Goal: Task Accomplishment & Management: Manage account settings

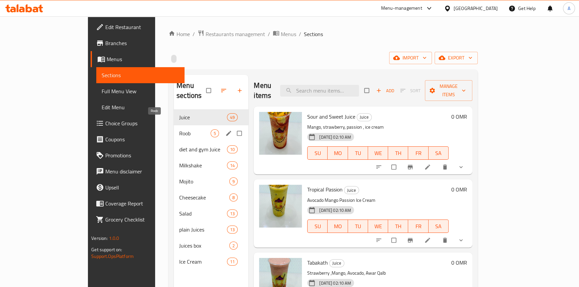
click at [179, 129] on span "Roob" at bounding box center [194, 133] width 31 height 8
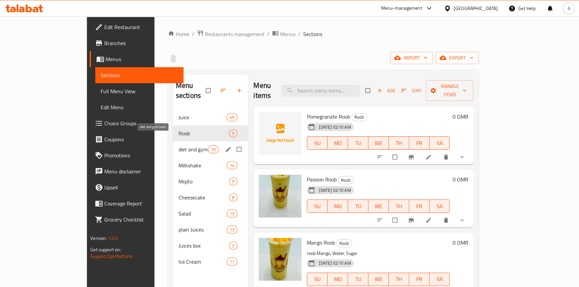
click at [178, 145] on span "diet and gym Juice" at bounding box center [192, 149] width 29 height 8
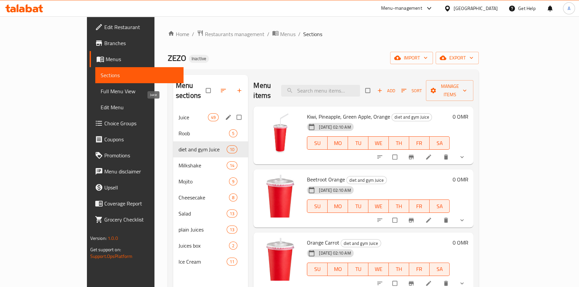
click at [178, 113] on span "Juice" at bounding box center [192, 117] width 29 height 8
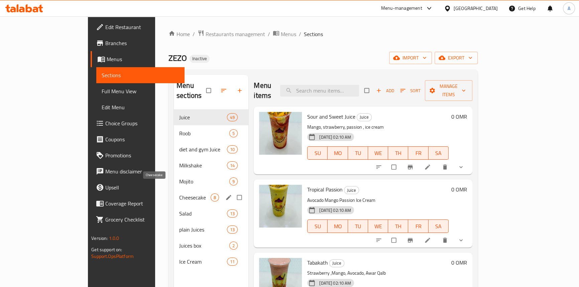
drag, startPoint x: 150, startPoint y: 204, endPoint x: 153, endPoint y: 203, distance: 3.4
click at [179, 209] on span "Salad" at bounding box center [203, 213] width 48 height 8
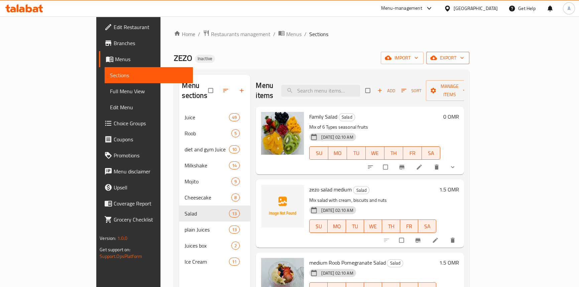
click at [464, 56] on span "export" at bounding box center [447, 58] width 32 height 8
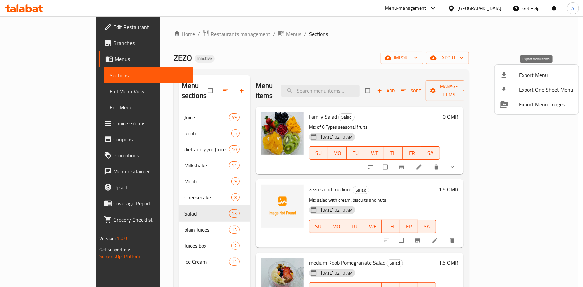
click at [508, 77] on div at bounding box center [509, 75] width 19 height 8
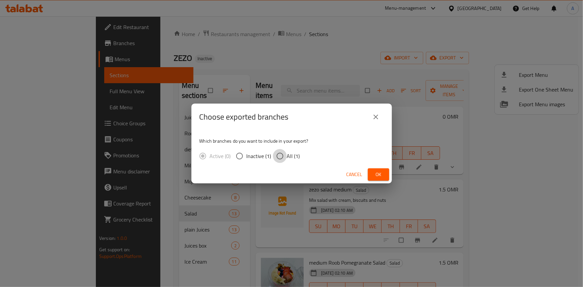
click at [284, 157] on input "All (1)" at bounding box center [280, 156] width 14 height 14
radio input "true"
click at [374, 172] on span "Ok" at bounding box center [378, 174] width 11 height 8
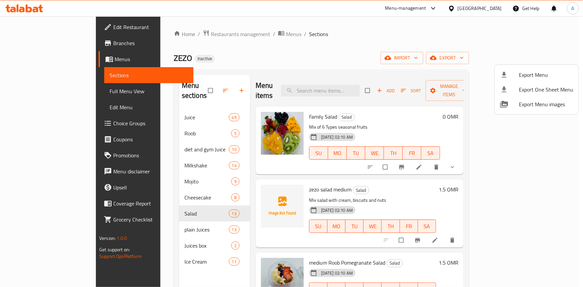
click at [344, 84] on div at bounding box center [291, 143] width 583 height 287
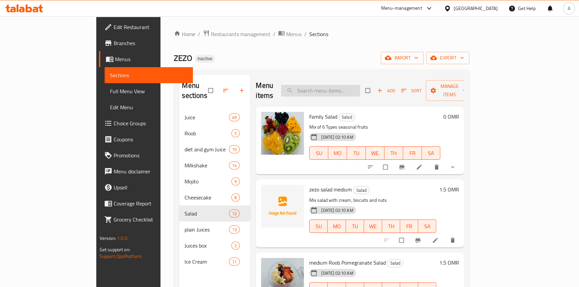
click at [345, 85] on input "search" at bounding box center [320, 91] width 79 height 12
paste input "wirh banana, nuts, milk, dates"
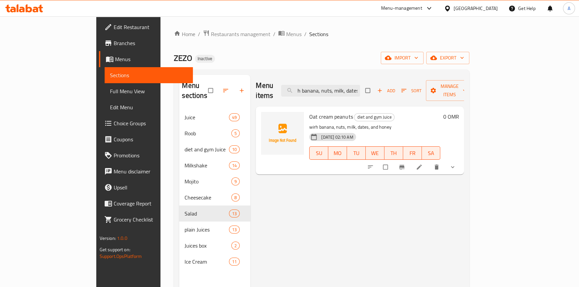
type input "wirh banana, nuts, milk, dates"
click at [422, 164] on icon at bounding box center [419, 167] width 7 height 7
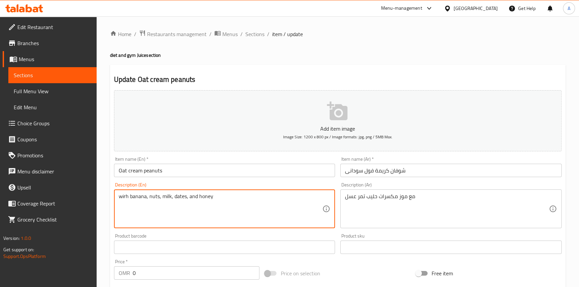
click at [124, 195] on textarea "wirh banana, nuts, milk, dates, and honey" at bounding box center [221, 209] width 204 height 32
type textarea "with banana, nuts, milk, dates, and honey"
click at [188, 170] on input "Oat cream peanuts" at bounding box center [224, 170] width 221 height 13
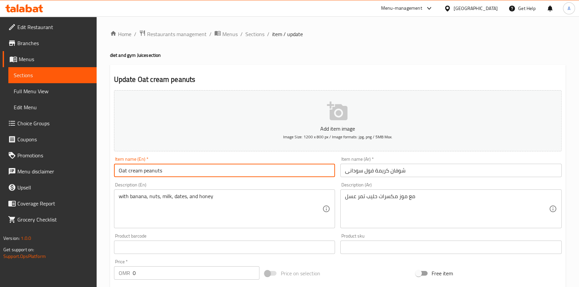
drag, startPoint x: 168, startPoint y: 171, endPoint x: 106, endPoint y: 170, distance: 62.5
click at [106, 170] on div "Home / Restaurants management / Menus / Sections / item / update diet and gym J…" at bounding box center [338, 251] width 482 height 471
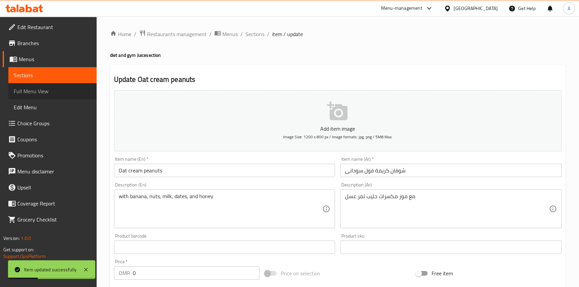
click at [29, 91] on span "Full Menu View" at bounding box center [53, 91] width 78 height 8
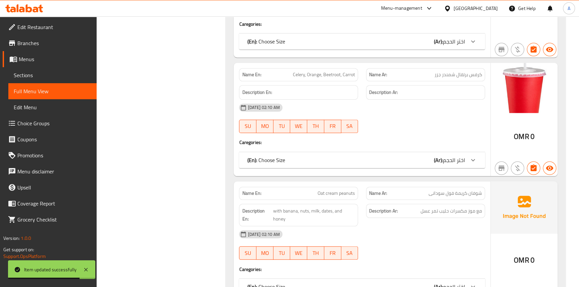
click at [290, 204] on div "Description En: with banana, nuts, milk, dates, and honey" at bounding box center [298, 215] width 119 height 22
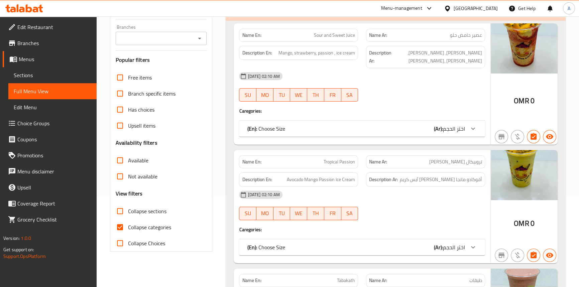
scroll to position [152, 0]
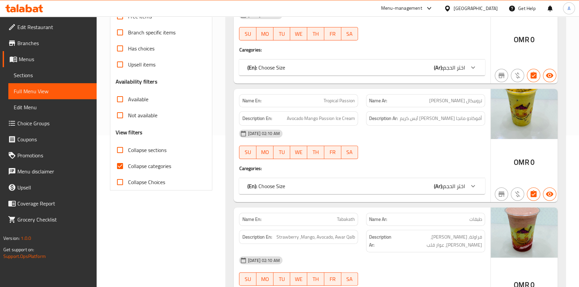
drag, startPoint x: 117, startPoint y: 167, endPoint x: 150, endPoint y: 177, distance: 34.0
click at [119, 166] on input "Collapse categories" at bounding box center [120, 166] width 16 height 16
checkbox input "false"
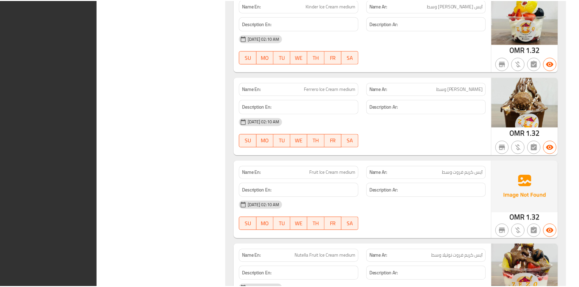
scroll to position [23216, 0]
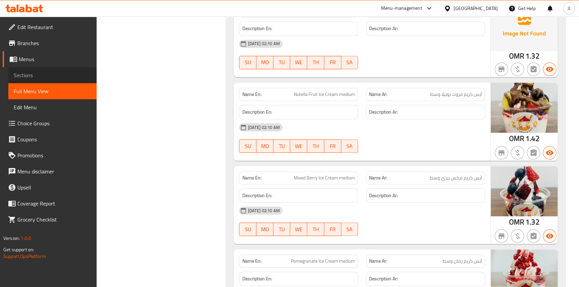
click at [35, 70] on link "Sections" at bounding box center [52, 75] width 88 height 16
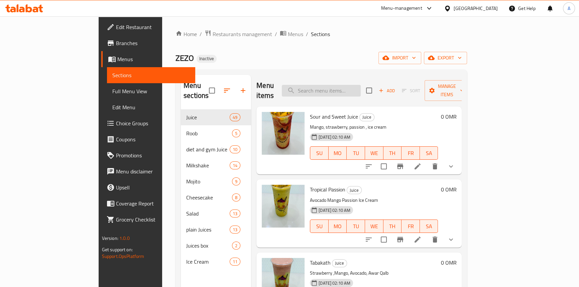
click at [348, 85] on input "search" at bounding box center [321, 91] width 79 height 12
paste input "orange"
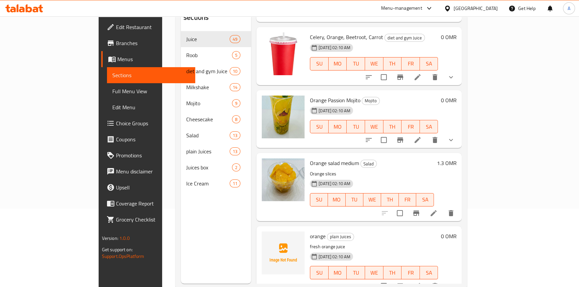
scroll to position [94, 0]
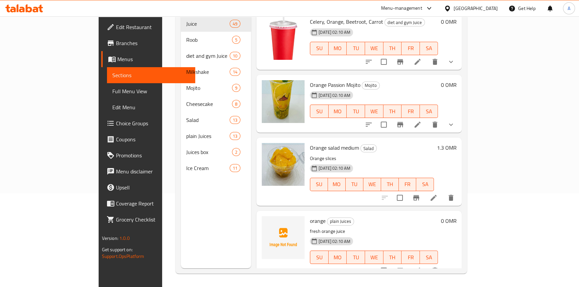
type input "orange"
click at [267, 221] on icon "upload picture" at bounding box center [271, 225] width 8 height 8
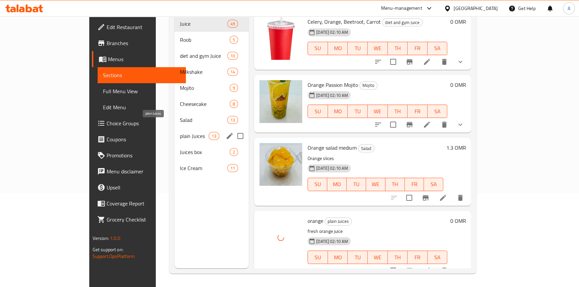
click at [180, 132] on span "plain Juices" at bounding box center [194, 136] width 28 height 8
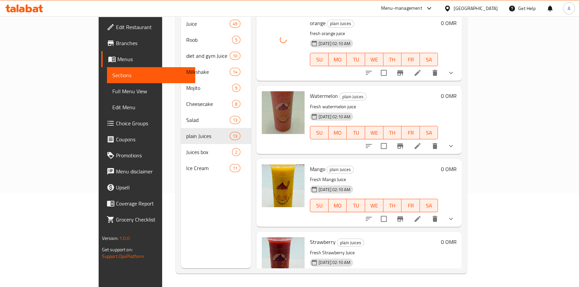
scroll to position [180, 0]
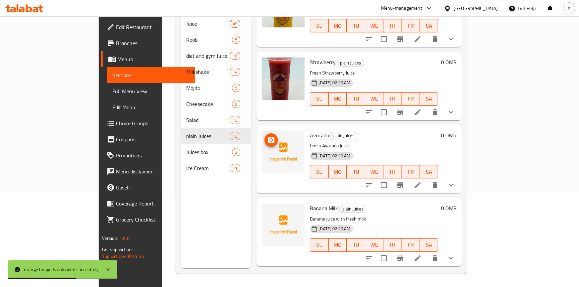
click at [267, 136] on icon "upload picture" at bounding box center [271, 140] width 8 height 8
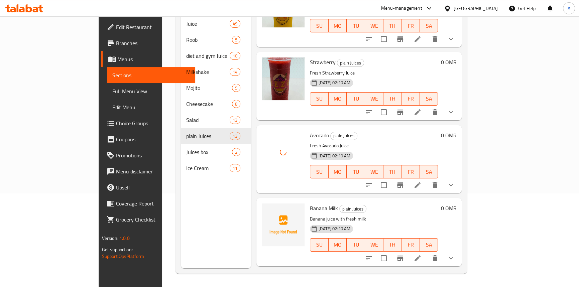
click at [310, 203] on span "Banana Milk" at bounding box center [324, 208] width 28 height 10
copy h6 "Banana Milk"
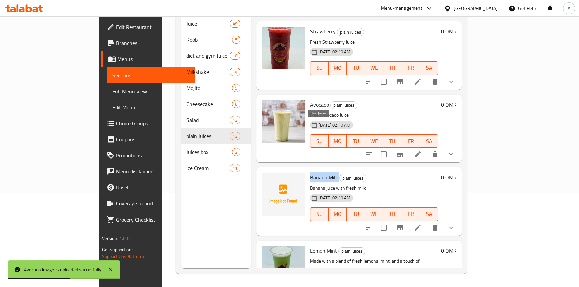
scroll to position [241, 0]
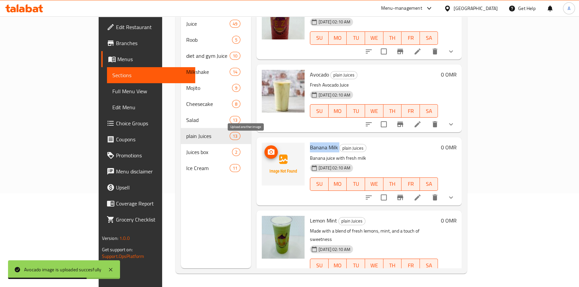
click at [268, 149] on icon "upload picture" at bounding box center [271, 152] width 7 height 6
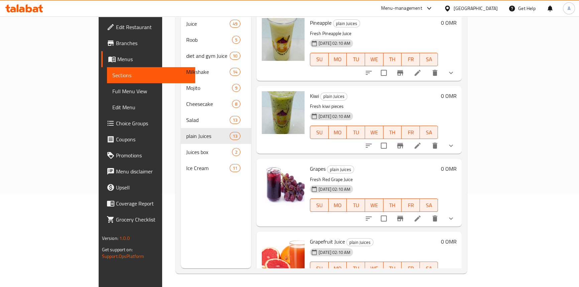
scroll to position [668, 0]
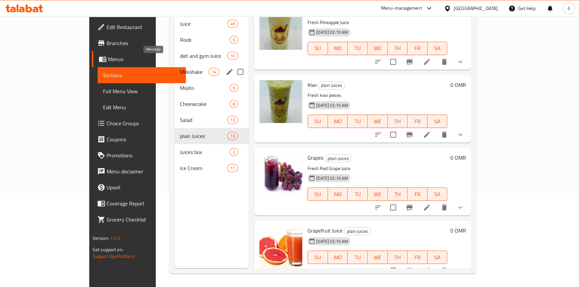
click at [180, 68] on span "Milkshake" at bounding box center [194, 72] width 28 height 8
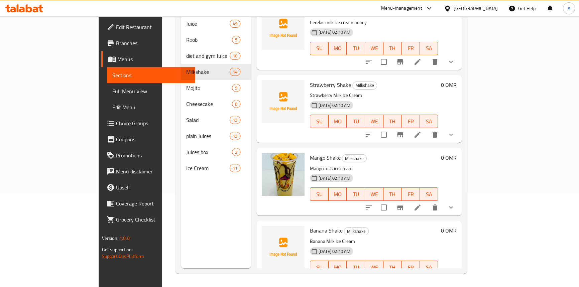
scroll to position [34, 0]
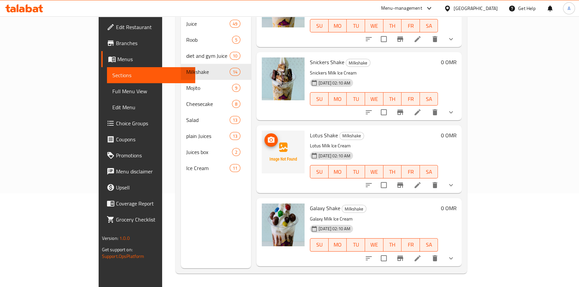
click at [267, 136] on icon "upload picture" at bounding box center [271, 140] width 8 height 8
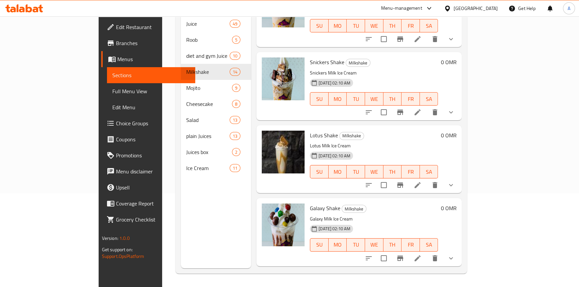
click at [181, 191] on div "Menu sections Juice 49 Roob 5 diet and gym Juice 10 Milkshake 14 Mojito 9 Chees…" at bounding box center [216, 124] width 70 height 287
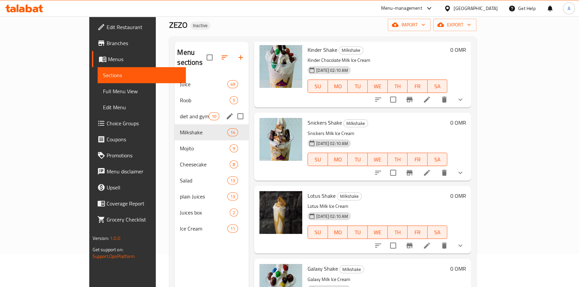
click at [174, 108] on div "diet and gym Juice 10" at bounding box center [211, 116] width 74 height 16
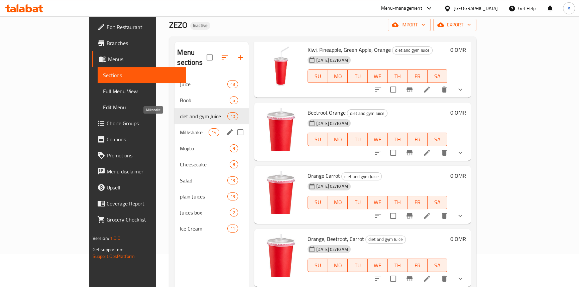
click at [180, 128] on span "Milkshake" at bounding box center [194, 132] width 28 height 8
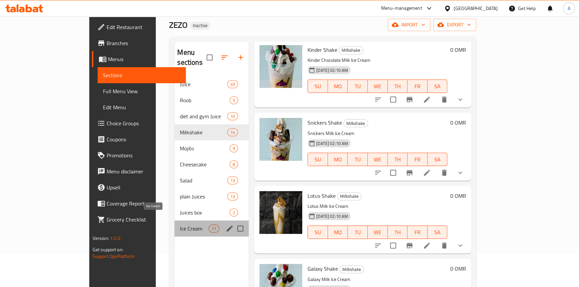
click at [180, 224] on span "Ice Cream" at bounding box center [194, 228] width 28 height 8
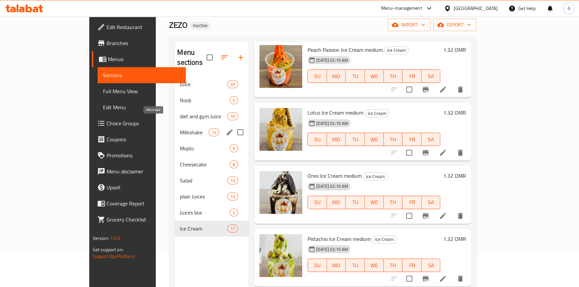
click at [180, 128] on span "Milkshake" at bounding box center [194, 132] width 28 height 8
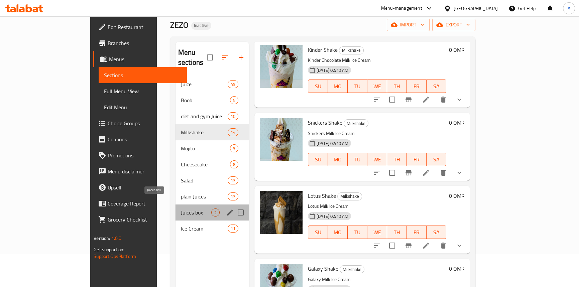
click at [181, 208] on span "Juices box" at bounding box center [196, 212] width 30 height 8
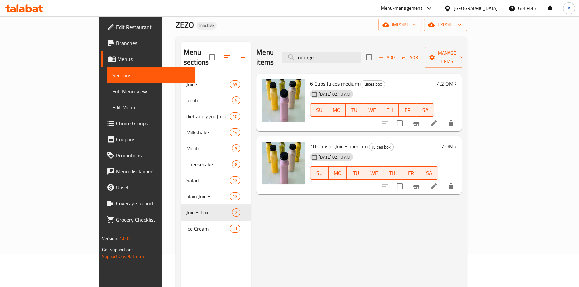
click at [490, 7] on div "[GEOGRAPHIC_DATA]" at bounding box center [475, 8] width 44 height 7
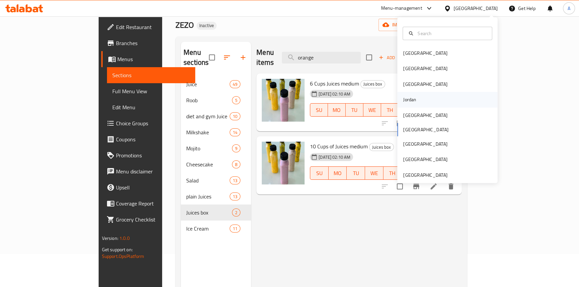
click at [415, 97] on div "Jordan" at bounding box center [410, 99] width 24 height 15
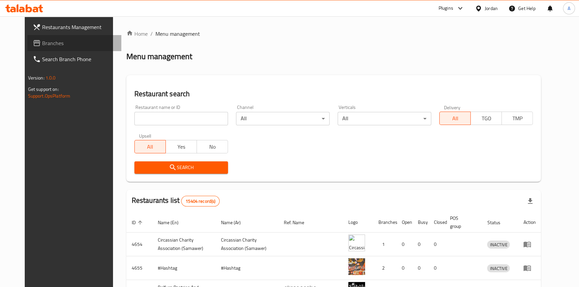
click at [43, 40] on span "Branches" at bounding box center [79, 43] width 74 height 8
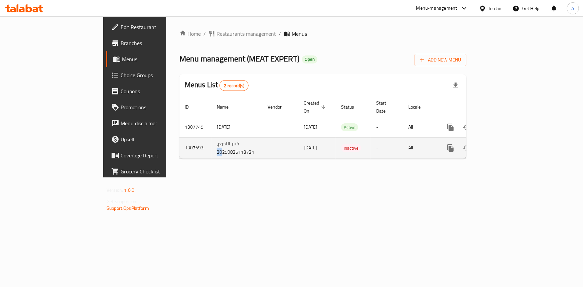
drag, startPoint x: 170, startPoint y: 133, endPoint x: 153, endPoint y: 145, distance: 20.9
click at [211, 145] on td "خبير اللحوم, 20250825113721" at bounding box center [236, 147] width 51 height 21
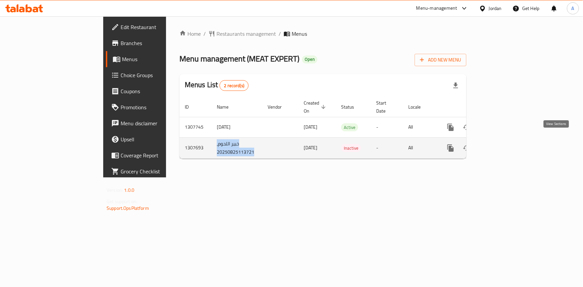
click at [503, 144] on icon "enhanced table" at bounding box center [499, 148] width 8 height 8
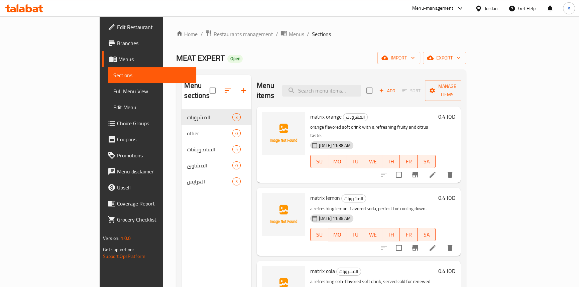
click at [316, 65] on div "Home / Restaurants management / Menus / Sections MEAT EXPERT Open import export…" at bounding box center [320, 198] width 289 height 337
drag, startPoint x: 393, startPoint y: 49, endPoint x: 407, endPoint y: 49, distance: 13.4
click at [397, 49] on div "Home / Restaurants management / Menus / Sections MEAT EXPERT Open import export…" at bounding box center [320, 198] width 289 height 337
click at [460, 58] on span "export" at bounding box center [444, 58] width 32 height 8
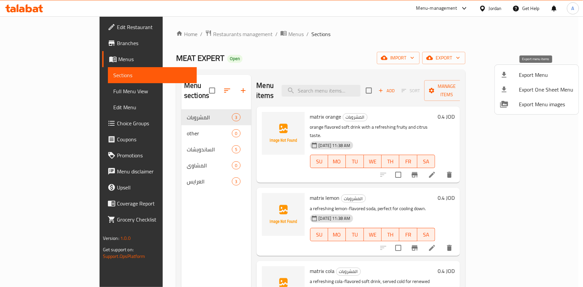
click at [522, 73] on span "Export Menu" at bounding box center [546, 75] width 54 height 8
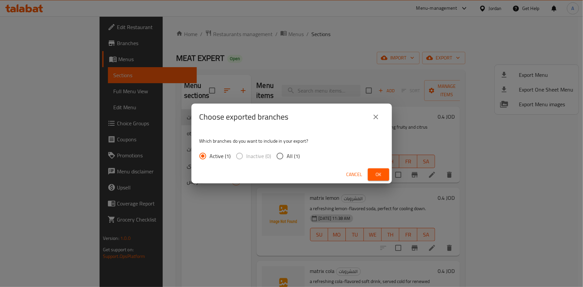
click at [282, 163] on div "Which branches do you want to include in your export? Active (1) Inactive (0) A…" at bounding box center [291, 147] width 200 height 35
click at [284, 157] on input "All (1)" at bounding box center [280, 156] width 14 height 14
radio input "true"
click at [381, 178] on span "Ok" at bounding box center [378, 174] width 11 height 8
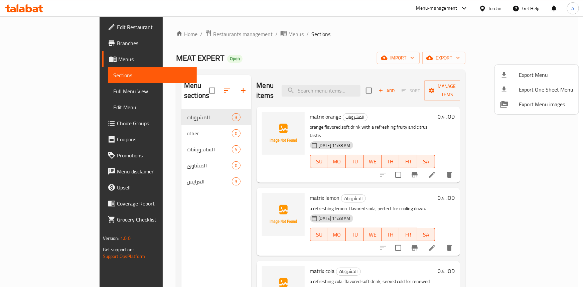
drag, startPoint x: 157, startPoint y: 57, endPoint x: 116, endPoint y: 61, distance: 42.0
click at [116, 61] on div at bounding box center [291, 143] width 583 height 287
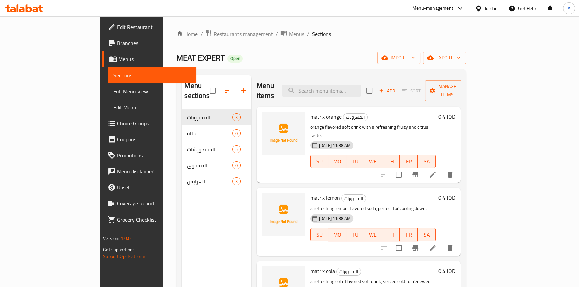
click at [176, 60] on span "MEAT EXPERT" at bounding box center [200, 57] width 48 height 15
copy span "MEAT EXPERT"
click at [299, 31] on ol "Home / Restaurants management / Menus / Sections" at bounding box center [320, 34] width 289 height 9
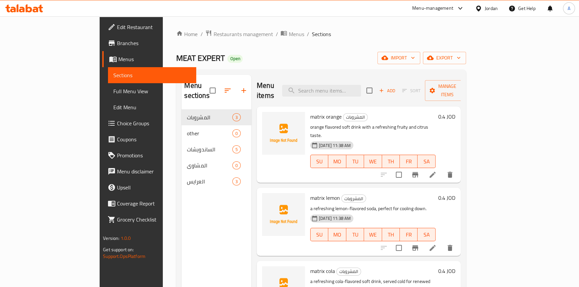
click at [307, 43] on div "Home / Restaurants management / Menus / Sections MEAT EXPERT Open import export…" at bounding box center [320, 198] width 289 height 337
click at [113, 92] on span "Full Menu View" at bounding box center [152, 91] width 78 height 8
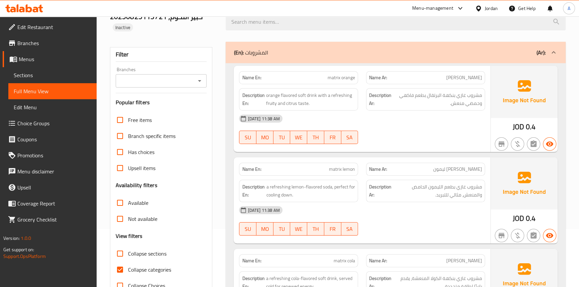
scroll to position [91, 0]
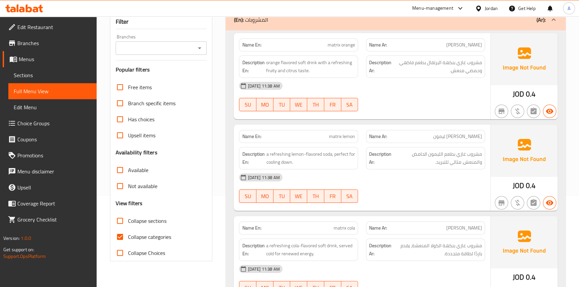
click at [124, 233] on input "Collapse categories" at bounding box center [120, 237] width 16 height 16
checkbox input "false"
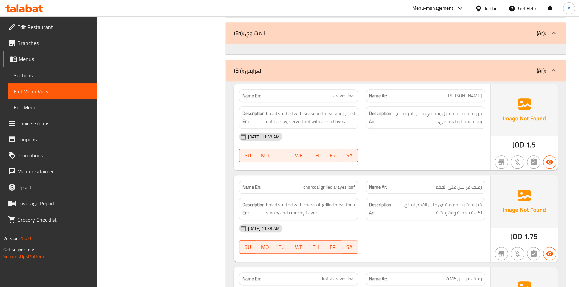
scroll to position [831, 0]
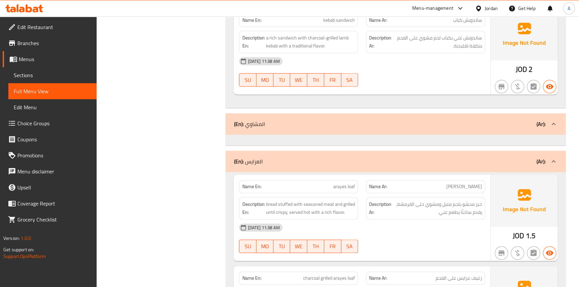
click at [476, 73] on div "25-08-2025 11:38 AM SU MO TU WE TH FR SA" at bounding box center [362, 71] width 254 height 37
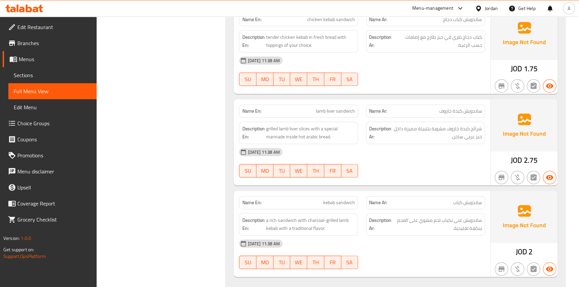
drag, startPoint x: 27, startPoint y: 80, endPoint x: 65, endPoint y: 85, distance: 38.5
click at [27, 80] on link "Sections" at bounding box center [52, 75] width 88 height 16
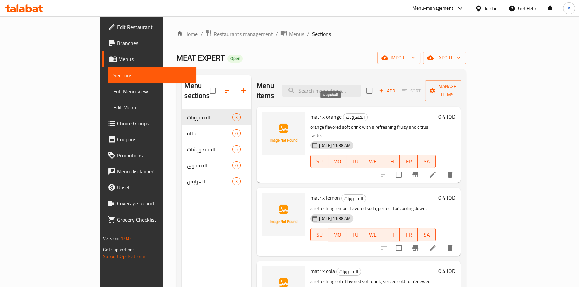
click at [343, 113] on span "المشروبات" at bounding box center [355, 117] width 24 height 8
copy span "المشروبات"
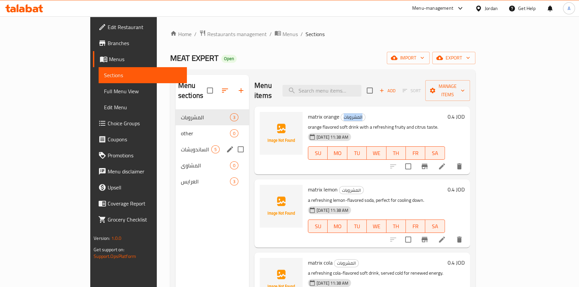
click at [181, 145] on span "الساندويشات" at bounding box center [196, 149] width 30 height 8
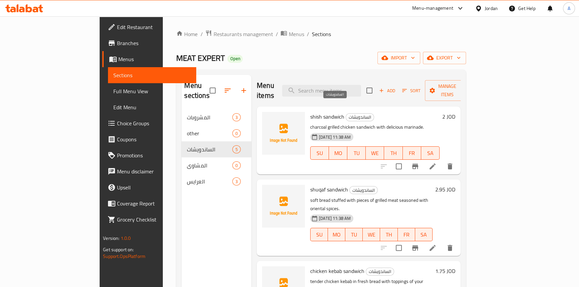
click at [346, 113] on span "الساندويشات" at bounding box center [360, 117] width 28 height 8
copy span "الساندويشات"
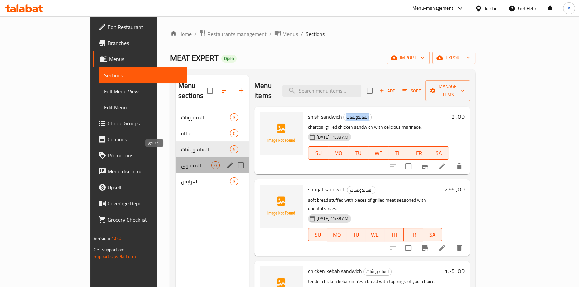
click at [181, 161] on span "المشاوي" at bounding box center [196, 165] width 30 height 8
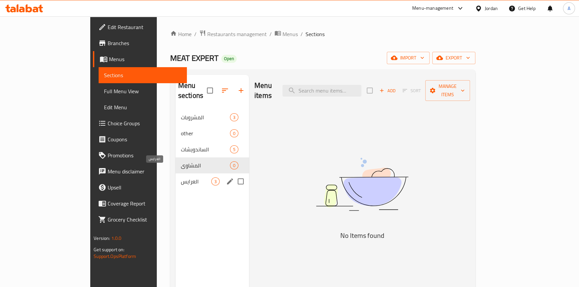
click at [181, 177] on span "العرايس" at bounding box center [196, 181] width 30 height 8
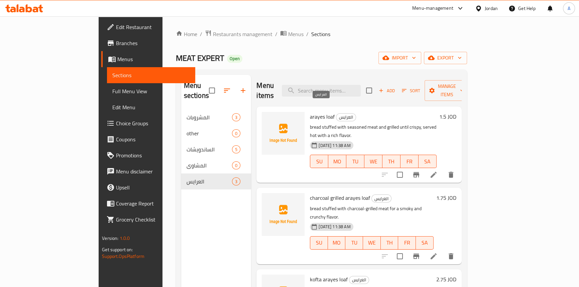
click at [336, 113] on span "العرايس" at bounding box center [345, 117] width 19 height 8
copy span "العرايس"
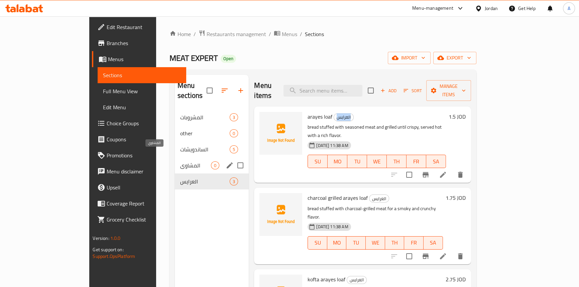
click at [180, 161] on span "المشاوي" at bounding box center [195, 165] width 31 height 8
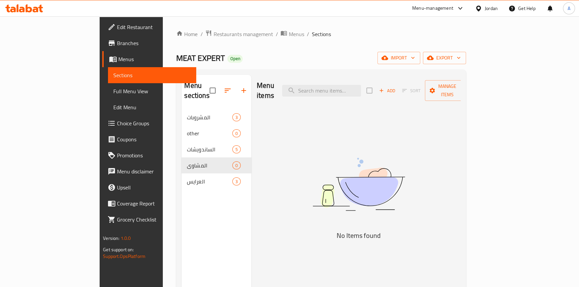
click at [113, 92] on span "Full Menu View" at bounding box center [152, 91] width 78 height 8
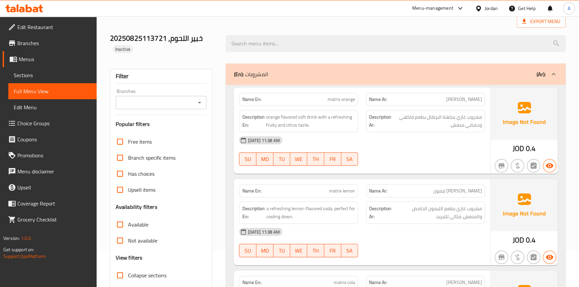
scroll to position [91, 0]
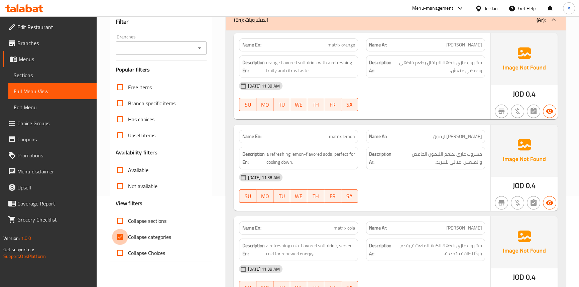
drag, startPoint x: 119, startPoint y: 239, endPoint x: 267, endPoint y: 262, distance: 150.4
click at [119, 239] on input "Collapse categories" at bounding box center [120, 237] width 16 height 16
checkbox input "false"
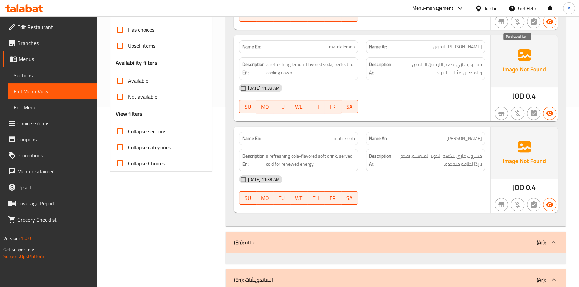
scroll to position [182, 0]
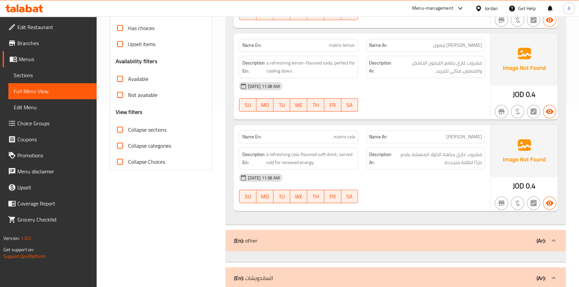
click at [401, 179] on div "25-08-2025 11:38 AM" at bounding box center [362, 178] width 254 height 16
click at [331, 155] on span "a refreshing cola-flavored soft drink, served cold for renewed energy." at bounding box center [310, 158] width 89 height 16
click at [321, 154] on span "a refreshing cola-flavored soft drink, served cold for renewed energy." at bounding box center [310, 158] width 89 height 16
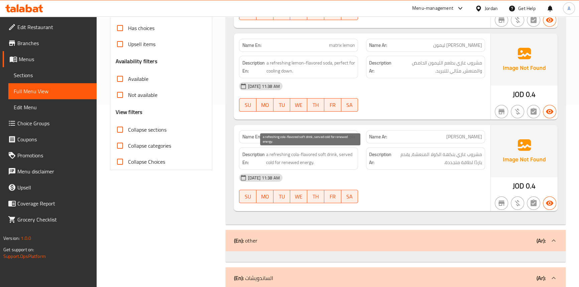
click at [309, 155] on span "a refreshing cola-flavored soft drink, served cold for renewed energy." at bounding box center [310, 158] width 89 height 16
click at [292, 156] on span "a refreshing cola-flavored soft drink, served cold for renewed energy." at bounding box center [310, 158] width 89 height 16
drag, startPoint x: 292, startPoint y: 156, endPoint x: 280, endPoint y: 158, distance: 12.2
click at [291, 156] on span "a refreshing cola-flavored soft drink, served cold for renewed energy." at bounding box center [310, 158] width 89 height 16
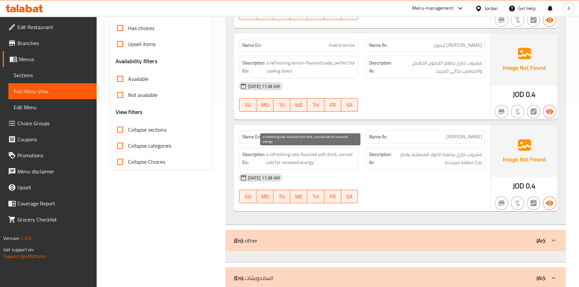
click at [280, 157] on span "a refreshing cola-flavored soft drink, served cold for renewed energy." at bounding box center [310, 158] width 89 height 16
click at [340, 153] on span "a refreshing cola-flavored soft drink, served cold for renewed energy." at bounding box center [310, 158] width 89 height 16
click at [260, 160] on strong "Description En:" at bounding box center [253, 158] width 22 height 16
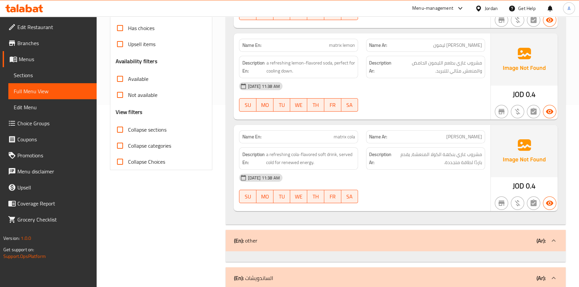
click at [260, 160] on strong "Description En:" at bounding box center [253, 158] width 22 height 16
click at [272, 162] on span "a refreshing cola-flavored soft drink, served cold for renewed energy." at bounding box center [310, 158] width 89 height 16
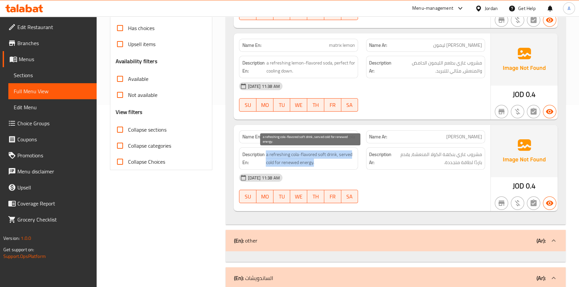
click at [272, 162] on span "a refreshing cola-flavored soft drink, served cold for renewed energy." at bounding box center [310, 158] width 89 height 16
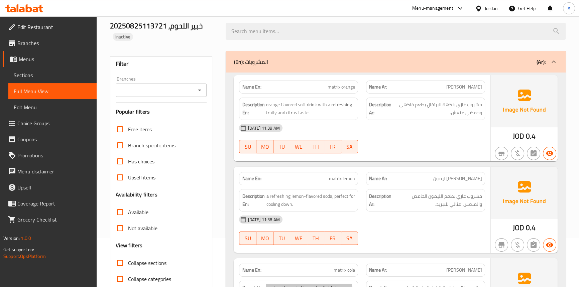
scroll to position [30, 0]
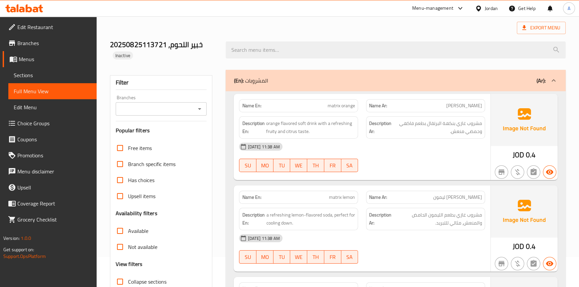
click at [432, 148] on div "25-08-2025 11:38 AM" at bounding box center [362, 147] width 254 height 16
click at [342, 106] on span "matrix orange" at bounding box center [340, 105] width 27 height 7
click at [311, 123] on span "orange flavored soft drink with a refreshing fruity and citrus taste." at bounding box center [310, 127] width 89 height 16
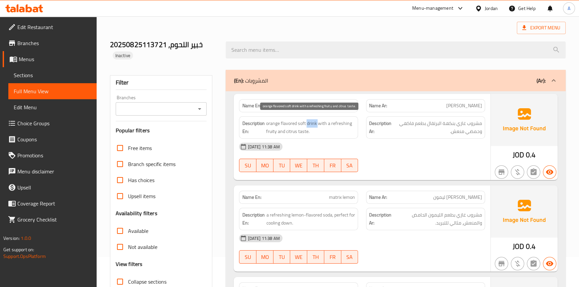
drag, startPoint x: 311, startPoint y: 123, endPoint x: 297, endPoint y: 124, distance: 13.7
click at [309, 123] on span "orange flavored soft drink with a refreshing fruity and citrus taste." at bounding box center [310, 127] width 89 height 16
click at [297, 124] on span "orange flavored soft drink with a refreshing fruity and citrus taste." at bounding box center [310, 127] width 89 height 16
click at [284, 125] on span "orange flavored soft drink with a refreshing fruity and citrus taste." at bounding box center [310, 127] width 89 height 16
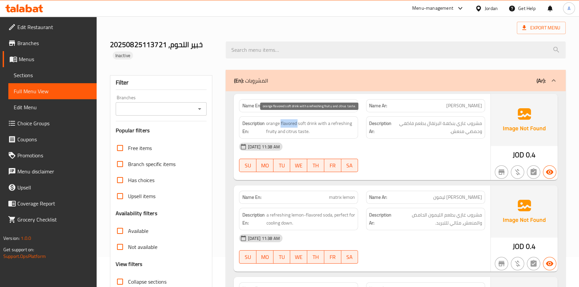
click at [284, 125] on span "orange flavored soft drink with a refreshing fruity and citrus taste." at bounding box center [310, 127] width 89 height 16
click at [268, 124] on span "orange flavored soft drink with a refreshing fruity and citrus taste." at bounding box center [310, 127] width 89 height 16
click at [323, 121] on span "orange flavored soft drink with a refreshing fruity and citrus taste." at bounding box center [310, 127] width 89 height 16
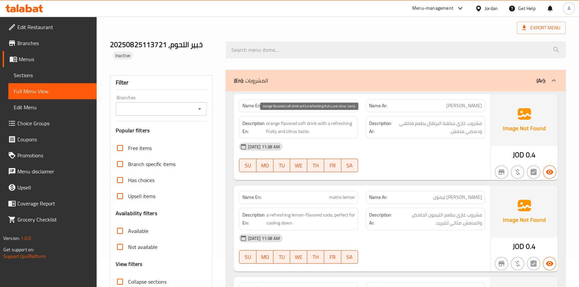
click at [302, 130] on span "orange flavored soft drink with a refreshing fruity and citrus taste." at bounding box center [310, 127] width 89 height 16
click at [270, 130] on span "orange flavored soft drink with a refreshing fruity and citrus taste." at bounding box center [310, 127] width 89 height 16
click at [281, 132] on span "orange flavored soft drink with a refreshing fruity and citrus taste." at bounding box center [310, 127] width 89 height 16
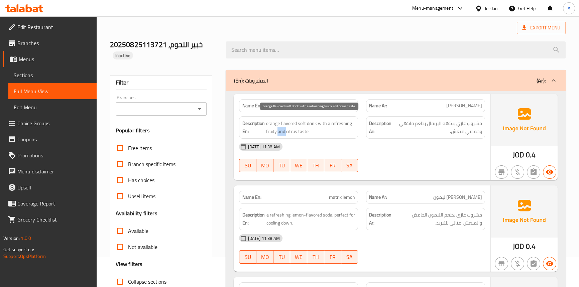
click at [281, 132] on span "orange flavored soft drink with a refreshing fruity and citrus taste." at bounding box center [310, 127] width 89 height 16
click at [287, 131] on span "orange flavored soft drink with a refreshing fruity and citrus taste." at bounding box center [310, 127] width 89 height 16
click at [316, 125] on span "orange flavored soft drink with a refreshing fruity and citrus taste." at bounding box center [310, 127] width 89 height 16
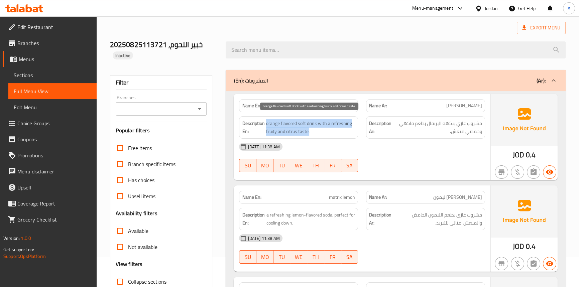
drag, startPoint x: 316, startPoint y: 125, endPoint x: 356, endPoint y: 269, distance: 150.0
click at [316, 128] on span "orange flavored soft drink with a refreshing fruity and citrus taste." at bounding box center [310, 127] width 89 height 16
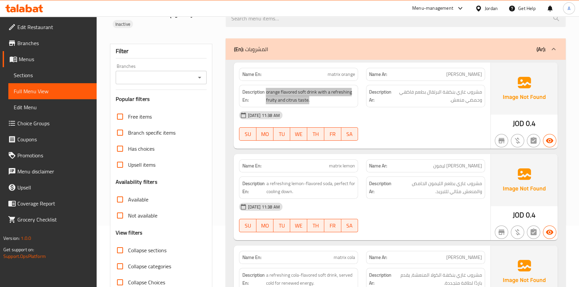
scroll to position [91, 0]
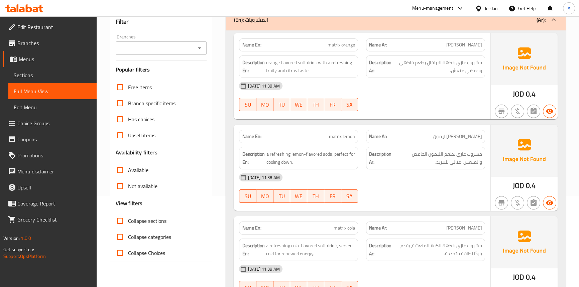
click at [403, 190] on div "25-08-2025 11:38 AM SU MO TU WE TH FR SA" at bounding box center [362, 187] width 254 height 37
click at [326, 134] on p "Name En: matrix lemon" at bounding box center [298, 136] width 113 height 7
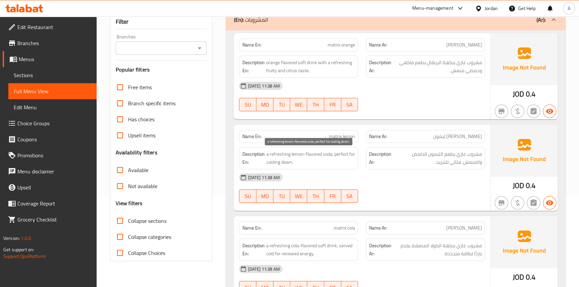
click at [324, 155] on span "a refreshing lemon-flavored soda, perfect for cooling down." at bounding box center [310, 158] width 89 height 16
click at [314, 155] on span "a refreshing lemon-flavored soda, perfect for cooling down." at bounding box center [310, 158] width 89 height 16
click at [298, 152] on span "a refreshing lemon-flavored soda, perfect for cooling down." at bounding box center [310, 158] width 89 height 16
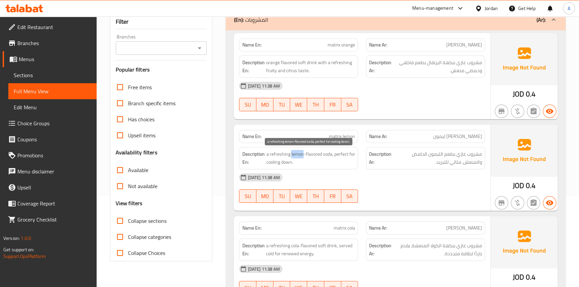
click at [298, 152] on span "a refreshing lemon-flavored soda, perfect for cooling down." at bounding box center [310, 158] width 89 height 16
click at [326, 155] on span "a refreshing lemon-flavored soda, perfect for cooling down." at bounding box center [310, 158] width 89 height 16
drag, startPoint x: 471, startPoint y: 176, endPoint x: 441, endPoint y: 155, distance: 36.8
click at [471, 176] on div "25-08-2025 11:38 AM" at bounding box center [362, 177] width 254 height 16
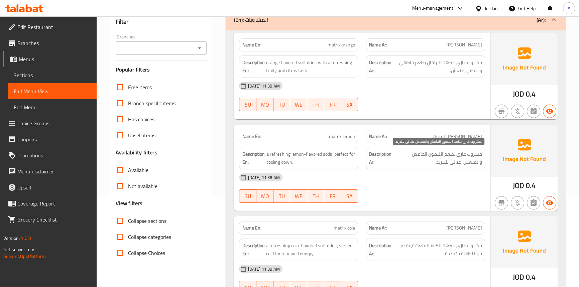
click at [425, 153] on span "مشروب غازي بطعم الليمون الحامض والمنعش، مثالي للتبريد." at bounding box center [437, 158] width 89 height 16
copy span "الحامض"
click at [476, 141] on div "Name Ar: ماتريكس ليمون" at bounding box center [425, 136] width 119 height 13
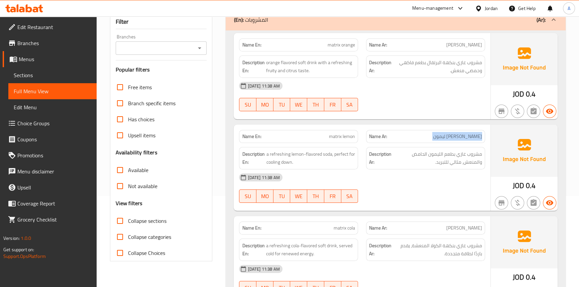
click at [476, 141] on div "Name Ar: ماتريكس ليمون" at bounding box center [425, 136] width 119 height 13
copy span "ماتريكس ليمون"
click at [476, 188] on div "25-08-2025 11:38 AM SU MO TU WE TH FR SA" at bounding box center [362, 187] width 254 height 37
click at [326, 154] on span "a refreshing lemon-flavored soda, perfect for cooling down." at bounding box center [310, 158] width 89 height 16
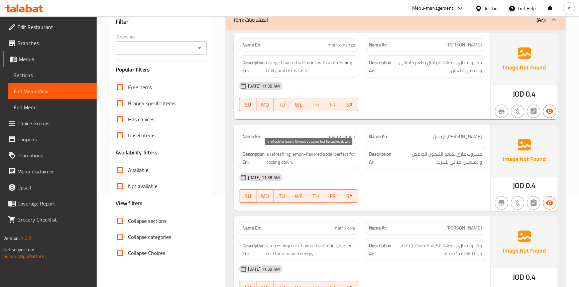
click at [311, 152] on span "a refreshing lemon-flavored soda, perfect for cooling down." at bounding box center [310, 158] width 89 height 16
click at [301, 152] on span "a refreshing lemon-flavored soda, perfect for cooling down." at bounding box center [310, 158] width 89 height 16
click at [298, 153] on span "a refreshing lemon-flavored soda, perfect for cooling down." at bounding box center [310, 158] width 89 height 16
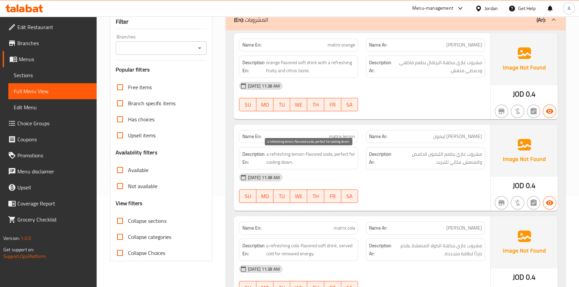
click at [280, 153] on span "a refreshing lemon-flavored soda, perfect for cooling down." at bounding box center [310, 158] width 89 height 16
click at [338, 153] on span "a refreshing lemon-flavored soda, perfect for cooling down." at bounding box center [310, 158] width 89 height 16
click at [351, 152] on span "a refreshing lemon-flavored soda, perfect for cooling down." at bounding box center [310, 158] width 89 height 16
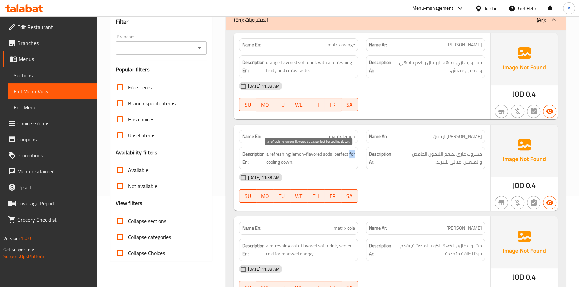
click at [351, 152] on span "a refreshing lemon-flavored soda, perfect for cooling down." at bounding box center [310, 158] width 89 height 16
click at [279, 153] on span "a refreshing lemon-flavored soda, perfect for cooling down." at bounding box center [310, 158] width 89 height 16
click at [274, 163] on span "a refreshing lemon-flavored soda, perfect for cooling down." at bounding box center [310, 158] width 89 height 16
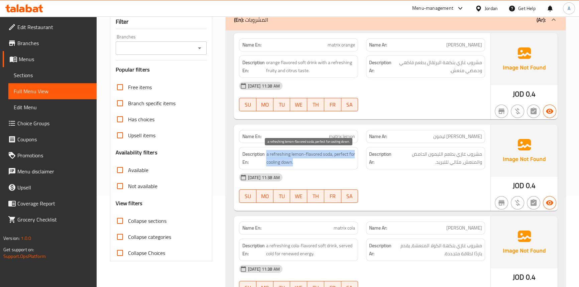
click at [274, 163] on span "a refreshing lemon-flavored soda, perfect for cooling down." at bounding box center [310, 158] width 89 height 16
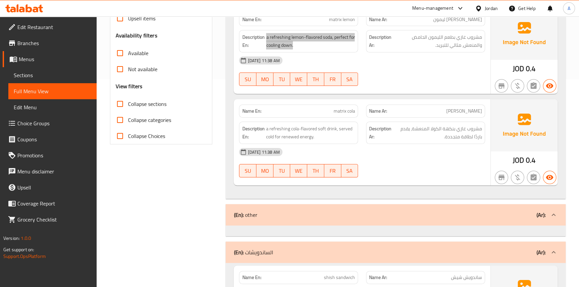
scroll to position [273, 0]
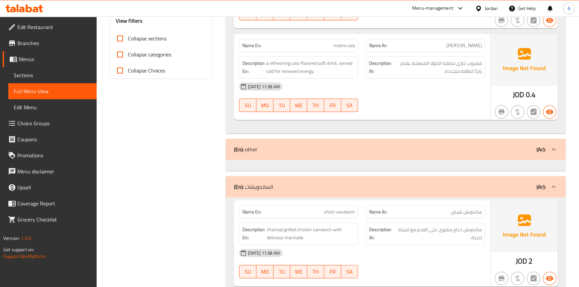
drag, startPoint x: 407, startPoint y: 101, endPoint x: 363, endPoint y: 137, distance: 56.2
click at [407, 101] on div "25-08-2025 11:38 AM SU MO TU WE TH FR SA" at bounding box center [362, 97] width 254 height 37
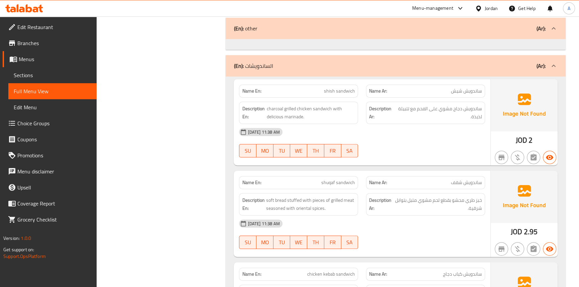
scroll to position [395, 0]
click at [439, 128] on div "25-08-2025 11:38 AM" at bounding box center [362, 132] width 254 height 16
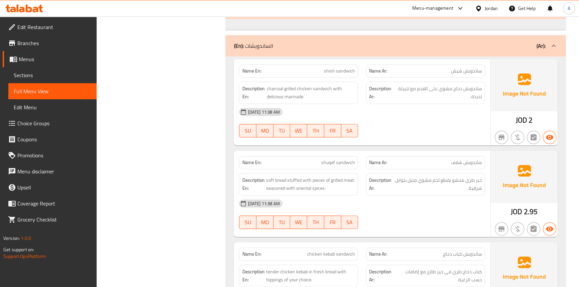
scroll to position [425, 0]
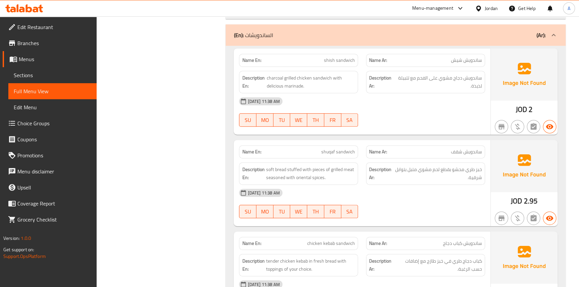
click at [326, 152] on span "shuqaf sandwich" at bounding box center [338, 151] width 34 height 7
click at [280, 168] on span "soft bread stuffed with pieces of grilled meat seasoned with oriental spices." at bounding box center [310, 173] width 89 height 16
drag, startPoint x: 280, startPoint y: 168, endPoint x: 266, endPoint y: 170, distance: 14.6
click at [279, 168] on span "soft bread stuffed with pieces of grilled meat seasoned with oriental spices." at bounding box center [310, 173] width 89 height 16
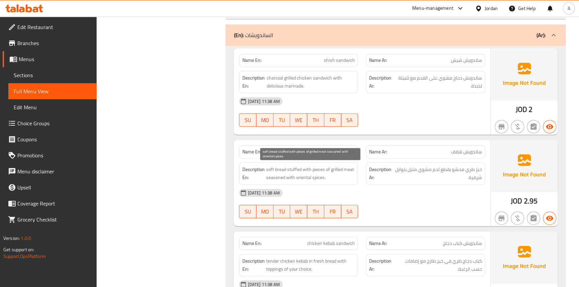
click at [266, 169] on span "soft bread stuffed with pieces of grilled meat seasoned with oriental spices." at bounding box center [310, 173] width 89 height 16
click at [290, 169] on span "soft bread stuffed with pieces of grilled meat seasoned with oriental spices." at bounding box center [310, 173] width 89 height 16
click at [300, 167] on span "soft bread stuffed with pieces of grilled meat seasoned with oriental spices." at bounding box center [310, 173] width 89 height 16
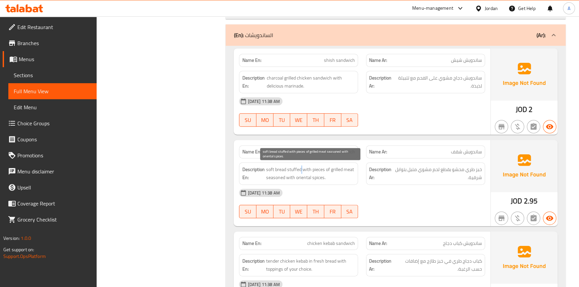
click at [300, 167] on span "soft bread stuffed with pieces of grilled meat seasoned with oriental spices." at bounding box center [310, 173] width 89 height 16
click at [317, 167] on span "soft bread stuffed with pieces of grilled meat seasoned with oriental spices." at bounding box center [310, 173] width 89 height 16
click at [350, 168] on span "soft bread stuffed with pieces of grilled meat seasoned with oriental spices." at bounding box center [310, 173] width 89 height 16
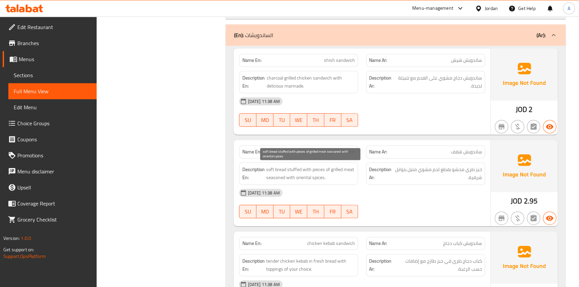
click at [335, 168] on span "soft bread stuffed with pieces of grilled meat seasoned with oriental spices." at bounding box center [310, 173] width 89 height 16
click at [280, 177] on span "soft bread stuffed with pieces of grilled meat seasoned with oriental spices." at bounding box center [310, 173] width 89 height 16
click at [294, 177] on span "soft bread stuffed with pieces of grilled meat seasoned with oriental spices." at bounding box center [310, 173] width 89 height 16
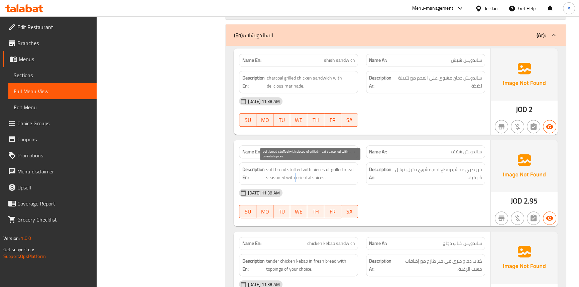
click at [294, 177] on span "soft bread stuffed with pieces of grilled meat seasoned with oriental spices." at bounding box center [310, 173] width 89 height 16
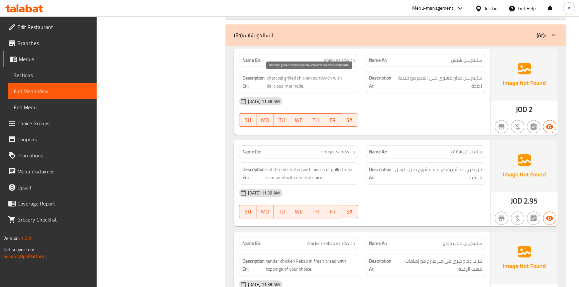
click at [316, 78] on span "charcoal grilled chicken sandwich with delicious marinade." at bounding box center [311, 82] width 89 height 16
click at [303, 78] on span "charcoal grilled chicken sandwich with delicious marinade." at bounding box center [311, 82] width 89 height 16
click at [293, 78] on span "charcoal grilled chicken sandwich with delicious marinade." at bounding box center [311, 82] width 89 height 16
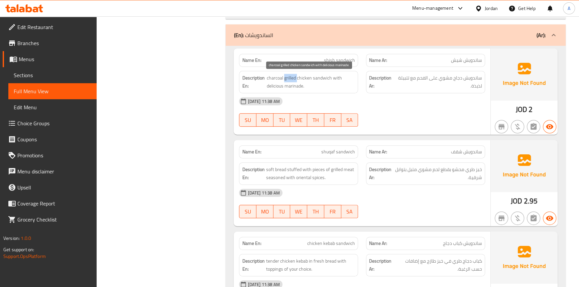
click at [293, 78] on span "charcoal grilled chicken sandwich with delicious marinade." at bounding box center [311, 82] width 89 height 16
click at [331, 78] on span "charcoal grilled chicken sandwich with delicious marinade." at bounding box center [311, 82] width 89 height 16
click at [292, 85] on span "charcoal grilled chicken sandwich with delicious marinade." at bounding box center [311, 82] width 89 height 16
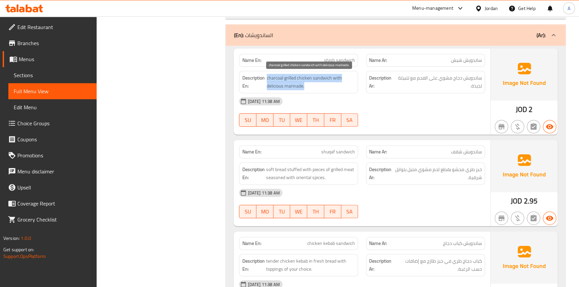
click at [292, 85] on span "charcoal grilled chicken sandwich with delicious marinade." at bounding box center [311, 82] width 89 height 16
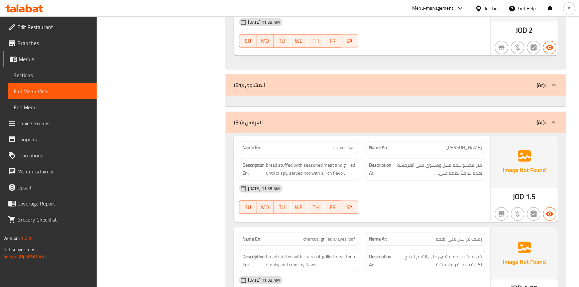
scroll to position [881, 0]
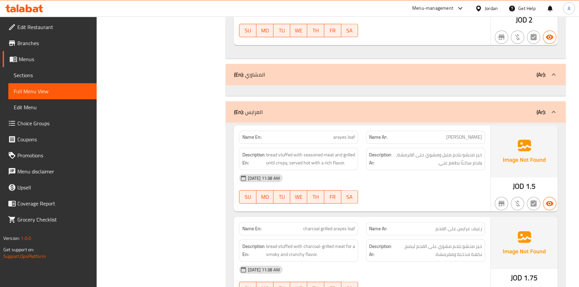
click at [413, 170] on div "25-08-2025 11:38 AM" at bounding box center [362, 178] width 254 height 16
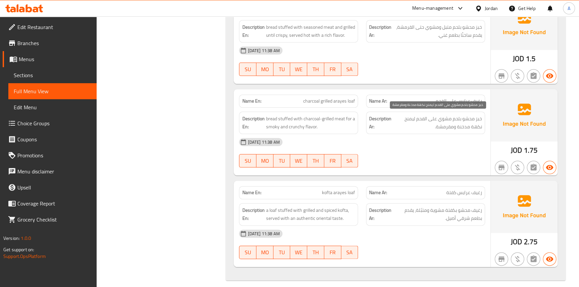
scroll to position [1013, 0]
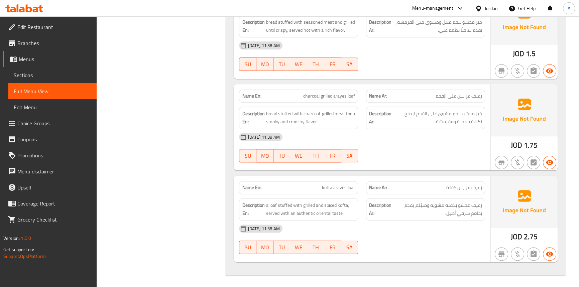
click at [391, 235] on div "25-08-2025 11:38 AM SU MO TU WE TH FR SA" at bounding box center [362, 238] width 254 height 37
click at [383, 239] on div "25-08-2025 11:38 AM SU MO TU WE TH FR SA" at bounding box center [362, 238] width 254 height 37
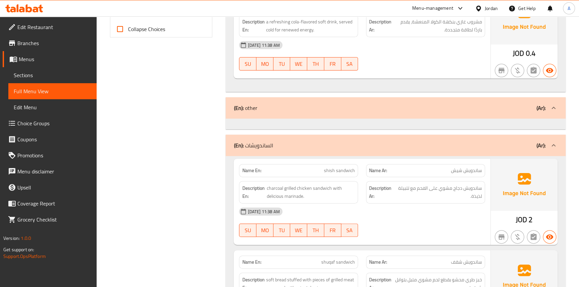
scroll to position [406, 0]
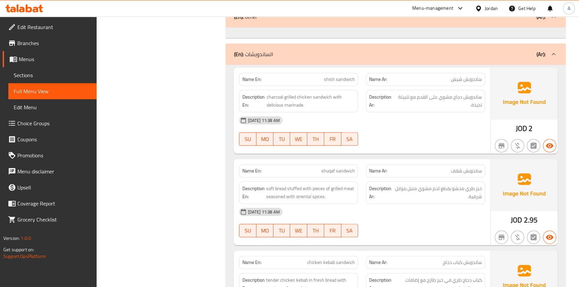
click at [45, 73] on span "Sections" at bounding box center [53, 75] width 78 height 8
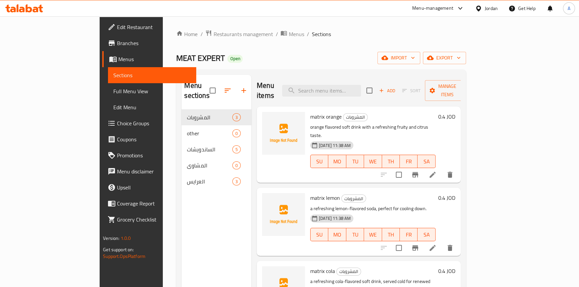
click at [333, 48] on div "Home / Restaurants management / Menus / Sections MEAT EXPERT Open import export…" at bounding box center [320, 198] width 289 height 337
click at [492, 7] on div "Jordan" at bounding box center [490, 8] width 13 height 7
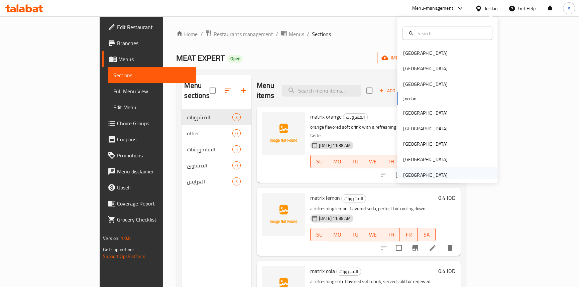
click at [417, 173] on div "[GEOGRAPHIC_DATA]" at bounding box center [425, 174] width 44 height 7
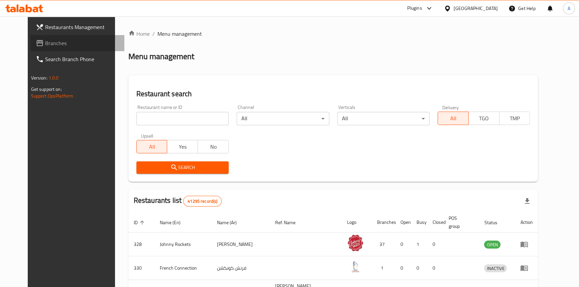
click at [45, 48] on link "Branches" at bounding box center [77, 43] width 94 height 16
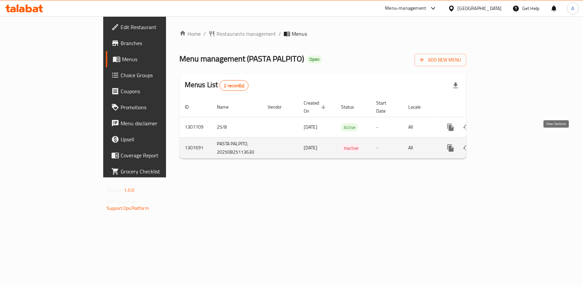
click at [503, 144] on icon "enhanced table" at bounding box center [499, 148] width 8 height 8
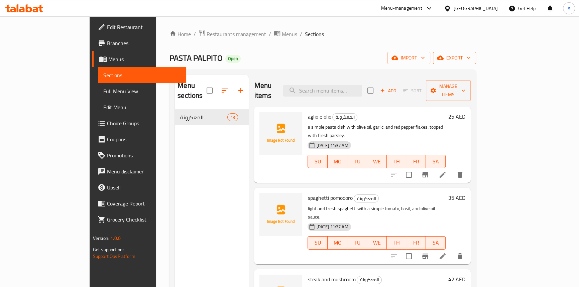
click at [470, 57] on span "export" at bounding box center [454, 58] width 32 height 8
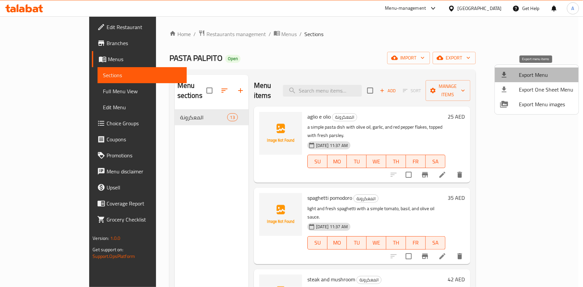
click at [544, 72] on span "Export Menu" at bounding box center [546, 75] width 54 height 8
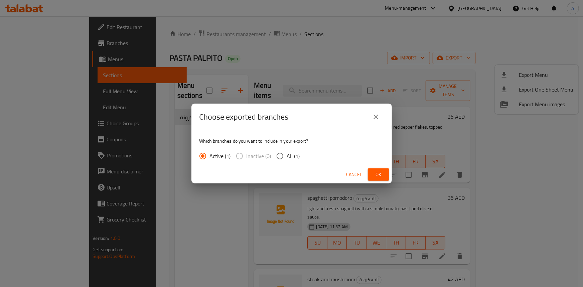
click at [285, 158] on input "All (1)" at bounding box center [280, 156] width 14 height 14
radio input "true"
click at [382, 176] on span "Ok" at bounding box center [378, 174] width 11 height 8
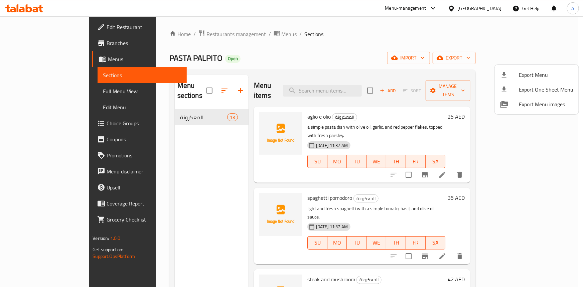
drag, startPoint x: 326, startPoint y: 47, endPoint x: 137, endPoint y: 86, distance: 193.6
click at [326, 47] on div at bounding box center [291, 143] width 583 height 287
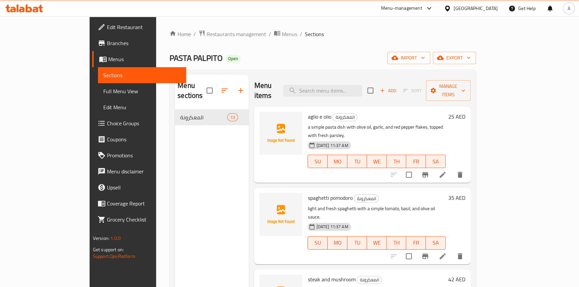
click at [103, 89] on span "Full Menu View" at bounding box center [142, 91] width 78 height 8
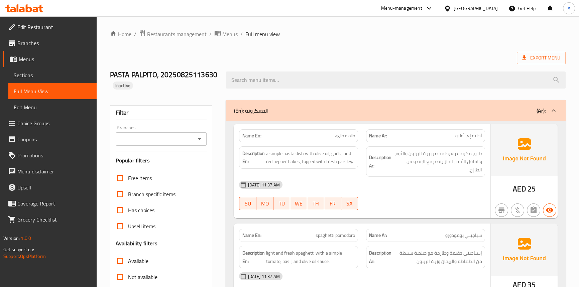
drag, startPoint x: 471, startPoint y: 46, endPoint x: 434, endPoint y: 49, distance: 37.2
click at [38, 71] on span "Sections" at bounding box center [53, 75] width 78 height 8
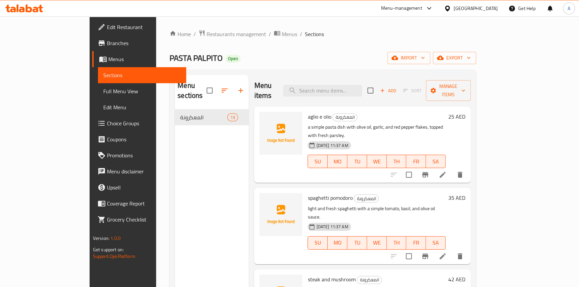
click at [307, 123] on p "a simple pasta dish with olive oil, garlic, and red pepper flakes, topped with …" at bounding box center [376, 131] width 138 height 17
copy p "pasta"
drag, startPoint x: 473, startPoint y: 36, endPoint x: 322, endPoint y: 58, distance: 152.2
click at [471, 36] on ol "Home / Restaurants management / Menus / Sections" at bounding box center [322, 34] width 306 height 9
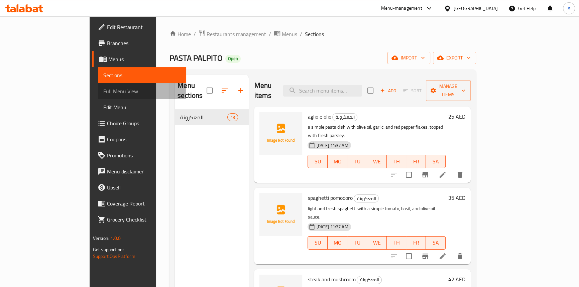
click at [103, 92] on span "Full Menu View" at bounding box center [142, 91] width 78 height 8
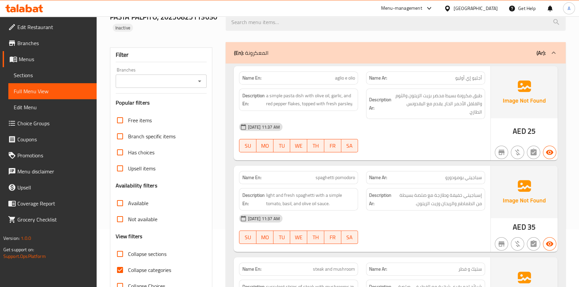
scroll to position [60, 0]
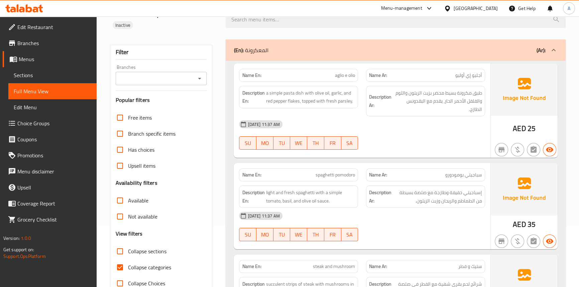
click at [123, 264] on input "Collapse categories" at bounding box center [120, 267] width 16 height 16
checkbox input "false"
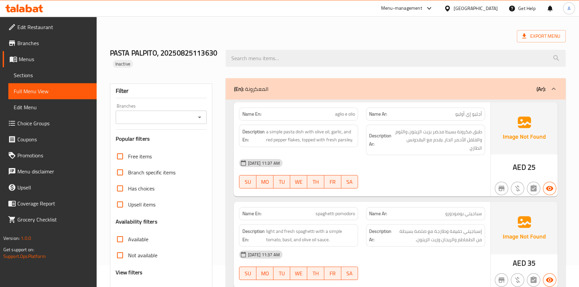
scroll to position [0, 0]
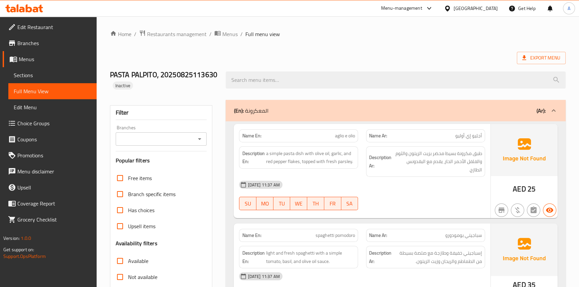
click at [394, 183] on div "25-08-2025 11:37 AM" at bounding box center [362, 185] width 254 height 16
click at [329, 154] on span "a simple pasta dish with olive oil, garlic, and red pepper flakes, topped with …" at bounding box center [310, 157] width 89 height 16
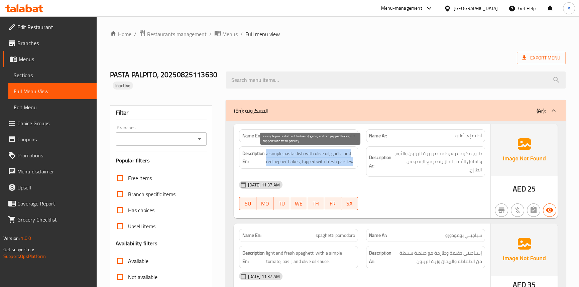
click at [329, 154] on span "a simple pasta dish with olive oil, garlic, and red pepper flakes, topped with …" at bounding box center [310, 157] width 89 height 16
copy span "a simple pasta dish with olive oil, garlic, and red pepper flakes, topped with …"
click at [344, 128] on div "Name En: aglio e olio" at bounding box center [298, 135] width 127 height 21
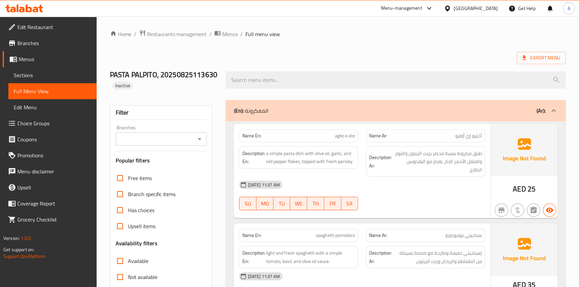
click at [345, 131] on div "Name En: aglio e olio" at bounding box center [298, 135] width 119 height 13
copy span "aglio e olio"
click at [334, 140] on div "Name En: aglio e olio" at bounding box center [298, 135] width 119 height 13
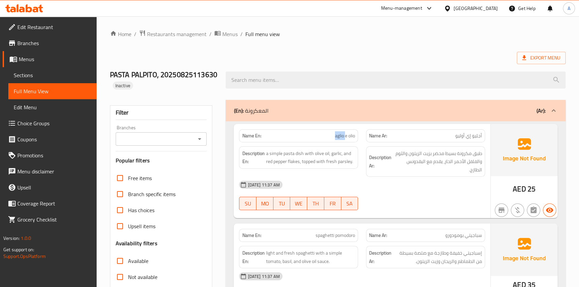
click at [334, 140] on div "Name En: aglio e olio" at bounding box center [298, 135] width 119 height 13
click at [470, 56] on div "Export Menu" at bounding box center [337, 58] width 455 height 12
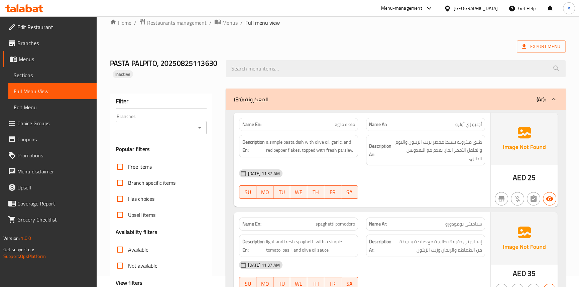
scroll to position [30, 0]
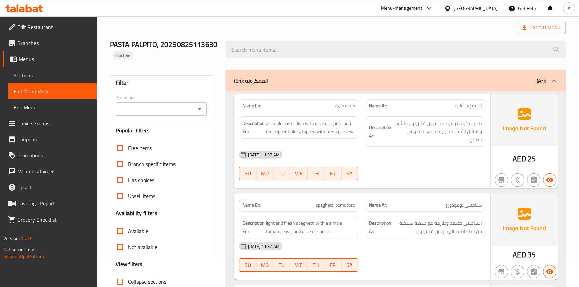
click at [354, 27] on div "Export Menu" at bounding box center [337, 28] width 455 height 12
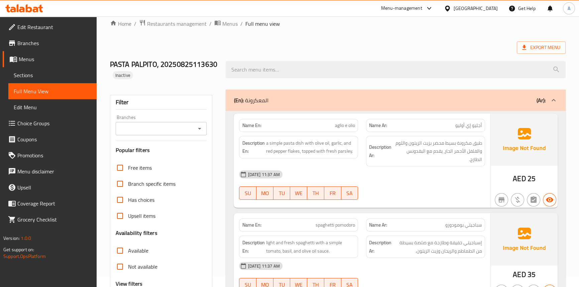
scroll to position [0, 0]
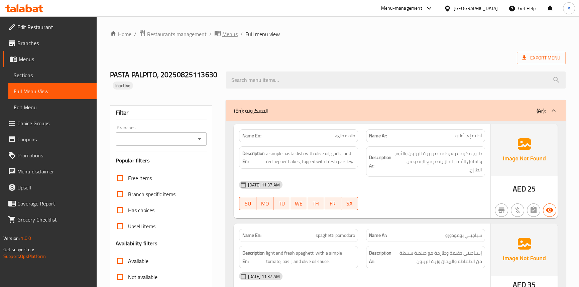
click at [224, 32] on span "Menus" at bounding box center [229, 34] width 15 height 8
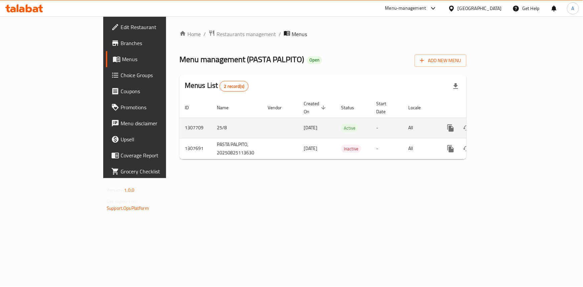
click at [503, 124] on icon "enhanced table" at bounding box center [499, 128] width 8 height 8
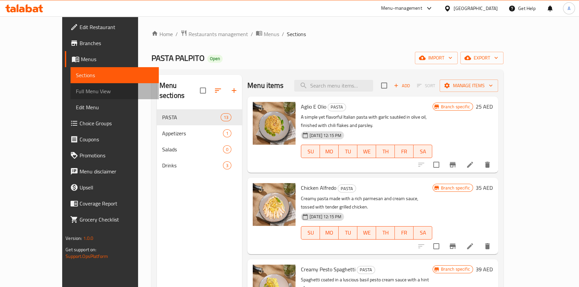
click at [76, 93] on span "Full Menu View" at bounding box center [115, 91] width 78 height 8
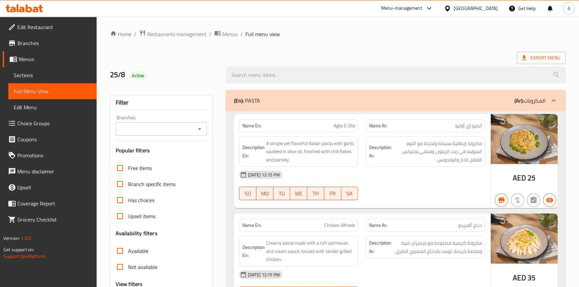
click at [53, 74] on span "Sections" at bounding box center [53, 75] width 78 height 8
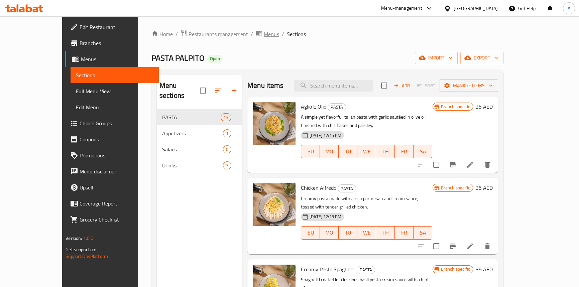
click at [264, 33] on span "Menus" at bounding box center [271, 34] width 15 height 8
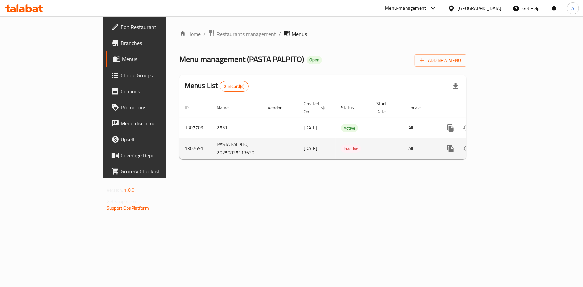
click at [503, 145] on icon "enhanced table" at bounding box center [499, 149] width 8 height 8
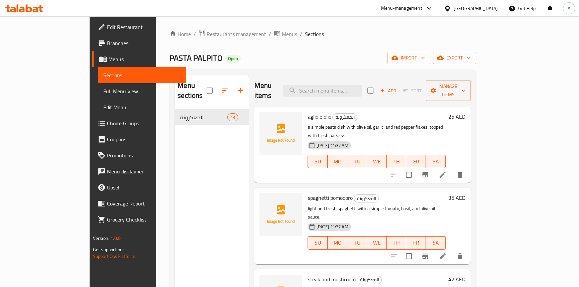
click at [103, 95] on span "Full Menu View" at bounding box center [142, 91] width 78 height 8
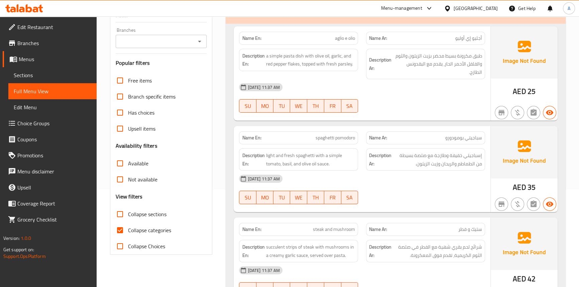
scroll to position [121, 0]
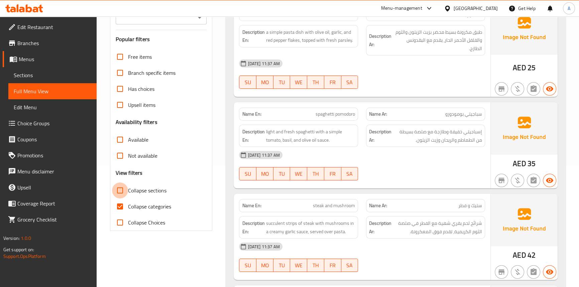
click at [120, 196] on input "Collapse sections" at bounding box center [120, 190] width 16 height 16
checkbox input "true"
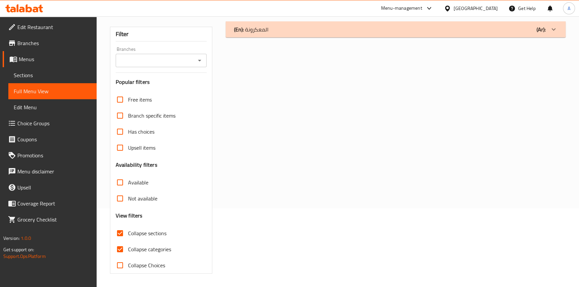
scroll to position [78, 0]
click at [121, 252] on input "Collapse categories" at bounding box center [120, 250] width 16 height 16
checkbox input "false"
click at [120, 231] on input "Collapse sections" at bounding box center [120, 234] width 16 height 16
checkbox input "false"
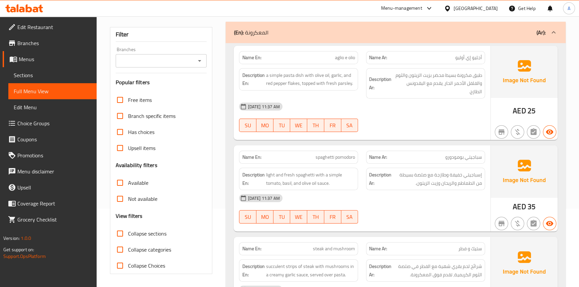
click at [394, 204] on div "25-08-2025 11:37 AM" at bounding box center [362, 198] width 254 height 16
click at [392, 124] on div "25-08-2025 11:37 AM SU MO TU WE TH FR SA" at bounding box center [362, 117] width 254 height 37
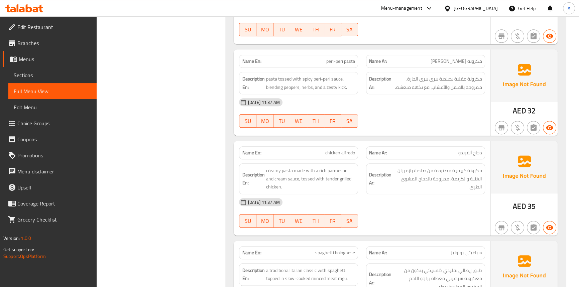
click at [378, 98] on div "25-08-2025 11:37 AM" at bounding box center [362, 102] width 254 height 16
click at [286, 166] on span "creamy pasta made with a rich parmesan and cream sauce, tossed with tender gril…" at bounding box center [310, 178] width 89 height 25
click at [275, 166] on span "creamy pasta made with a rich parmesan and cream sauce, tossed with tender gril…" at bounding box center [310, 178] width 89 height 25
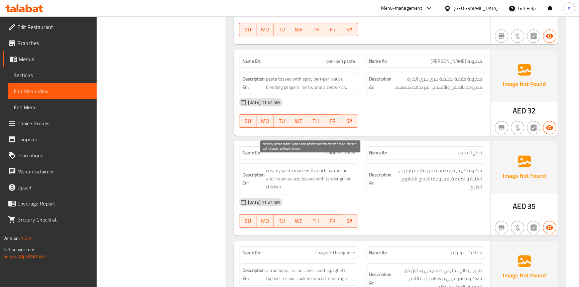
click at [298, 166] on span "creamy pasta made with a rich parmesan and cream sauce, tossed with tender gril…" at bounding box center [310, 178] width 89 height 25
click at [309, 166] on span "creamy pasta made with a rich parmesan and cream sauce, tossed with tender gril…" at bounding box center [310, 178] width 89 height 25
click at [285, 168] on span "creamy pasta made with a rich parmesan and cream sauce, tossed with tender gril…" at bounding box center [310, 178] width 89 height 25
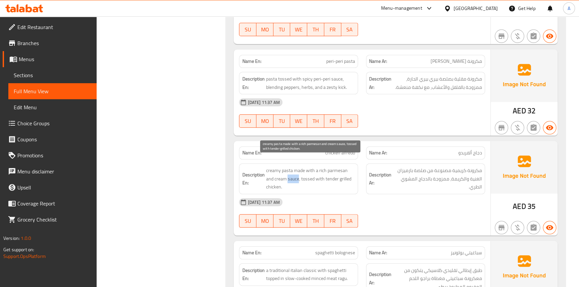
click at [285, 168] on span "creamy pasta made with a rich parmesan and cream sauce, tossed with tender gril…" at bounding box center [310, 178] width 89 height 25
click at [336, 166] on span "creamy pasta made with a rich parmesan and cream sauce, tossed with tender gril…" at bounding box center [310, 178] width 89 height 25
drag, startPoint x: 336, startPoint y: 159, endPoint x: 357, endPoint y: 160, distance: 21.1
click at [336, 166] on span "creamy pasta made with a rich parmesan and cream sauce, tossed with tender gril…" at bounding box center [310, 178] width 89 height 25
click at [321, 166] on span "creamy pasta made with a rich parmesan and cream sauce, tossed with tender gril…" at bounding box center [310, 178] width 89 height 25
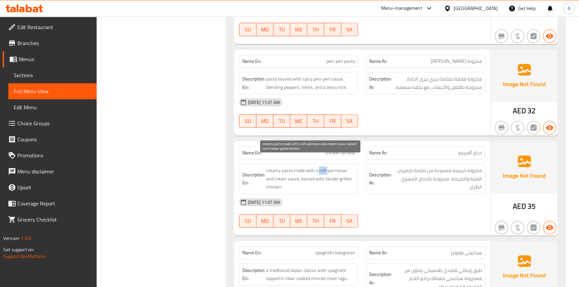
click at [321, 166] on span "creamy pasta made with a rich parmesan and cream sauce, tossed with tender gril…" at bounding box center [310, 178] width 89 height 25
click at [345, 166] on span "creamy pasta made with a rich parmesan and cream sauce, tossed with tender gril…" at bounding box center [310, 178] width 89 height 25
click at [276, 169] on span "creamy pasta made with a rich parmesan and cream sauce, tossed with tender gril…" at bounding box center [310, 178] width 89 height 25
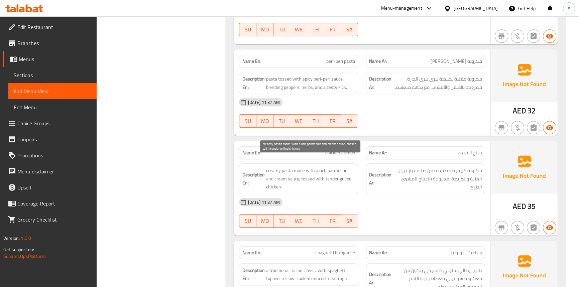
click at [304, 173] on span "creamy pasta made with a rich parmesan and cream sauce, tossed with tender gril…" at bounding box center [310, 178] width 89 height 25
click at [316, 169] on span "creamy pasta made with a rich parmesan and cream sauce, tossed with tender gril…" at bounding box center [310, 178] width 89 height 25
click at [279, 177] on span "creamy pasta made with a rich parmesan and cream sauce, tossed with tender gril…" at bounding box center [310, 178] width 89 height 25
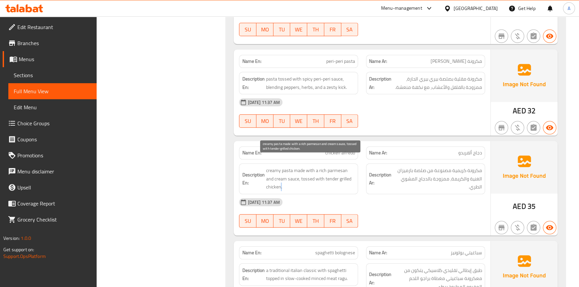
click at [279, 177] on span "creamy pasta made with a rich parmesan and cream sauce, tossed with tender gril…" at bounding box center [310, 178] width 89 height 25
click at [403, 223] on div at bounding box center [425, 227] width 127 height 8
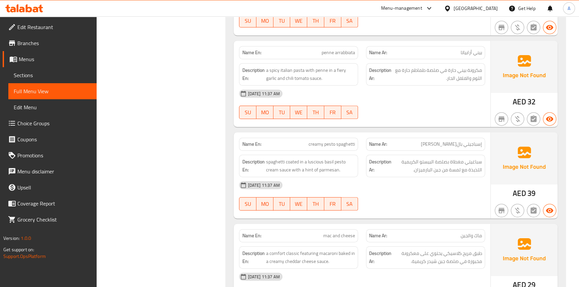
click at [379, 177] on div "25-08-2025 11:37 AM" at bounding box center [362, 185] width 254 height 16
click at [347, 142] on span "creamy pesto spaghetti" at bounding box center [331, 144] width 46 height 7
click at [333, 143] on span "creamy pesto spaghetti" at bounding box center [331, 144] width 46 height 7
drag, startPoint x: 333, startPoint y: 143, endPoint x: 321, endPoint y: 142, distance: 12.0
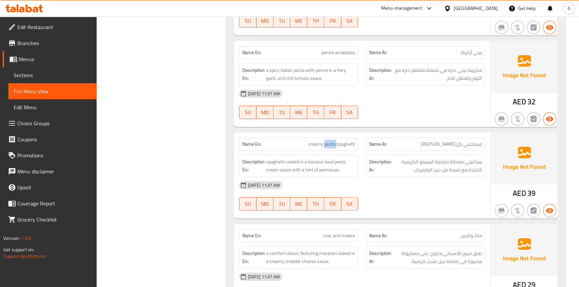
click at [332, 143] on span "creamy pesto spaghetti" at bounding box center [331, 144] width 46 height 7
click at [319, 142] on span "creamy pesto spaghetti" at bounding box center [331, 144] width 46 height 7
click at [279, 158] on span "spaghetti coated in a luscious basil pesto cream sauce with a hint of parmesan." at bounding box center [310, 166] width 89 height 16
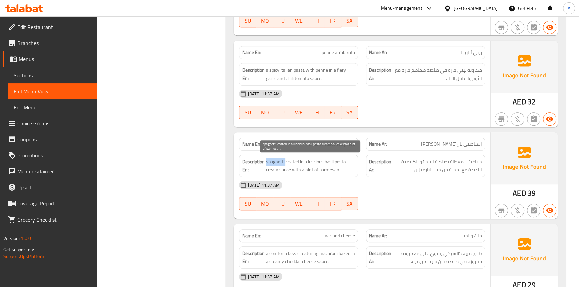
click at [279, 158] on span "spaghetti coated in a luscious basil pesto cream sauce with a hint of parmesan." at bounding box center [310, 166] width 89 height 16
click at [285, 161] on span "spaghetti coated in a luscious basil pesto cream sauce with a hint of parmesan." at bounding box center [310, 166] width 89 height 16
click at [298, 160] on span "spaghetti coated in a luscious basil pesto cream sauce with a hint of parmesan." at bounding box center [310, 166] width 89 height 16
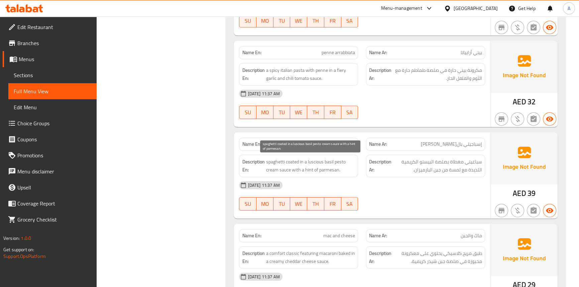
click at [284, 170] on span "spaghetti coated in a luscious basil pesto cream sauce with a hint of parmesan." at bounding box center [310, 166] width 89 height 16
click at [337, 160] on span "spaghetti coated in a luscious basil pesto cream sauce with a hint of parmesan." at bounding box center [310, 166] width 89 height 16
click at [271, 170] on span "spaghetti coated in a luscious basil pesto cream sauce with a hint of parmesan." at bounding box center [310, 166] width 89 height 16
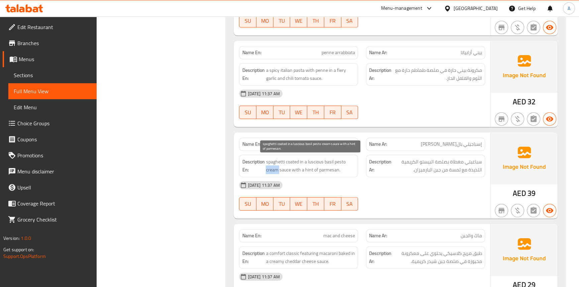
click at [271, 170] on span "spaghetti coated in a luscious basil pesto cream sauce with a hint of parmesan." at bounding box center [310, 166] width 89 height 16
click at [434, 194] on div "25-08-2025 11:37 AM SU MO TU WE TH FR SA" at bounding box center [362, 195] width 254 height 37
click at [276, 159] on span "spaghetti coated in a luscious basil pesto cream sauce with a hint of parmesan." at bounding box center [310, 166] width 89 height 16
click at [290, 159] on span "spaghetti coated in a luscious basil pesto cream sauce with a hint of parmesan." at bounding box center [310, 166] width 89 height 16
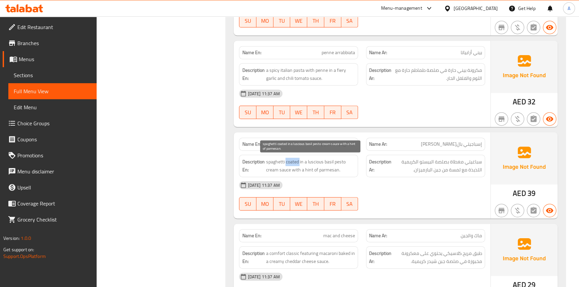
click at [290, 159] on span "spaghetti coated in a luscious basil pesto cream sauce with a hint of parmesan." at bounding box center [310, 166] width 89 height 16
click at [300, 160] on span "spaghetti coated in a luscious basil pesto cream sauce with a hint of parmesan." at bounding box center [310, 166] width 89 height 16
click at [282, 169] on span "spaghetti coated in a luscious basil pesto cream sauce with a hint of parmesan." at bounding box center [310, 166] width 89 height 16
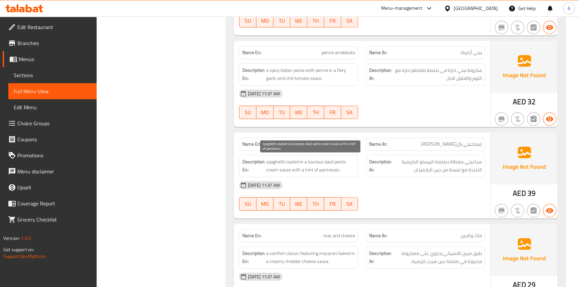
click at [340, 158] on span "spaghetti coated in a luscious basil pesto cream sauce with a hint of parmesan." at bounding box center [310, 166] width 89 height 16
click at [270, 171] on span "spaghetti coated in a luscious basil pesto cream sauce with a hint of parmesan." at bounding box center [310, 166] width 89 height 16
click at [317, 159] on span "spaghetti coated in a luscious basil pesto cream sauce with a hint of parmesan." at bounding box center [310, 166] width 89 height 16
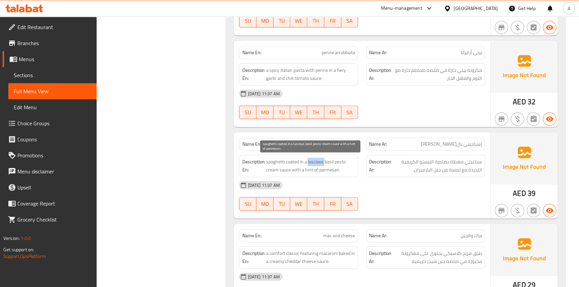
click at [317, 159] on span "spaghetti coated in a luscious basil pesto cream sauce with a hint of parmesan." at bounding box center [310, 166] width 89 height 16
click at [329, 159] on span "spaghetti coated in a luscious basil pesto cream sauce with a hint of parmesan." at bounding box center [310, 166] width 89 height 16
click at [296, 168] on span "spaghetti coated in a luscious basil pesto cream sauce with a hint of parmesan." at bounding box center [310, 166] width 89 height 16
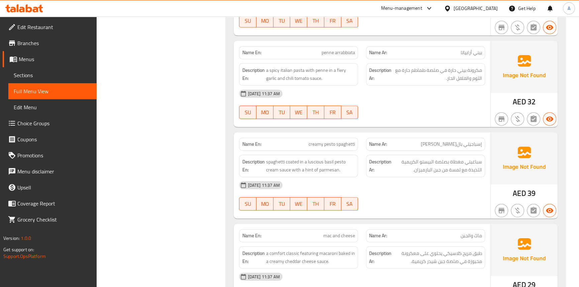
click at [432, 196] on div "25-08-2025 11:37 AM SU MO TU WE TH FR SA" at bounding box center [362, 195] width 254 height 37
drag, startPoint x: 178, startPoint y: 112, endPoint x: 236, endPoint y: 138, distance: 63.6
click at [178, 112] on div "Filter Branches Branches Popular filters Free items Branch specific items Has c…" at bounding box center [164, 269] width 116 height 1279
click at [330, 158] on span "spaghetti coated in a luscious basil pesto cream sauce with a hint of parmesan." at bounding box center [310, 166] width 89 height 16
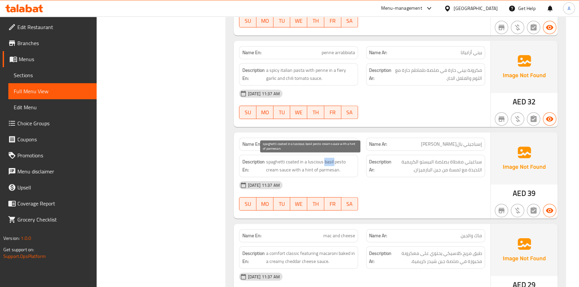
copy span "basil"
click at [194, 117] on div "Filter Branches Branches Popular filters Free items Branch specific items Has c…" at bounding box center [164, 269] width 116 height 1279
click at [312, 138] on div "Name En: creamy pesto spaghetti" at bounding box center [298, 144] width 119 height 13
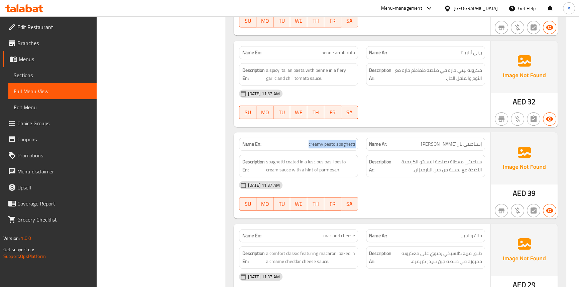
copy span "creamy pesto spaghetti"
click at [178, 90] on div "Filter Branches Branches Popular filters Free items Branch specific items Has c…" at bounding box center [164, 269] width 116 height 1279
click at [429, 161] on span "سباغيتي مغطاة بصلصة البيستو الكريمية اللذيذة مع لمسة من جبن البارميزان." at bounding box center [437, 166] width 89 height 16
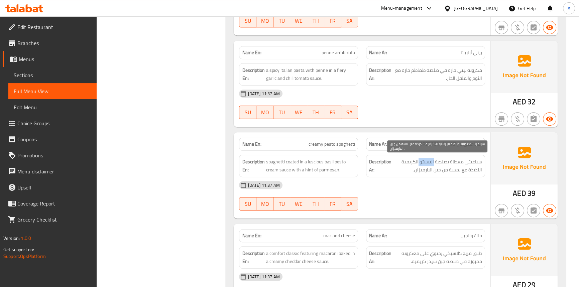
click at [429, 161] on span "سباغيتي مغطاة بصلصة البيستو الكريمية اللذيذة مع لمسة من جبن البارميزان." at bounding box center [437, 166] width 89 height 16
click at [413, 161] on span "سباغيتي مغطاة بصلصة البيستو الكريمية اللذيذة مع لمسة من جبن البارميزان." at bounding box center [437, 166] width 89 height 16
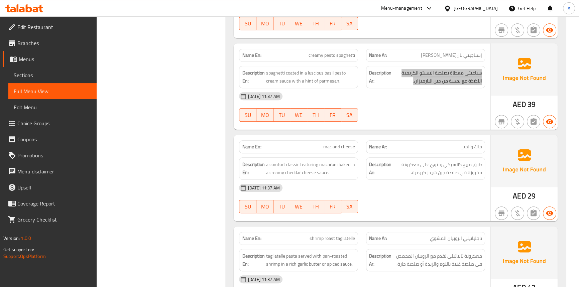
scroll to position [557, 0]
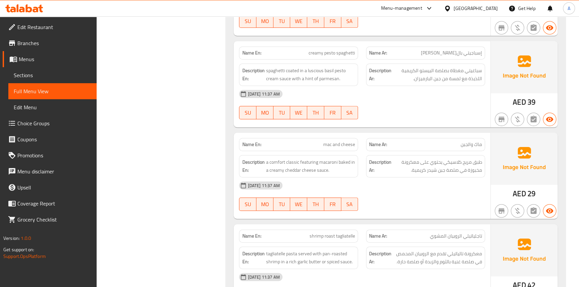
click at [371, 124] on div "Name En: creamy pesto spaghetti Name Ar: إسباجيتي بالبيستو الكريمي Description …" at bounding box center [362, 84] width 256 height 86
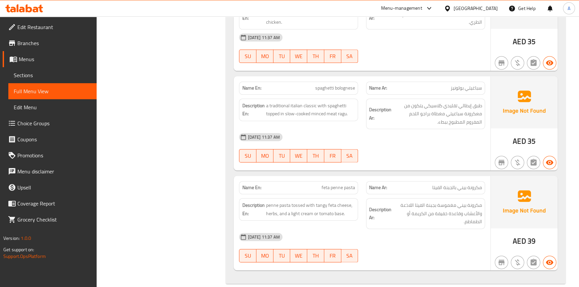
click at [376, 158] on div at bounding box center [425, 162] width 127 height 8
click at [349, 184] on span "feta penne pasta" at bounding box center [337, 187] width 33 height 7
click at [343, 184] on span "feta penne pasta" at bounding box center [337, 187] width 33 height 7
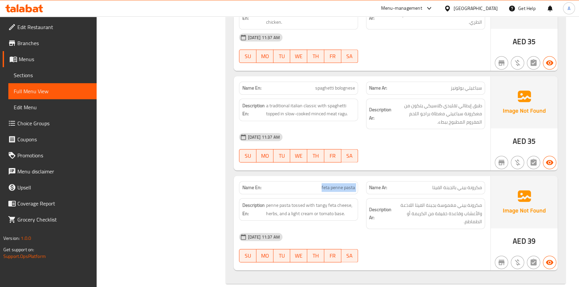
click at [343, 184] on span "feta penne pasta" at bounding box center [337, 187] width 33 height 7
click at [285, 201] on span "penne pasta tossed with tangy feta cheese, herbs, and a light cream or tomato b…" at bounding box center [310, 209] width 89 height 16
click at [267, 201] on span "penne pasta tossed with tangy feta cheese, herbs, and a light cream or tomato b…" at bounding box center [310, 209] width 89 height 16
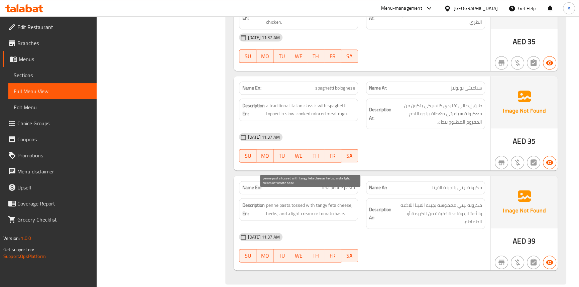
click at [294, 201] on span "penne pasta tossed with tangy feta cheese, herbs, and a light cream or tomato b…" at bounding box center [310, 209] width 89 height 16
click at [306, 201] on span "penne pasta tossed with tangy feta cheese, herbs, and a light cream or tomato b…" at bounding box center [310, 209] width 89 height 16
click at [339, 201] on span "penne pasta tossed with tangy feta cheese, herbs, and a light cream or tomato b…" at bounding box center [310, 209] width 89 height 16
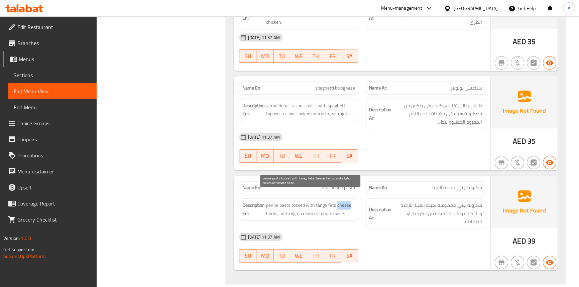
click at [339, 201] on span "penne pasta tossed with tangy feta cheese, herbs, and a light cream or tomato b…" at bounding box center [310, 209] width 89 height 16
click at [329, 201] on span "penne pasta tossed with tangy feta cheese, herbs, and a light cream or tomato b…" at bounding box center [310, 209] width 89 height 16
click at [317, 201] on span "penne pasta tossed with tangy feta cheese, herbs, and a light cream or tomato b…" at bounding box center [310, 209] width 89 height 16
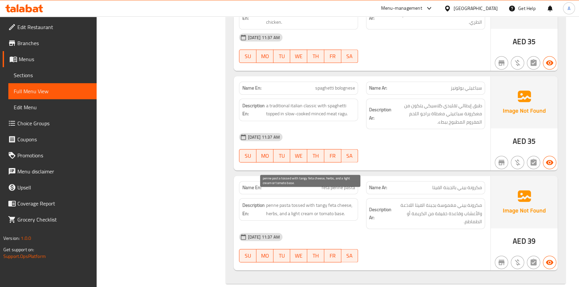
click at [269, 203] on span "penne pasta tossed with tangy feta cheese, herbs, and a light cream or tomato b…" at bounding box center [310, 209] width 89 height 16
click at [281, 204] on span "penne pasta tossed with tangy feta cheese, herbs, and a light cream or tomato b…" at bounding box center [310, 209] width 89 height 16
click at [336, 204] on span "penne pasta tossed with tangy feta cheese, herbs, and a light cream or tomato b…" at bounding box center [310, 209] width 89 height 16
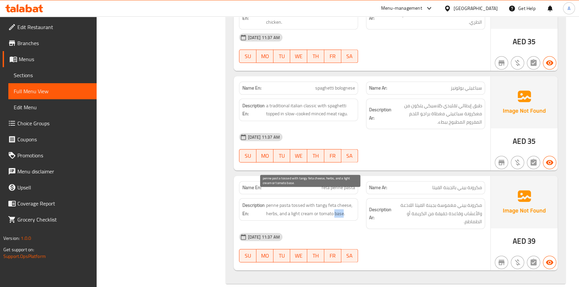
click at [336, 204] on span "penne pasta tossed with tangy feta cheese, herbs, and a light cream or tomato b…" at bounding box center [310, 209] width 89 height 16
click at [294, 203] on span "penne pasta tossed with tangy feta cheese, herbs, and a light cream or tomato b…" at bounding box center [310, 209] width 89 height 16
click at [310, 204] on span "penne pasta tossed with tangy feta cheese, herbs, and a light cream or tomato b…" at bounding box center [310, 209] width 89 height 16
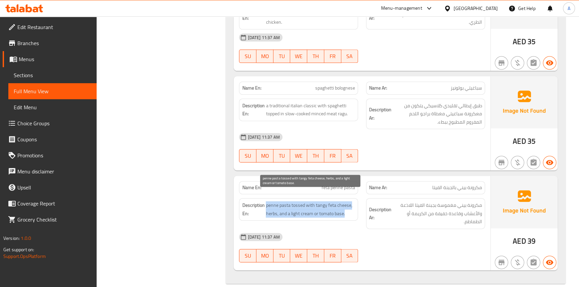
click at [310, 204] on span "penne pasta tossed with tangy feta cheese, herbs, and a light cream or tomato b…" at bounding box center [310, 209] width 89 height 16
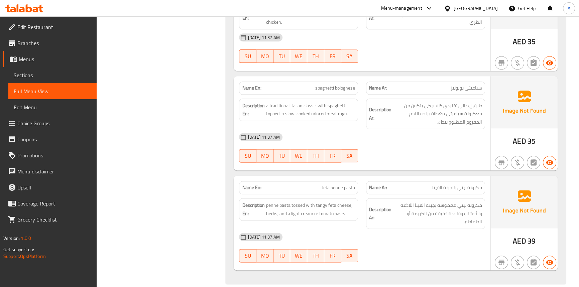
drag, startPoint x: 481, startPoint y: 176, endPoint x: 410, endPoint y: 176, distance: 71.2
click at [481, 184] on span "مكرونة بيني بالجبنة الفيتا" at bounding box center [457, 187] width 50 height 7
click at [341, 181] on div "Name En: feta penne pasta" at bounding box center [298, 187] width 119 height 13
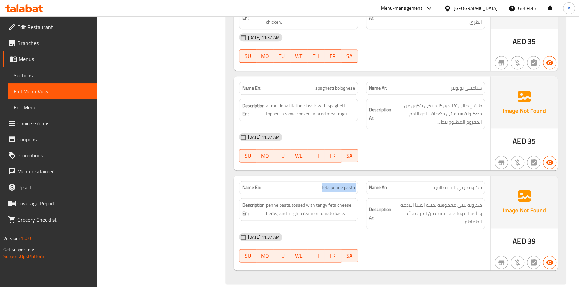
copy span "feta penne pasta"
drag, startPoint x: 191, startPoint y: 124, endPoint x: 247, endPoint y: 150, distance: 61.9
click at [383, 132] on div "25-08-2025 11:37 AM" at bounding box center [362, 137] width 254 height 16
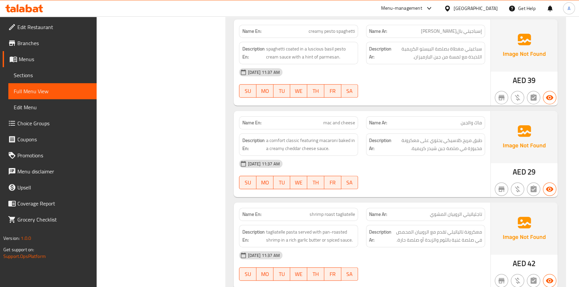
click at [329, 124] on span "mac and cheese" at bounding box center [339, 122] width 32 height 7
click at [288, 140] on span "a comfort classic featuring macaroni baked in a creamy cheddar cheese sauce." at bounding box center [310, 144] width 89 height 16
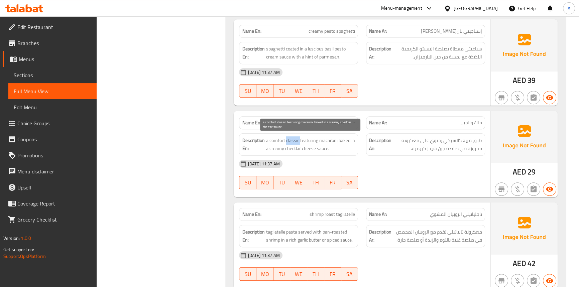
click at [288, 140] on span "a comfort classic featuring macaroni baked in a creamy cheddar cheese sauce." at bounding box center [310, 144] width 89 height 16
click at [281, 139] on span "a comfort classic featuring macaroni baked in a creamy cheddar cheese sauce." at bounding box center [310, 144] width 89 height 16
click at [310, 140] on span "a comfort classic featuring macaroni baked in a creamy cheddar cheese sauce." at bounding box center [310, 144] width 89 height 16
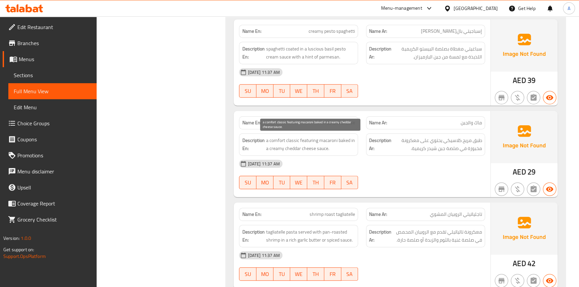
click at [330, 137] on span "a comfort classic featuring macaroni baked in a creamy cheddar cheese sauce." at bounding box center [310, 144] width 89 height 16
click at [344, 139] on span "a comfort classic featuring macaroni baked in a creamy cheddar cheese sauce." at bounding box center [310, 144] width 89 height 16
click at [354, 139] on span "a comfort classic featuring macaroni baked in a creamy cheddar cheese sauce." at bounding box center [310, 144] width 89 height 16
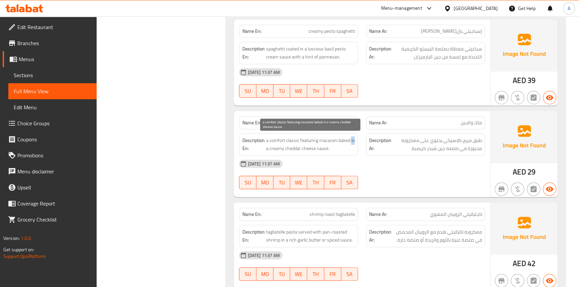
click at [354, 139] on span "a comfort classic featuring macaroni baked in a creamy cheddar cheese sauce." at bounding box center [310, 144] width 89 height 16
click at [324, 148] on span "a comfort classic featuring macaroni baked in a creamy cheddar cheese sauce." at bounding box center [310, 144] width 89 height 16
click at [312, 149] on span "a comfort classic featuring macaroni baked in a creamy cheddar cheese sauce." at bounding box center [310, 144] width 89 height 16
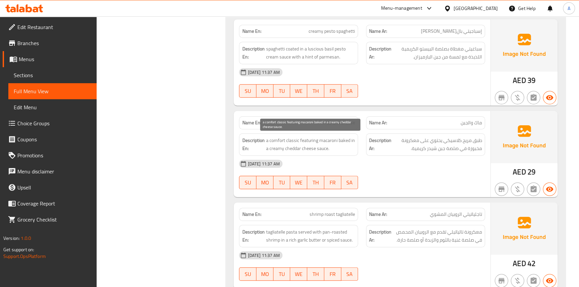
click at [293, 148] on span "a comfort classic featuring macaroni baked in a creamy cheddar cheese sauce." at bounding box center [310, 144] width 89 height 16
click at [280, 147] on span "a comfort classic featuring macaroni baked in a creamy cheddar cheese sauce." at bounding box center [310, 144] width 89 height 16
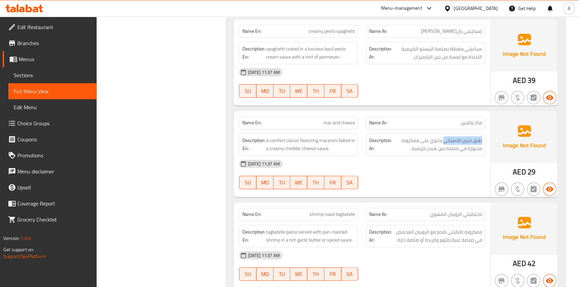
drag, startPoint x: 443, startPoint y: 139, endPoint x: 483, endPoint y: 139, distance: 40.4
click at [483, 139] on div "Description Ar: طبق مريح كلاسيكي يحتوي على معكرونة مخبوزة في صلصة جبن شيدر كريم…" at bounding box center [425, 144] width 119 height 22
copy span "طبق مريح كلاسيكي"
click at [470, 140] on span "طبق مريح كلاسيكي يحتوي على معكرونة مخبوزة في صلصة جبن شيدر كريمية." at bounding box center [437, 144] width 89 height 16
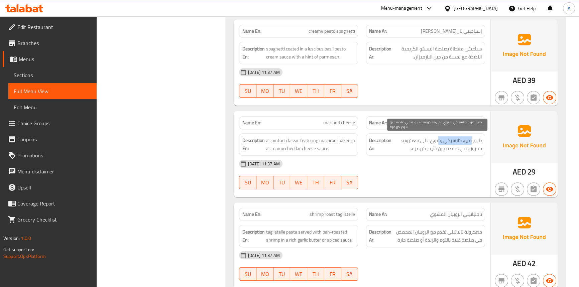
drag, startPoint x: 470, startPoint y: 139, endPoint x: 438, endPoint y: 139, distance: 32.1
click at [438, 139] on span "طبق مريح كلاسيكي يحتوي على معكرونة مخبوزة في صلصة جبن شيدر كريمية." at bounding box center [437, 144] width 89 height 16
click at [217, 89] on div "Filter Branches Branches Popular filters Free items Branch specific items Has c…" at bounding box center [164, 156] width 116 height 1279
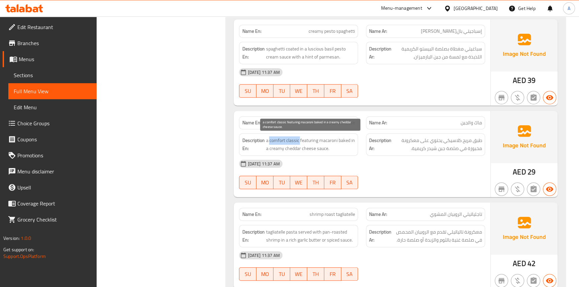
drag, startPoint x: 299, startPoint y: 139, endPoint x: 268, endPoint y: 142, distance: 31.2
click at [268, 142] on span "a comfort classic featuring macaroni baked in a creamy cheddar cheese sauce." at bounding box center [310, 144] width 89 height 16
copy span "comfort classic"
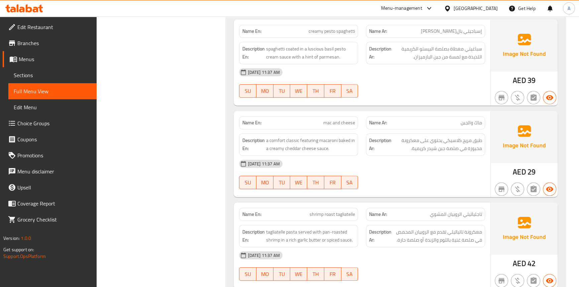
click at [184, 145] on div "Filter Branches Branches Popular filters Free items Branch specific items Has c…" at bounding box center [164, 156] width 116 height 1279
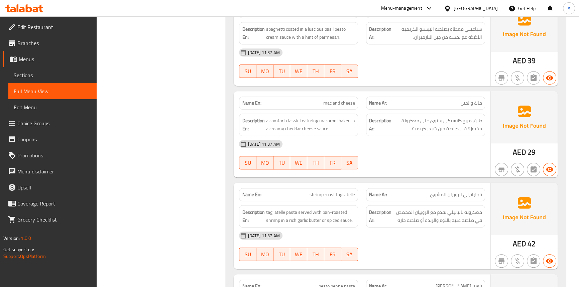
scroll to position [609, 0]
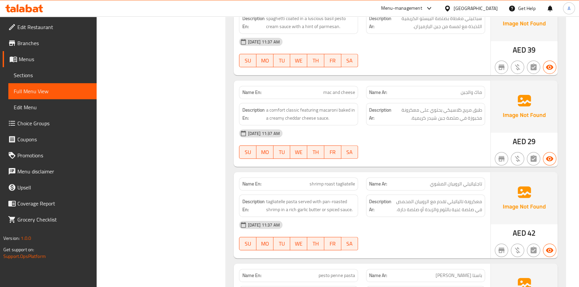
click at [396, 155] on div at bounding box center [425, 159] width 127 height 8
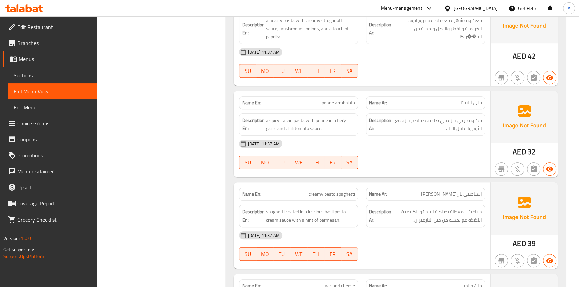
scroll to position [426, 0]
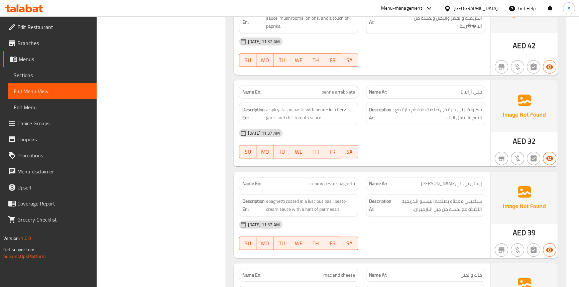
drag, startPoint x: 208, startPoint y: 209, endPoint x: 312, endPoint y: 267, distance: 118.3
click at [332, 92] on span "penne arrabbiata" at bounding box center [337, 92] width 33 height 7
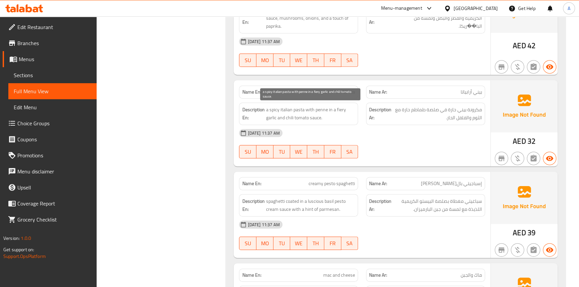
click at [300, 107] on span "a spicy italian pasta with penne in a fiery garlic and chili tomato sauce." at bounding box center [310, 114] width 89 height 16
click at [287, 108] on span "a spicy italian pasta with penne in a fiery garlic and chili tomato sauce." at bounding box center [310, 114] width 89 height 16
drag, startPoint x: 287, startPoint y: 108, endPoint x: 276, endPoint y: 110, distance: 11.2
click at [287, 108] on span "a spicy italian pasta with penne in a fiery garlic and chili tomato sauce." at bounding box center [310, 114] width 89 height 16
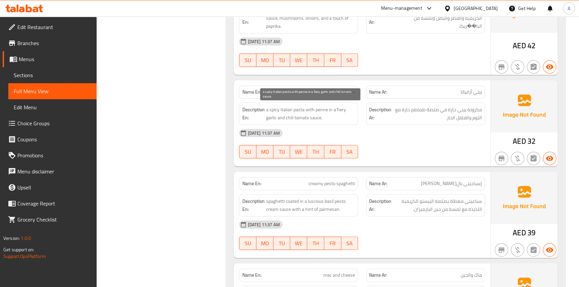
click at [276, 109] on span "a spicy italian pasta with penne in a fiery garlic and chili tomato sauce." at bounding box center [310, 114] width 89 height 16
click at [307, 110] on span "a spicy italian pasta with penne in a fiery garlic and chili tomato sauce." at bounding box center [310, 114] width 89 height 16
click at [316, 121] on span "a spicy italian pasta with penne in a fiery garlic and chili tomato sauce." at bounding box center [310, 114] width 89 height 16
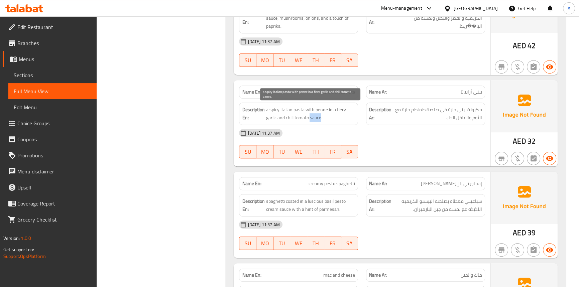
click at [316, 121] on span "a spicy italian pasta with penne in a fiery garlic and chili tomato sauce." at bounding box center [310, 114] width 89 height 16
click at [303, 118] on span "a spicy italian pasta with penne in a fiery garlic and chili tomato sauce." at bounding box center [310, 114] width 89 height 16
click at [288, 114] on span "a spicy italian pasta with penne in a fiery garlic and chili tomato sauce." at bounding box center [310, 114] width 89 height 16
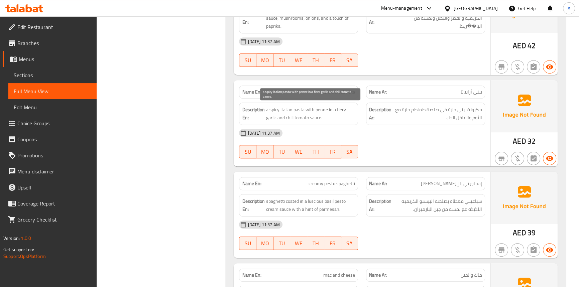
click at [269, 117] on span "a spicy italian pasta with penne in a fiery garlic and chili tomato sauce." at bounding box center [310, 114] width 89 height 16
click at [402, 132] on div "25-08-2025 11:37 AM" at bounding box center [362, 133] width 254 height 16
click at [301, 110] on span "a spicy italian pasta with penne in a fiery garlic and chili tomato sauce." at bounding box center [310, 114] width 89 height 16
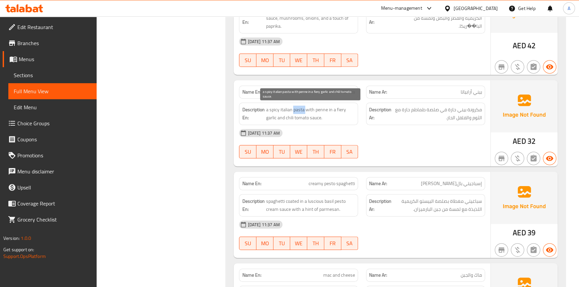
click at [294, 109] on span "a spicy italian pasta with penne in a fiery garlic and chili tomato sauce." at bounding box center [310, 114] width 89 height 16
drag, startPoint x: 294, startPoint y: 109, endPoint x: 286, endPoint y: 108, distance: 7.7
click at [294, 109] on span "a spicy italian pasta with penne in a fiery garlic and chili tomato sauce." at bounding box center [310, 114] width 89 height 16
click at [273, 107] on span "a spicy italian pasta with penne in a fiery garlic and chili tomato sauce." at bounding box center [310, 114] width 89 height 16
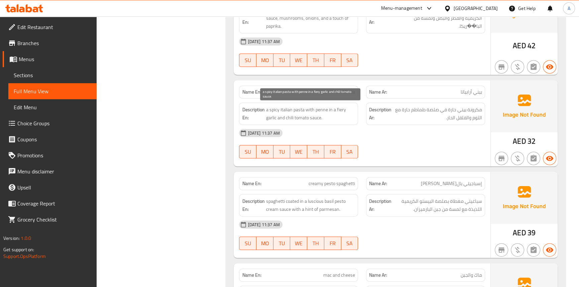
click at [310, 108] on span "a spicy italian pasta with penne in a fiery garlic and chili tomato sauce." at bounding box center [310, 114] width 89 height 16
click at [300, 110] on span "a spicy italian pasta with penne in a fiery garlic and chili tomato sauce." at bounding box center [310, 114] width 89 height 16
click at [287, 110] on span "a spicy italian pasta with penne in a fiery garlic and chili tomato sauce." at bounding box center [310, 114] width 89 height 16
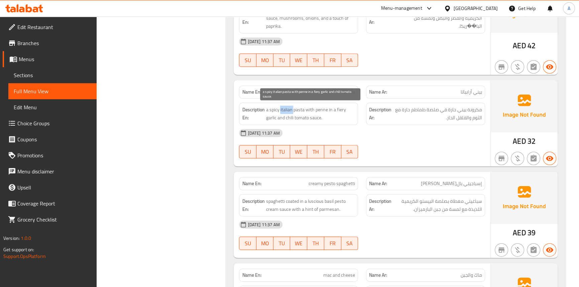
drag, startPoint x: 287, startPoint y: 110, endPoint x: 283, endPoint y: 110, distance: 4.0
click at [286, 110] on span "a spicy italian pasta with penne in a fiery garlic and chili tomato sauce." at bounding box center [310, 114] width 89 height 16
click at [271, 110] on span "a spicy italian pasta with penne in a fiery garlic and chili tomato sauce." at bounding box center [310, 114] width 89 height 16
click at [329, 109] on span "a spicy italian pasta with penne in a fiery garlic and chili tomato sauce." at bounding box center [310, 114] width 89 height 16
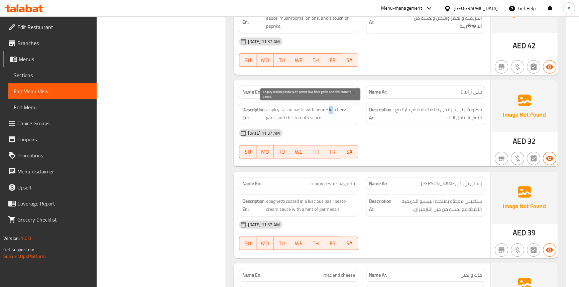
click at [329, 109] on span "a spicy italian pasta with penne in a fiery garlic and chili tomato sauce." at bounding box center [310, 114] width 89 height 16
click at [312, 117] on span "a spicy italian pasta with penne in a fiery garlic and chili tomato sauce." at bounding box center [310, 114] width 89 height 16
click at [298, 117] on span "a spicy italian pasta with penne in a fiery garlic and chili tomato sauce." at bounding box center [310, 114] width 89 height 16
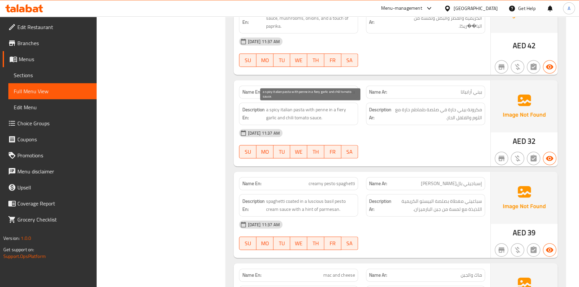
click at [337, 108] on span "a spicy italian pasta with penne in a fiery garlic and chili tomato sauce." at bounding box center [310, 114] width 89 height 16
click at [268, 119] on span "a spicy italian pasta with penne in a fiery garlic and chili tomato sauce." at bounding box center [310, 114] width 89 height 16
click at [268, 118] on span "a spicy italian pasta with penne in a fiery garlic and chili tomato sauce." at bounding box center [310, 114] width 89 height 16
click at [281, 118] on span "a spicy italian pasta with penne in a fiery garlic and chili tomato sauce." at bounding box center [310, 114] width 89 height 16
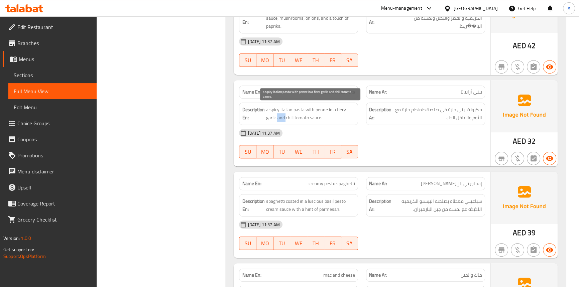
click at [281, 118] on span "a spicy italian pasta with penne in a fiery garlic and chili tomato sauce." at bounding box center [310, 114] width 89 height 16
click at [320, 111] on span "a spicy italian pasta with penne in a fiery garlic and chili tomato sauce." at bounding box center [310, 114] width 89 height 16
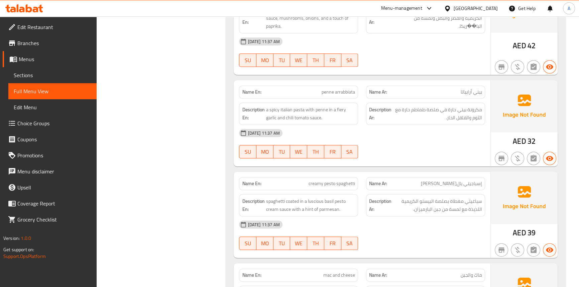
drag, startPoint x: 196, startPoint y: 91, endPoint x: 253, endPoint y: 115, distance: 62.0
click at [317, 108] on span "a spicy italian pasta with penne in a fiery garlic and chili tomato sauce." at bounding box center [310, 114] width 89 height 16
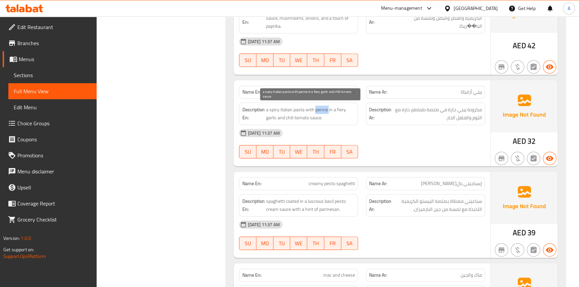
click at [317, 108] on span "a spicy italian pasta with penne in a fiery garlic and chili tomato sauce." at bounding box center [310, 114] width 89 height 16
copy span "penne"
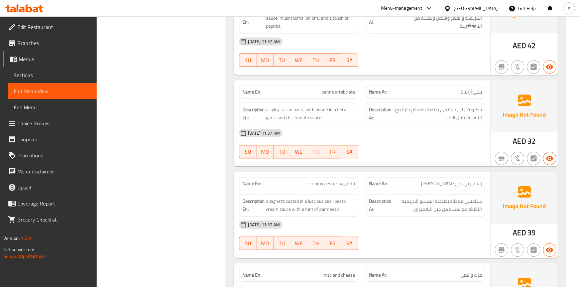
click at [329, 95] on span "penne arrabbiata" at bounding box center [337, 92] width 33 height 7
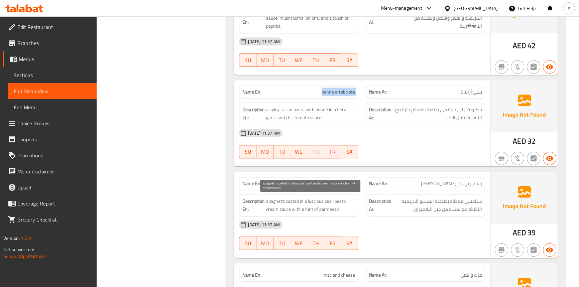
copy span "penne arrabbiata"
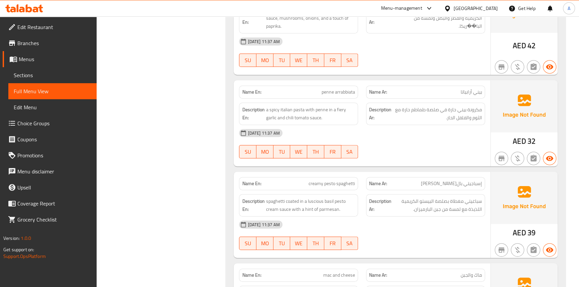
click at [395, 175] on div "Name Ar: إسباجيتي بالبيستو الكريمي" at bounding box center [425, 183] width 127 height 21
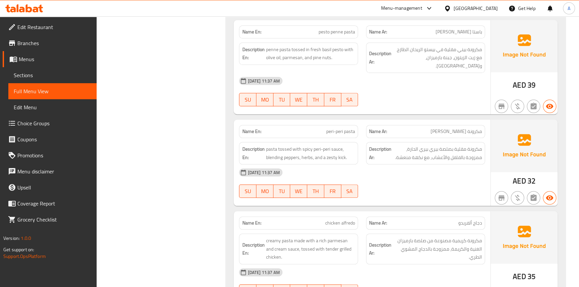
click at [347, 128] on span "peri-peri pasta" at bounding box center [340, 131] width 29 height 7
click at [271, 145] on span "pasta tossed with spicy peri-peri sauce, blending peppers, herbs, and a zesty k…" at bounding box center [310, 153] width 89 height 16
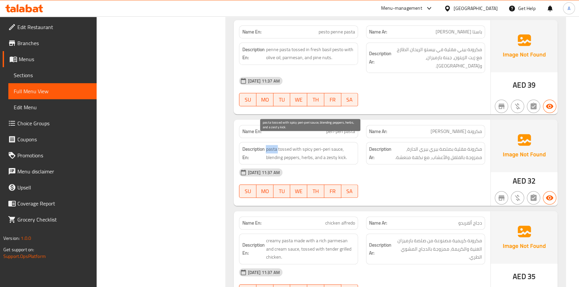
click at [271, 145] on span "pasta tossed with spicy peri-peri sauce, blending peppers, herbs, and a zesty k…" at bounding box center [310, 153] width 89 height 16
click at [281, 145] on span "pasta tossed with spicy peri-peri sauce, blending peppers, herbs, and a zesty k…" at bounding box center [310, 153] width 89 height 16
click at [296, 145] on span "pasta tossed with spicy peri-peri sauce, blending peppers, herbs, and a zesty k…" at bounding box center [310, 153] width 89 height 16
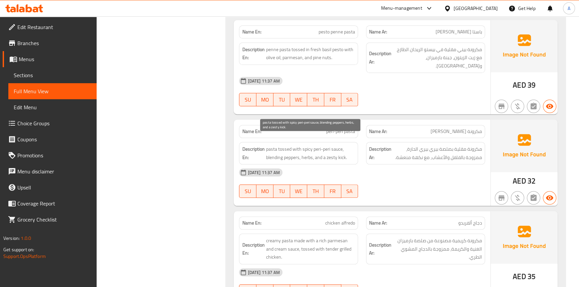
click at [335, 145] on span "pasta tossed with spicy peri-peri sauce, blending peppers, herbs, and a zesty k…" at bounding box center [310, 153] width 89 height 16
click at [322, 145] on span "pasta tossed with spicy peri-peri sauce, blending peppers, herbs, and a zesty k…" at bounding box center [310, 153] width 89 height 16
click at [311, 145] on span "pasta tossed with spicy peri-peri sauce, blending peppers, herbs, and a zesty k…" at bounding box center [310, 153] width 89 height 16
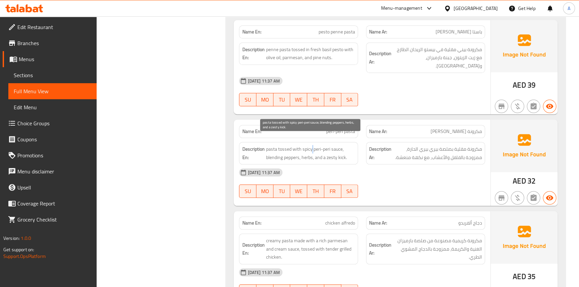
click at [311, 145] on span "pasta tossed with spicy peri-peri sauce, blending peppers, herbs, and a zesty k…" at bounding box center [310, 153] width 89 height 16
click at [304, 145] on span "pasta tossed with spicy peri-peri sauce, blending peppers, herbs, and a zesty k…" at bounding box center [310, 153] width 89 height 16
click at [270, 149] on span "pasta tossed with spicy peri-peri sauce, blending peppers, herbs, and a zesty k…" at bounding box center [310, 153] width 89 height 16
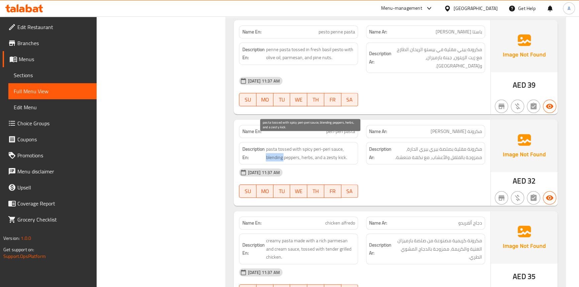
click at [284, 148] on span "pasta tossed with spicy peri-peri sauce, blending peppers, herbs, and a zesty k…" at bounding box center [310, 153] width 89 height 16
drag, startPoint x: 297, startPoint y: 147, endPoint x: 304, endPoint y: 147, distance: 6.3
click at [298, 147] on span "pasta tossed with spicy peri-peri sauce, blending peppers, herbs, and a zesty k…" at bounding box center [310, 153] width 89 height 16
click at [304, 147] on span "pasta tossed with spicy peri-peri sauce, blending peppers, herbs, and a zesty k…" at bounding box center [310, 153] width 89 height 16
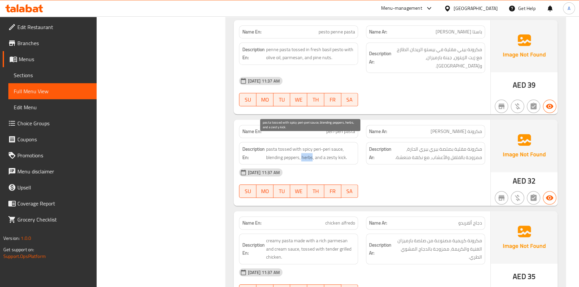
click at [304, 147] on span "pasta tossed with spicy peri-peri sauce, blending peppers, herbs, and a zesty k…" at bounding box center [310, 153] width 89 height 16
click at [343, 148] on span "pasta tossed with spicy peri-peri sauce, blending peppers, herbs, and a zesty k…" at bounding box center [310, 153] width 89 height 16
click at [336, 148] on span "pasta tossed with spicy peri-peri sauce, blending peppers, herbs, and a zesty k…" at bounding box center [310, 153] width 89 height 16
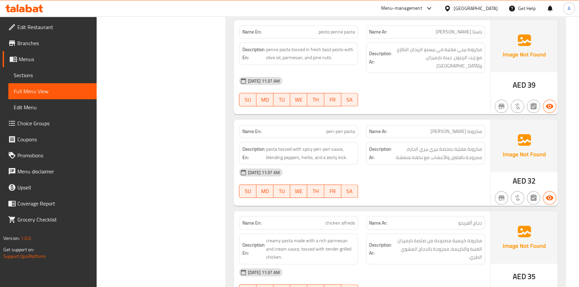
click at [371, 164] on div "25-08-2025 11:37 AM" at bounding box center [362, 172] width 254 height 16
click at [287, 145] on span "pasta tossed with spicy peri-peri sauce, blending peppers, herbs, and a zesty k…" at bounding box center [310, 153] width 89 height 16
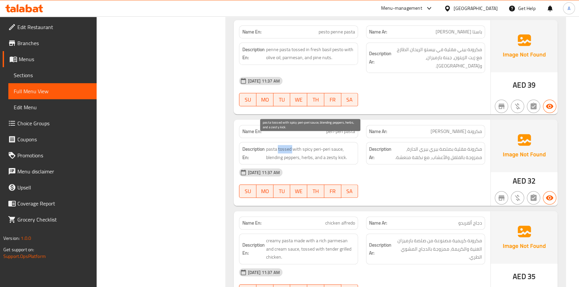
click at [287, 145] on span "pasta tossed with spicy peri-peri sauce, blending peppers, herbs, and a zesty k…" at bounding box center [310, 153] width 89 height 16
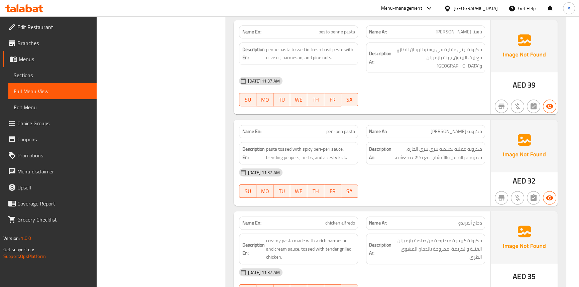
click at [464, 182] on div "25-08-2025 11:37 AM SU MO TU WE TH FR SA" at bounding box center [362, 182] width 254 height 37
click at [333, 148] on span "pasta tossed with spicy peri-peri sauce, blending peppers, herbs, and a zesty k…" at bounding box center [310, 153] width 89 height 16
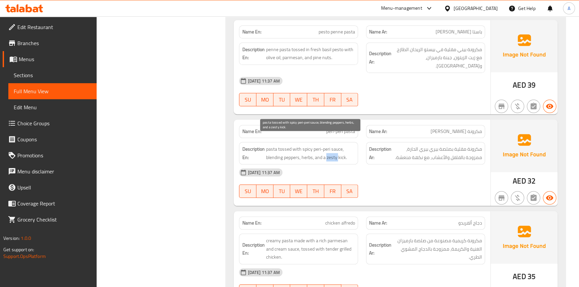
click at [333, 148] on span "pasta tossed with spicy peri-peri sauce, blending peppers, herbs, and a zesty k…" at bounding box center [310, 153] width 89 height 16
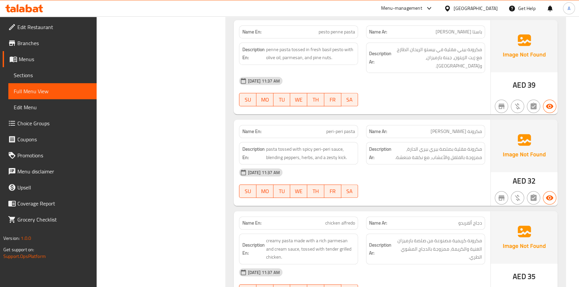
click at [448, 73] on div "25-08-2025 11:37 AM" at bounding box center [362, 81] width 254 height 16
click at [351, 29] on span "pesto penne pasta" at bounding box center [336, 31] width 36 height 7
click at [340, 32] on span "pesto penne pasta" at bounding box center [336, 31] width 36 height 7
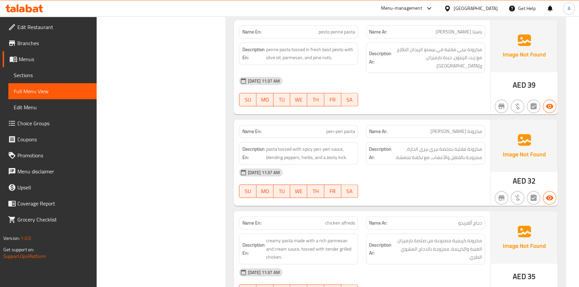
click at [324, 32] on span "pesto penne pasta" at bounding box center [336, 31] width 36 height 7
click at [282, 46] on span "penne pasta tossed in fresh basil pesto with olive oil, parmesan, and pine nuts." at bounding box center [310, 53] width 89 height 16
drag, startPoint x: 282, startPoint y: 46, endPoint x: 271, endPoint y: 46, distance: 11.0
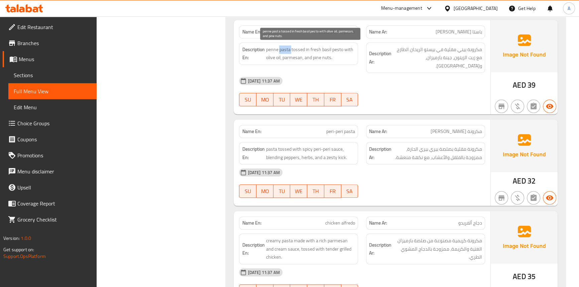
click at [282, 46] on span "penne pasta tossed in fresh basil pesto with olive oil, parmesan, and pine nuts." at bounding box center [310, 53] width 89 height 16
click at [271, 46] on span "penne pasta tossed in fresh basil pesto with olive oil, parmesan, and pine nuts." at bounding box center [310, 53] width 89 height 16
click at [285, 46] on span "penne pasta tossed in fresh basil pesto with olive oil, parmesan, and pine nuts." at bounding box center [310, 53] width 89 height 16
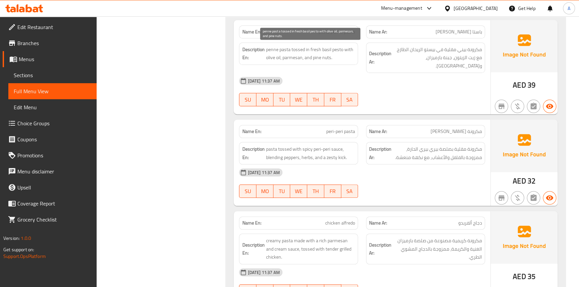
click at [294, 48] on span "penne pasta tossed in fresh basil pesto with olive oil, parmesan, and pine nuts." at bounding box center [310, 53] width 89 height 16
click at [307, 50] on span "penne pasta tossed in fresh basil pesto with olive oil, parmesan, and pine nuts." at bounding box center [310, 53] width 89 height 16
click at [334, 47] on span "penne pasta tossed in fresh basil pesto with olive oil, parmesan, and pine nuts." at bounding box center [310, 53] width 89 height 16
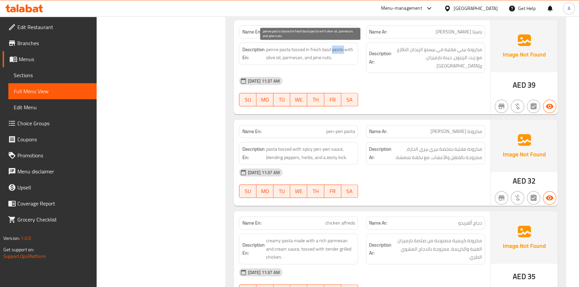
click at [334, 47] on span "penne pasta tossed in fresh basil pesto with olive oil, parmesan, and pine nuts." at bounding box center [310, 53] width 89 height 16
click at [326, 47] on span "penne pasta tossed in fresh basil pesto with olive oil, parmesan, and pine nuts." at bounding box center [310, 53] width 89 height 16
click at [315, 47] on span "penne pasta tossed in fresh basil pesto with olive oil, parmesan, and pine nuts." at bounding box center [310, 53] width 89 height 16
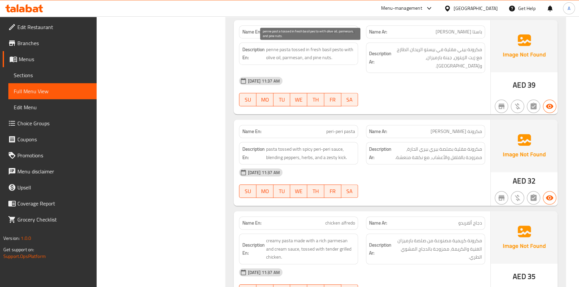
click at [341, 47] on span "penne pasta tossed in fresh basil pesto with olive oil, parmesan, and pine nuts." at bounding box center [310, 53] width 89 height 16
click at [279, 55] on span "penne pasta tossed in fresh basil pesto with olive oil, parmesan, and pine nuts." at bounding box center [310, 53] width 89 height 16
click at [272, 54] on span "penne pasta tossed in fresh basil pesto with olive oil, parmesan, and pine nuts." at bounding box center [310, 53] width 89 height 16
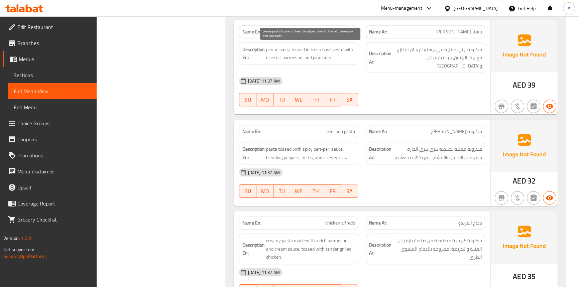
click at [295, 55] on span "penne pasta tossed in fresh basil pesto with olive oil, parmesan, and pine nuts." at bounding box center [310, 53] width 89 height 16
click at [313, 55] on span "penne pasta tossed in fresh basil pesto with olive oil, parmesan, and pine nuts." at bounding box center [310, 53] width 89 height 16
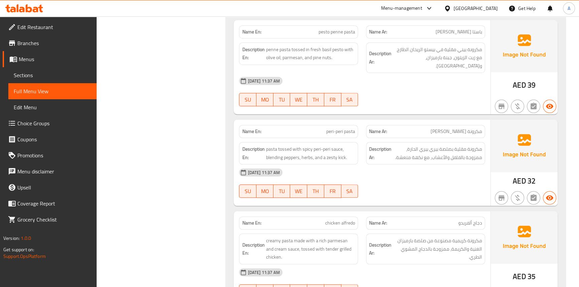
click at [384, 170] on div "25-08-2025 11:37 AM" at bounding box center [362, 172] width 254 height 16
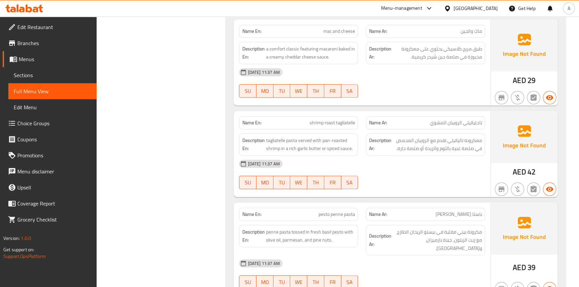
click at [346, 124] on span "shrimp roast tagliatelle" at bounding box center [331, 122] width 45 height 7
click at [315, 123] on span "shrimp roast tagliatelle" at bounding box center [331, 122] width 45 height 7
click at [330, 124] on span "shrimp roast tagliatelle" at bounding box center [331, 122] width 45 height 7
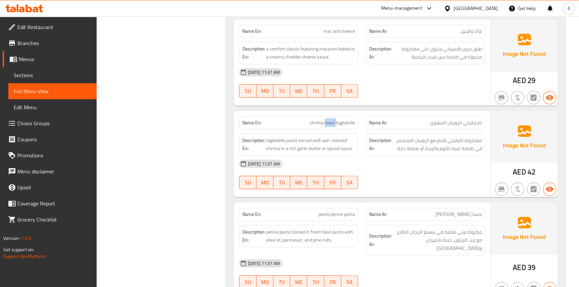
click at [330, 124] on span "shrimp roast tagliatelle" at bounding box center [331, 122] width 45 height 7
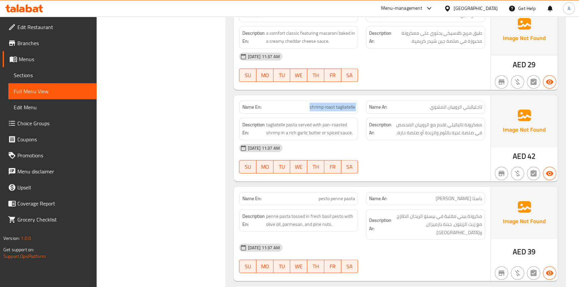
scroll to position [701, 0]
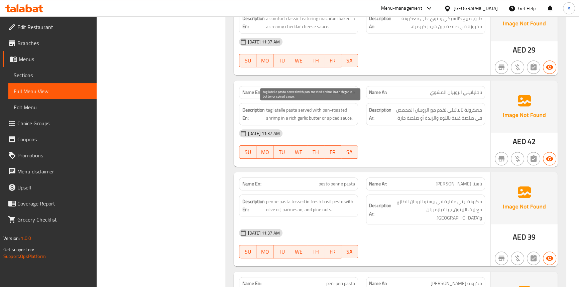
click at [289, 110] on span "tagliatelle pasta served with pan-roasted shrimp in a rich garlic butter or spi…" at bounding box center [310, 114] width 89 height 16
click at [272, 109] on span "tagliatelle pasta served with pan-roasted shrimp in a rich garlic butter or spi…" at bounding box center [310, 114] width 89 height 16
click at [306, 111] on span "tagliatelle pasta served with pan-roasted shrimp in a rich garlic butter or spi…" at bounding box center [310, 114] width 89 height 16
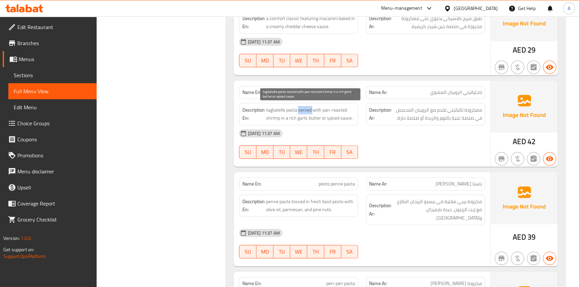
click at [306, 111] on span "tagliatelle pasta served with pan-roasted shrimp in a rich garlic butter or spi…" at bounding box center [310, 114] width 89 height 16
click at [316, 109] on span "tagliatelle pasta served with pan-roasted shrimp in a rich garlic butter or spi…" at bounding box center [310, 114] width 89 height 16
click at [274, 118] on span "tagliatelle pasta served with pan-roasted shrimp in a rich garlic butter or spi…" at bounding box center [310, 114] width 89 height 16
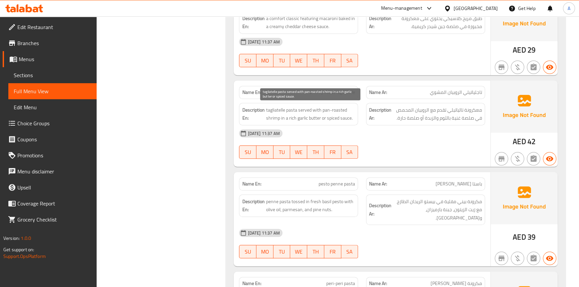
click at [334, 108] on span "tagliatelle pasta served with pan-roasted shrimp in a rich garlic butter or spi…" at bounding box center [310, 114] width 89 height 16
click at [325, 108] on span "tagliatelle pasta served with pan-roasted shrimp in a rich garlic butter or spi…" at bounding box center [310, 114] width 89 height 16
click at [281, 117] on span "tagliatelle pasta served with pan-roasted shrimp in a rich garlic butter or spi…" at bounding box center [310, 114] width 89 height 16
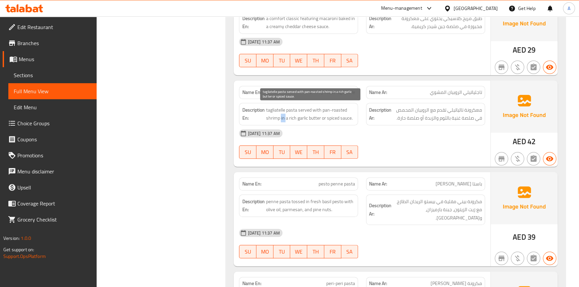
click at [281, 117] on span "tagliatelle pasta served with pan-roasted shrimp in a rich garlic butter or spi…" at bounding box center [310, 114] width 89 height 16
click at [346, 116] on span "tagliatelle pasta served with pan-roasted shrimp in a rich garlic butter or spi…" at bounding box center [310, 114] width 89 height 16
click at [293, 116] on span "tagliatelle pasta served with pan-roasted shrimp in a rich garlic butter or spi…" at bounding box center [310, 114] width 89 height 16
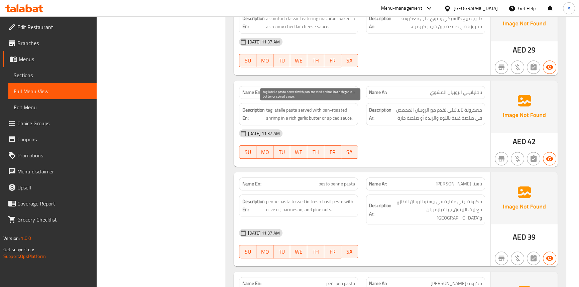
click at [301, 118] on span "tagliatelle pasta served with pan-roasted shrimp in a rich garlic butter or spi…" at bounding box center [310, 114] width 89 height 16
click at [312, 119] on span "tagliatelle pasta served with pan-roasted shrimp in a rich garlic butter or spi…" at bounding box center [310, 114] width 89 height 16
click at [347, 119] on span "tagliatelle pasta served with pan-roasted shrimp in a rich garlic butter or spi…" at bounding box center [310, 114] width 89 height 16
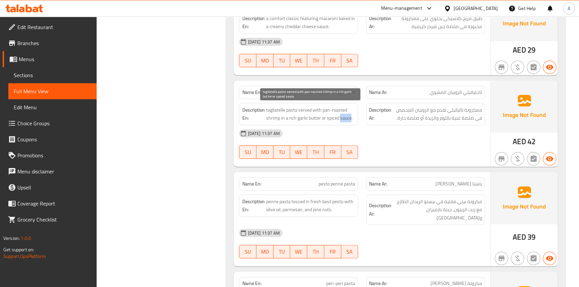
click at [347, 119] on span "tagliatelle pasta served with pan-roasted shrimp in a rich garlic butter or spi…" at bounding box center [310, 114] width 89 height 16
click at [288, 117] on span "tagliatelle pasta served with pan-roasted shrimp in a rich garlic butter or spi…" at bounding box center [310, 114] width 89 height 16
click at [303, 116] on span "tagliatelle pasta served with pan-roasted shrimp in a rich garlic butter or spi…" at bounding box center [310, 114] width 89 height 16
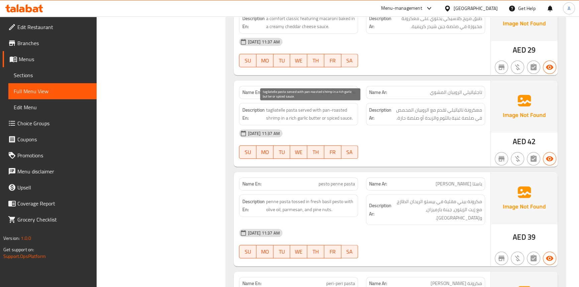
click at [313, 117] on span "tagliatelle pasta served with pan-roasted shrimp in a rich garlic butter or spi…" at bounding box center [310, 114] width 89 height 16
click at [305, 118] on span "tagliatelle pasta served with pan-roasted shrimp in a rich garlic butter or spi…" at bounding box center [310, 114] width 89 height 16
click at [319, 116] on span "tagliatelle pasta served with pan-roasted shrimp in a rich garlic butter or spi…" at bounding box center [310, 114] width 89 height 16
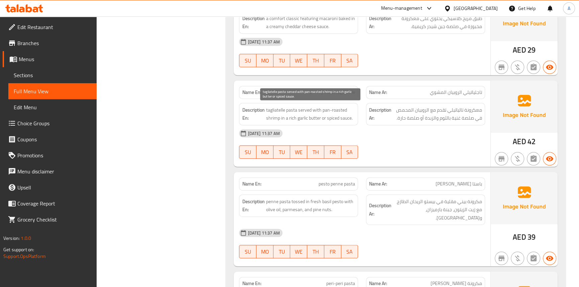
click at [336, 119] on span "tagliatelle pasta served with pan-roasted shrimp in a rich garlic butter or spi…" at bounding box center [310, 114] width 89 height 16
click at [480, 144] on div "25-08-2025 11:37 AM SU MO TU WE TH FR SA" at bounding box center [362, 143] width 254 height 37
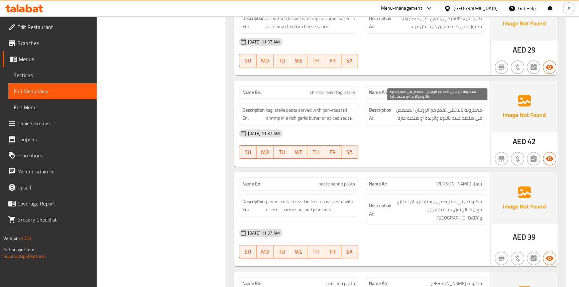
click at [402, 119] on span "معكرونة تالياتيلي تقدم مع الروبيان المحمص في صلصة غنية بالثوم والزبدة أو صلصة ح…" at bounding box center [437, 114] width 89 height 16
drag, startPoint x: 480, startPoint y: 129, endPoint x: 461, endPoint y: 131, distance: 19.2
click at [480, 129] on div "25-08-2025 11:37 AM" at bounding box center [362, 133] width 254 height 16
click at [404, 117] on span "معكرونة تالياتيلي تقدم مع الروبيان المحمص في صلصة غنية بالثوم والزبدة أو صلصة ح…" at bounding box center [437, 114] width 89 height 16
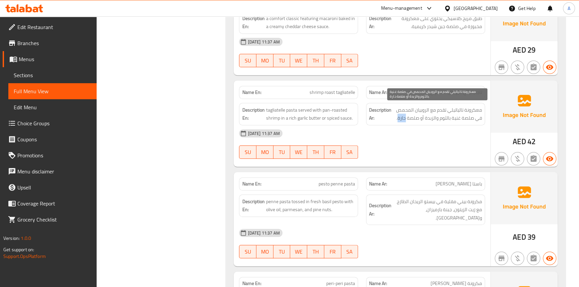
click at [404, 117] on span "معكرونة تالياتيلي تقدم مع الروبيان المحمص في صلصة غنية بالثوم والزبدة أو صلصة ح…" at bounding box center [437, 114] width 89 height 16
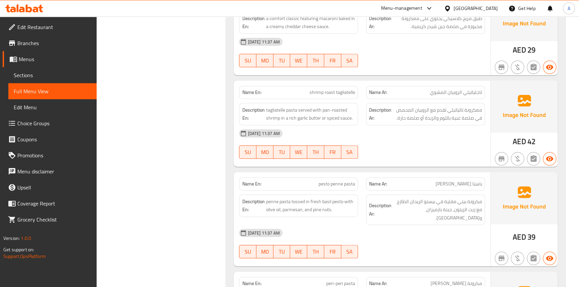
click at [464, 137] on div "25-08-2025 11:37 AM" at bounding box center [362, 133] width 254 height 16
click at [185, 91] on div "Filter Branches Branches Popular filters Free items Branch specific items Has c…" at bounding box center [164, 34] width 116 height 1279
click at [318, 110] on span "tagliatelle pasta served with pan-roasted shrimp in a rich garlic butter or spi…" at bounding box center [310, 114] width 89 height 16
click at [326, 109] on span "tagliatelle pasta served with pan-roasted shrimp in a rich garlic butter or spi…" at bounding box center [310, 114] width 89 height 16
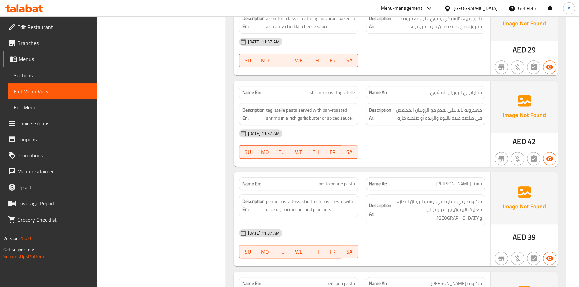
click at [456, 134] on div "25-08-2025 11:37 AM" at bounding box center [362, 133] width 254 height 16
click at [312, 89] on span "shrimp roast tagliatelle" at bounding box center [331, 92] width 45 height 7
click at [174, 117] on div "Filter Branches Branches Popular filters Free items Branch specific items Has c…" at bounding box center [164, 34] width 116 height 1279
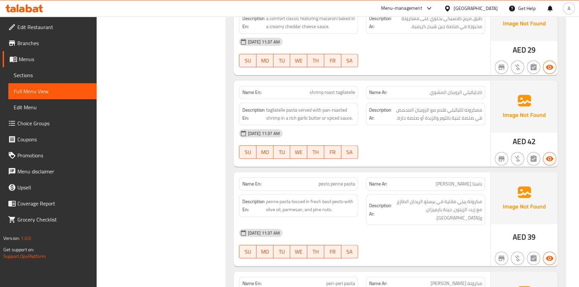
click at [405, 155] on div at bounding box center [425, 159] width 127 height 8
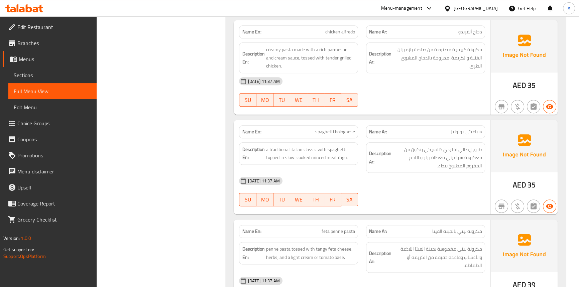
click at [323, 128] on span "spaghetti bolognese" at bounding box center [335, 131] width 40 height 7
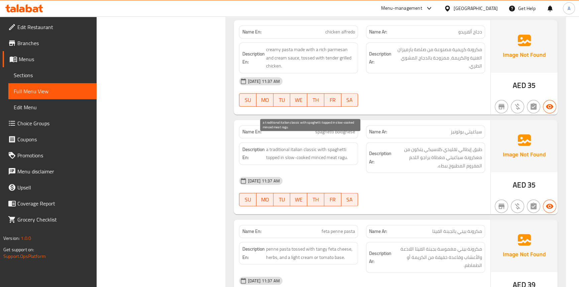
click at [305, 145] on span "a traditional italian classic with spaghetti topped in slow-cooked minced meat …" at bounding box center [310, 153] width 89 height 16
click at [292, 145] on span "a traditional italian classic with spaghetti topped in slow-cooked minced meat …" at bounding box center [310, 153] width 89 height 16
click at [277, 145] on span "a traditional italian classic with spaghetti topped in slow-cooked minced meat …" at bounding box center [310, 153] width 89 height 16
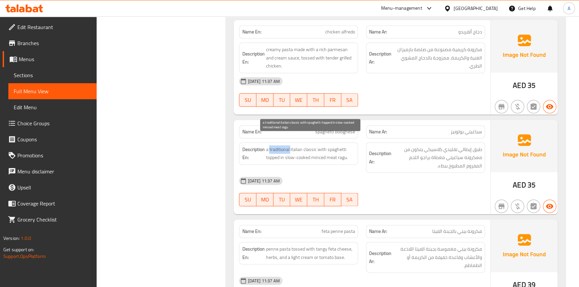
click at [277, 145] on span "a traditional italian classic with spaghetti topped in slow-cooked minced meat …" at bounding box center [310, 153] width 89 height 16
click at [311, 145] on span "a traditional italian classic with spaghetti topped in slow-cooked minced meat …" at bounding box center [310, 153] width 89 height 16
click at [271, 147] on span "a traditional italian classic with spaghetti topped in slow-cooked minced meat …" at bounding box center [310, 153] width 89 height 16
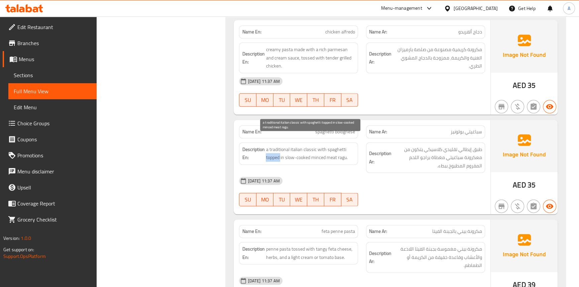
click at [336, 145] on span "a traditional italian classic with spaghetti topped in slow-cooked minced meat …" at bounding box center [310, 153] width 89 height 16
click at [271, 146] on span "a traditional italian classic with spaghetti topped in slow-cooked minced meat …" at bounding box center [310, 153] width 89 height 16
click at [280, 147] on span "a traditional italian classic with spaghetti topped in slow-cooked minced meat …" at bounding box center [310, 153] width 89 height 16
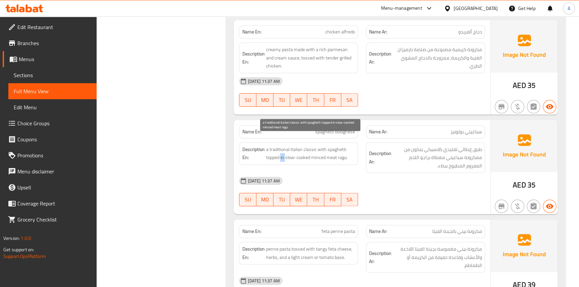
click at [280, 147] on span "a traditional italian classic with spaghetti topped in slow-cooked minced meat …" at bounding box center [310, 153] width 89 height 16
click at [341, 148] on span "a traditional italian classic with spaghetti topped in slow-cooked minced meat …" at bounding box center [310, 153] width 89 height 16
click at [332, 148] on span "a traditional italian classic with spaghetti topped in slow-cooked minced meat …" at bounding box center [310, 153] width 89 height 16
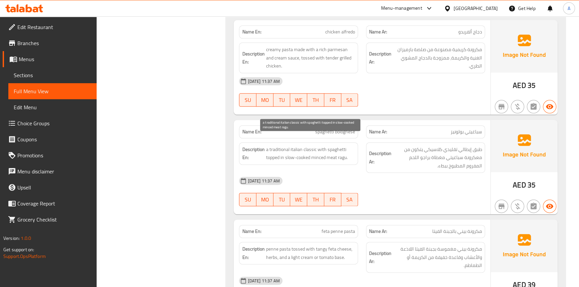
click at [316, 148] on span "a traditional italian classic with spaghetti topped in slow-cooked minced meat …" at bounding box center [310, 153] width 89 height 16
click at [307, 148] on span "a traditional italian classic with spaghetti topped in slow-cooked minced meat …" at bounding box center [310, 153] width 89 height 16
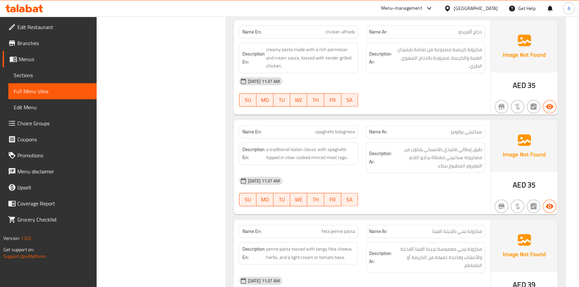
click at [401, 173] on div "25-08-2025 11:37 AM" at bounding box center [362, 181] width 254 height 16
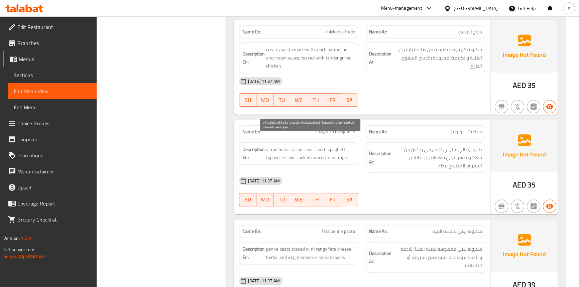
click at [337, 145] on span "a traditional italian classic with spaghetti topped in slow-cooked minced meat …" at bounding box center [310, 153] width 89 height 16
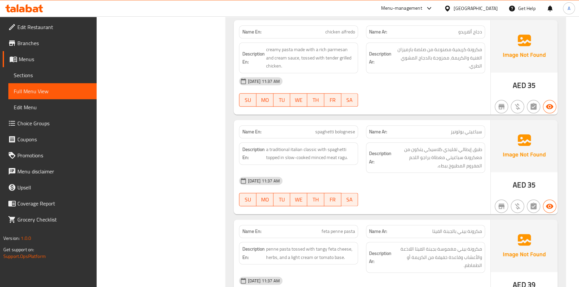
click at [471, 173] on div "25-08-2025 11:37 AM" at bounding box center [362, 181] width 254 height 16
drag, startPoint x: 446, startPoint y: 148, endPoint x: 482, endPoint y: 147, distance: 35.8
click at [482, 147] on div "Description Ar: طبق إيطالي تقليدي كلاسيكي يتكون من معكرونة سباغيتي مغطاة براجو …" at bounding box center [425, 157] width 119 height 31
click at [470, 177] on div "25-08-2025 11:37 AM" at bounding box center [362, 181] width 254 height 16
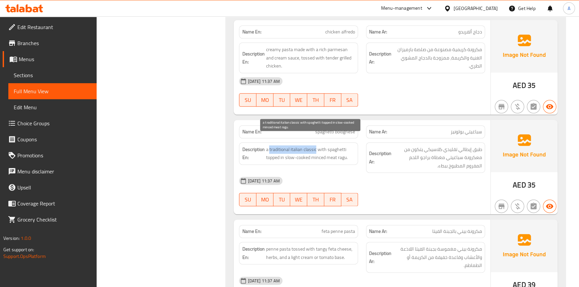
drag, startPoint x: 315, startPoint y: 138, endPoint x: 269, endPoint y: 138, distance: 46.4
click at [269, 145] on span "a traditional italian classic with spaghetti topped in slow-cooked minced meat …" at bounding box center [310, 153] width 89 height 16
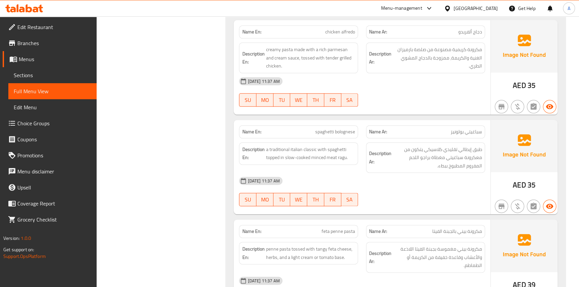
click at [468, 176] on div "25-08-2025 11:37 AM" at bounding box center [362, 181] width 254 height 16
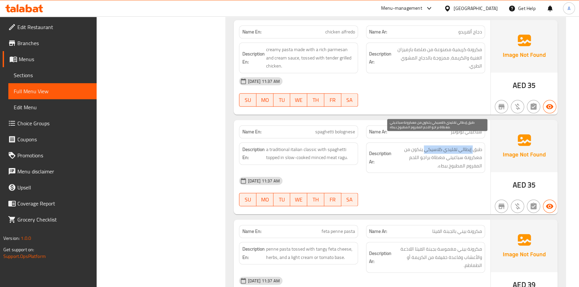
drag, startPoint x: 472, startPoint y: 138, endPoint x: 425, endPoint y: 138, distance: 46.8
click at [425, 145] on span "طبق إيطالي تقليدي كلاسيكي يتكون من معكرونة سباغيتي مغطاة براجو اللحم المفروم ال…" at bounding box center [437, 157] width 89 height 25
click at [476, 145] on span "طبق إيطالي تقليدي كلاسيكي يتكون من معكرونة سباغيتي مغطاة براجو اللحم المفروم ال…" at bounding box center [437, 157] width 89 height 25
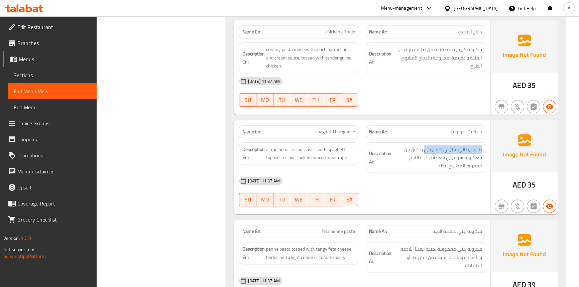
drag, startPoint x: 424, startPoint y: 141, endPoint x: 485, endPoint y: 138, distance: 61.9
click at [485, 138] on div "Description Ar: طبق إيطالي تقليدي كلاسيكي يتكون من معكرونة سباغيتي مغطاة براجو …" at bounding box center [425, 157] width 127 height 39
click at [428, 185] on div "25-08-2025 11:37 AM SU MO TU WE TH FR SA" at bounding box center [362, 191] width 254 height 37
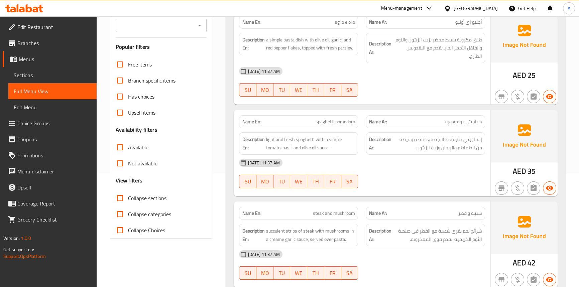
click at [378, 203] on div "Name Ar: ستيك و فطر" at bounding box center [425, 213] width 127 height 21
click at [410, 175] on div "25-08-2025 11:37 AM SU MO TU WE TH FR SA" at bounding box center [362, 173] width 254 height 37
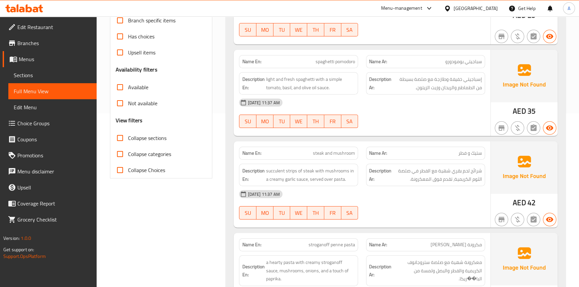
scroll to position [174, 0]
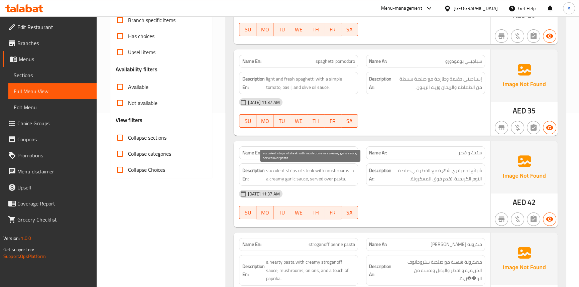
click at [290, 170] on span "succulent strips of steak with mushrooms in a creamy garlic sauce, served over …" at bounding box center [310, 174] width 89 height 16
click at [298, 170] on span "succulent strips of steak with mushrooms in a creamy garlic sauce, served over …" at bounding box center [310, 174] width 89 height 16
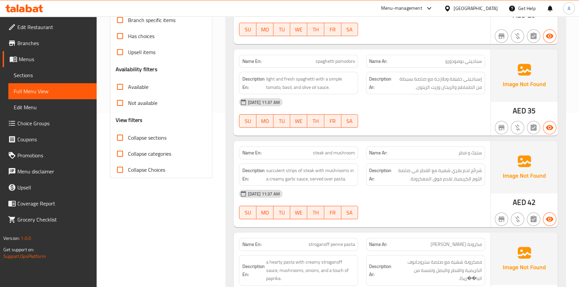
click at [406, 120] on div "25-08-2025 11:37 AM SU MO TU WE TH FR SA" at bounding box center [362, 112] width 254 height 37
click at [317, 154] on span "steak and mushroom" at bounding box center [334, 152] width 42 height 7
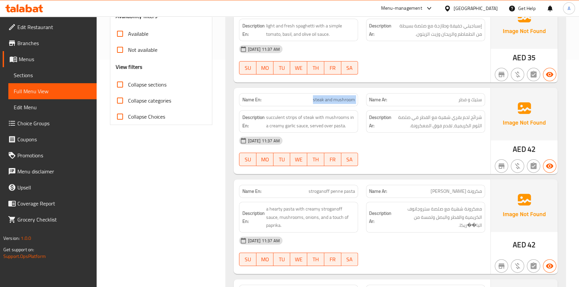
scroll to position [235, 0]
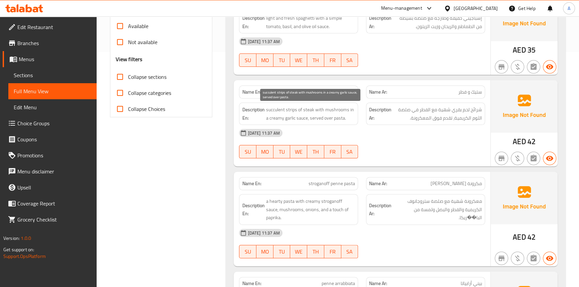
click at [305, 109] on span "succulent strips of steak with mushrooms in a creamy garlic sauce, served over …" at bounding box center [310, 114] width 89 height 16
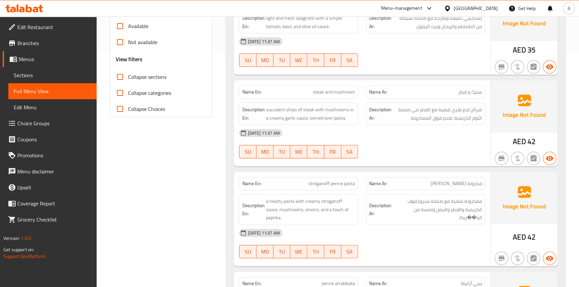
drag, startPoint x: 459, startPoint y: 139, endPoint x: 469, endPoint y: 109, distance: 31.3
click at [459, 138] on div "25-08-2025 11:37 AM" at bounding box center [362, 133] width 254 height 16
click at [474, 91] on span "ستيك و فطر" at bounding box center [470, 92] width 24 height 7
click at [462, 147] on div "25-08-2025 11:37 AM SU MO TU WE TH FR SA" at bounding box center [362, 143] width 254 height 37
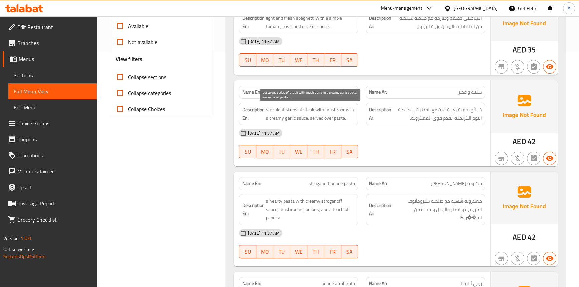
click at [290, 110] on span "succulent strips of steak with mushrooms in a creamy garlic sauce, served over …" at bounding box center [310, 114] width 89 height 16
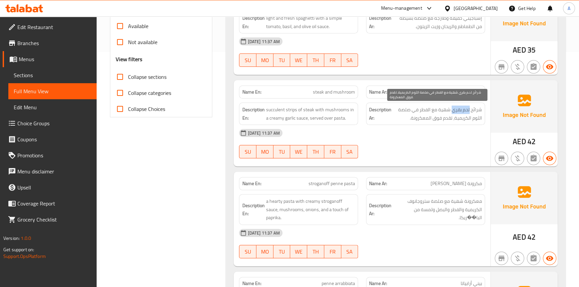
drag, startPoint x: 469, startPoint y: 109, endPoint x: 452, endPoint y: 110, distance: 17.4
click at [452, 110] on span "شرائح لحم بقري شهية مع الفطر في صلصة الثوم الكريمية، تقدم فوق المعكرونة." at bounding box center [437, 114] width 89 height 16
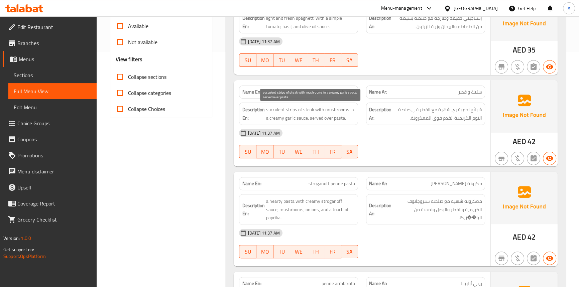
click at [310, 111] on span "succulent strips of steak with mushrooms in a creamy garlic sauce, served over …" at bounding box center [310, 114] width 89 height 16
click at [310, 110] on span "succulent strips of steak with mushrooms in a creamy garlic sauce, served over …" at bounding box center [310, 114] width 89 height 16
click at [292, 108] on span "succulent strips of steak with mushrooms in a creamy garlic sauce, served over …" at bounding box center [310, 114] width 89 height 16
click at [295, 108] on span "succulent strips of steak with mushrooms in a creamy garlic sauce, served over …" at bounding box center [310, 114] width 89 height 16
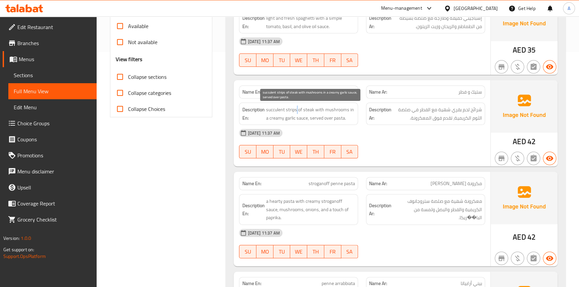
click at [295, 108] on span "succulent strips of steak with mushrooms in a creamy garlic sauce, served over …" at bounding box center [310, 114] width 89 height 16
click at [306, 107] on span "succulent strips of steak with mushrooms in a creamy garlic sauce, served over …" at bounding box center [310, 114] width 89 height 16
click at [307, 107] on span "succulent strips of steak with mushrooms in a creamy garlic sauce, served over …" at bounding box center [310, 114] width 89 height 16
click at [285, 109] on span "succulent strips of steak with mushrooms in a creamy garlic sauce, served over …" at bounding box center [310, 114] width 89 height 16
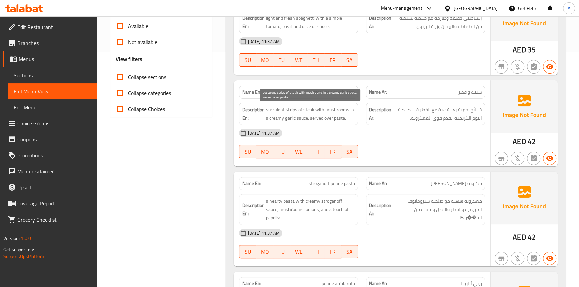
click at [315, 109] on span "succulent strips of steak with mushrooms in a creamy garlic sauce, served over …" at bounding box center [310, 114] width 89 height 16
click at [325, 109] on span "succulent strips of steak with mushrooms in a creamy garlic sauce, served over …" at bounding box center [310, 114] width 89 height 16
click at [300, 119] on span "succulent strips of steak with mushrooms in a creamy garlic sauce, served over …" at bounding box center [310, 114] width 89 height 16
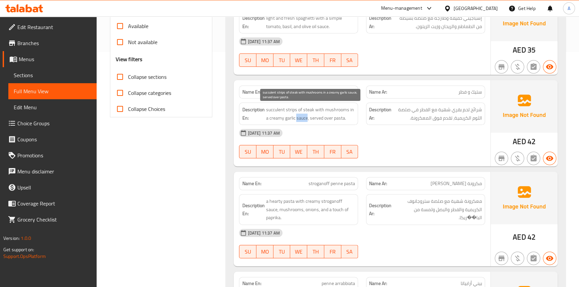
click at [300, 119] on span "succulent strips of steak with mushrooms in a creamy garlic sauce, served over …" at bounding box center [310, 114] width 89 height 16
click at [288, 121] on span "succulent strips of steak with mushrooms in a creamy garlic sauce, served over …" at bounding box center [310, 114] width 89 height 16
click at [276, 119] on span "succulent strips of steak with mushrooms in a creamy garlic sauce, served over …" at bounding box center [310, 114] width 89 height 16
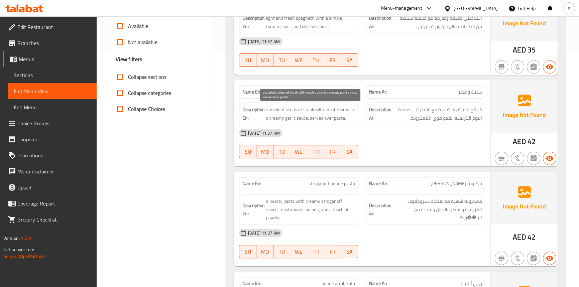
click at [315, 118] on span "succulent strips of steak with mushrooms in a creamy garlic sauce, served over …" at bounding box center [310, 114] width 89 height 16
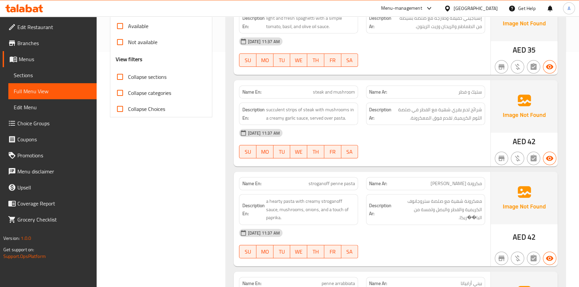
click at [413, 232] on div "25-08-2025 11:37 AM" at bounding box center [362, 233] width 254 height 16
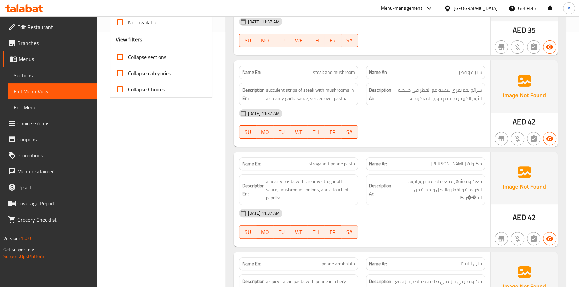
scroll to position [265, 0]
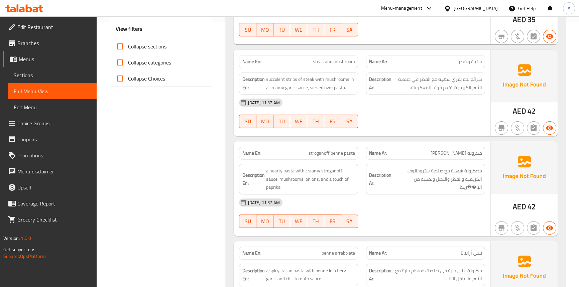
click at [347, 156] on span "stroganoff penne pasta" at bounding box center [331, 153] width 46 height 7
click at [337, 153] on span "stroganoff penne pasta" at bounding box center [331, 153] width 46 height 7
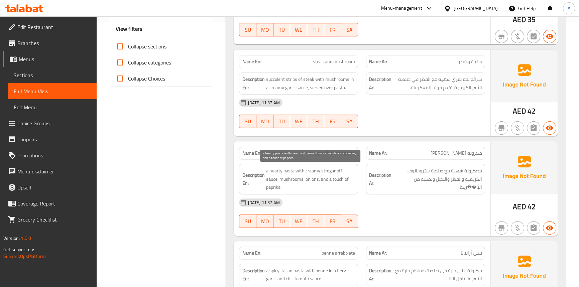
click at [290, 169] on span "a hearty pasta with creamy stroganoff sauce, mushrooms, onions, and a touch of …" at bounding box center [310, 179] width 89 height 25
click at [277, 170] on span "a hearty pasta with creamy stroganoff sauce, mushrooms, onions, and a touch of …" at bounding box center [310, 179] width 89 height 25
click at [302, 168] on span "a hearty pasta with creamy stroganoff sauce, mushrooms, onions, and a touch of …" at bounding box center [310, 179] width 89 height 25
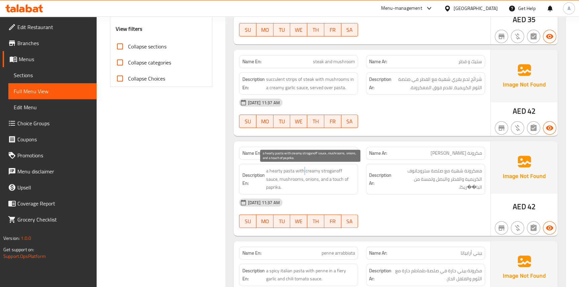
click at [302, 168] on span "a hearty pasta with creamy stroganoff sauce, mushrooms, onions, and a touch of …" at bounding box center [310, 179] width 89 height 25
click at [342, 173] on span "a hearty pasta with creamy stroganoff sauce, mushrooms, onions, and a touch of …" at bounding box center [310, 179] width 89 height 25
click at [331, 170] on span "a hearty pasta with creamy stroganoff sauce, mushrooms, onions, and a touch of …" at bounding box center [310, 179] width 89 height 25
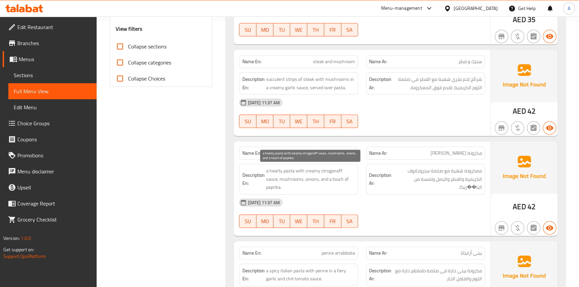
click at [312, 169] on span "a hearty pasta with creamy stroganoff sauce, mushrooms, onions, and a touch of …" at bounding box center [310, 179] width 89 height 25
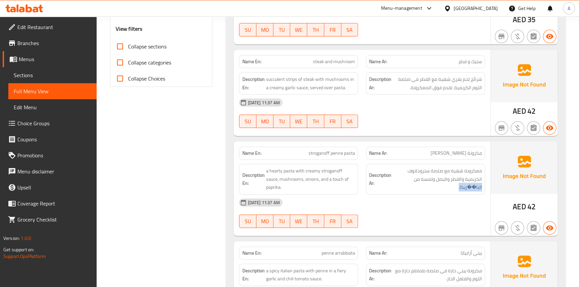
drag, startPoint x: 450, startPoint y: 188, endPoint x: 483, endPoint y: 188, distance: 33.1
click at [483, 188] on div "Description Ar: معكرونة شهية مع صلصة ستروجانوف الكريمية والفطر والبصل ولمسة من …" at bounding box center [425, 179] width 119 height 31
click at [472, 204] on div "25-08-2025 11:37 AM" at bounding box center [362, 202] width 254 height 16
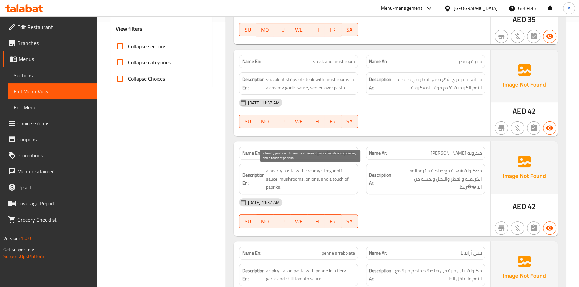
click at [344, 180] on span "a hearty pasta with creamy stroganoff sauce, mushrooms, onions, and a touch of …" at bounding box center [310, 179] width 89 height 25
click at [344, 179] on span "a hearty pasta with creamy stroganoff sauce, mushrooms, onions, and a touch of …" at bounding box center [310, 179] width 89 height 25
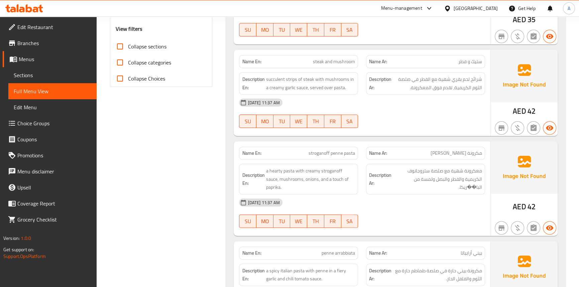
click at [387, 125] on div at bounding box center [425, 128] width 127 height 8
click at [385, 124] on div at bounding box center [425, 128] width 127 height 8
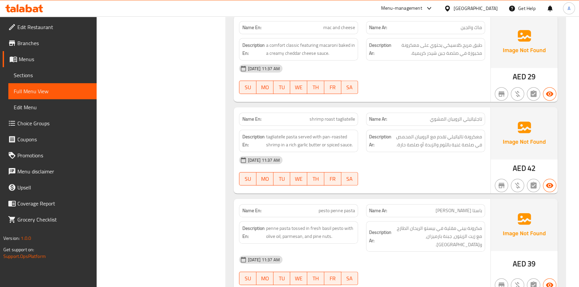
click at [340, 119] on span "shrimp roast tagliatelle" at bounding box center [331, 119] width 45 height 7
drag, startPoint x: 377, startPoint y: 163, endPoint x: 313, endPoint y: 44, distance: 135.6
click at [377, 163] on div "25-08-2025 11:37 AM" at bounding box center [362, 160] width 254 height 16
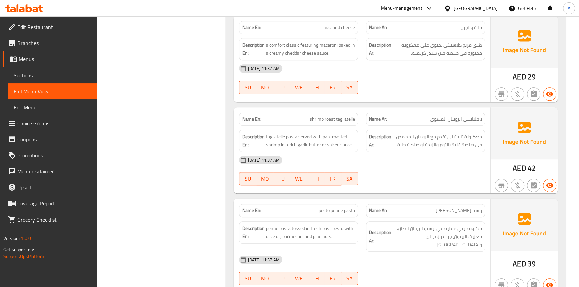
click at [204, 119] on div "Filter Branches Branches Popular filters Free items Branch specific items Has c…" at bounding box center [164, 61] width 116 height 1279
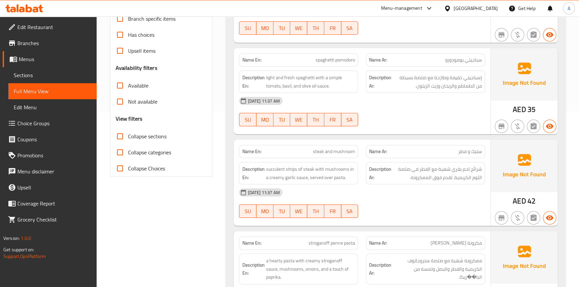
scroll to position [0, 0]
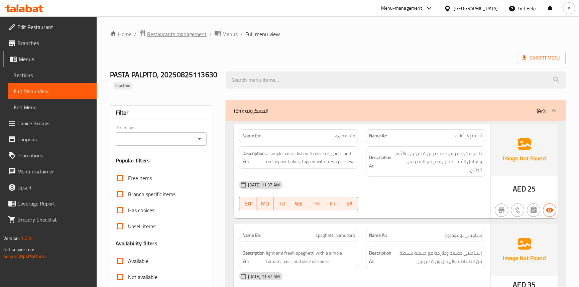
click at [167, 36] on span "Restaurants management" at bounding box center [176, 34] width 59 height 8
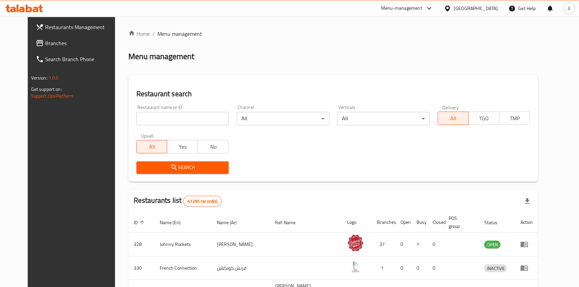
drag, startPoint x: 21, startPoint y: 48, endPoint x: 29, endPoint y: 36, distance: 13.7
click at [30, 48] on link "Branches" at bounding box center [77, 43] width 94 height 16
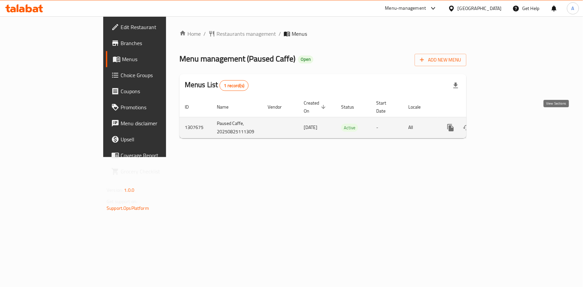
click at [502, 125] on icon "enhanced table" at bounding box center [499, 128] width 6 height 6
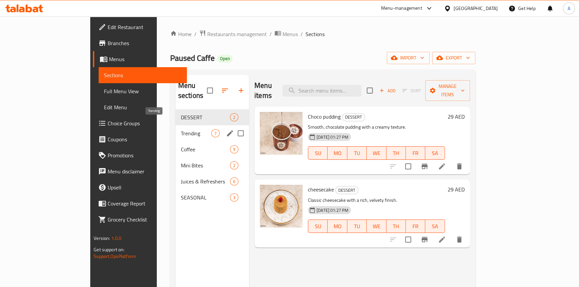
click at [181, 129] on span "Trending" at bounding box center [196, 133] width 30 height 8
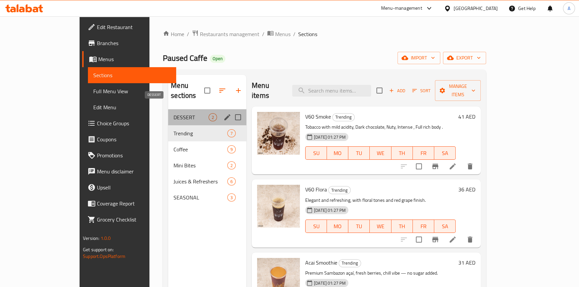
click at [173, 113] on span "DESSERT" at bounding box center [190, 117] width 35 height 8
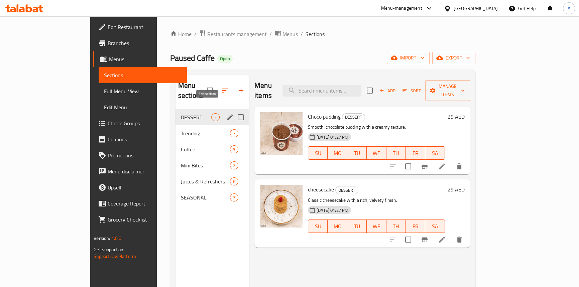
click at [226, 113] on icon "edit" at bounding box center [230, 117] width 8 height 8
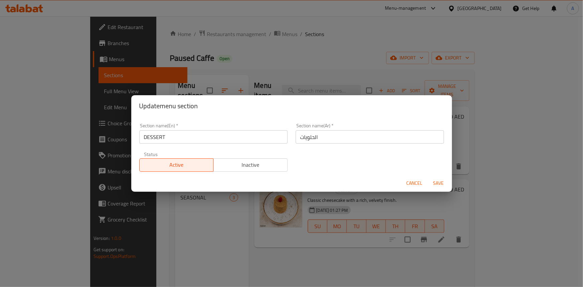
click at [420, 184] on span "Cancel" at bounding box center [415, 183] width 16 height 8
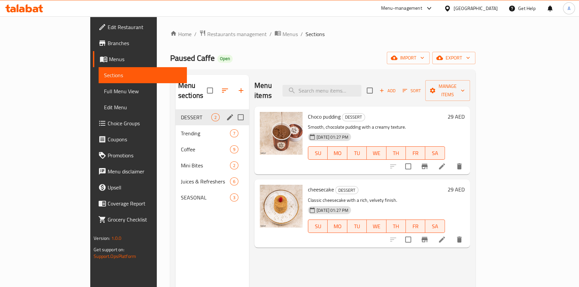
click at [309, 30] on ol "Home / Restaurants management / Menus / Sections" at bounding box center [322, 34] width 305 height 9
click at [282, 31] on span "Menus" at bounding box center [289, 34] width 15 height 8
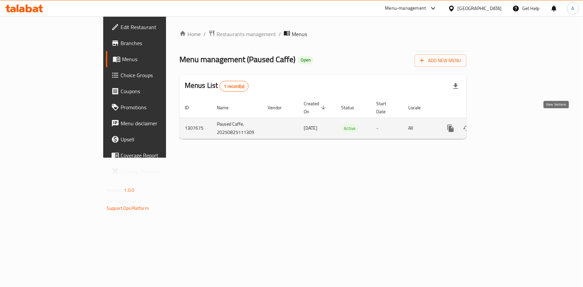
click at [503, 124] on icon "enhanced table" at bounding box center [499, 128] width 8 height 8
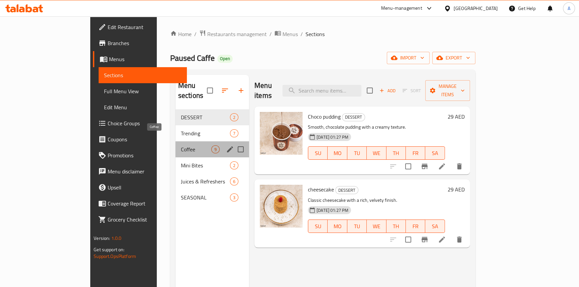
click at [181, 145] on span "Coffee" at bounding box center [196, 149] width 30 height 8
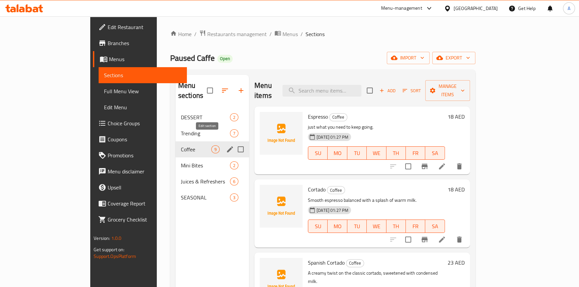
click at [226, 145] on icon "edit" at bounding box center [230, 149] width 8 height 8
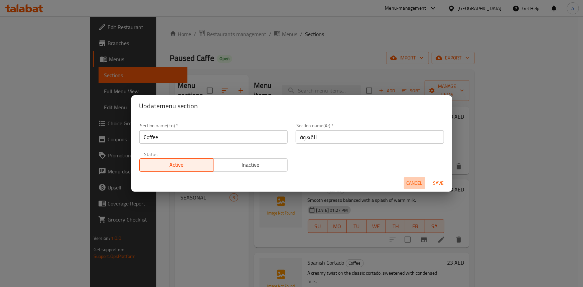
click at [408, 187] on button "Cancel" at bounding box center [414, 183] width 21 height 12
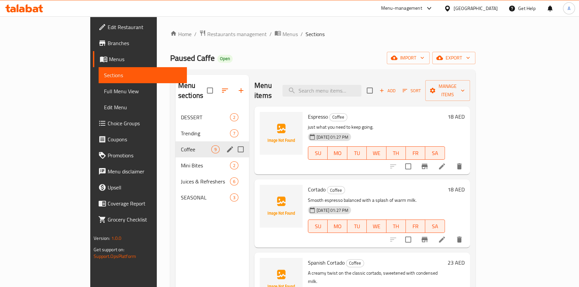
click at [281, 54] on div "Paused Caffe Open import export" at bounding box center [322, 58] width 305 height 12
click at [275, 34] on icon "breadcrumb" at bounding box center [278, 33] width 6 height 5
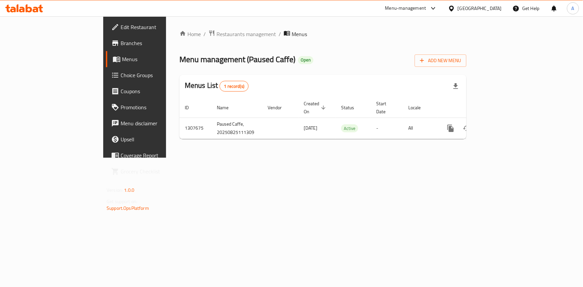
drag, startPoint x: 319, startPoint y: 44, endPoint x: 324, endPoint y: 45, distance: 5.1
click at [320, 44] on div "Home / Restaurants management / Menus Menu management ( Paused Caffe ) Open Add…" at bounding box center [322, 87] width 287 height 115
click at [479, 11] on div "[GEOGRAPHIC_DATA]" at bounding box center [480, 8] width 44 height 7
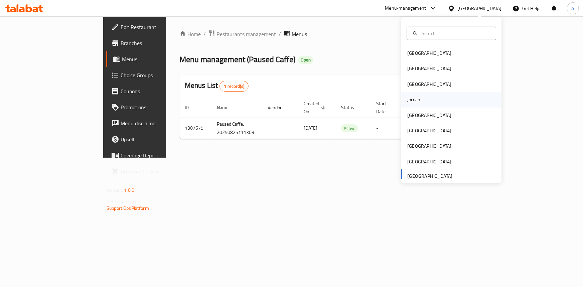
click at [414, 101] on div "Jordan" at bounding box center [413, 99] width 13 height 7
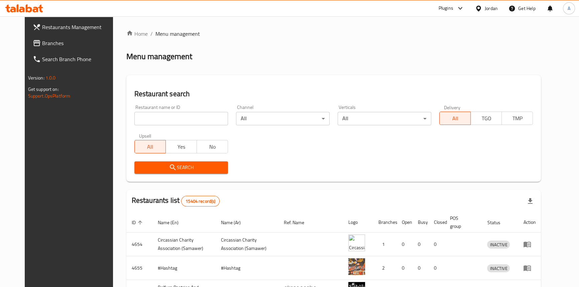
click at [42, 42] on span "Branches" at bounding box center [79, 43] width 74 height 8
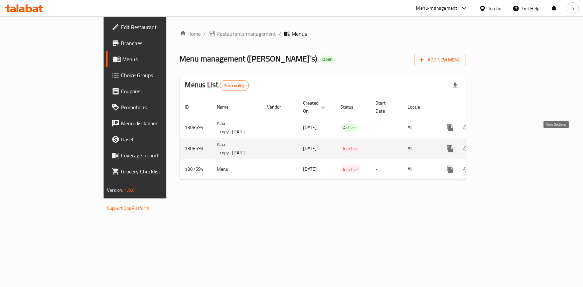
click at [506, 141] on link "enhanced table" at bounding box center [498, 149] width 16 height 16
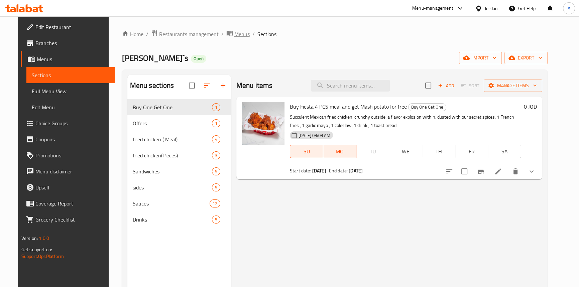
click at [234, 36] on span "Menus" at bounding box center [241, 34] width 15 height 8
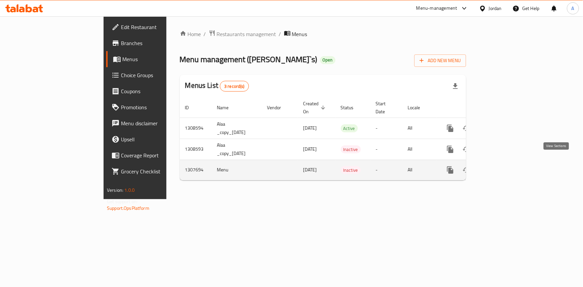
click at [502, 166] on icon "enhanced table" at bounding box center [498, 170] width 8 height 8
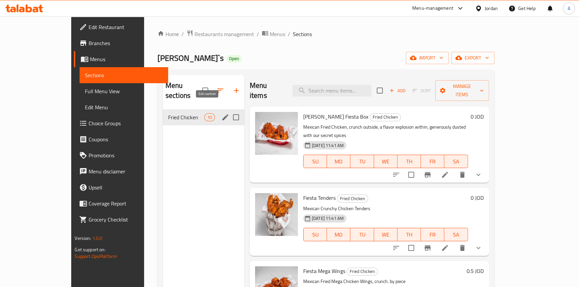
click at [221, 113] on icon "edit" at bounding box center [225, 117] width 8 height 8
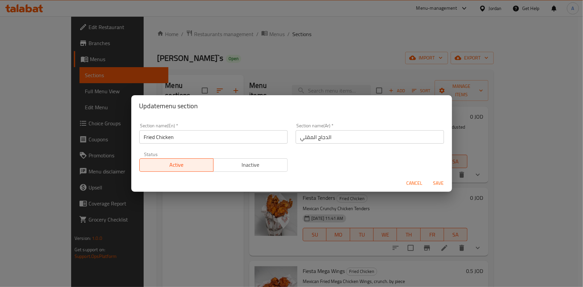
click at [404, 182] on button "Cancel" at bounding box center [414, 183] width 21 height 12
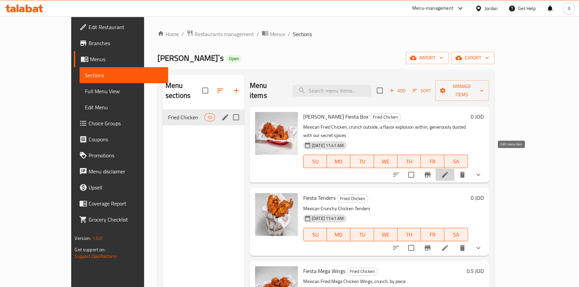
click at [448, 172] on icon at bounding box center [445, 175] width 6 height 6
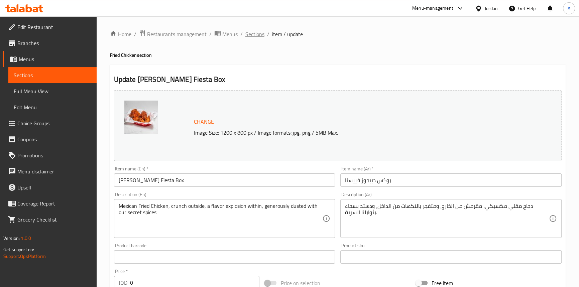
click at [258, 32] on span "Sections" at bounding box center [254, 34] width 19 height 8
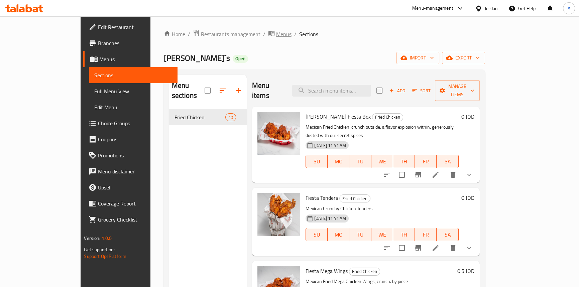
click at [276, 37] on span "Menus" at bounding box center [283, 34] width 15 height 8
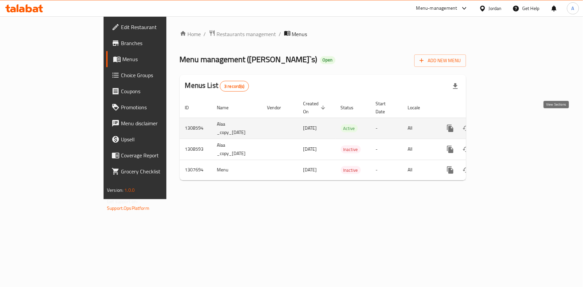
click at [506, 121] on link "enhanced table" at bounding box center [498, 128] width 16 height 16
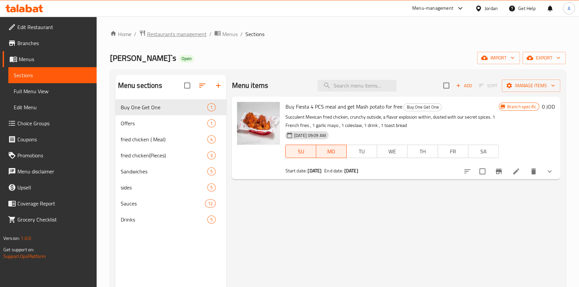
click at [178, 36] on span "Restaurants management" at bounding box center [176, 34] width 59 height 8
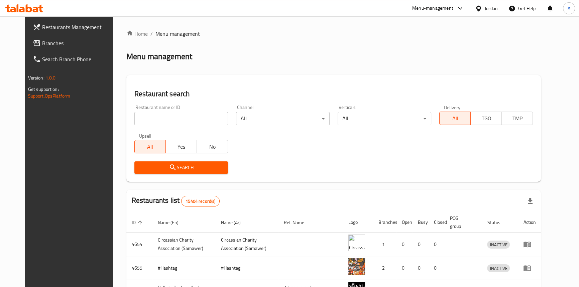
click at [42, 42] on span "Branches" at bounding box center [79, 43] width 74 height 8
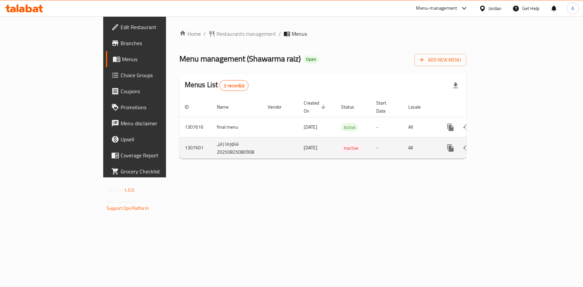
click at [503, 144] on icon "enhanced table" at bounding box center [499, 148] width 8 height 8
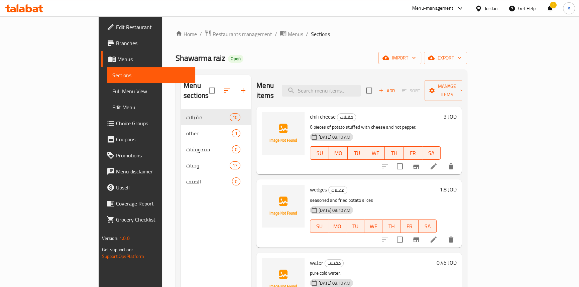
click at [289, 45] on div "Home / Restaurants management / Menus / Sections Shawarma raiz Open import expo…" at bounding box center [320, 198] width 291 height 337
drag, startPoint x: 160, startPoint y: 59, endPoint x: 111, endPoint y: 60, distance: 48.8
click at [175, 60] on span "Shawarma raiz" at bounding box center [200, 57] width 50 height 15
copy span "Shawarma raiz"
click at [250, 50] on div "Home / Restaurants management / Menus / Sections Shawarma raiz Open import expo…" at bounding box center [320, 198] width 291 height 337
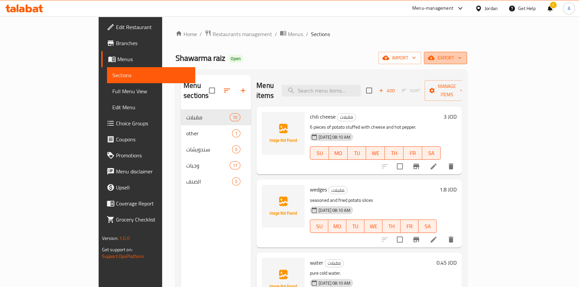
click at [461, 59] on span "export" at bounding box center [445, 58] width 32 height 8
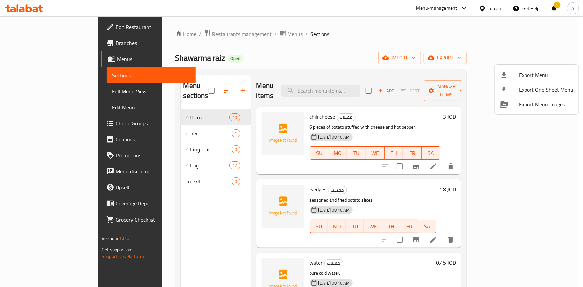
click at [527, 71] on span "Export Menu" at bounding box center [546, 75] width 54 height 8
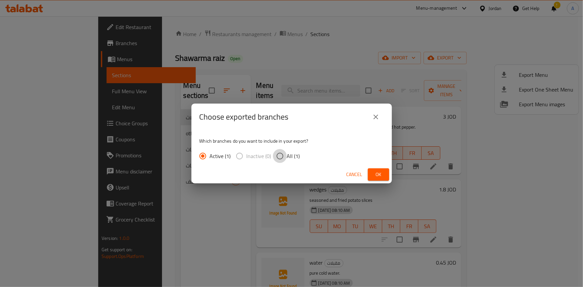
click at [279, 155] on input "All (1)" at bounding box center [280, 156] width 14 height 14
radio input "true"
click at [381, 175] on span "Ok" at bounding box center [378, 174] width 11 height 8
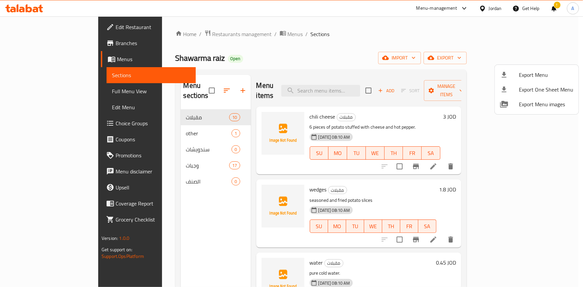
drag, startPoint x: 160, startPoint y: 57, endPoint x: 115, endPoint y: 59, distance: 45.5
click at [115, 59] on div at bounding box center [291, 143] width 583 height 287
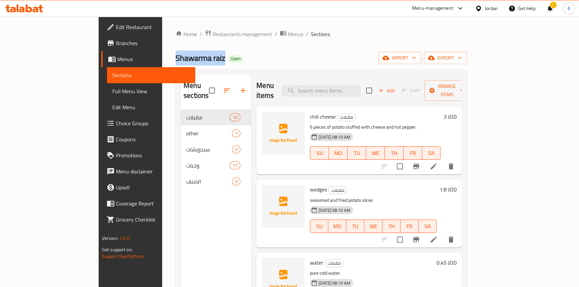
drag, startPoint x: 160, startPoint y: 57, endPoint x: 108, endPoint y: 58, distance: 52.5
click at [162, 58] on div "Home / Restaurants management / Menus / Sections Shawarma raiz Open import expo…" at bounding box center [321, 198] width 318 height 364
copy span "Shawarma raiz"
click at [294, 35] on ol "Home / Restaurants management / Menus / Sections" at bounding box center [320, 34] width 291 height 9
drag, startPoint x: 157, startPoint y: 58, endPoint x: 109, endPoint y: 59, distance: 48.1
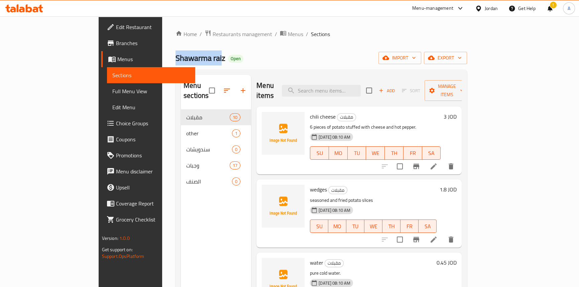
click at [162, 59] on div "Home / Restaurants management / Menus / Sections Shawarma raiz Open import expo…" at bounding box center [321, 198] width 318 height 364
click at [175, 60] on span "Shawarma raiz" at bounding box center [200, 57] width 50 height 15
drag, startPoint x: 160, startPoint y: 59, endPoint x: 130, endPoint y: 48, distance: 31.8
click at [175, 59] on span "Shawarma raiz" at bounding box center [200, 57] width 50 height 15
copy span "Shawarma raiz"
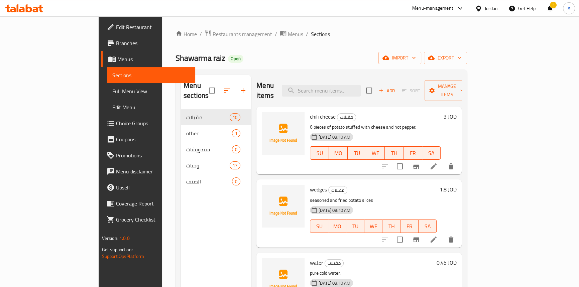
click at [286, 48] on div "Home / Restaurants management / Menus / Sections Shawarma raiz Open import expo…" at bounding box center [320, 198] width 291 height 337
click at [112, 94] on span "Full Menu View" at bounding box center [151, 91] width 78 height 8
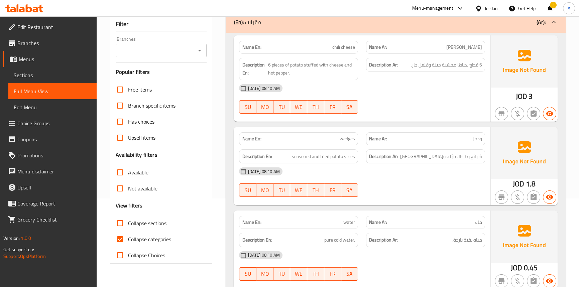
scroll to position [91, 0]
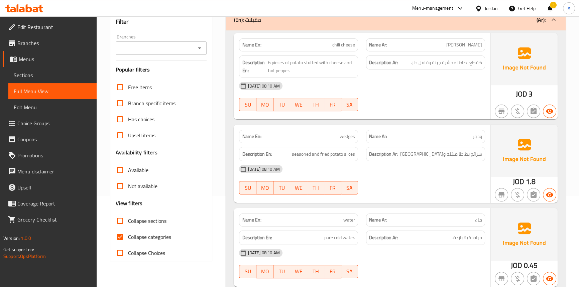
click at [118, 238] on input "Collapse categories" at bounding box center [120, 237] width 16 height 16
checkbox input "false"
click at [47, 72] on span "Sections" at bounding box center [53, 75] width 78 height 8
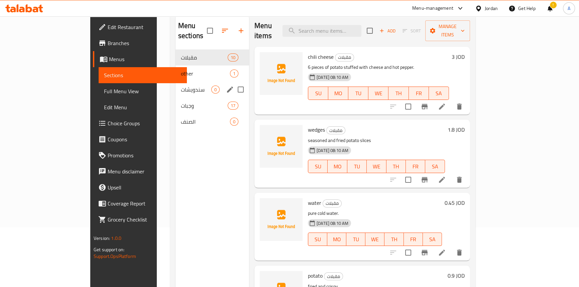
scroll to position [30, 0]
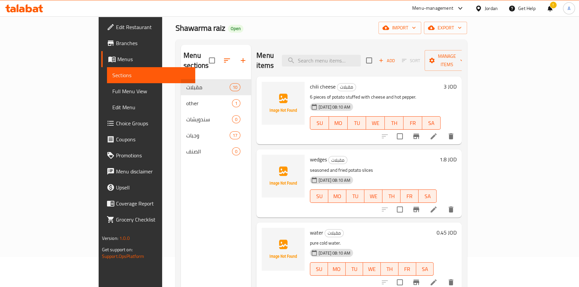
click at [107, 96] on link "Full Menu View" at bounding box center [151, 91] width 88 height 16
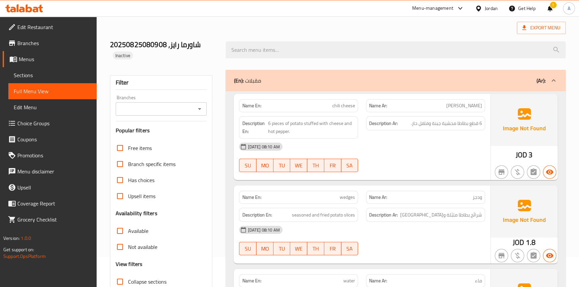
click at [381, 27] on div "Export Menu" at bounding box center [337, 28] width 455 height 12
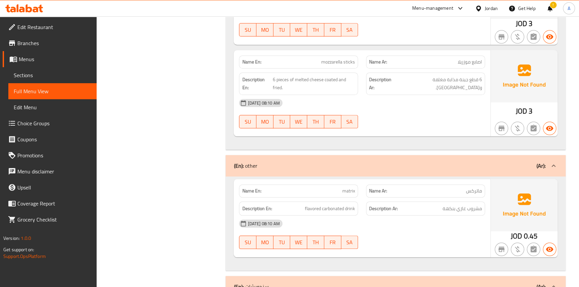
scroll to position [941, 0]
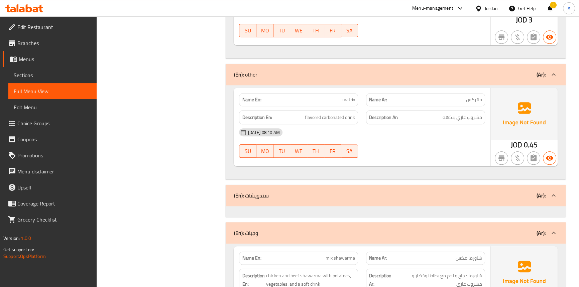
click at [36, 78] on span "Sections" at bounding box center [53, 75] width 78 height 8
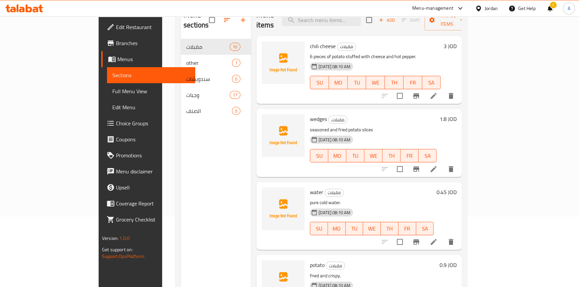
scroll to position [33, 0]
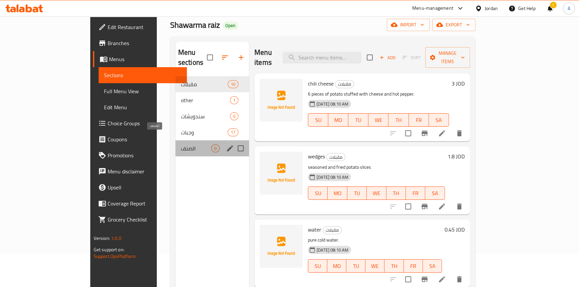
click at [181, 144] on span "الصنف" at bounding box center [196, 148] width 30 height 8
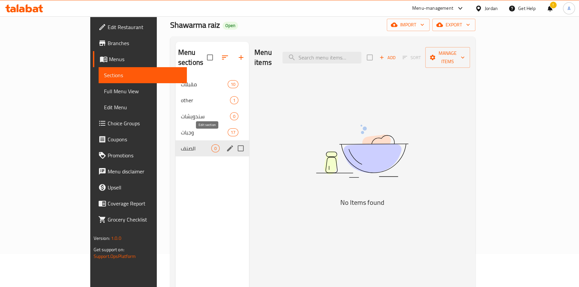
click at [226, 144] on icon "edit" at bounding box center [230, 148] width 8 height 8
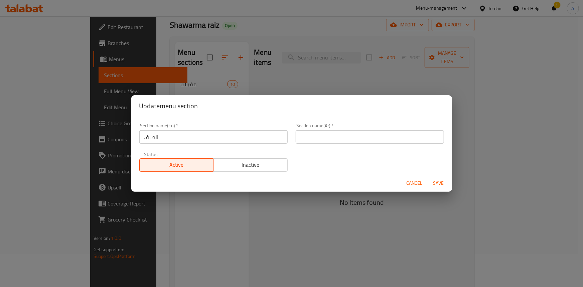
click at [409, 183] on span "Cancel" at bounding box center [415, 183] width 16 height 8
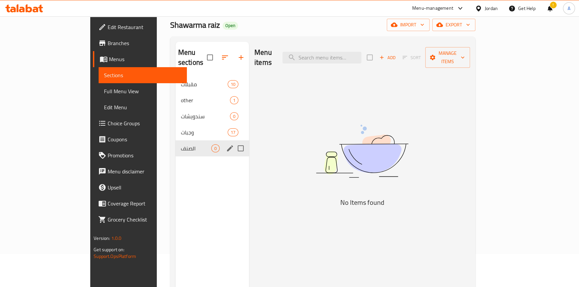
click at [175, 170] on div "Menu sections مقبلات 10 other 1 سندويشات 0 وجبات 17 الصنف 0" at bounding box center [211, 185] width 73 height 287
click at [104, 90] on span "Full Menu View" at bounding box center [143, 91] width 78 height 8
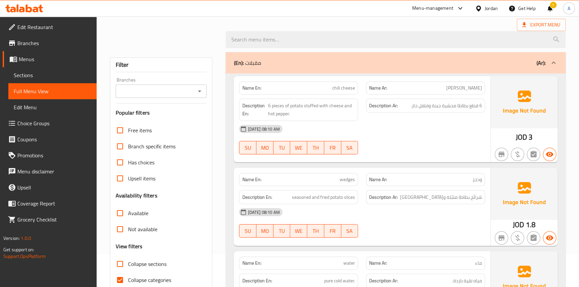
scroll to position [124, 0]
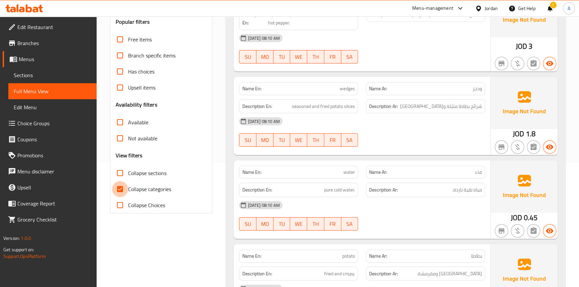
click at [117, 191] on input "Collapse categories" at bounding box center [120, 189] width 16 height 16
checkbox input "false"
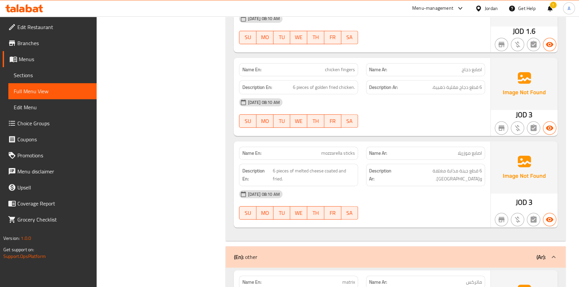
scroll to position [789, 0]
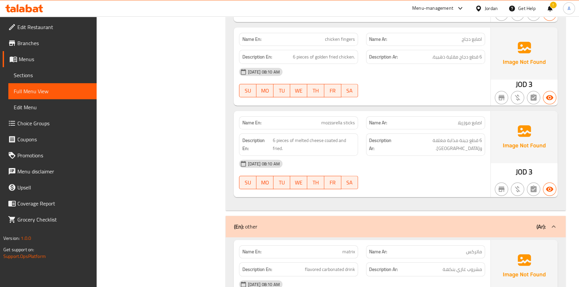
click at [378, 168] on div "25-08-2025 08:10 AM" at bounding box center [362, 164] width 254 height 16
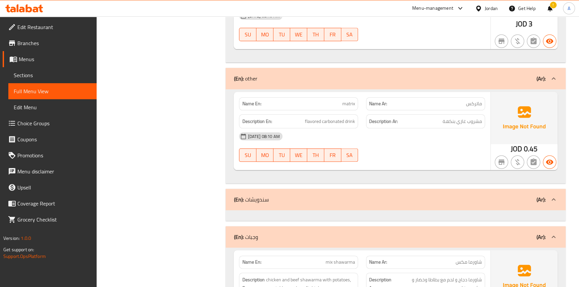
scroll to position [941, 0]
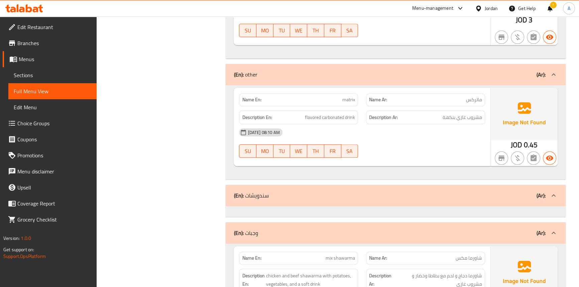
click at [351, 100] on span "matrix" at bounding box center [348, 99] width 13 height 7
copy span "matrix"
drag, startPoint x: 459, startPoint y: 155, endPoint x: 373, endPoint y: 206, distance: 100.1
click at [459, 155] on div at bounding box center [425, 158] width 127 height 8
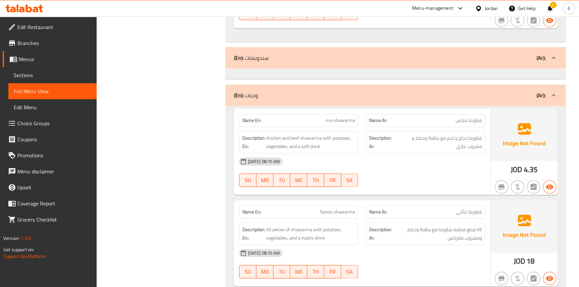
scroll to position [1093, 0]
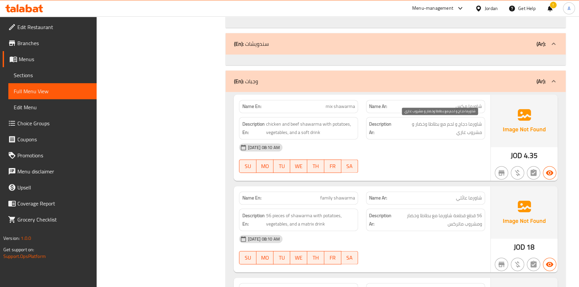
click at [448, 122] on span "شاورما دجاج و لحم مع بطاطا وخضار و مشروب غازي" at bounding box center [439, 128] width 86 height 16
click at [449, 149] on div "25-08-2025 08:10 AM" at bounding box center [362, 147] width 254 height 16
click at [452, 124] on span "شاورما دجاج و لحم مع بطاطا وخضار و مشروب غازي" at bounding box center [439, 128] width 86 height 16
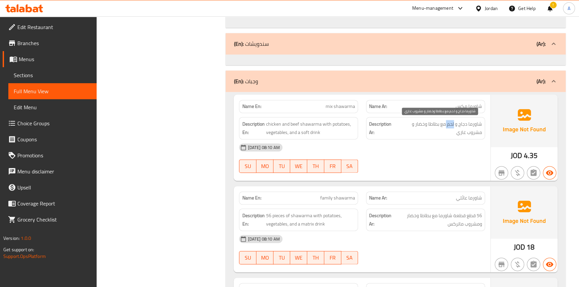
copy span "لحم"
click at [438, 158] on div "25-08-2025 08:10 AM SU MO TU WE TH FR SA" at bounding box center [362, 157] width 254 height 37
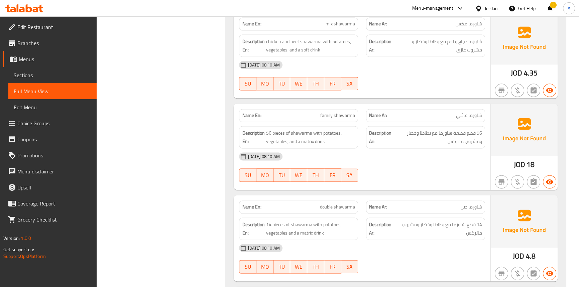
scroll to position [1184, 0]
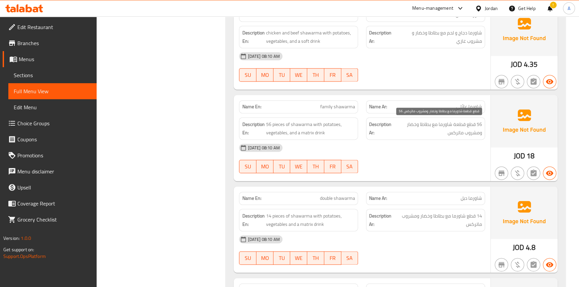
drag, startPoint x: 450, startPoint y: 145, endPoint x: 389, endPoint y: 135, distance: 62.2
click at [450, 145] on div "25-08-2025 08:10 AM" at bounding box center [362, 148] width 254 height 16
click at [344, 106] on span "family shawarma" at bounding box center [337, 106] width 35 height 7
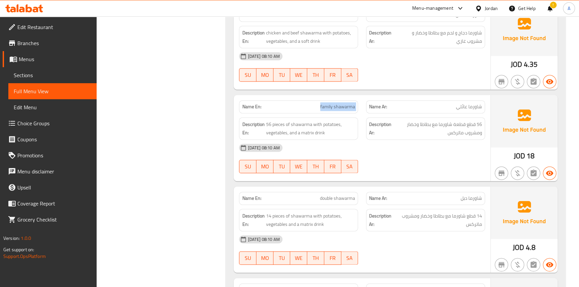
copy span "family shawarma"
click at [157, 160] on div "Filter Branches Branches Popular filters Free items Branch specific items Has c…" at bounding box center [164, 269] width 116 height 2714
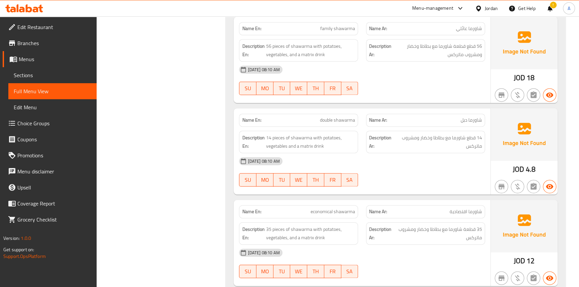
scroll to position [1275, 0]
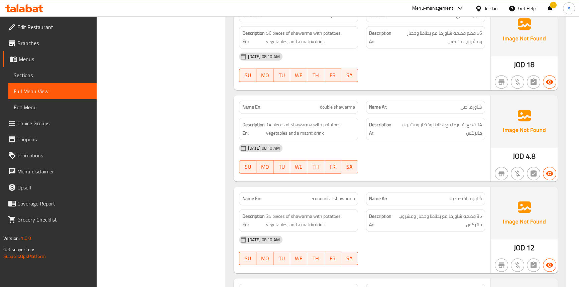
click at [334, 107] on span "double shawarma" at bounding box center [337, 107] width 35 height 7
copy span "double shawarma"
click at [159, 175] on div "Filter Branches Branches Popular filters Free items Branch specific items Has c…" at bounding box center [164, 177] width 116 height 2714
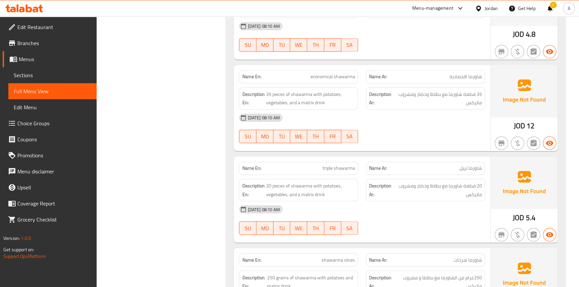
scroll to position [1427, 0]
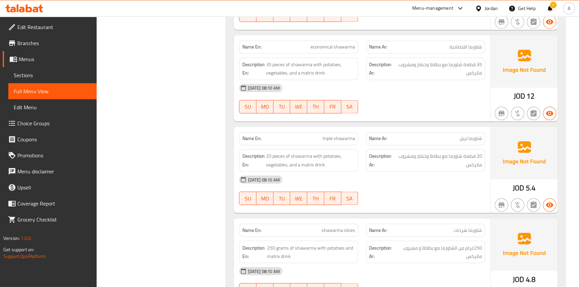
click at [337, 47] on span "economical shawarma" at bounding box center [332, 46] width 44 height 7
copy span "economical shawarma"
click at [152, 178] on div "Filter Branches Branches Popular filters Free items Branch specific items Has c…" at bounding box center [164, 26] width 116 height 2714
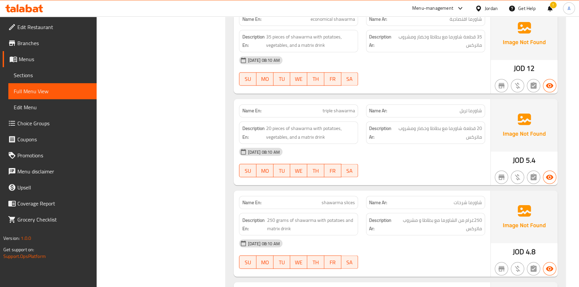
scroll to position [1488, 0]
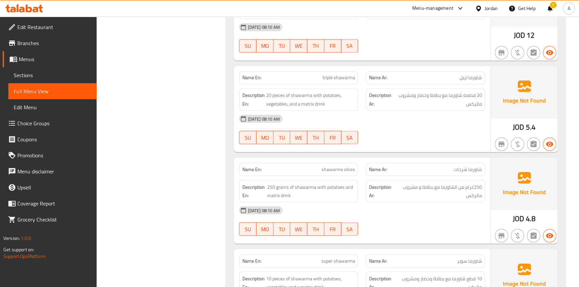
click at [337, 167] on span "shawarma slices" at bounding box center [337, 169] width 33 height 7
copy span "shawarma slices"
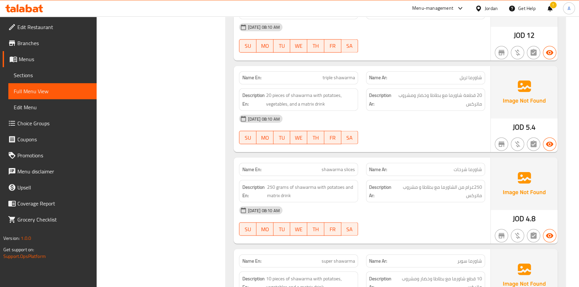
click at [463, 169] on span "شاورما شرحات" at bounding box center [467, 169] width 28 height 7
copy span "شرحات"
click at [353, 168] on span "shawarma slices" at bounding box center [337, 169] width 33 height 7
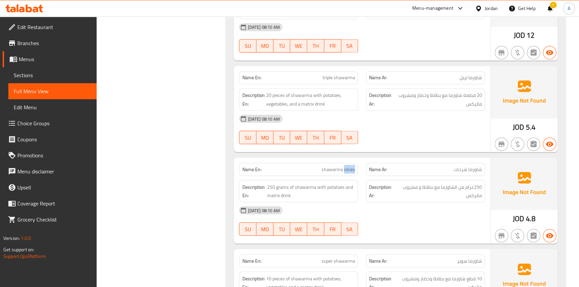
click at [353, 168] on span "shawarma slices" at bounding box center [337, 169] width 33 height 7
click at [463, 167] on span "شاورما شرحات" at bounding box center [467, 169] width 28 height 7
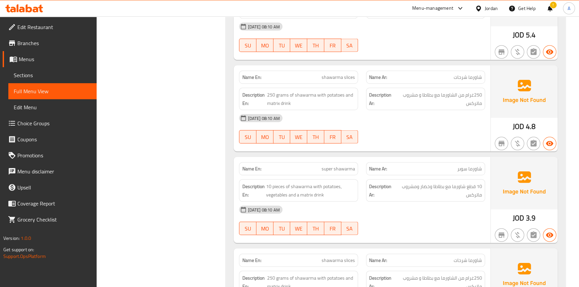
scroll to position [1579, 0]
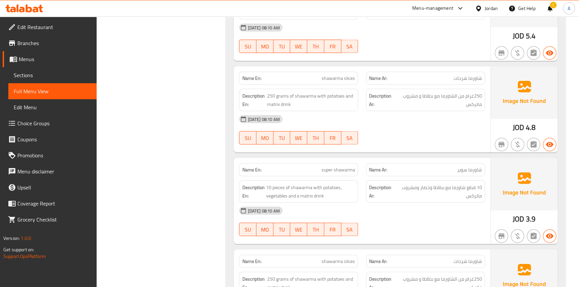
click at [470, 75] on span "شاورما شرحات" at bounding box center [467, 77] width 28 height 7
click at [47, 77] on span "Sections" at bounding box center [53, 75] width 78 height 8
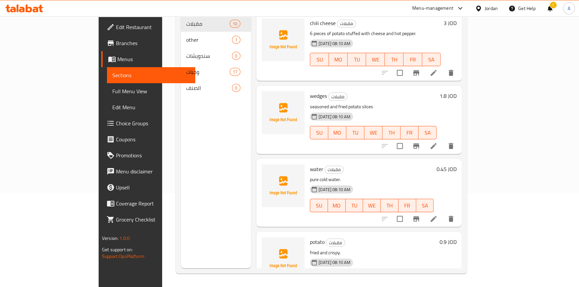
scroll to position [94, 0]
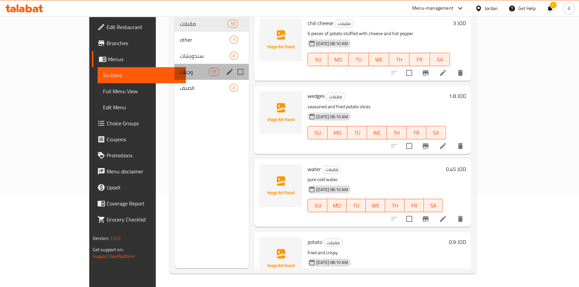
click at [174, 64] on div "وجبات 17" at bounding box center [211, 72] width 74 height 16
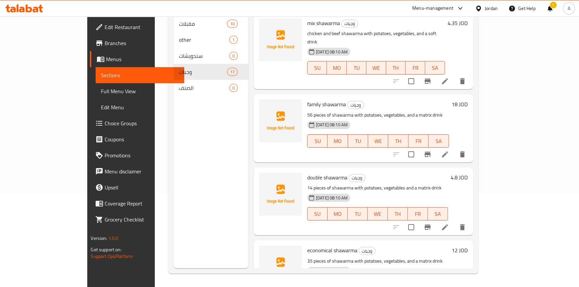
click at [184, 251] on div "Menu sections مقبلات 10 other 1 سندويشات 0 وجبات 17 الصنف 0" at bounding box center [210, 124] width 75 height 287
click at [101, 92] on span "Full Menu View" at bounding box center [140, 91] width 78 height 8
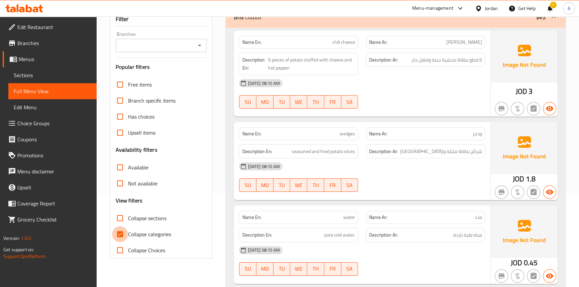
drag, startPoint x: 124, startPoint y: 232, endPoint x: 312, endPoint y: 118, distance: 219.6
click at [124, 231] on input "Collapse categories" at bounding box center [120, 234] width 16 height 16
checkbox input "false"
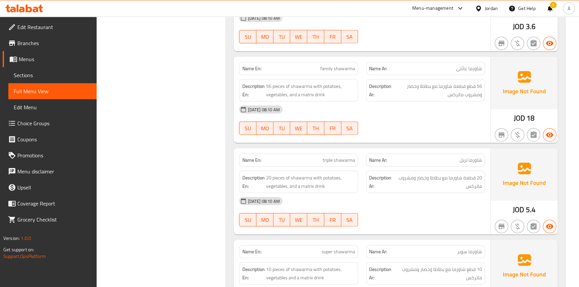
scroll to position [2148, 0]
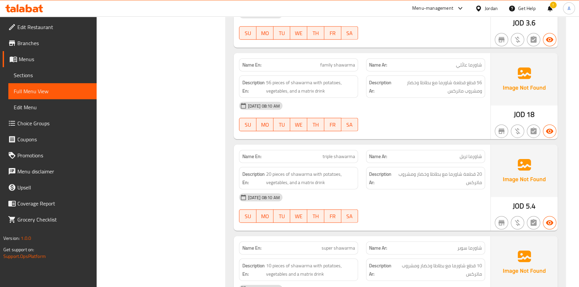
click at [333, 157] on span "triple shawarma" at bounding box center [338, 156] width 32 height 7
click at [344, 65] on span "family shawarma" at bounding box center [337, 64] width 35 height 7
drag, startPoint x: 20, startPoint y: 74, endPoint x: 30, endPoint y: 75, distance: 10.0
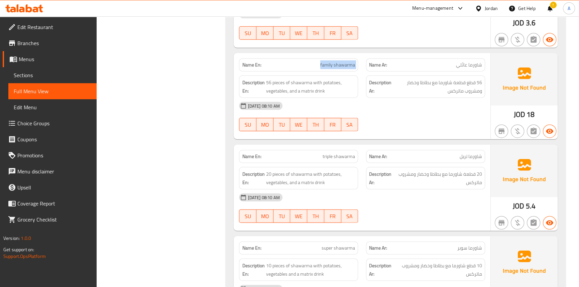
click at [20, 74] on span "Sections" at bounding box center [53, 75] width 78 height 8
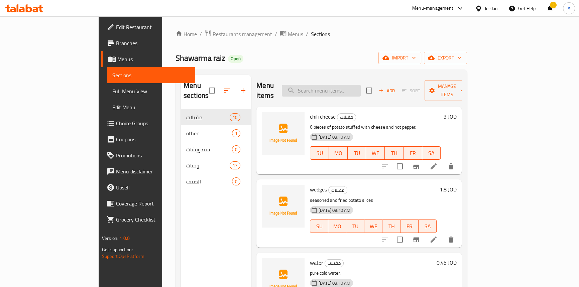
click at [349, 85] on input "search" at bounding box center [321, 91] width 79 height 12
paste input "family shawarma"
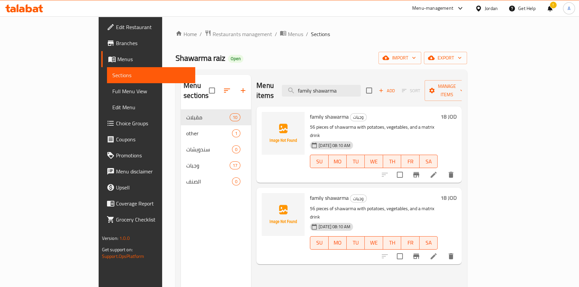
type input "family shawarma"
click at [112, 89] on span "Full Menu View" at bounding box center [151, 91] width 78 height 8
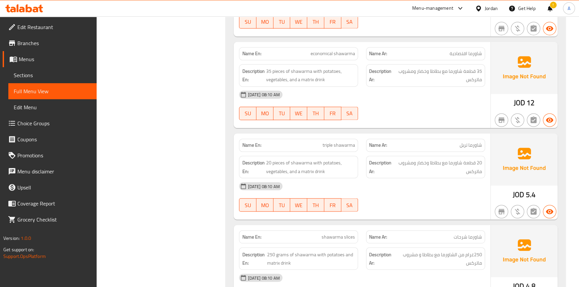
click at [347, 143] on span "triple shawarma" at bounding box center [338, 145] width 32 height 7
drag, startPoint x: 163, startPoint y: 137, endPoint x: 301, endPoint y: 227, distance: 164.8
click at [163, 137] on div "Filter Branches Branches Popular filters Free items Branch specific items Has c…" at bounding box center [164, 33] width 116 height 2712
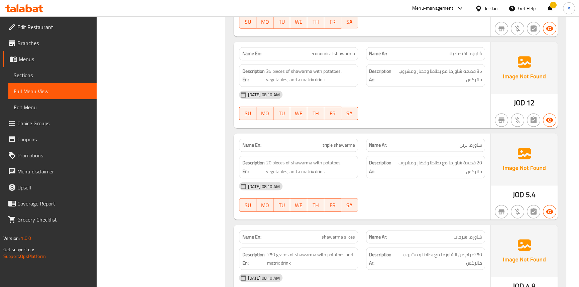
click at [415, 96] on div "25-08-2025 08:10 AM" at bounding box center [362, 95] width 254 height 16
click at [330, 142] on span "regular shawarma" at bounding box center [337, 145] width 36 height 7
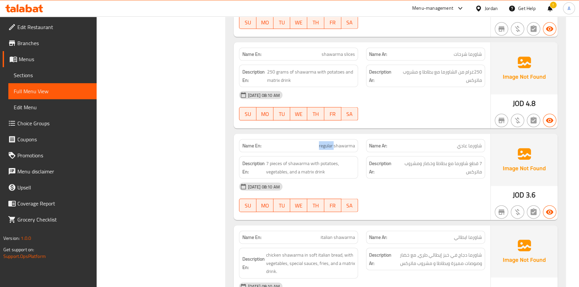
click at [330, 142] on span "regular shawarma" at bounding box center [337, 145] width 36 height 7
drag, startPoint x: 144, startPoint y: 217, endPoint x: 257, endPoint y: 252, distance: 117.8
click at [407, 165] on span "7 قطع شاورما مع بطاطا وخضار ومشروب ماتركس" at bounding box center [439, 167] width 86 height 16
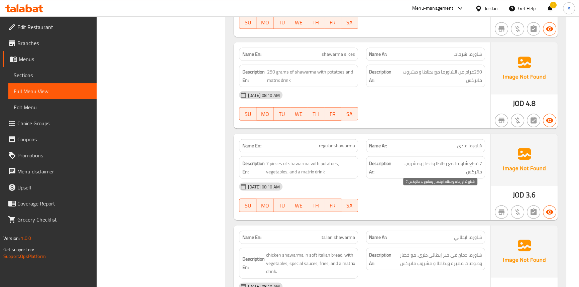
scroll to position [2250, 0]
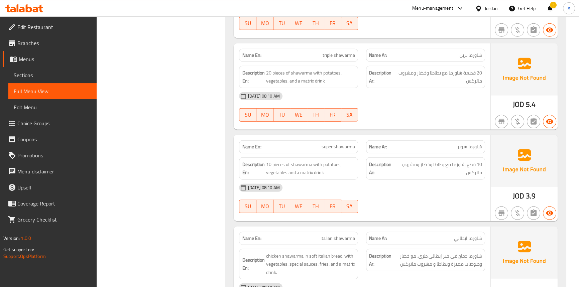
click at [329, 143] on span "super shawarma" at bounding box center [337, 146] width 33 height 7
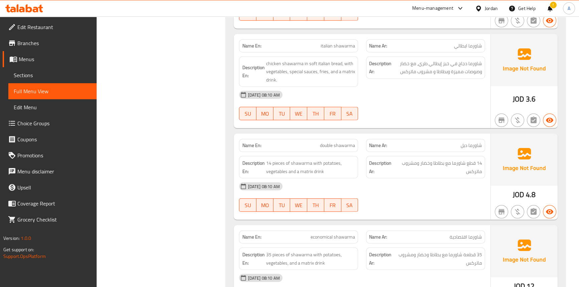
scroll to position [2527, 0]
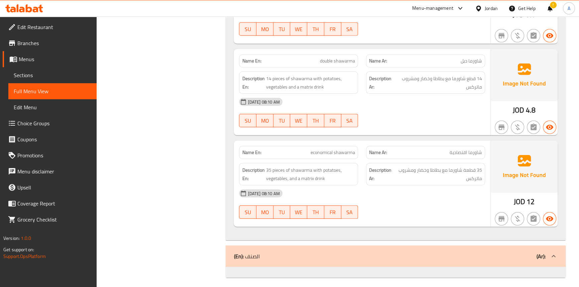
click at [394, 111] on div "25-08-2025 08:10 AM SU MO TU WE TH FR SA" at bounding box center [362, 112] width 254 height 37
click at [489, 7] on div "Jordan" at bounding box center [490, 8] width 13 height 7
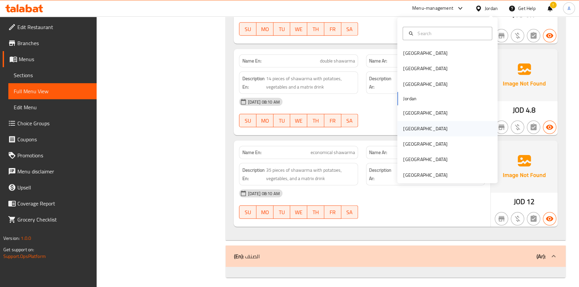
click at [412, 130] on div "[GEOGRAPHIC_DATA]" at bounding box center [425, 128] width 55 height 15
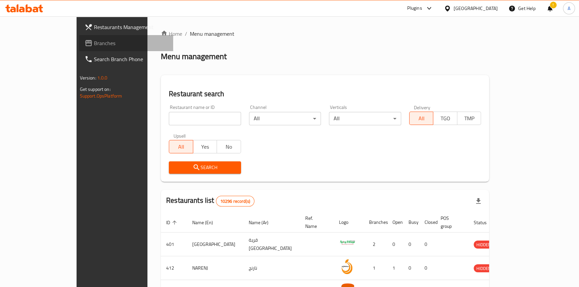
click at [94, 43] on span "Branches" at bounding box center [131, 43] width 74 height 8
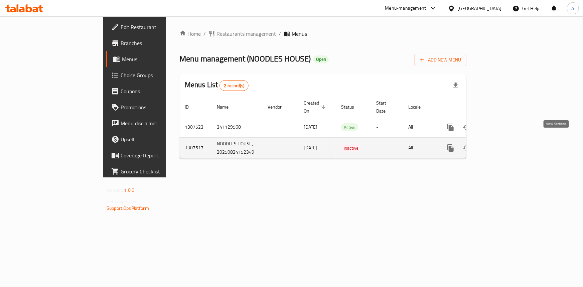
click at [507, 140] on link "enhanced table" at bounding box center [499, 148] width 16 height 16
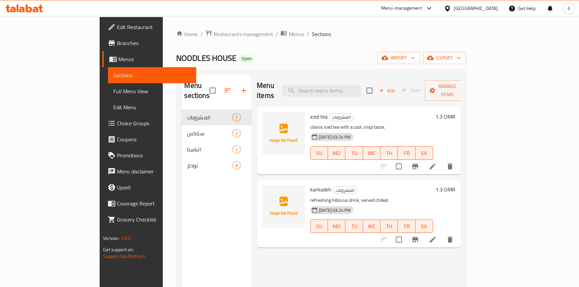
click at [296, 49] on div "Home / Restaurants management / Menus / Sections NOODLES HOUSE Open import expo…" at bounding box center [320, 198] width 289 height 337
drag, startPoint x: 170, startPoint y: 54, endPoint x: 111, endPoint y: 48, distance: 59.7
click at [176, 48] on div "Home / Restaurants management / Menus / Sections NOODLES HOUSE Open import expo…" at bounding box center [320, 198] width 289 height 337
copy span "NOODLES HOUSE"
drag, startPoint x: 327, startPoint y: 50, endPoint x: 507, endPoint y: 54, distance: 180.1
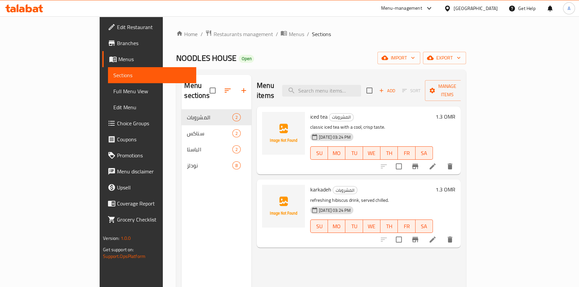
click at [328, 50] on div "Home / Restaurants management / Menus / Sections NOODLES HOUSE Open import expo…" at bounding box center [320, 198] width 289 height 337
click at [460, 54] on span "export" at bounding box center [444, 58] width 32 height 8
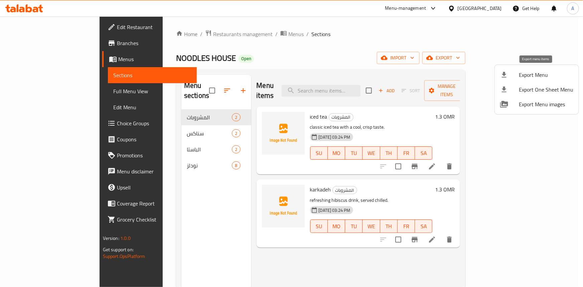
click at [503, 79] on li "Export Menu" at bounding box center [537, 74] width 84 height 15
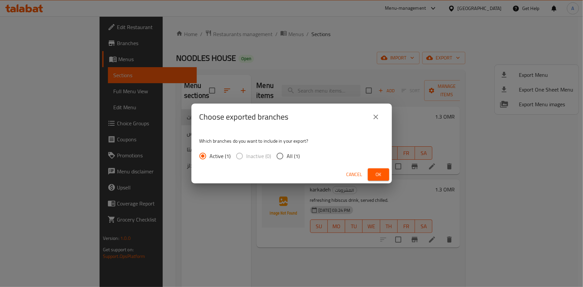
click at [281, 155] on input "All (1)" at bounding box center [280, 156] width 14 height 14
radio input "true"
click at [372, 174] on button "Ok" at bounding box center [378, 174] width 21 height 12
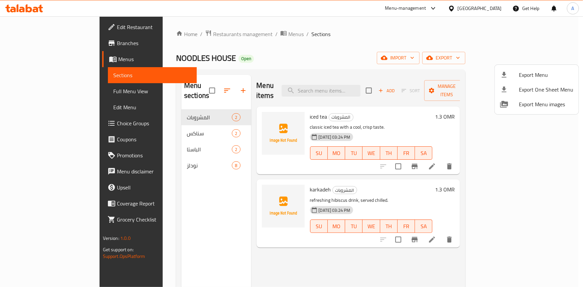
drag, startPoint x: 171, startPoint y: 60, endPoint x: 122, endPoint y: 59, distance: 48.8
click at [122, 59] on div at bounding box center [291, 143] width 583 height 287
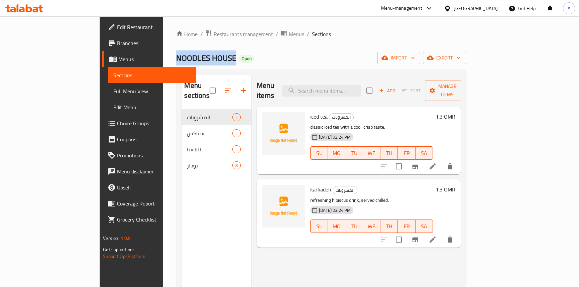
drag, startPoint x: 168, startPoint y: 57, endPoint x: 152, endPoint y: 1, distance: 58.5
click at [163, 57] on div "Home / Restaurants management / Menus / Sections NOODLES HOUSE Open import expo…" at bounding box center [321, 198] width 316 height 364
copy span "NOODLES HOUSE"
click at [291, 39] on div "Home / Restaurants management / Menus / Sections NOODLES HOUSE Open import expo…" at bounding box center [320, 198] width 289 height 337
click at [271, 26] on div "Home / Restaurants management / Menus / Sections NOODLES HOUSE Open import expo…" at bounding box center [321, 198] width 316 height 364
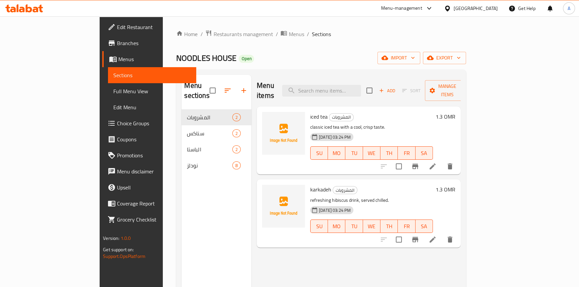
click at [312, 46] on div "Home / Restaurants management / Menus / Sections NOODLES HOUSE Open import expo…" at bounding box center [320, 198] width 289 height 337
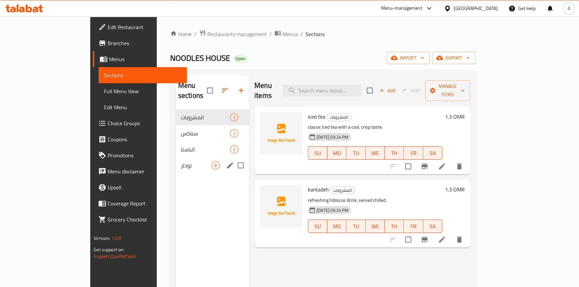
click at [175, 159] on div "نودلز 8" at bounding box center [211, 165] width 73 height 16
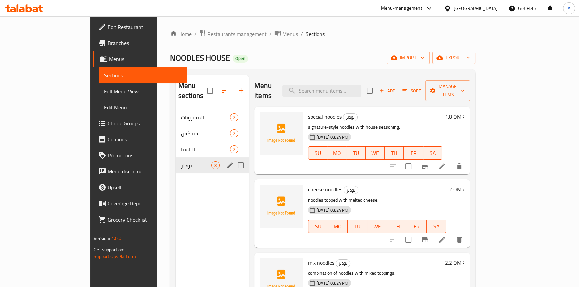
click at [181, 145] on span "الباستا" at bounding box center [205, 149] width 49 height 8
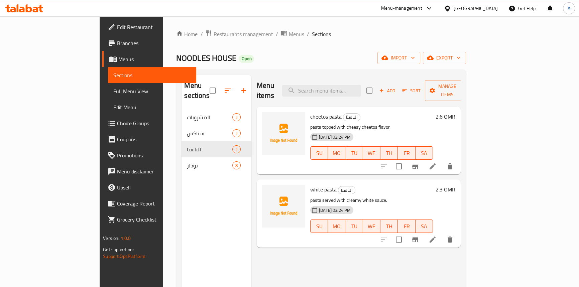
click at [117, 28] on span "Edit Restaurant" at bounding box center [154, 27] width 74 height 8
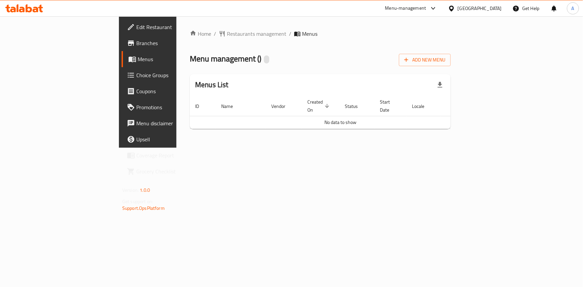
click at [428, 148] on div "Home / Restaurants management / Menus Menu management ( ) Add New Menu Menus Li…" at bounding box center [320, 81] width 288 height 131
click at [316, 41] on div "Home / Restaurants management / Menus Menu management ( ) Add New Menu Menus Li…" at bounding box center [320, 82] width 261 height 105
click at [136, 42] on span "Branches" at bounding box center [173, 43] width 74 height 8
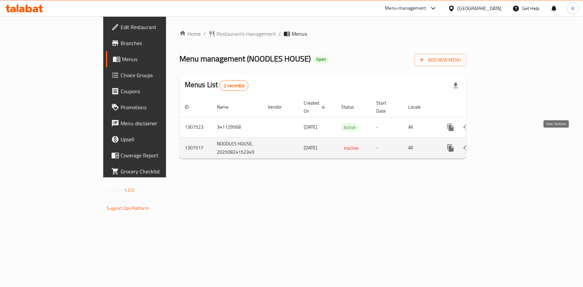
click at [503, 144] on icon "enhanced table" at bounding box center [499, 148] width 8 height 8
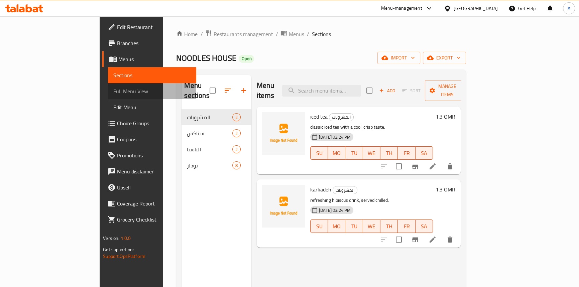
click at [113, 91] on span "Full Menu View" at bounding box center [152, 91] width 78 height 8
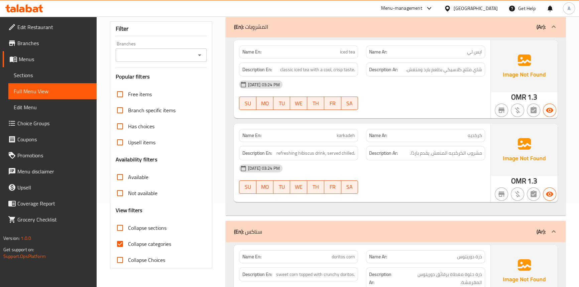
scroll to position [91, 0]
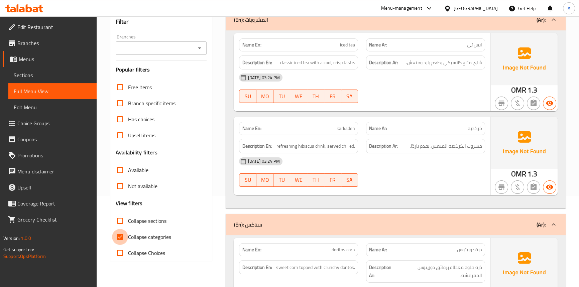
click at [117, 239] on input "Collapse categories" at bounding box center [120, 237] width 16 height 16
checkbox input "false"
click at [449, 91] on div "24-08-2025 03:24 PM SU MO TU WE TH FR SA" at bounding box center [362, 87] width 254 height 37
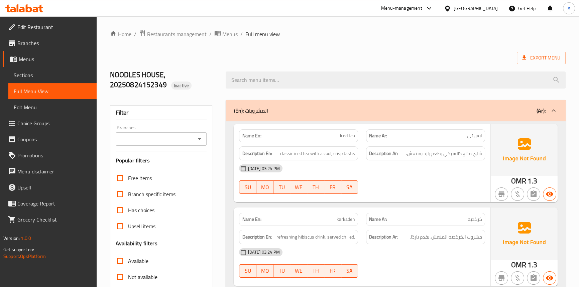
click at [377, 186] on div "24-08-2025 03:24 PM SU MO TU WE TH FR SA" at bounding box center [362, 178] width 254 height 37
click at [351, 136] on span "iced tea" at bounding box center [347, 135] width 15 height 7
click at [307, 155] on span "classic iced tea with a cool, crisp taste." at bounding box center [317, 153] width 75 height 8
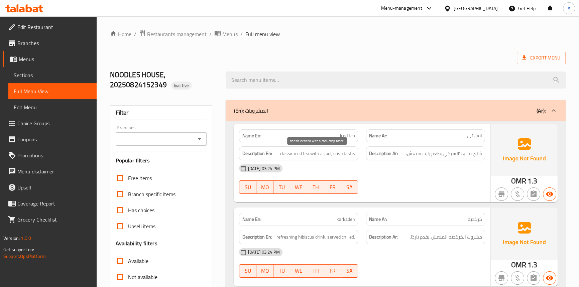
click at [300, 155] on span "classic iced tea with a cool, crisp taste." at bounding box center [317, 153] width 75 height 8
click at [283, 155] on span "classic iced tea with a cool, crisp taste." at bounding box center [317, 153] width 75 height 8
click at [309, 153] on span "classic iced tea with a cool, crisp taste." at bounding box center [317, 153] width 75 height 8
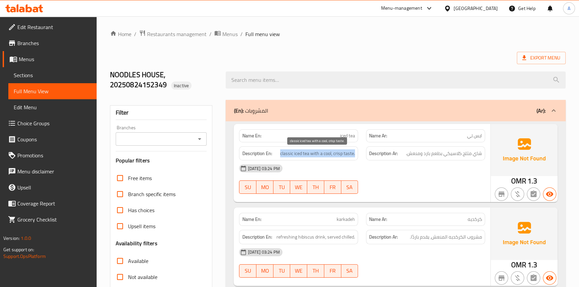
click at [309, 153] on span "classic iced tea with a cool, crisp taste." at bounding box center [317, 153] width 75 height 8
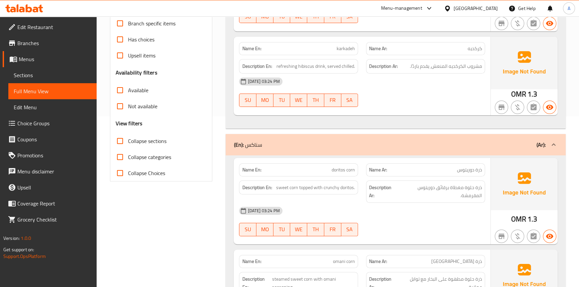
scroll to position [182, 0]
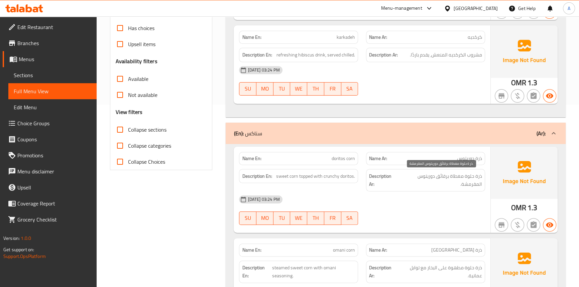
click at [400, 180] on span "ذرة حلوة مغطاة برقائق دوريتوس المقرمشة." at bounding box center [440, 180] width 84 height 16
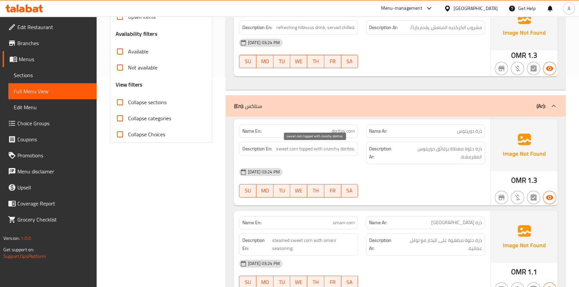
scroll to position [243, 0]
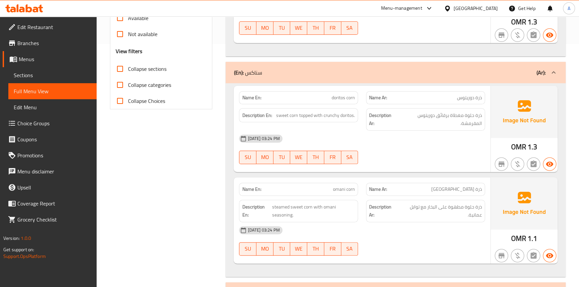
click at [351, 101] on span "doritos corn" at bounding box center [342, 97] width 23 height 7
click at [339, 100] on span "doritos corn" at bounding box center [342, 97] width 23 height 7
click at [290, 114] on span "sweet corn topped with crunchy doritos." at bounding box center [315, 115] width 79 height 8
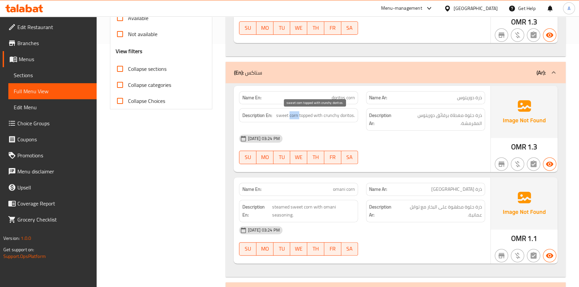
drag, startPoint x: 290, startPoint y: 114, endPoint x: 277, endPoint y: 117, distance: 13.8
click at [289, 114] on span "sweet corn topped with crunchy doritos." at bounding box center [315, 115] width 79 height 8
click at [277, 117] on span "sweet corn topped with crunchy doritos." at bounding box center [315, 115] width 79 height 8
click at [304, 117] on span "sweet corn topped with crunchy doritos." at bounding box center [315, 115] width 79 height 8
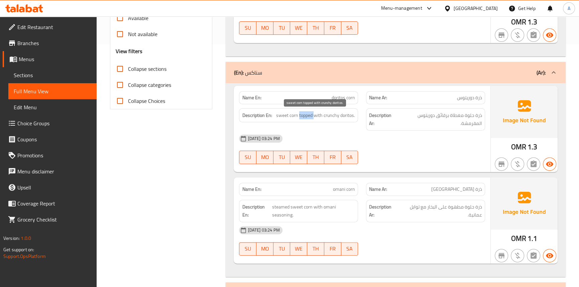
click at [304, 117] on span "sweet corn topped with crunchy doritos." at bounding box center [315, 115] width 79 height 8
click at [324, 116] on span "sweet corn topped with crunchy doritos." at bounding box center [315, 115] width 79 height 8
click at [349, 116] on span "sweet corn topped with crunchy doritos." at bounding box center [315, 115] width 79 height 8
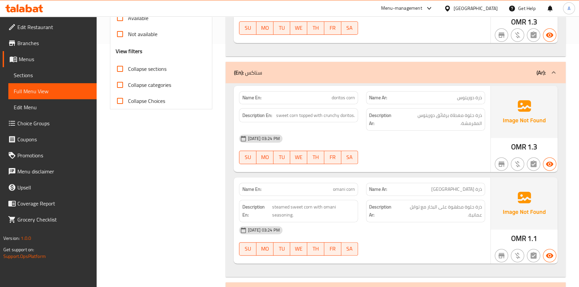
click at [406, 134] on div "24-08-2025 03:24 PM" at bounding box center [362, 139] width 254 height 16
click at [448, 116] on span "ذرة حلوة مغطاة برقائق دوريتوس المقرمشة." at bounding box center [440, 119] width 84 height 16
drag, startPoint x: 450, startPoint y: 116, endPoint x: 418, endPoint y: 114, distance: 31.8
click at [418, 114] on span "ذرة حلوة مغطاة برقائق دوريتوس المقرمشة." at bounding box center [440, 119] width 84 height 16
copy span "برقائق دوريتوس"
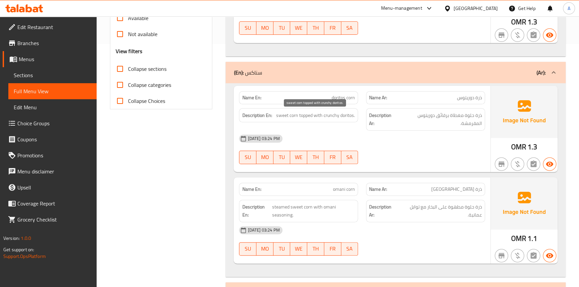
click at [348, 113] on span "sweet corn topped with crunchy doritos." at bounding box center [315, 115] width 79 height 8
copy span "doritos"
click at [462, 98] on span "ذرة دوريتوس" at bounding box center [469, 97] width 25 height 7
click at [339, 95] on span "doritos corn" at bounding box center [342, 97] width 23 height 7
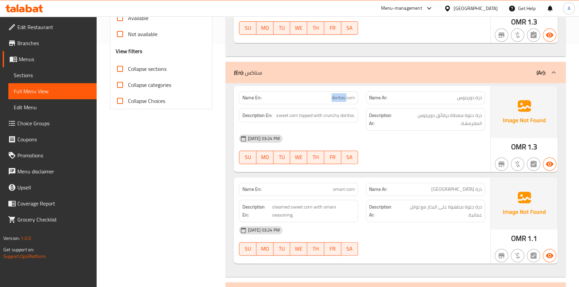
click at [339, 95] on span "doritos corn" at bounding box center [342, 97] width 23 height 7
copy span "doritos"
drag, startPoint x: 448, startPoint y: 116, endPoint x: 420, endPoint y: 115, distance: 28.1
click at [420, 115] on span "ذرة حلوة مغطاة برقائق دوريتوس المقرمشة." at bounding box center [440, 119] width 84 height 16
copy span "رقائق دوريتوس"
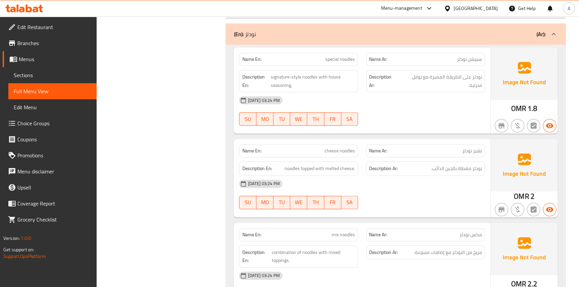
scroll to position [770, 0]
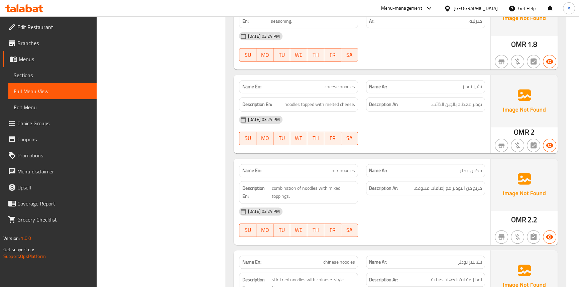
click at [378, 193] on div "Description Ar: مزيج من النودلز مع إضافات متنوعة." at bounding box center [425, 188] width 119 height 14
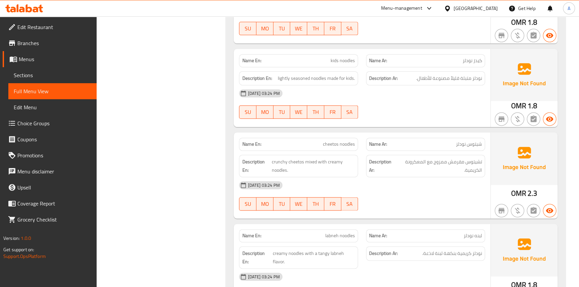
click at [488, 7] on div "[GEOGRAPHIC_DATA]" at bounding box center [475, 8] width 44 height 7
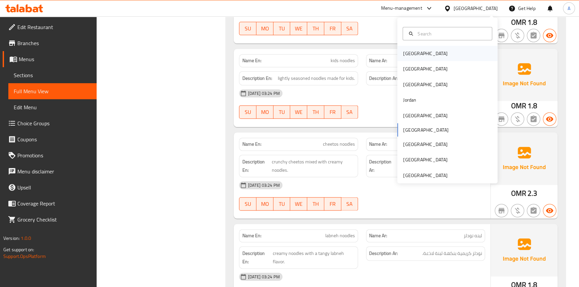
click at [415, 53] on div "[GEOGRAPHIC_DATA]" at bounding box center [425, 52] width 55 height 15
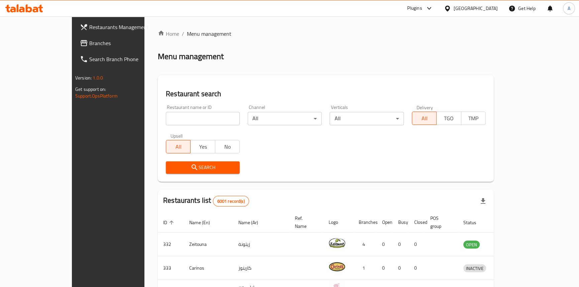
click at [74, 38] on link "Branches" at bounding box center [121, 43] width 94 height 16
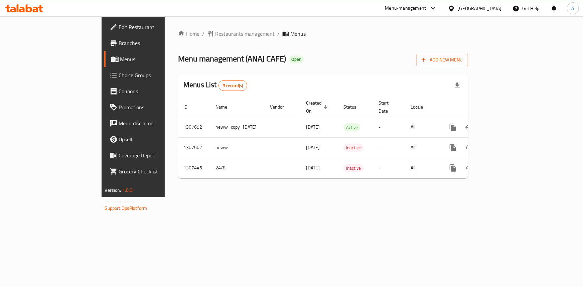
click at [491, 6] on div "[GEOGRAPHIC_DATA]" at bounding box center [480, 8] width 44 height 7
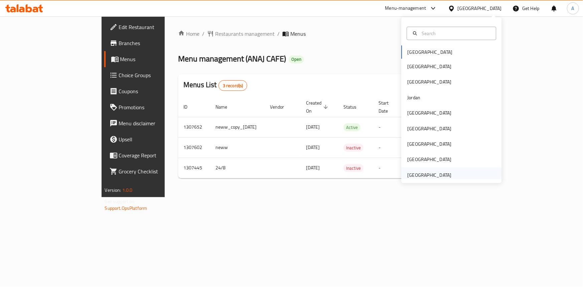
click at [422, 176] on div "[GEOGRAPHIC_DATA]" at bounding box center [429, 174] width 44 height 7
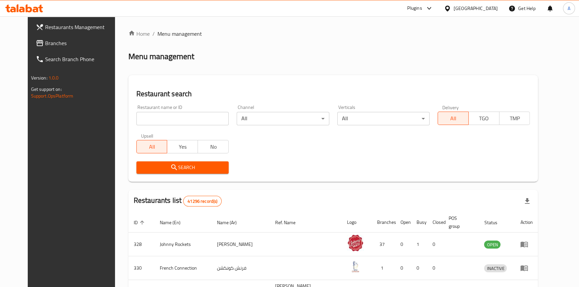
click at [45, 39] on span "Branches" at bounding box center [82, 43] width 74 height 8
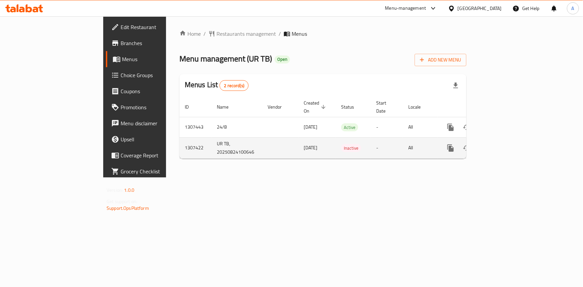
click at [503, 144] on icon "enhanced table" at bounding box center [499, 148] width 8 height 8
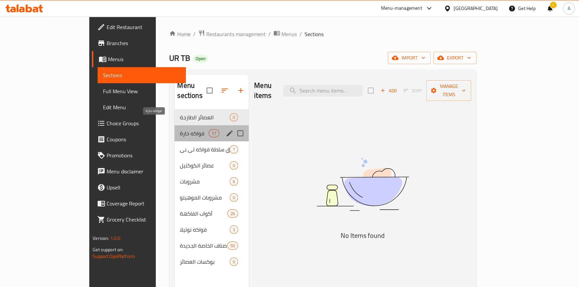
click at [180, 129] on span "فواكه حارة" at bounding box center [194, 133] width 28 height 8
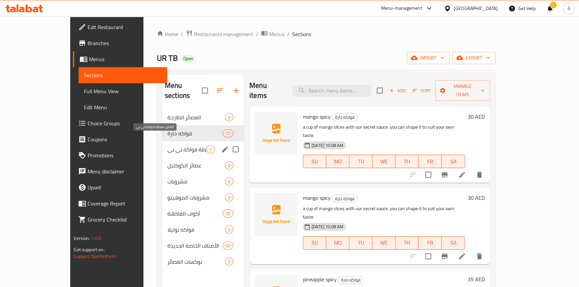
click at [167, 145] on span "أطباق سلطة فواكه تي بي" at bounding box center [186, 149] width 39 height 8
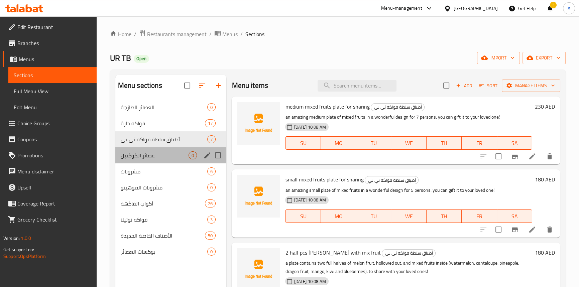
click at [145, 150] on div "عصائر الكوكتيل 0" at bounding box center [170, 155] width 111 height 16
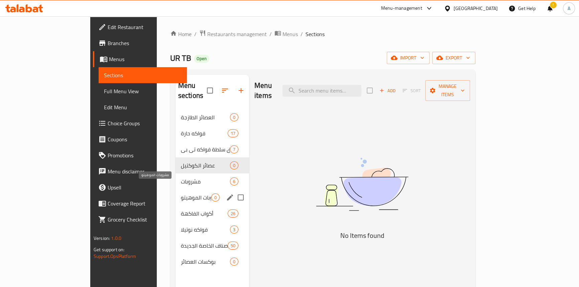
click at [181, 193] on span "مشروبات الموهيتو" at bounding box center [196, 197] width 30 height 8
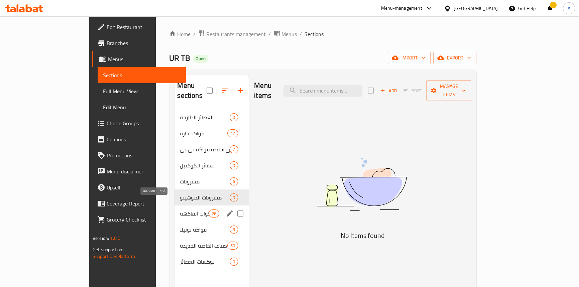
click at [180, 209] on span "أكواب الفاكهة" at bounding box center [194, 213] width 28 height 8
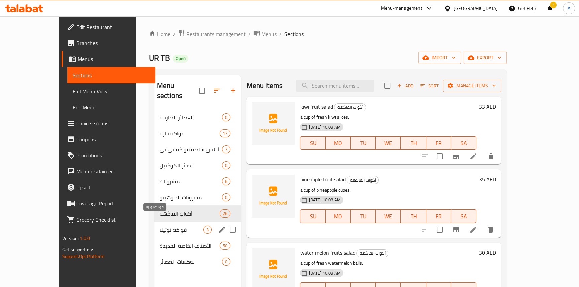
click at [160, 226] on span "فواكه نوتيلا" at bounding box center [181, 230] width 43 height 8
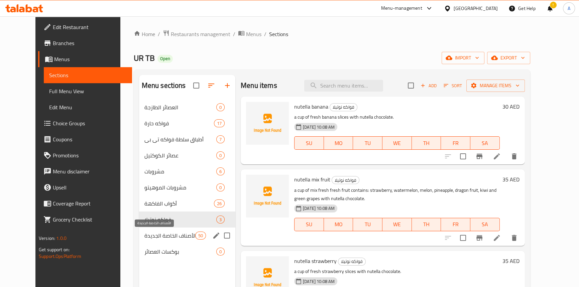
click at [147, 234] on span "الأصناف الخاصة الجديدة" at bounding box center [169, 236] width 51 height 8
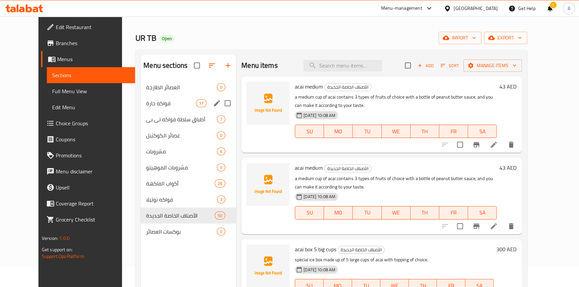
scroll to position [30, 0]
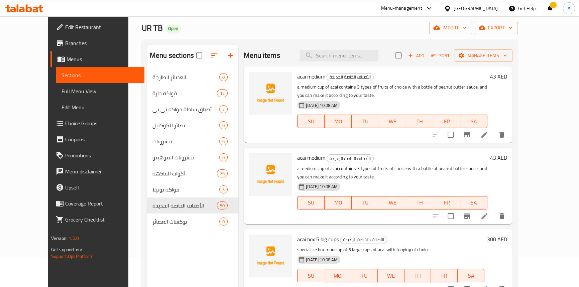
click at [468, 7] on div "United Arab Emirates" at bounding box center [475, 8] width 44 height 7
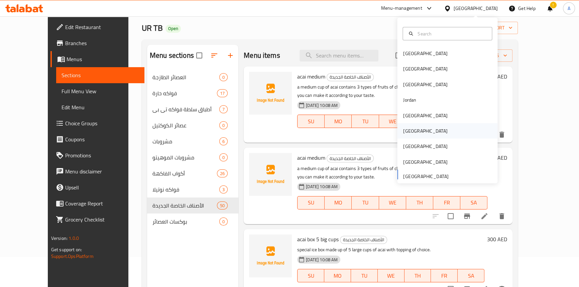
click at [410, 131] on div "[GEOGRAPHIC_DATA]" at bounding box center [425, 130] width 44 height 7
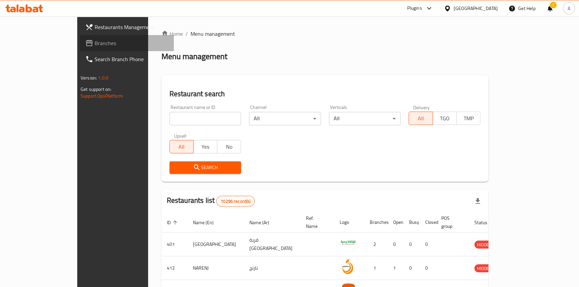
click at [95, 41] on span "Branches" at bounding box center [132, 43] width 74 height 8
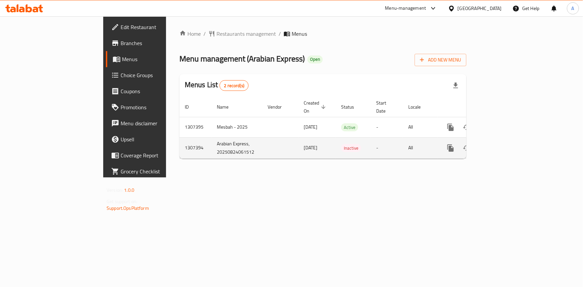
click at [503, 144] on icon "enhanced table" at bounding box center [499, 148] width 8 height 8
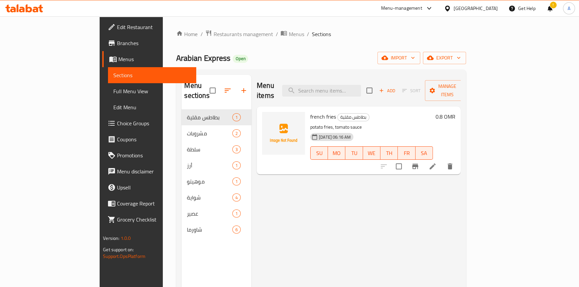
click at [299, 49] on div "Home / Restaurants management / Menus / Sections Arabian Express Open import ex…" at bounding box center [320, 198] width 289 height 337
click at [462, 59] on icon "button" at bounding box center [458, 57] width 7 height 7
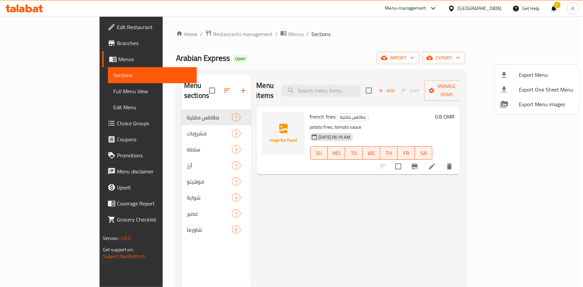
click at [339, 40] on div at bounding box center [291, 143] width 583 height 287
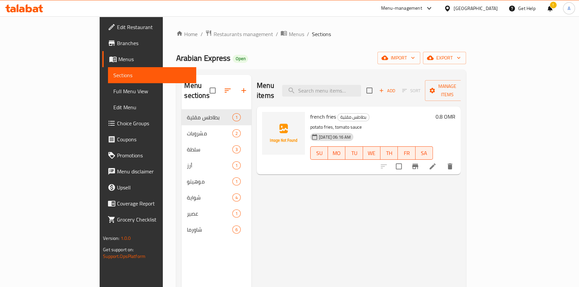
click at [385, 53] on div "Arabian Express Open import export" at bounding box center [320, 58] width 289 height 12
click at [433, 60] on icon "button" at bounding box center [430, 57] width 7 height 7
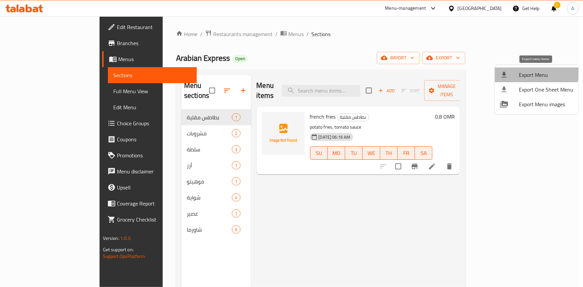
click at [528, 72] on span "Export Menu" at bounding box center [546, 75] width 54 height 8
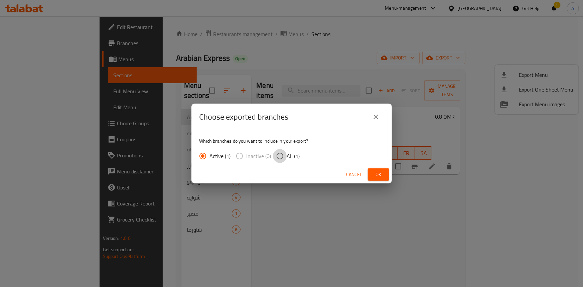
click at [276, 156] on input "All (1)" at bounding box center [280, 156] width 14 height 14
radio input "true"
click at [378, 173] on span "Ok" at bounding box center [378, 174] width 11 height 8
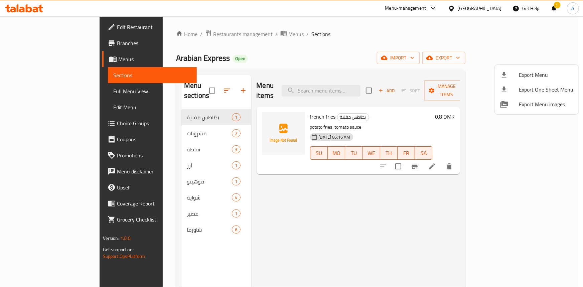
drag, startPoint x: 288, startPoint y: 50, endPoint x: 177, endPoint y: 2, distance: 120.9
click at [288, 50] on div at bounding box center [291, 143] width 583 height 287
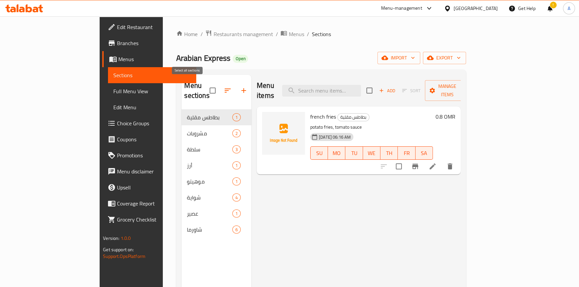
click at [205, 88] on input "checkbox" at bounding box center [212, 91] width 14 height 14
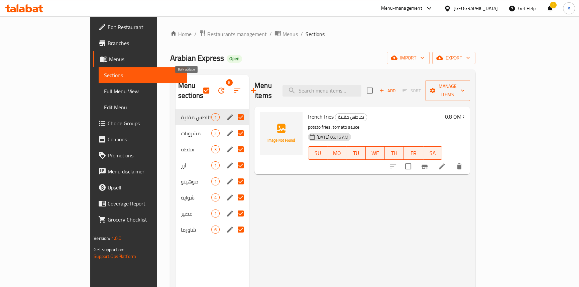
click at [199, 84] on input "checkbox" at bounding box center [206, 91] width 14 height 14
checkbox input "false"
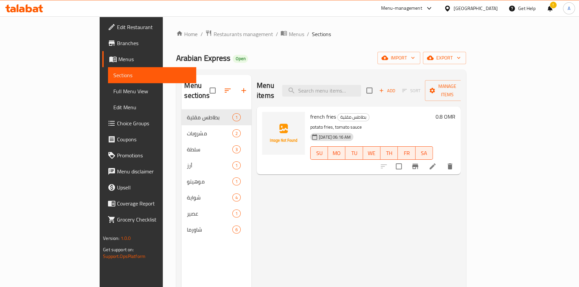
click at [341, 48] on div "Home / Restaurants management / Menus / Sections Arabian Express Open import ex…" at bounding box center [320, 198] width 289 height 337
click at [113, 94] on span "Full Menu View" at bounding box center [152, 91] width 78 height 8
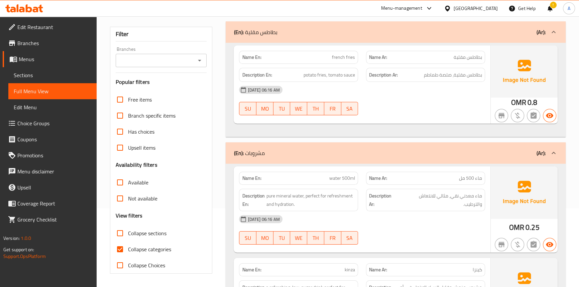
scroll to position [121, 0]
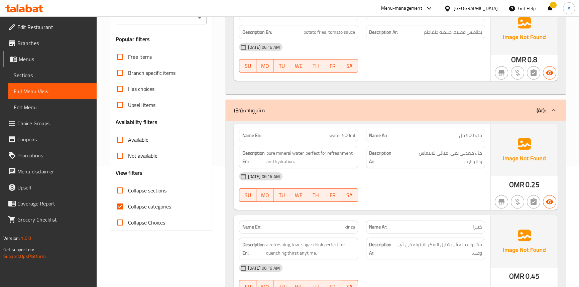
click at [122, 202] on input "Collapse categories" at bounding box center [120, 206] width 16 height 16
checkbox input "false"
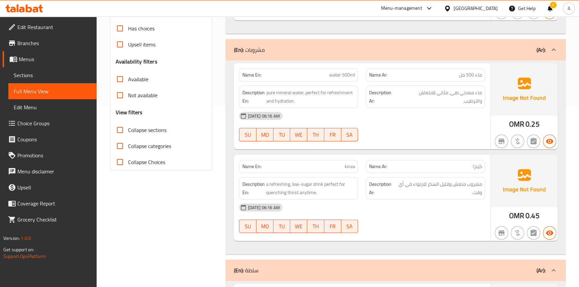
scroll to position [182, 0]
drag, startPoint x: 312, startPoint y: 7, endPoint x: 279, endPoint y: 3, distance: 32.7
click at [312, 7] on div "Menu-management Oman Get Help ! A" at bounding box center [289, 8] width 579 height 16
click at [344, 159] on div "Name En: kinza" at bounding box center [298, 166] width 127 height 21
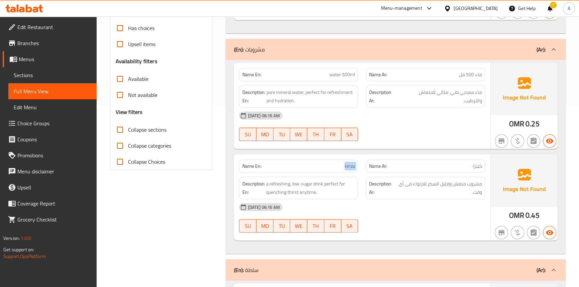
click at [344, 159] on div "Name En: kinza" at bounding box center [298, 166] width 127 height 21
copy span "kinza"
click at [473, 123] on div "24-08-2025 06:16 AM" at bounding box center [362, 116] width 254 height 16
click at [332, 76] on span "water 500ml" at bounding box center [342, 74] width 26 height 7
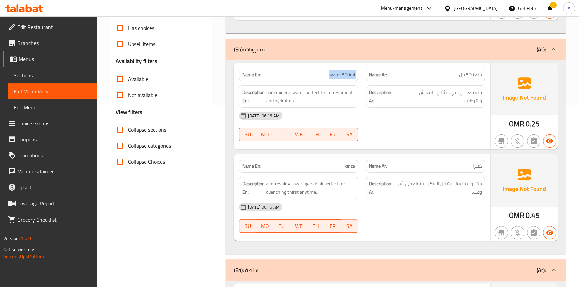
click at [332, 76] on span "water 500ml" at bounding box center [342, 74] width 26 height 7
copy span "water 500ml"
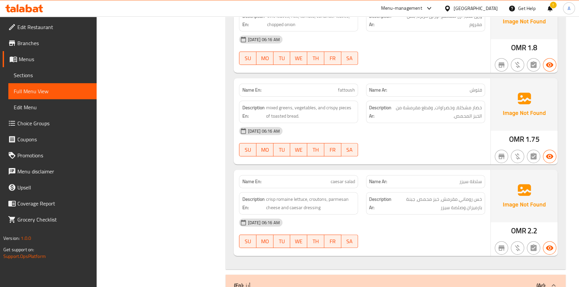
scroll to position [486, 0]
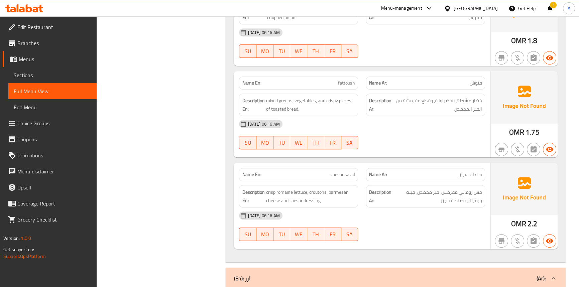
click at [421, 129] on div "24-08-2025 06:16 AM" at bounding box center [362, 124] width 254 height 16
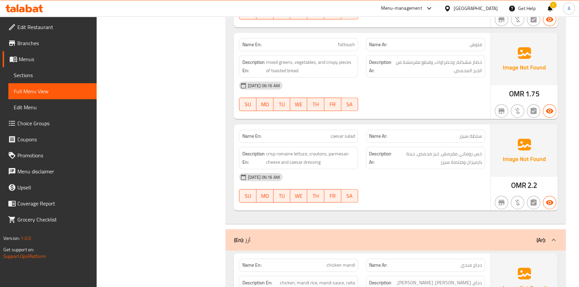
scroll to position [547, 0]
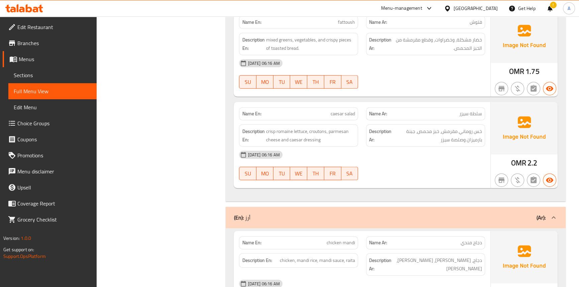
click at [347, 114] on span "caesar salad" at bounding box center [342, 113] width 24 height 7
click at [300, 130] on span "crisp romaine lettuce, croutons, parmesan cheese and caesar dressing" at bounding box center [310, 135] width 89 height 16
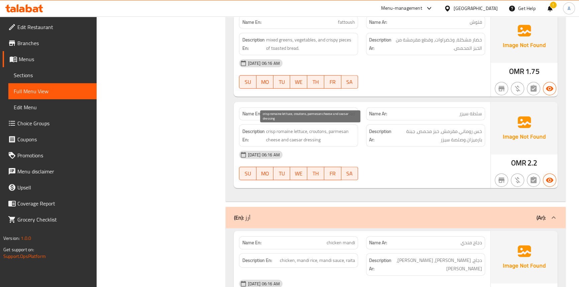
click at [284, 130] on span "crisp romaine lettuce, croutons, parmesan cheese and caesar dressing" at bounding box center [310, 135] width 89 height 16
click at [265, 130] on h6 "Description En: crisp romaine lettuce, croutons, parmesan cheese and caesar dre…" at bounding box center [298, 135] width 113 height 16
click at [313, 130] on span "crisp romaine lettuce, croutons, parmesan cheese and caesar dressing" at bounding box center [310, 135] width 89 height 16
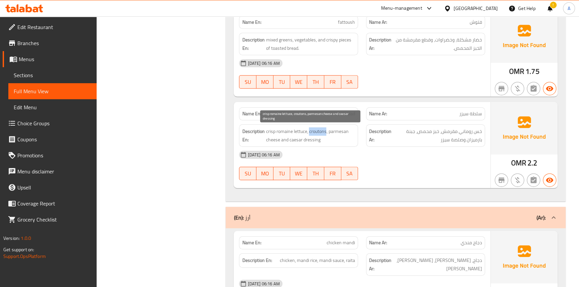
click at [313, 130] on span "crisp romaine lettuce, croutons, parmesan cheese and caesar dressing" at bounding box center [310, 135] width 89 height 16
click at [342, 130] on span "crisp romaine lettuce, croutons, parmesan cheese and caesar dressing" at bounding box center [310, 135] width 89 height 16
click at [270, 141] on span "crisp romaine lettuce, croutons, parmesan cheese and caesar dressing" at bounding box center [310, 135] width 89 height 16
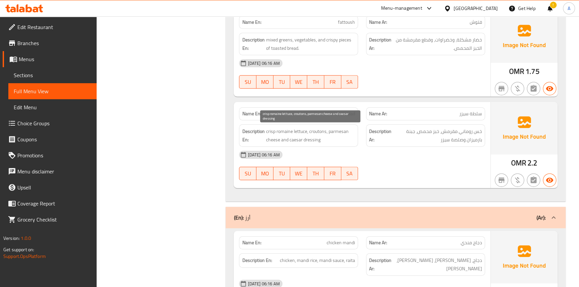
click at [284, 137] on span "crisp romaine lettuce, croutons, parmesan cheese and caesar dressing" at bounding box center [310, 135] width 89 height 16
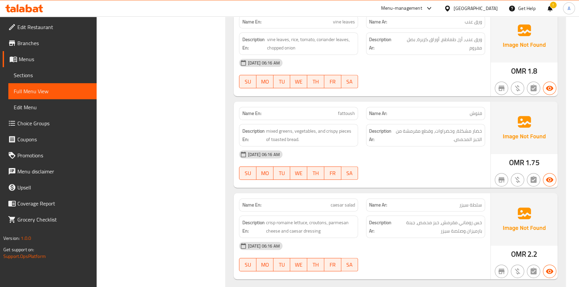
click at [376, 141] on strong "Description Ar:" at bounding box center [380, 135] width 22 height 16
click at [279, 129] on span "mixed greens, vegetables, and crispy pieces of toasted bread." at bounding box center [310, 135] width 89 height 16
copy span "greens"
drag, startPoint x: 441, startPoint y: 127, endPoint x: 426, endPoint y: 174, distance: 49.1
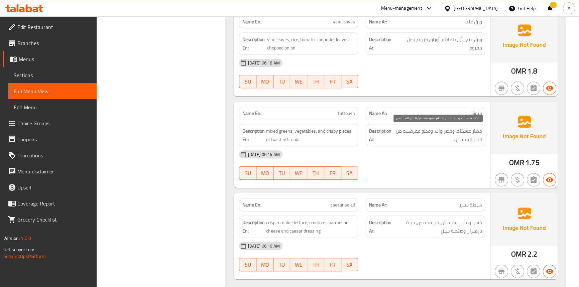
click at [441, 127] on span "خضار مشكلة، وخضراوات، وقطع مقرمشة من الخبز المحمص." at bounding box center [437, 135] width 89 height 16
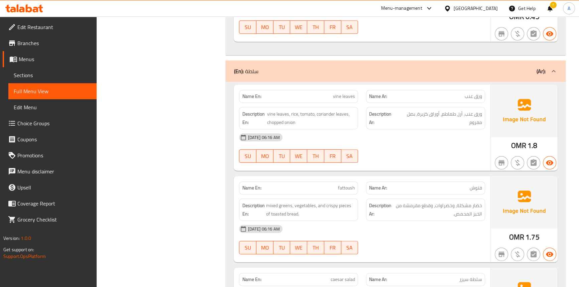
scroll to position [334, 0]
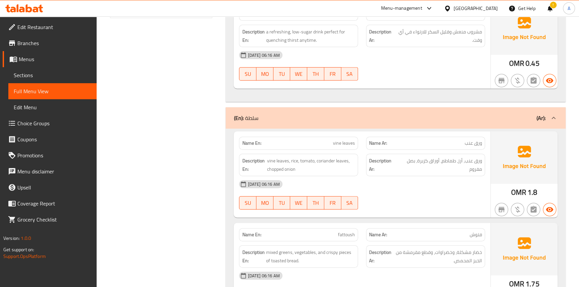
click at [431, 174] on div "Description Ar: ورق عنب، أرز، طماطم، أوراق كزبرة، بصل مفروم" at bounding box center [425, 165] width 119 height 22
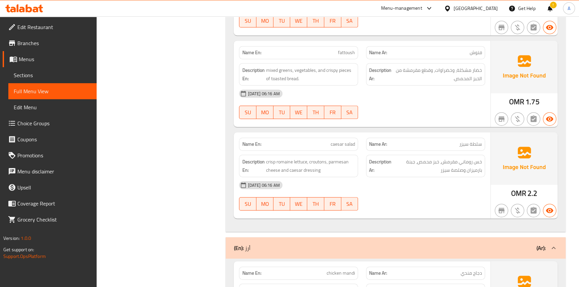
scroll to position [668, 0]
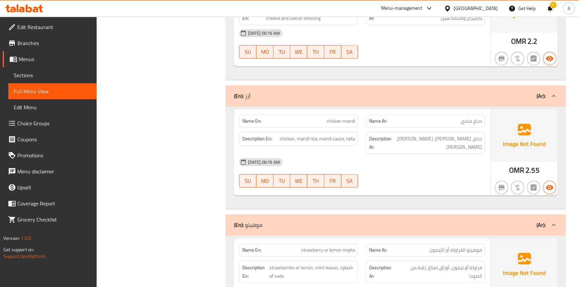
click at [373, 183] on div at bounding box center [425, 187] width 127 height 8
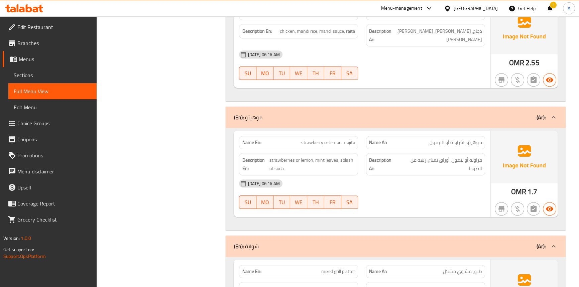
scroll to position [789, 0]
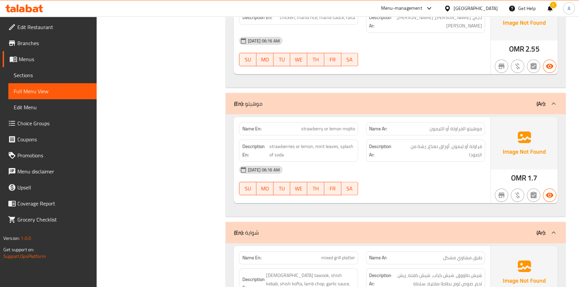
click at [327, 125] on span "strawberry or lemon mojito" at bounding box center [328, 128] width 54 height 7
copy span "strawberry or lemon mojito"
click at [451, 162] on div "24-08-2025 06:16 AM" at bounding box center [362, 170] width 254 height 16
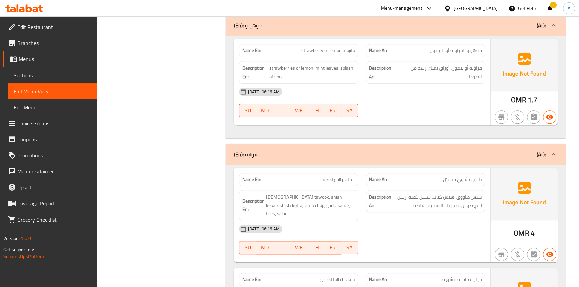
scroll to position [911, 0]
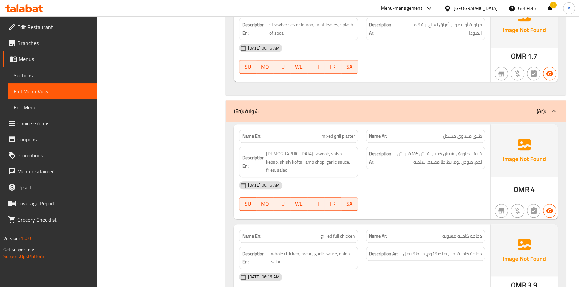
click at [386, 182] on div "24-08-2025 06:16 AM SU MO TU WE TH FR SA" at bounding box center [362, 195] width 254 height 37
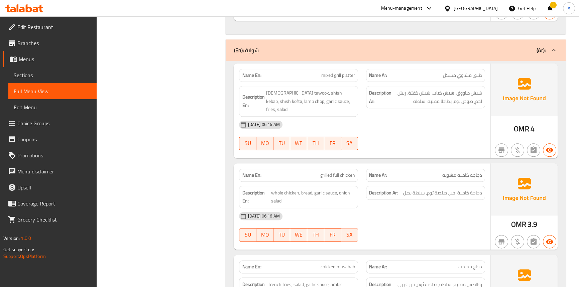
click at [345, 72] on span "mixed grill platter" at bounding box center [338, 75] width 34 height 7
click at [301, 89] on span "shish tawook, shish kebab, shish kofta, lamb chop, garlic sauce, fries, salad" at bounding box center [310, 101] width 89 height 25
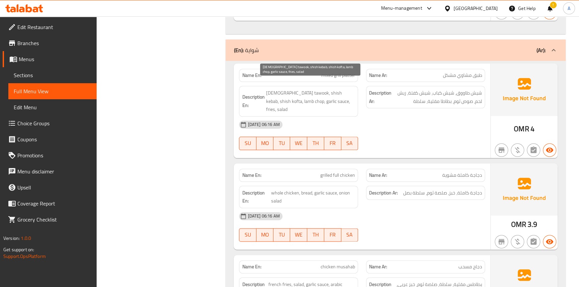
click at [310, 89] on span "shish tawook, shish kebab, shish kofta, lamb chop, garlic sauce, fries, salad" at bounding box center [310, 101] width 89 height 25
click at [323, 89] on span "shish tawook, shish kebab, shish kofta, lamb chop, garlic sauce, fries, salad" at bounding box center [310, 101] width 89 height 25
click at [333, 89] on span "shish tawook, shish kebab, shish kofta, lamb chop, garlic sauce, fries, salad" at bounding box center [310, 101] width 89 height 25
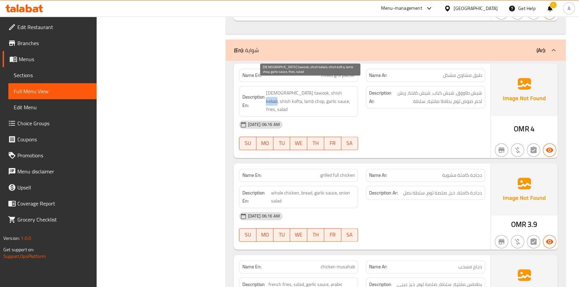
click at [333, 89] on span "shish tawook, shish kebab, shish kofta, lamb chop, garlic sauce, fries, salad" at bounding box center [310, 101] width 89 height 25
click at [351, 89] on span "shish tawook, shish kebab, shish kofta, lamb chop, garlic sauce, fries, salad" at bounding box center [310, 101] width 89 height 25
click at [273, 91] on span "shish tawook, shish kebab, shish kofta, lamb chop, garlic sauce, fries, salad" at bounding box center [310, 101] width 89 height 25
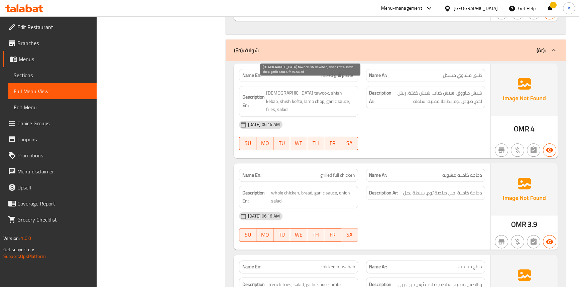
click at [299, 94] on span "shish tawook, shish kebab, shish kofta, lamb chop, garlic sauce, fries, salad" at bounding box center [310, 101] width 89 height 25
click at [279, 92] on span "shish tawook, shish kebab, shish kofta, lamb chop, garlic sauce, fries, salad" at bounding box center [310, 101] width 89 height 25
click at [300, 91] on span "shish tawook, shish kebab, shish kofta, lamb chop, garlic sauce, fries, salad" at bounding box center [310, 101] width 89 height 25
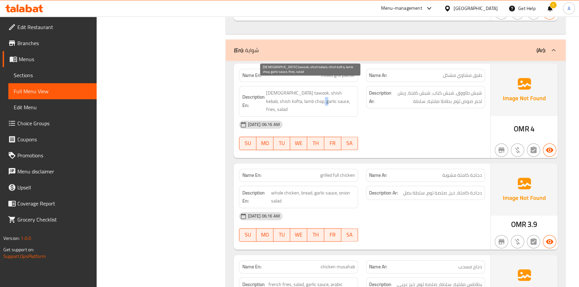
click at [300, 91] on span "shish tawook, shish kebab, shish kofta, lamb chop, garlic sauce, fries, salad" at bounding box center [310, 101] width 89 height 25
click at [317, 91] on span "shish tawook, shish kebab, shish kofta, lamb chop, garlic sauce, fries, salad" at bounding box center [310, 101] width 89 height 25
drag, startPoint x: 342, startPoint y: 84, endPoint x: 276, endPoint y: 94, distance: 67.0
click at [276, 94] on span "shish tawook, shish kebab, shish kofta, lamb chop, garlic sauce, fries, salad" at bounding box center [310, 101] width 89 height 25
copy span "lamb chop,"
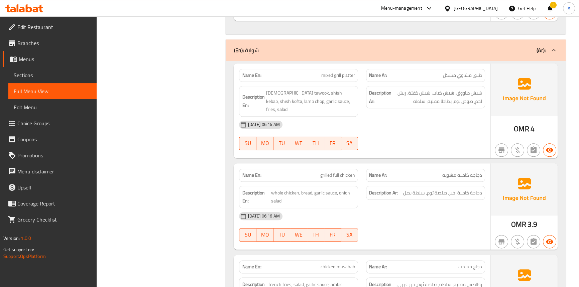
drag, startPoint x: 444, startPoint y: 113, endPoint x: 444, endPoint y: 117, distance: 4.4
click at [444, 117] on div "24-08-2025 06:16 AM" at bounding box center [362, 125] width 254 height 16
drag, startPoint x: 407, startPoint y: 85, endPoint x: 475, endPoint y: 92, distance: 68.1
click at [475, 92] on span "شيش طاووق، شيش كباب، شيش كفتة، ريش لحم، صوص ثوم، بطاطا مقلية، سلطة" at bounding box center [437, 97] width 89 height 16
copy span "ريش لحم"
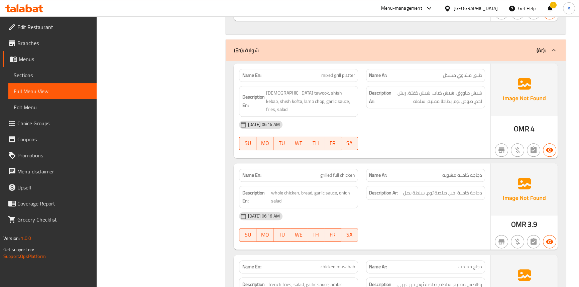
drag, startPoint x: 151, startPoint y: 174, endPoint x: 223, endPoint y: 171, distance: 72.6
click at [151, 174] on div "Filter Branches Branches Popular filters Free items Branch specific items Has c…" at bounding box center [164, 132] width 116 height 2017
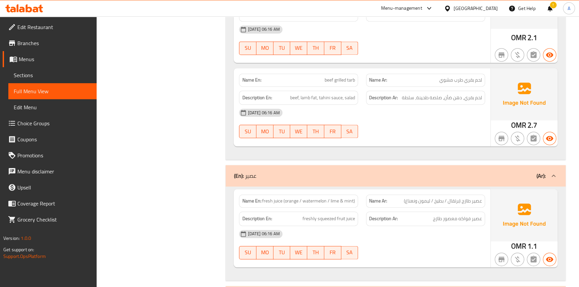
scroll to position [1306, 0]
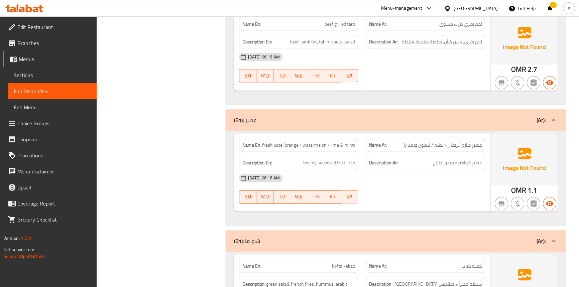
click at [317, 142] on span "fresh juice (orange / watermelon / lime & mint)" at bounding box center [308, 145] width 93 height 7
copy span "fresh juice (orange / watermelon / lime & mint)"
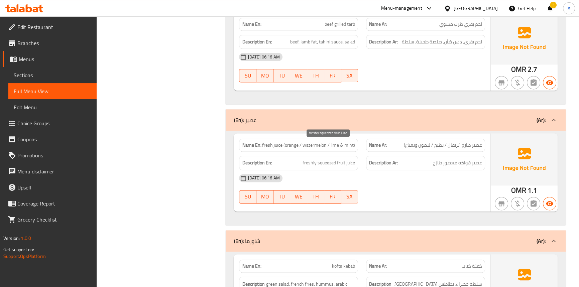
click at [347, 159] on span "freshly squeezed fruit juice" at bounding box center [328, 163] width 52 height 8
click at [340, 159] on span "freshly squeezed fruit juice" at bounding box center [328, 163] width 52 height 8
click at [328, 159] on span "freshly squeezed fruit juice" at bounding box center [328, 163] width 52 height 8
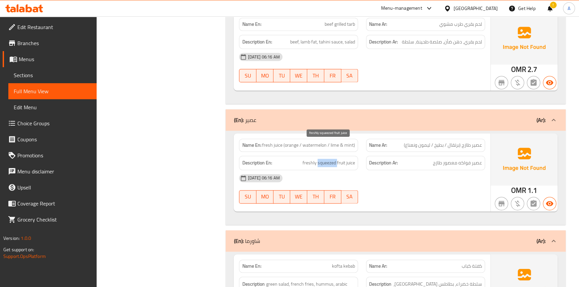
click at [328, 159] on span "freshly squeezed fruit juice" at bounding box center [328, 163] width 52 height 8
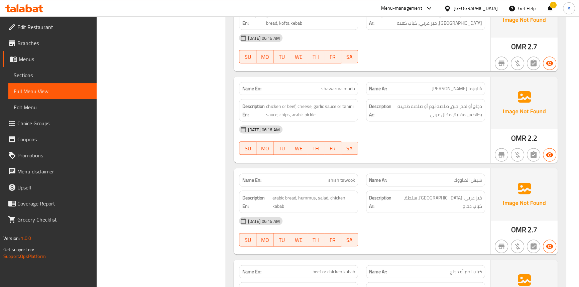
scroll to position [1579, 0]
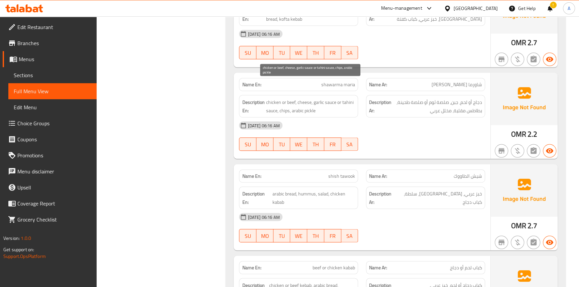
click at [292, 98] on span "chicken or beef, cheese, garlic sauce or tahini sauce, chips, arabic pickle" at bounding box center [310, 106] width 89 height 16
copy span "beef"
drag, startPoint x: 447, startPoint y: 117, endPoint x: 441, endPoint y: 122, distance: 8.0
click at [447, 117] on div "24-08-2025 06:16 AM SU MO TU WE TH FR SA" at bounding box center [362, 135] width 254 height 37
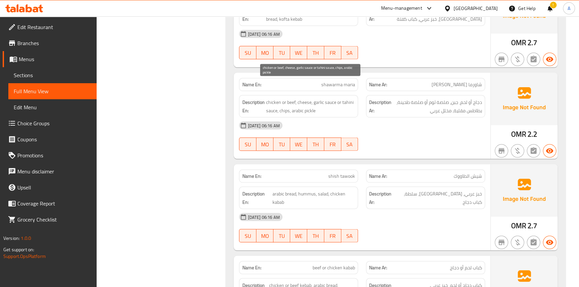
click at [300, 98] on span "chicken or beef, cheese, garlic sauce or tahini sauce, chips, arabic pickle" at bounding box center [310, 106] width 89 height 16
click at [316, 98] on span "chicken or beef, cheese, garlic sauce or tahini sauce, chips, arabic pickle" at bounding box center [310, 106] width 89 height 16
click at [331, 98] on span "chicken or beef, cheese, garlic sauce or tahini sauce, chips, arabic pickle" at bounding box center [310, 106] width 89 height 16
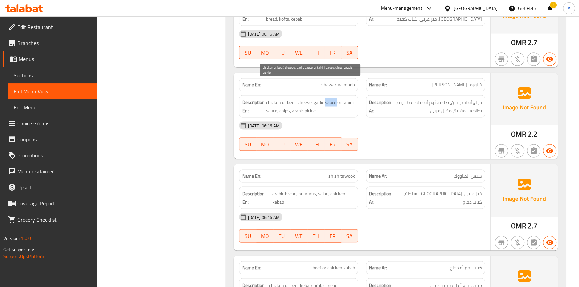
click at [331, 98] on span "chicken or beef, cheese, garlic sauce or tahini sauce, chips, arabic pickle" at bounding box center [310, 106] width 89 height 16
click at [344, 98] on span "chicken or beef, cheese, garlic sauce or tahini sauce, chips, arabic pickle" at bounding box center [310, 106] width 89 height 16
click at [286, 98] on span "chicken or beef, cheese, garlic sauce or tahini sauce, chips, arabic pickle" at bounding box center [310, 106] width 89 height 16
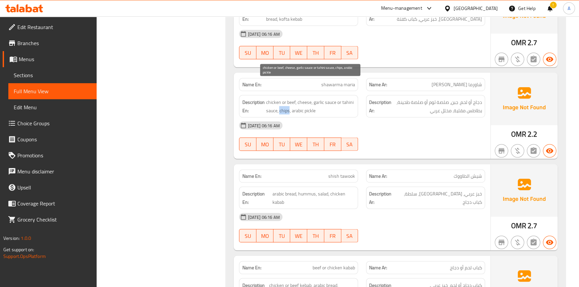
copy span "chips"
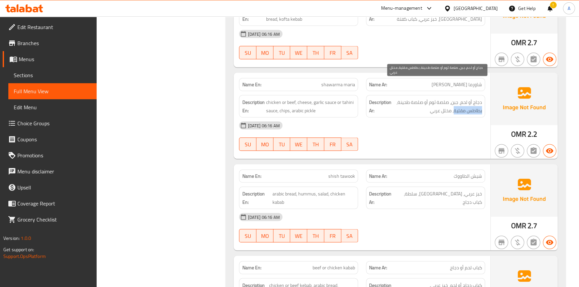
drag, startPoint x: 483, startPoint y: 94, endPoint x: 454, endPoint y: 94, distance: 29.1
click at [454, 95] on div "Description Ar: دجاج أو لحم، جبن، صلصة ثوم أو صلصة طحينة، بطاطس مقلية، مخلل عربي" at bounding box center [425, 106] width 119 height 22
copy span "بطاطس مقلية"
click at [353, 81] on span "shawarma maria" at bounding box center [338, 84] width 34 height 7
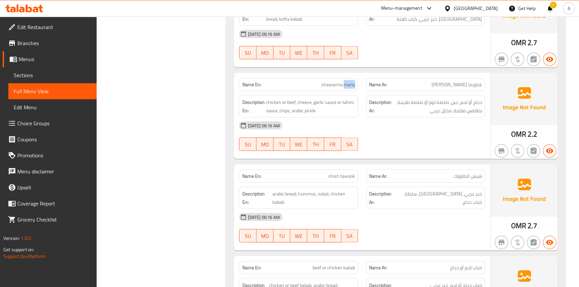
click at [353, 81] on span "shawarma maria" at bounding box center [338, 84] width 34 height 7
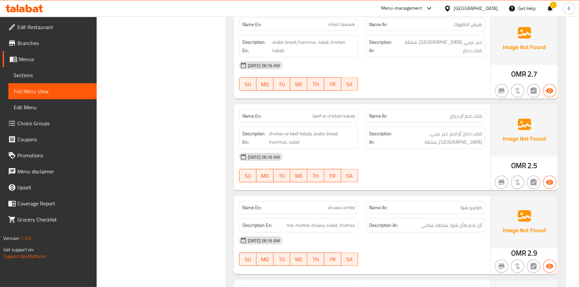
scroll to position [1731, 0]
click at [318, 112] on span "beef or chicken kabab" at bounding box center [333, 115] width 42 height 7
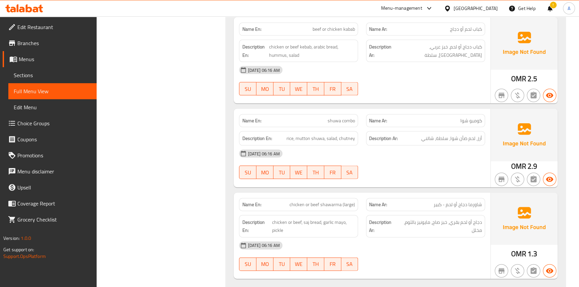
scroll to position [1818, 0]
click at [322, 201] on span "chicken or beef shawarma (large)" at bounding box center [321, 204] width 65 height 7
click at [461, 62] on div "24-08-2025 06:16 AM" at bounding box center [362, 70] width 254 height 16
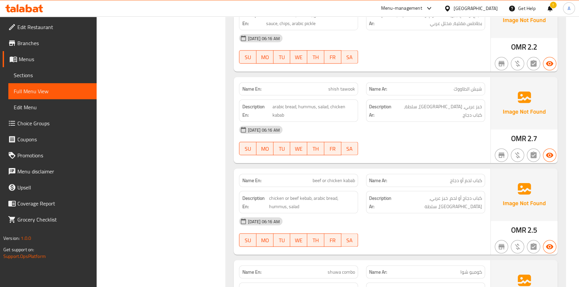
scroll to position [1514, 0]
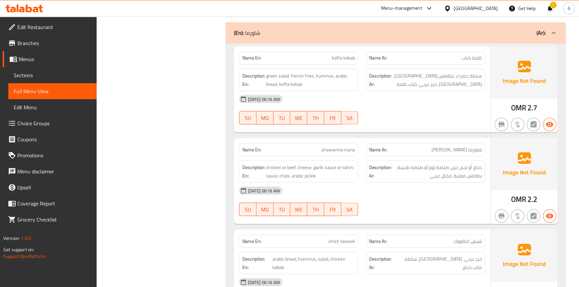
click at [45, 23] on span "Edit Restaurant" at bounding box center [54, 27] width 74 height 8
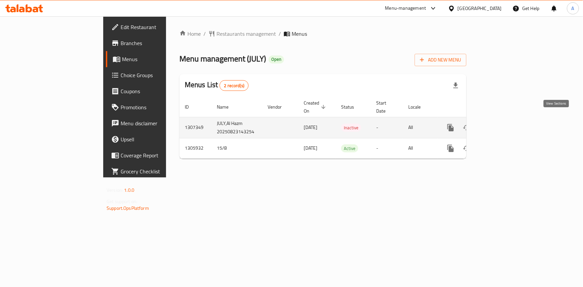
click at [507, 120] on link "enhanced table" at bounding box center [499, 128] width 16 height 16
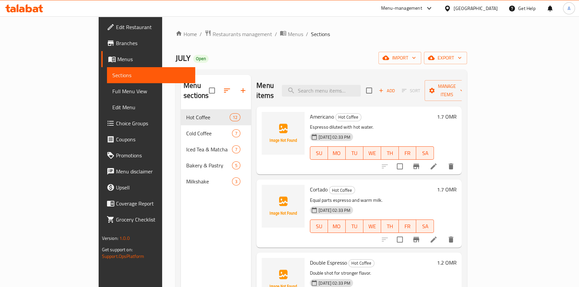
click at [395, 26] on div "Home / Restaurants management / Menus / Sections JULY Open import export Menu s…" at bounding box center [321, 198] width 318 height 364
click at [212, 32] on span "Restaurants management" at bounding box center [241, 34] width 59 height 8
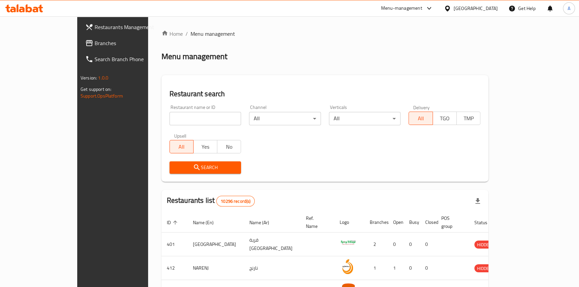
click at [80, 37] on link "Branches" at bounding box center [127, 43] width 94 height 16
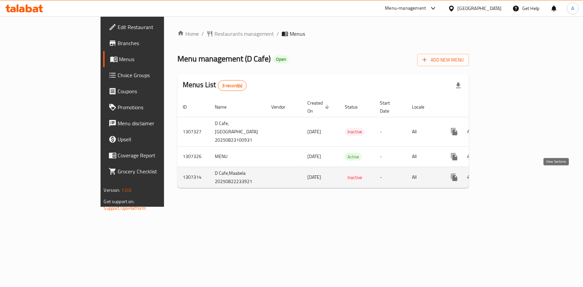
click at [506, 180] on icon "enhanced table" at bounding box center [502, 177] width 8 height 8
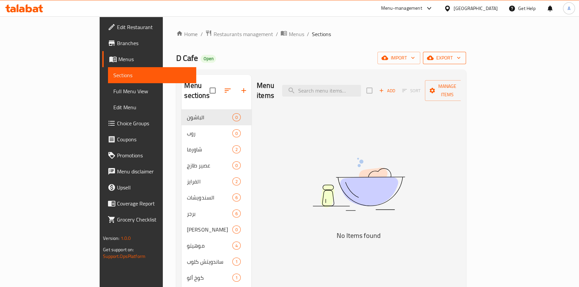
click at [460, 58] on span "export" at bounding box center [444, 58] width 32 height 8
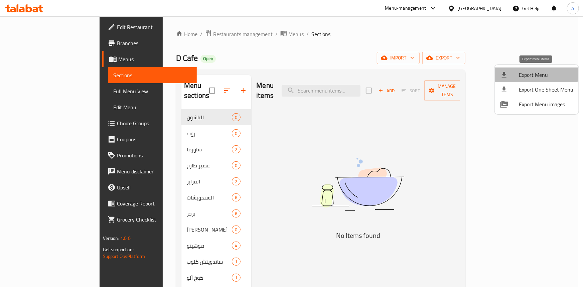
click at [518, 73] on div at bounding box center [509, 75] width 19 height 8
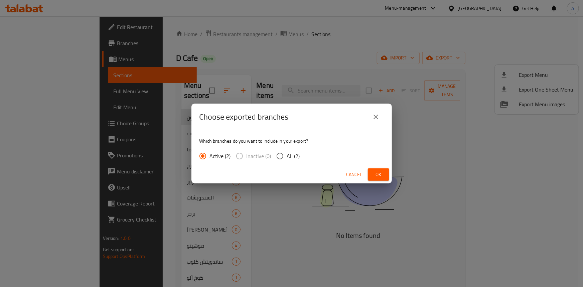
click at [281, 158] on input "All (2)" at bounding box center [280, 156] width 14 height 14
radio input "true"
click at [372, 178] on button "Ok" at bounding box center [378, 174] width 21 height 12
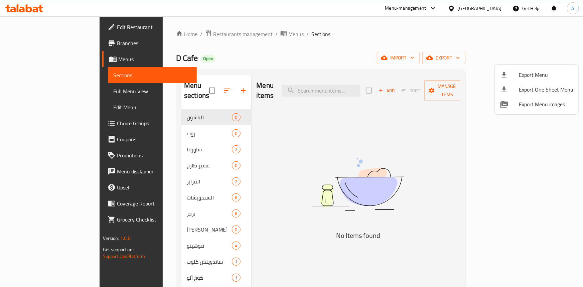
click at [283, 55] on div at bounding box center [291, 143] width 583 height 287
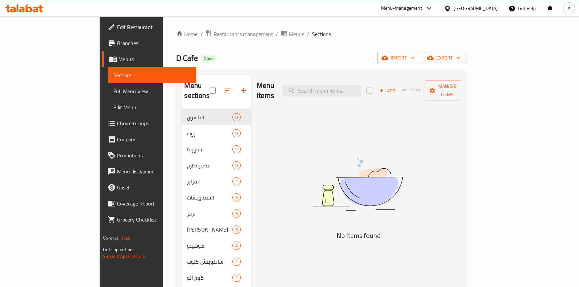
click at [113, 87] on span "Full Menu View" at bounding box center [152, 91] width 78 height 8
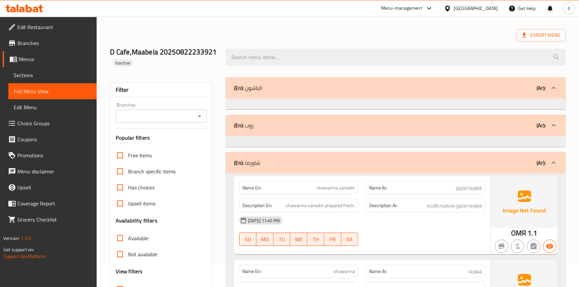
scroll to position [60, 0]
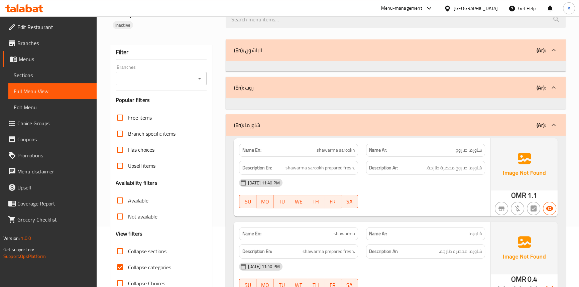
click at [119, 267] on input "Collapse categories" at bounding box center [120, 267] width 16 height 16
checkbox input "false"
click at [25, 79] on span "Sections" at bounding box center [53, 75] width 78 height 8
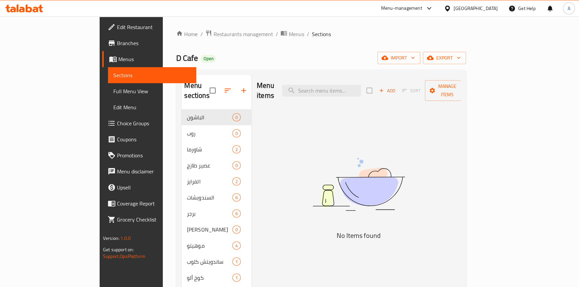
click at [205, 88] on input "checkbox" at bounding box center [212, 91] width 14 height 14
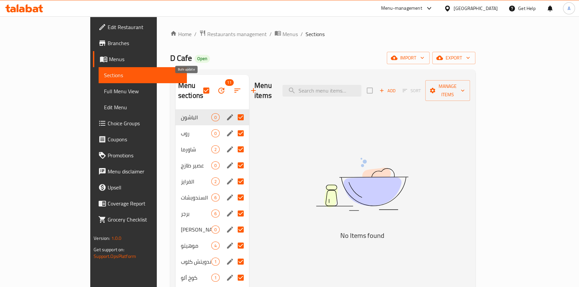
click at [213, 87] on button "button" at bounding box center [221, 91] width 16 height 16
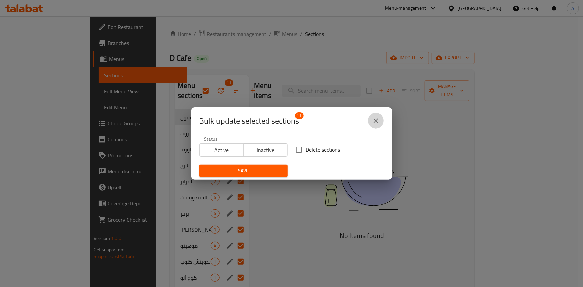
click at [378, 119] on icon "close" at bounding box center [376, 121] width 8 height 8
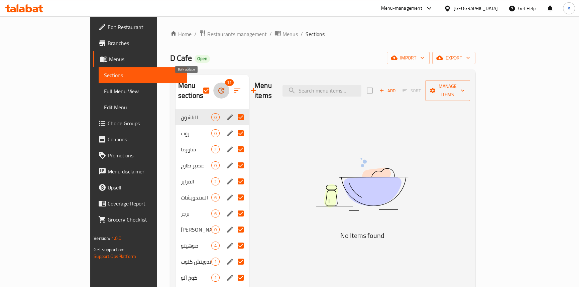
click at [218, 88] on icon "button" at bounding box center [221, 91] width 6 height 6
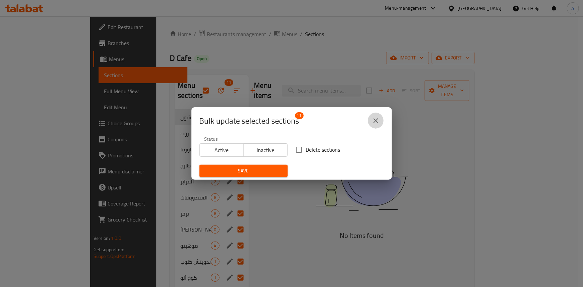
click at [378, 117] on icon "close" at bounding box center [376, 121] width 8 height 8
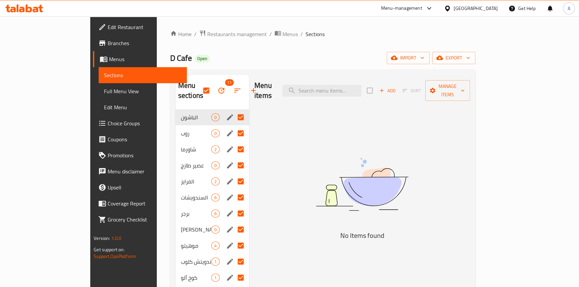
click at [199, 86] on input "checkbox" at bounding box center [206, 91] width 14 height 14
checkbox input "false"
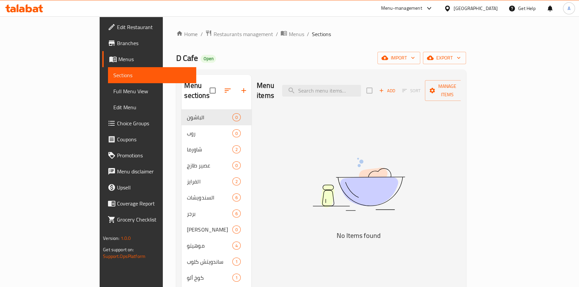
click at [330, 50] on div "Home / Restaurants management / Menus / Sections D Cafe Open import export Menu…" at bounding box center [320, 198] width 289 height 337
drag, startPoint x: 33, startPoint y: 91, endPoint x: 98, endPoint y: 108, distance: 66.9
click at [113, 91] on span "Full Menu View" at bounding box center [152, 91] width 78 height 8
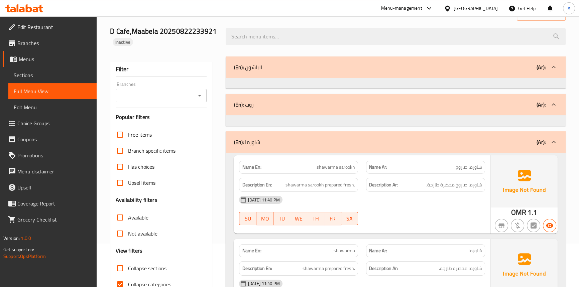
scroll to position [91, 0]
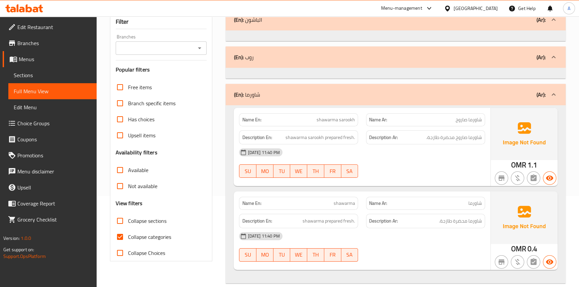
click at [120, 231] on input "Collapse categories" at bounding box center [120, 237] width 16 height 16
checkbox input "false"
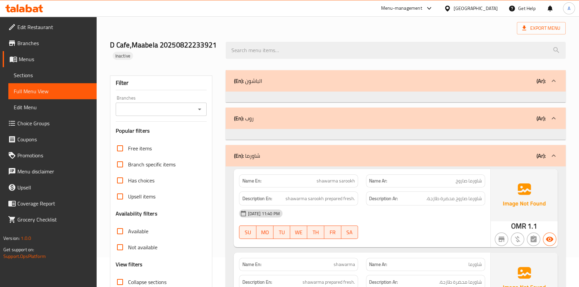
scroll to position [0, 0]
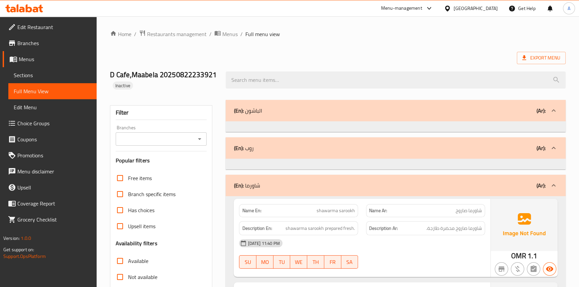
click at [33, 77] on span "Sections" at bounding box center [53, 75] width 78 height 8
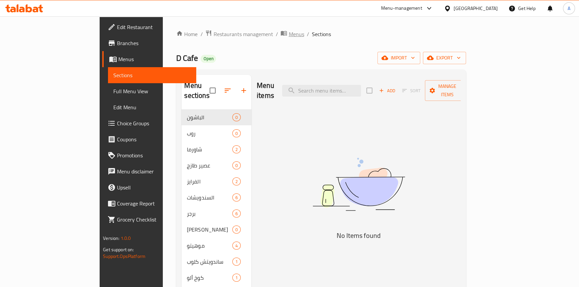
click at [288, 33] on span "Menus" at bounding box center [295, 34] width 15 height 8
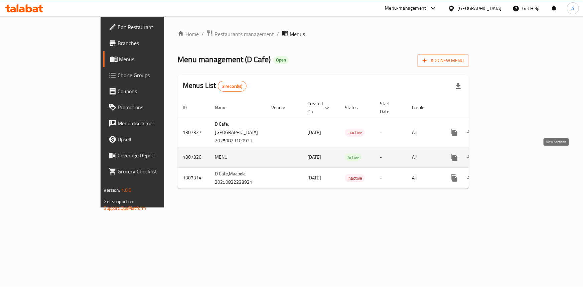
click at [506, 160] on icon "enhanced table" at bounding box center [502, 157] width 8 height 8
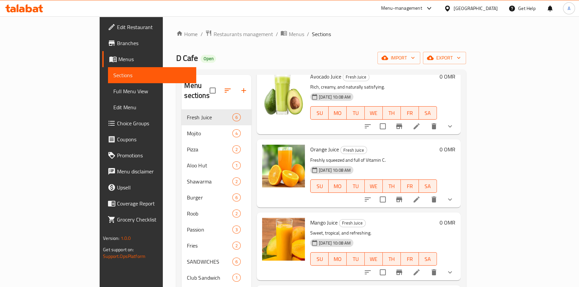
scroll to position [91, 0]
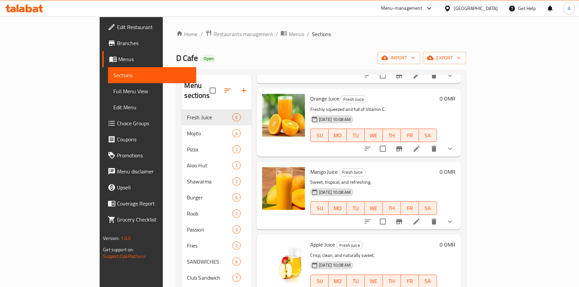
drag, startPoint x: 190, startPoint y: 57, endPoint x: 197, endPoint y: 54, distance: 6.8
click at [190, 57] on div "D Cafe Open import export" at bounding box center [320, 58] width 289 height 12
click at [280, 36] on span "breadcrumb" at bounding box center [284, 34] width 8 height 9
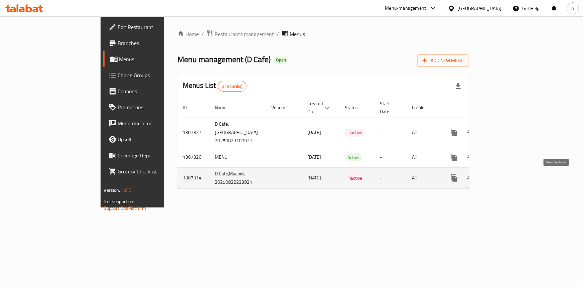
click at [506, 179] on icon "enhanced table" at bounding box center [502, 178] width 8 height 8
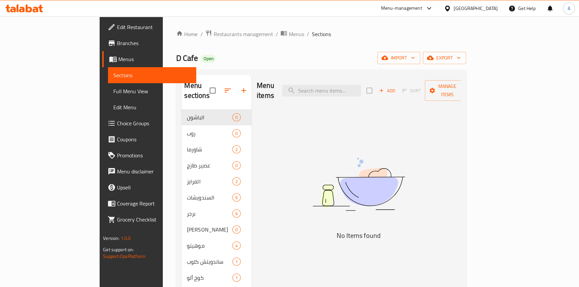
click at [113, 91] on span "Full Menu View" at bounding box center [152, 91] width 78 height 8
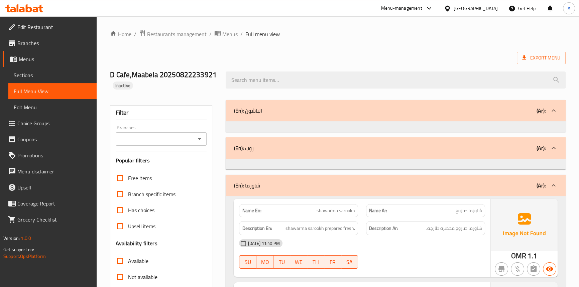
scroll to position [91, 0]
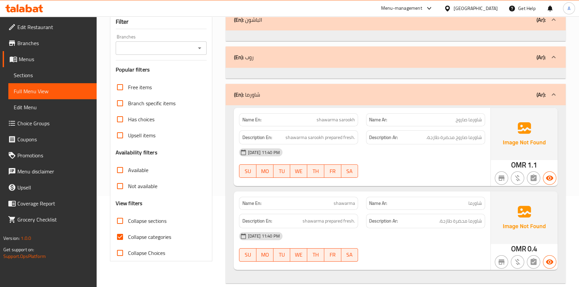
click at [121, 235] on input "Collapse categories" at bounding box center [120, 237] width 16 height 16
checkbox input "false"
click at [430, 163] on div "[DATE] 11:40 PM SU MO TU WE TH FR SA" at bounding box center [362, 162] width 254 height 37
click at [438, 158] on div "[DATE] 11:40 PM" at bounding box center [362, 152] width 254 height 16
click at [385, 166] on div "[DATE] 11:40 PM SU MO TU WE TH FR SA" at bounding box center [362, 162] width 254 height 37
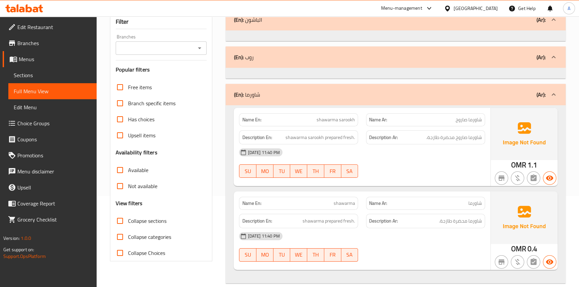
click at [438, 150] on div "[DATE] 11:40 PM" at bounding box center [362, 152] width 254 height 16
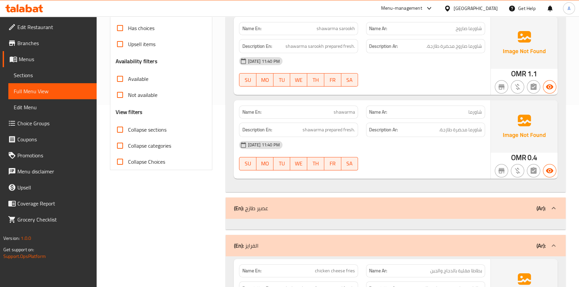
scroll to position [243, 0]
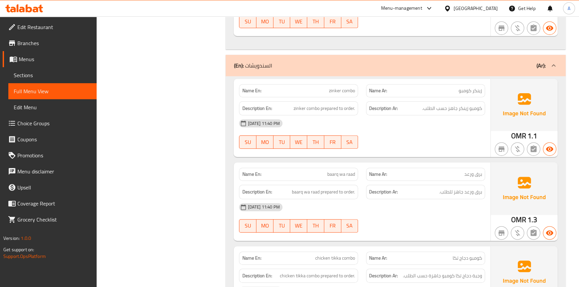
scroll to position [577, 0]
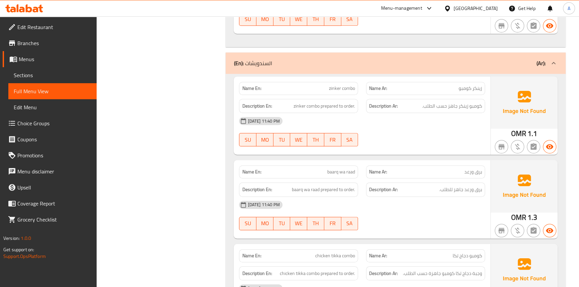
click at [477, 87] on span "زينكر كومبو" at bounding box center [469, 88] width 23 height 7
copy span "زينكر"
drag, startPoint x: 429, startPoint y: 131, endPoint x: 419, endPoint y: 129, distance: 10.3
click at [429, 131] on div "[DATE] 11:40 PM SU MO TU WE TH FR SA" at bounding box center [362, 131] width 254 height 37
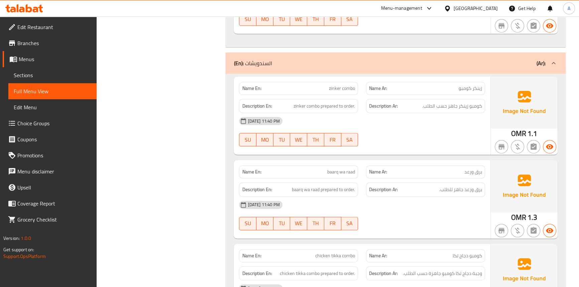
click at [340, 90] on span "zinker combo" at bounding box center [342, 88] width 26 height 7
click at [311, 109] on span "zinker combo prepared to order." at bounding box center [323, 106] width 61 height 8
drag, startPoint x: 311, startPoint y: 109, endPoint x: 290, endPoint y: 108, distance: 20.7
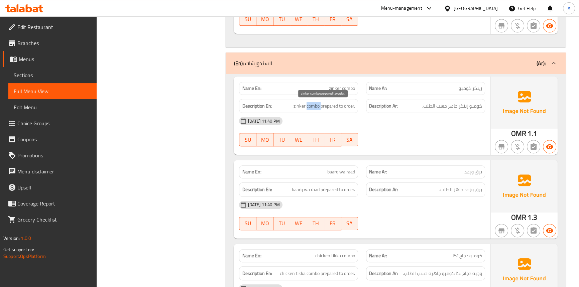
click at [310, 109] on span "zinker combo prepared to order." at bounding box center [323, 106] width 61 height 8
click at [290, 108] on h6 "Description En: zinker combo prepared to order." at bounding box center [298, 106] width 113 height 8
click at [315, 107] on span "zinker combo prepared to order." at bounding box center [323, 106] width 61 height 8
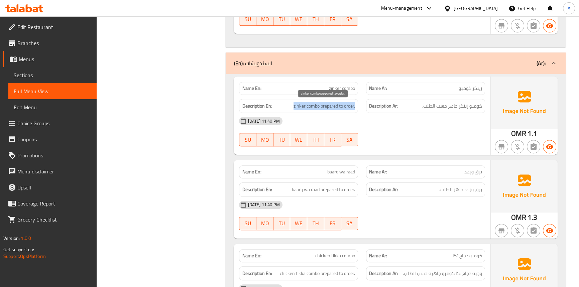
click at [315, 107] on span "zinker combo prepared to order." at bounding box center [323, 106] width 61 height 8
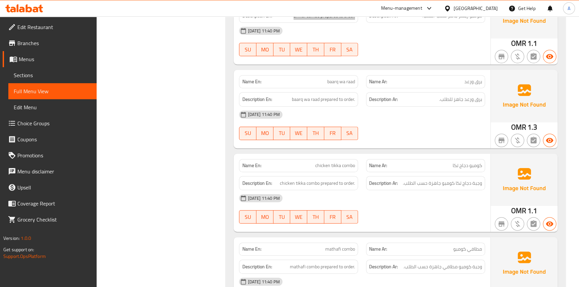
scroll to position [668, 0]
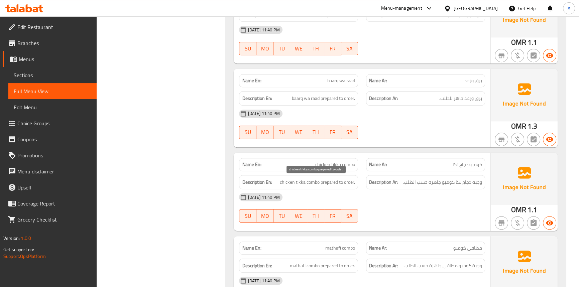
click at [312, 182] on span "chicken tikka combo prepared to order." at bounding box center [317, 182] width 75 height 8
copy span "combo"
click at [444, 198] on div "22-08-2025 11:40 PM" at bounding box center [362, 197] width 254 height 16
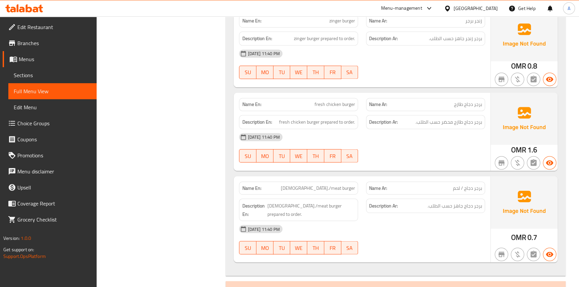
scroll to position [1458, 0]
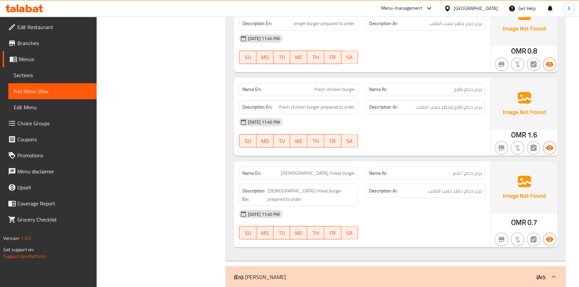
click at [339, 171] on span "chick./meat burger" at bounding box center [318, 172] width 74 height 7
copy span "chick./meat burger"
click at [445, 138] on div "22-08-2025 11:40 PM SU MO TU WE TH FR SA" at bounding box center [362, 132] width 254 height 37
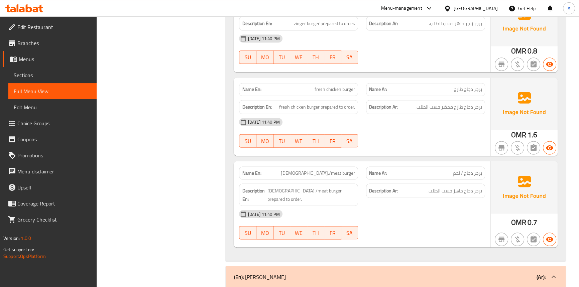
click at [338, 175] on span "chick./meat burger" at bounding box center [318, 172] width 74 height 7
copy span "chick./meat burger"
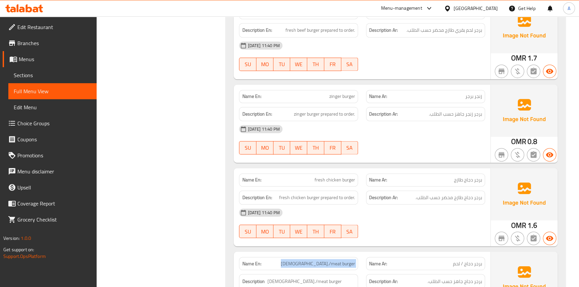
scroll to position [1366, 0]
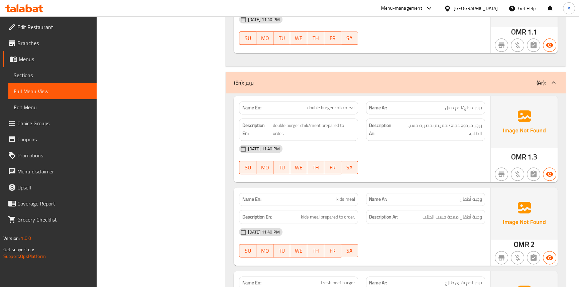
scroll to position [1093, 0]
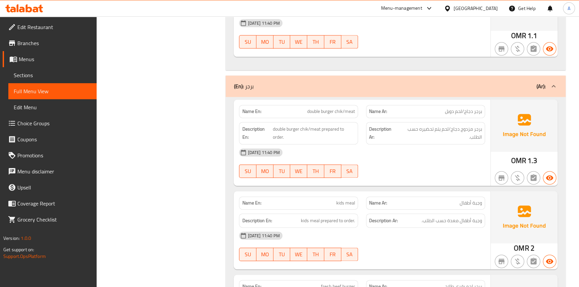
click at [334, 108] on span "double burger chik/meat" at bounding box center [331, 111] width 48 height 7
copy span "double burger chik/meat"
click at [159, 175] on div "Filter Branches Branches Popular filters Free items Branch specific items Has c…" at bounding box center [164, 157] width 116 height 2309
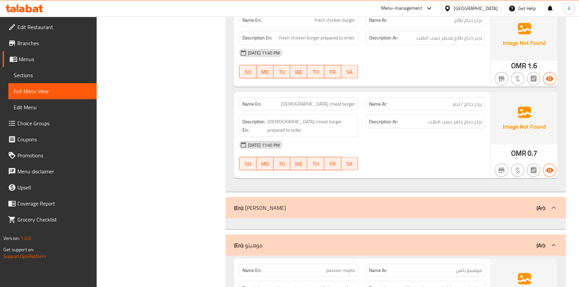
scroll to position [1731, 0]
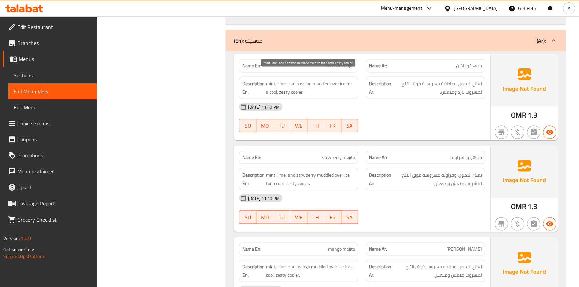
click at [306, 80] on span "mint, lime, and passion muddled over ice for a cool, zesty cooler." at bounding box center [310, 88] width 89 height 16
copy span "passion"
click at [455, 118] on div "22-08-2025 11:40 PM SU MO TU WE TH FR SA" at bounding box center [362, 117] width 254 height 37
click at [315, 80] on span "mint, lime, and passion muddled over ice for a cool, zesty cooler." at bounding box center [310, 88] width 89 height 16
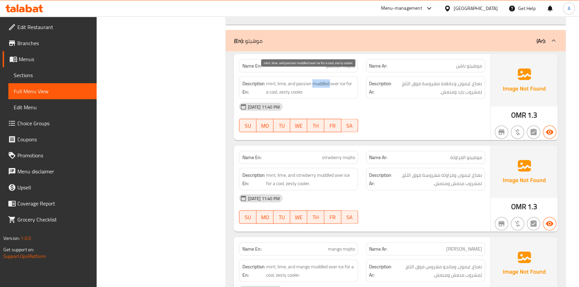
click at [316, 80] on span "mint, lime, and passion muddled over ice for a cool, zesty cooler." at bounding box center [310, 88] width 89 height 16
click at [332, 80] on span "mint, lime, and passion muddled over ice for a cool, zesty cooler." at bounding box center [310, 88] width 89 height 16
click at [341, 80] on span "mint, lime, and passion muddled over ice for a cool, zesty cooler." at bounding box center [310, 88] width 89 height 16
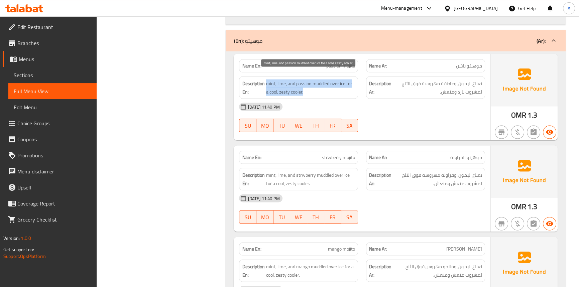
click at [341, 80] on span "mint, lime, and passion muddled over ice for a cool, zesty cooler." at bounding box center [310, 88] width 89 height 16
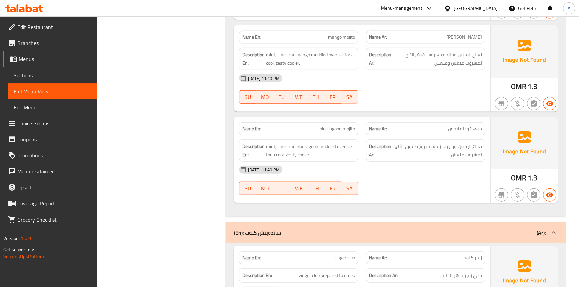
scroll to position [1944, 0]
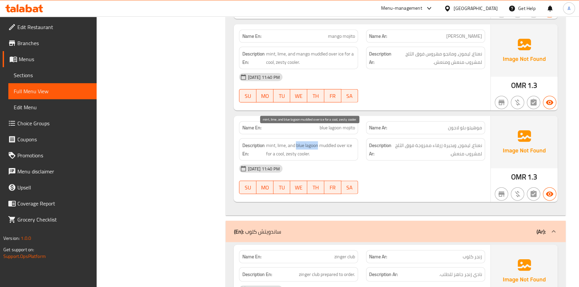
drag, startPoint x: 318, startPoint y: 137, endPoint x: 296, endPoint y: 135, distance: 22.2
click at [296, 141] on span "mint, lime, and blue lagoon muddled over ice for a cool, zesty cooler." at bounding box center [310, 149] width 89 height 16
copy span "blue lagoon"
drag, startPoint x: 464, startPoint y: 119, endPoint x: 424, endPoint y: 120, distance: 40.8
click at [424, 124] on p "Name Ar: موهيتو بلو لاجون" at bounding box center [425, 127] width 113 height 7
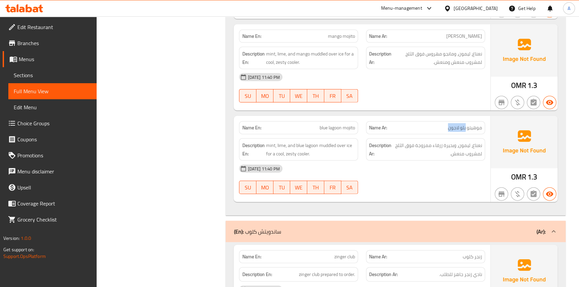
copy span "بلو لاجون"
drag, startPoint x: 452, startPoint y: 136, endPoint x: 427, endPoint y: 140, distance: 25.3
click at [427, 141] on span "نعناع، ليمون، وبحيرة زرقاء ممزوجة فوق الثلج لمشروب منعش." at bounding box center [437, 149] width 89 height 16
click at [431, 143] on span "نعناع، ليمون، وبحيرة زرقاء ممزوجة فوق الثلج لمشروب منعش." at bounding box center [437, 149] width 89 height 16
drag, startPoint x: 453, startPoint y: 137, endPoint x: 433, endPoint y: 135, distance: 20.5
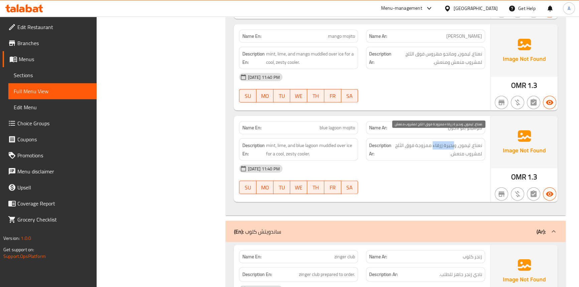
click at [433, 141] on span "نعناع، ليمون، وبحيرة زرقاء ممزوجة فوق الثلج لمشروب منعش." at bounding box center [437, 149] width 89 height 16
copy span "بحيرة زرقاء"
click at [446, 162] on div "22-08-2025 11:40 PM" at bounding box center [362, 169] width 254 height 16
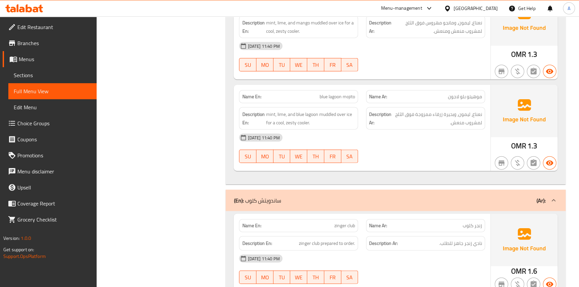
scroll to position [2004, 0]
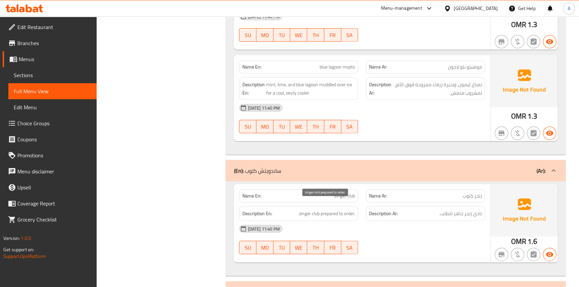
click at [315, 209] on span "zinger club prepared to order." at bounding box center [327, 213] width 56 height 8
copy span "club"
click at [465, 192] on span "زنجر كلوب" at bounding box center [471, 195] width 19 height 7
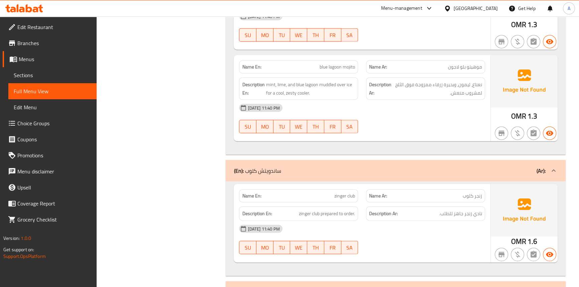
drag, startPoint x: 481, startPoint y: 207, endPoint x: 470, endPoint y: 213, distance: 12.3
click at [481, 209] on span "نادي زنجر جاهز للطلب." at bounding box center [460, 213] width 43 height 8
click at [478, 209] on span "نادي زنجر جاهز للطلب." at bounding box center [460, 213] width 43 height 8
click at [428, 226] on div "22-08-2025 11:40 PM" at bounding box center [362, 229] width 254 height 16
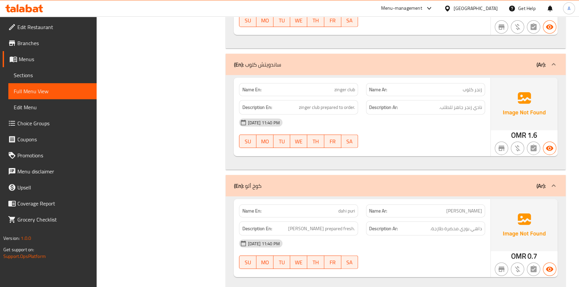
scroll to position [2119, 0]
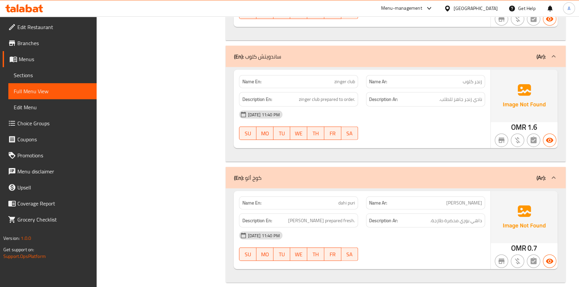
click at [424, 228] on div "22-08-2025 11:40 PM" at bounding box center [362, 236] width 254 height 16
click at [345, 199] on span "dahi puri" at bounding box center [346, 202] width 17 height 7
click at [343, 213] on div "Description En: dahi puri prepared fresh." at bounding box center [298, 220] width 119 height 14
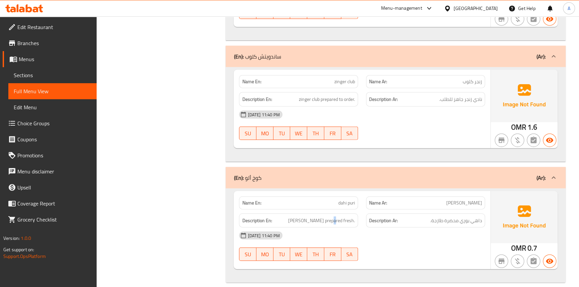
click at [343, 213] on div "Description En: dahi puri prepared fresh." at bounding box center [298, 220] width 119 height 14
click at [386, 109] on div "22-08-2025 11:40 PM" at bounding box center [362, 115] width 254 height 16
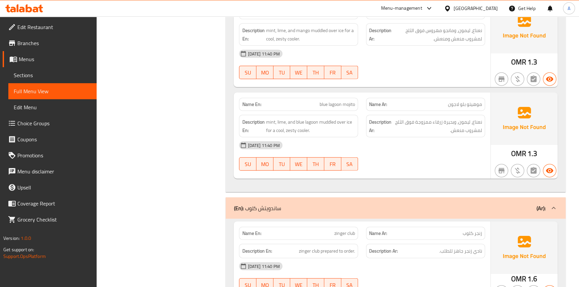
click at [493, 8] on div "Oman" at bounding box center [475, 8] width 44 height 7
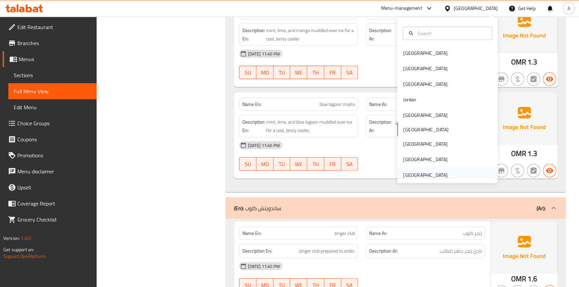
click at [408, 174] on div "United Arab Emirates" at bounding box center [425, 174] width 44 height 7
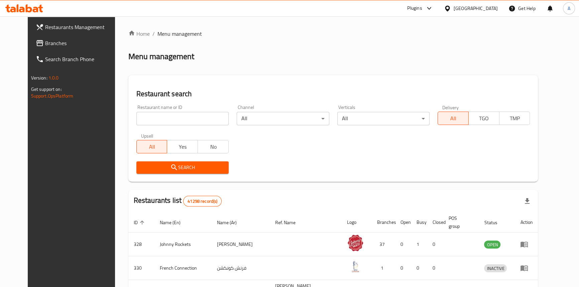
drag, startPoint x: 38, startPoint y: 44, endPoint x: 66, endPoint y: 41, distance: 28.5
click at [45, 44] on span "Branches" at bounding box center [82, 43] width 74 height 8
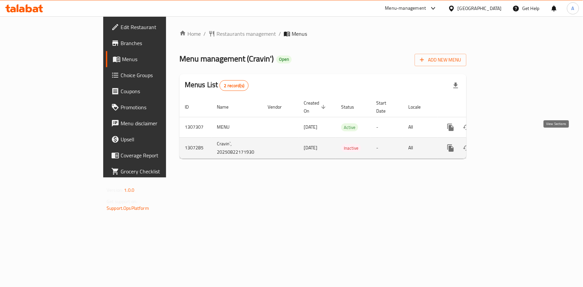
click at [503, 144] on icon "enhanced table" at bounding box center [499, 148] width 8 height 8
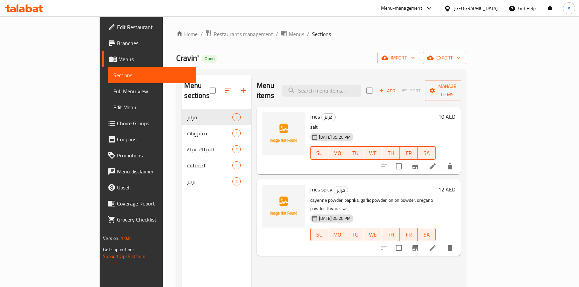
click at [341, 53] on div "Cravin' Open import export" at bounding box center [320, 58] width 289 height 12
click at [460, 58] on span "export" at bounding box center [444, 58] width 32 height 8
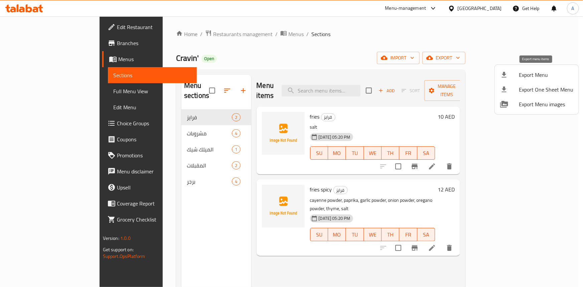
click at [542, 73] on span "Export Menu" at bounding box center [546, 75] width 54 height 8
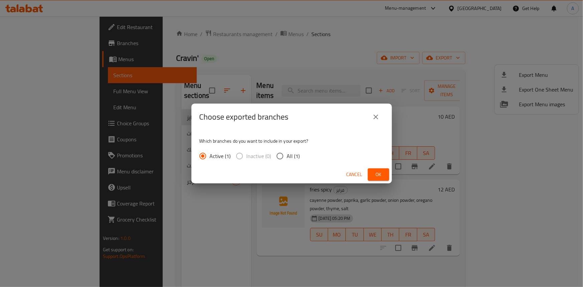
click at [276, 156] on input "All (1)" at bounding box center [280, 156] width 14 height 14
radio input "true"
click at [376, 171] on span "Ok" at bounding box center [378, 174] width 11 height 8
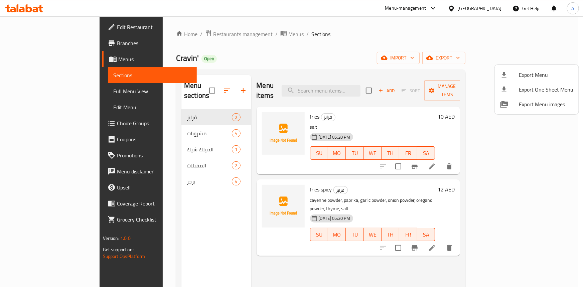
drag, startPoint x: 270, startPoint y: 23, endPoint x: 261, endPoint y: 29, distance: 10.9
click at [270, 25] on div at bounding box center [291, 143] width 583 height 287
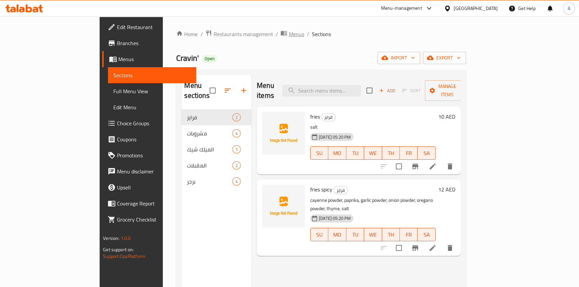
click at [280, 34] on icon "breadcrumb" at bounding box center [283, 33] width 7 height 7
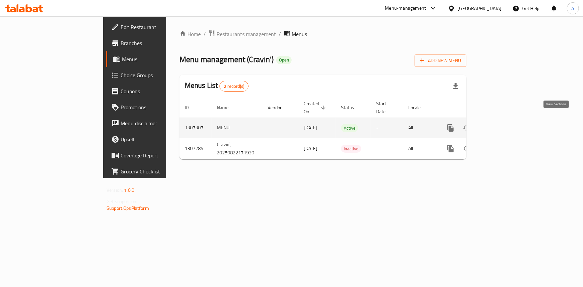
click at [503, 124] on icon "enhanced table" at bounding box center [499, 128] width 8 height 8
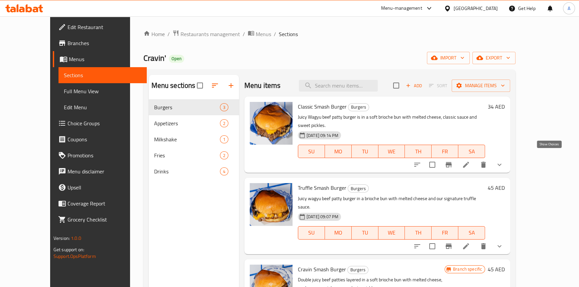
click at [503, 161] on icon "show more" at bounding box center [499, 165] width 8 height 8
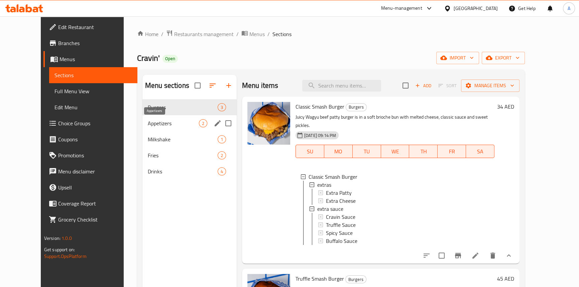
click at [148, 127] on span "Appetizers" at bounding box center [173, 123] width 51 height 8
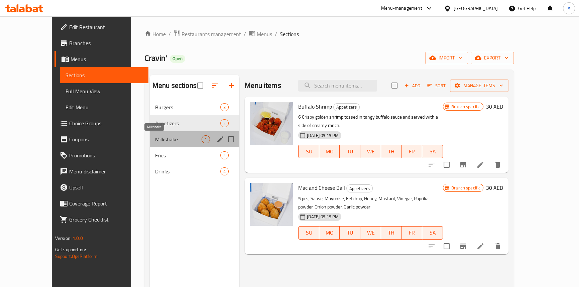
click at [155, 142] on span "Milkshake" at bounding box center [178, 139] width 46 height 8
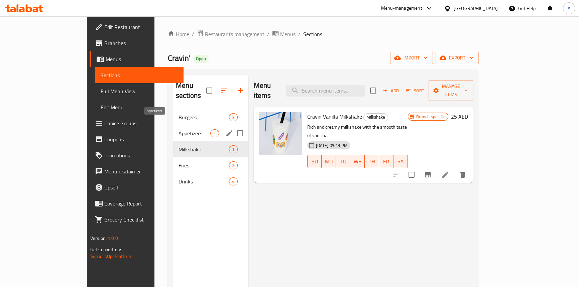
click at [173, 125] on div "Appetizers 2" at bounding box center [210, 133] width 75 height 16
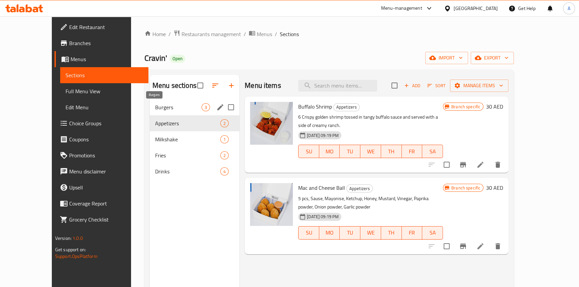
click at [155, 107] on span "Burgers" at bounding box center [178, 107] width 46 height 8
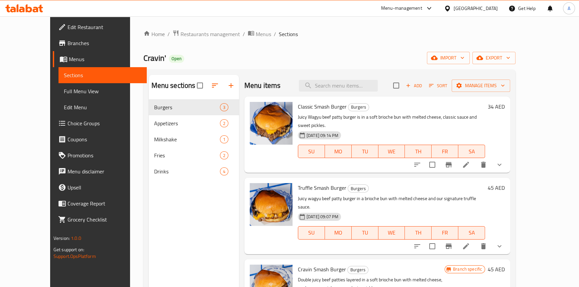
click at [64, 91] on span "Full Menu View" at bounding box center [103, 91] width 78 height 8
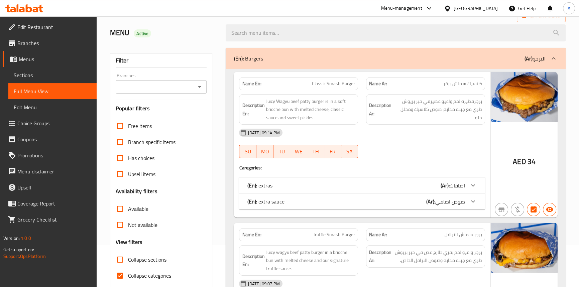
scroll to position [91, 0]
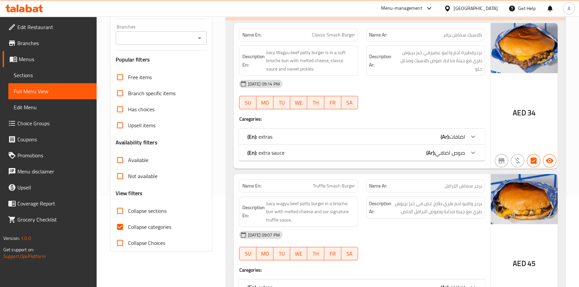
drag, startPoint x: 123, startPoint y: 228, endPoint x: 285, endPoint y: 193, distance: 165.7
click at [123, 228] on input "Collapse categories" at bounding box center [120, 227] width 16 height 16
checkbox input "false"
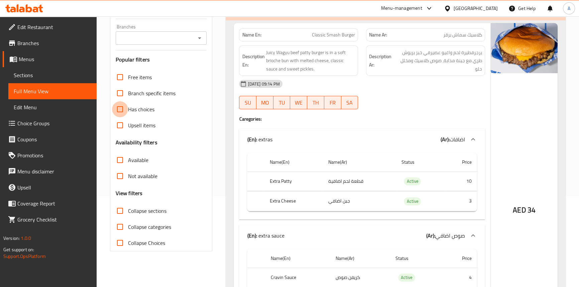
click at [119, 111] on input "Has choices" at bounding box center [120, 109] width 16 height 16
click at [410, 178] on span "Active" at bounding box center [412, 181] width 17 height 8
copy span "Active"
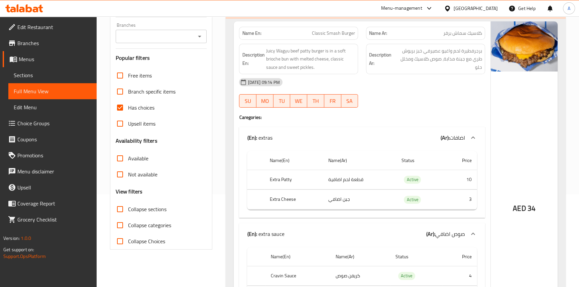
scroll to position [60, 0]
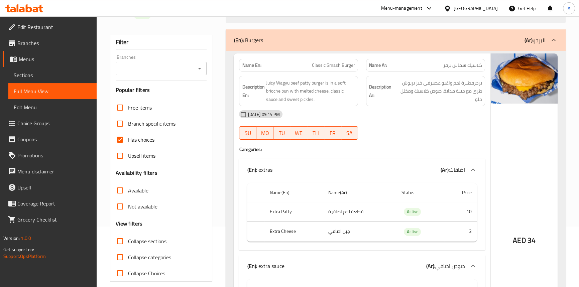
click at [332, 66] on span "Classic Smash Burger" at bounding box center [333, 65] width 43 height 7
copy span "Classic Smash Burger"
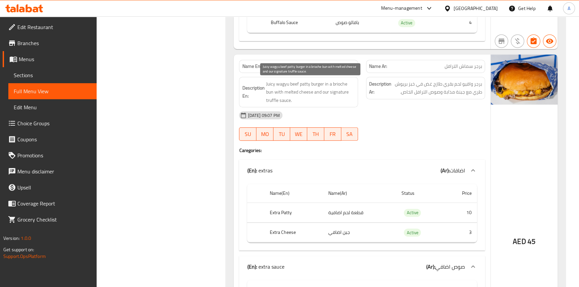
scroll to position [395, 0]
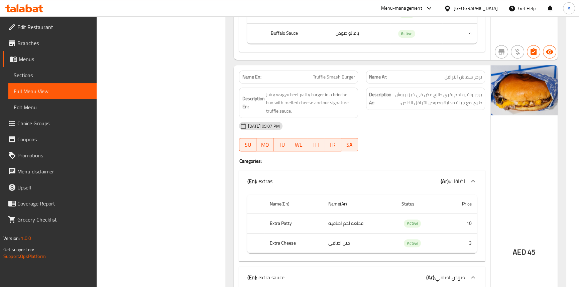
click at [326, 78] on span "Truffle Smash Burger" at bounding box center [334, 76] width 42 height 7
click at [325, 79] on span "Truffle Smash Burger" at bounding box center [334, 76] width 42 height 7
copy span "Truffle Smash Burger"
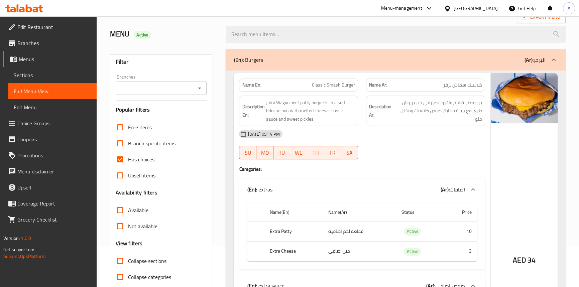
scroll to position [30, 0]
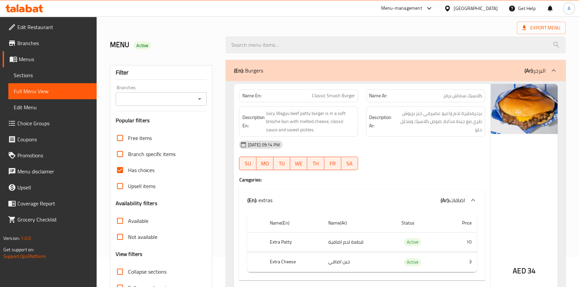
click at [122, 169] on input "Has choices" at bounding box center [120, 170] width 16 height 16
checkbox input "false"
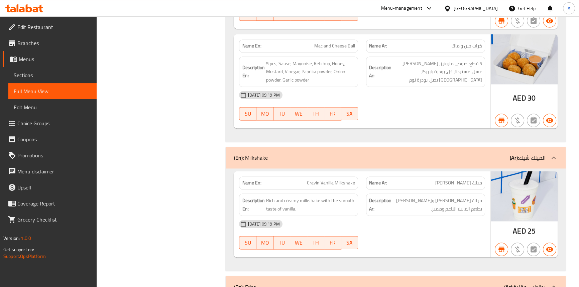
scroll to position [1306, 0]
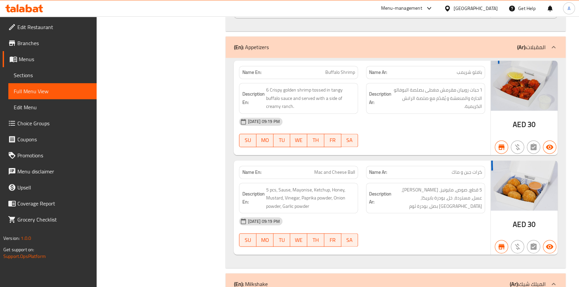
click at [32, 74] on span "Sections" at bounding box center [53, 75] width 78 height 8
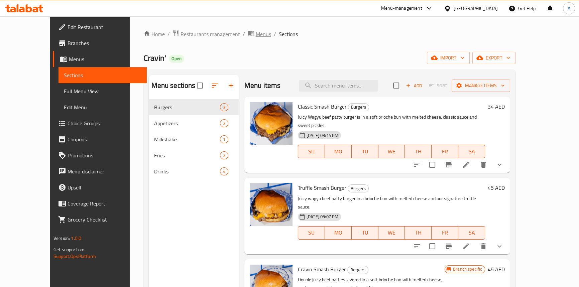
click at [256, 37] on span "Menus" at bounding box center [263, 34] width 15 height 8
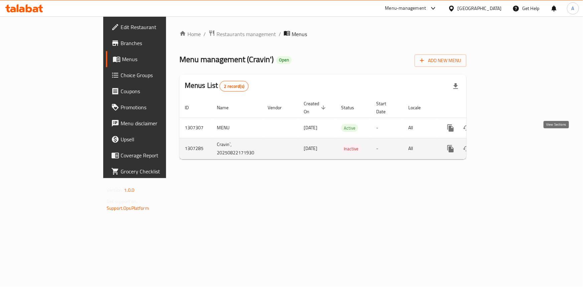
click at [503, 145] on icon "enhanced table" at bounding box center [499, 149] width 8 height 8
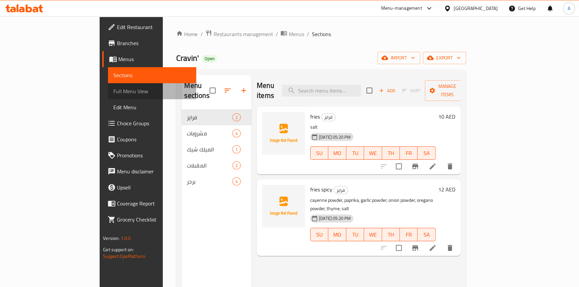
click at [113, 90] on span "Full Menu View" at bounding box center [152, 91] width 78 height 8
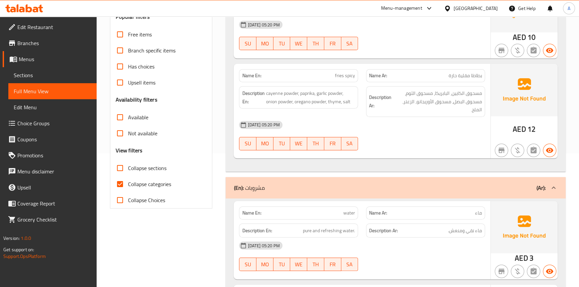
scroll to position [212, 0]
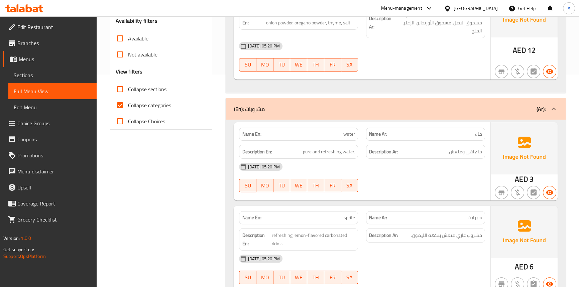
click at [123, 111] on input "Collapse categories" at bounding box center [120, 105] width 16 height 16
checkbox input "false"
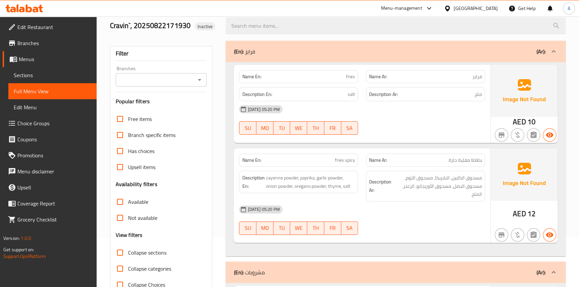
scroll to position [60, 0]
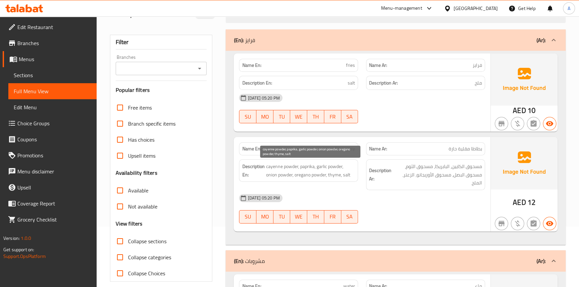
click at [270, 171] on span "cayenne powder, paprika, garlic powder, onion powder, oregano powder, thyme, sa…" at bounding box center [310, 170] width 89 height 16
click at [270, 167] on span "cayenne powder, paprika, garlic powder, onion powder, oregano powder, thyme, sa…" at bounding box center [310, 170] width 89 height 16
copy span "cayenne"
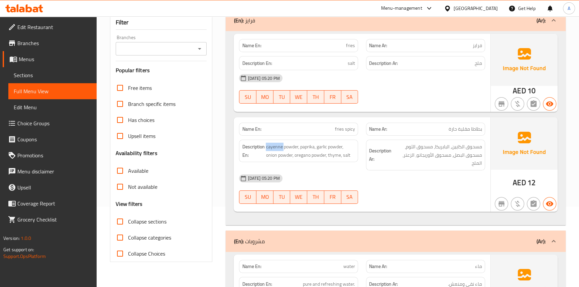
scroll to position [91, 0]
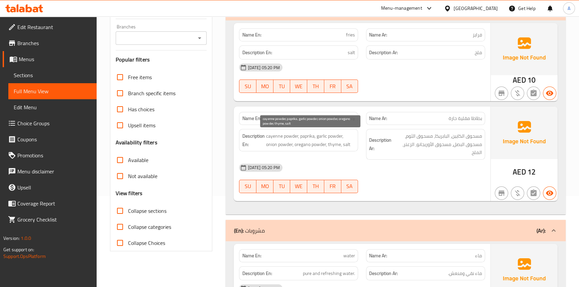
click at [301, 132] on span "cayenne powder, paprika, garlic powder, onion powder, oregano powder, thyme, sa…" at bounding box center [310, 140] width 89 height 16
click at [338, 135] on span "cayenne powder, paprika, garlic powder, onion powder, oregano powder, thyme, sa…" at bounding box center [310, 140] width 89 height 16
click at [317, 135] on span "cayenne powder, paprika, garlic powder, onion powder, oregano powder, thyme, sa…" at bounding box center [310, 140] width 89 height 16
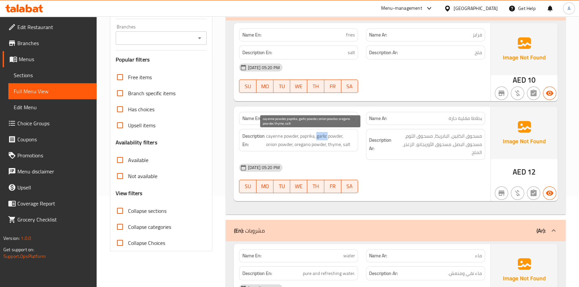
click at [317, 135] on span "cayenne powder, paprika, garlic powder, onion powder, oregano powder, thyme, sa…" at bounding box center [310, 140] width 89 height 16
click at [284, 143] on span "cayenne powder, paprika, garlic powder, onion powder, oregano powder, thyme, sa…" at bounding box center [310, 140] width 89 height 16
click at [270, 145] on span "cayenne powder, paprika, garlic powder, onion powder, oregano powder, thyme, sa…" at bounding box center [310, 140] width 89 height 16
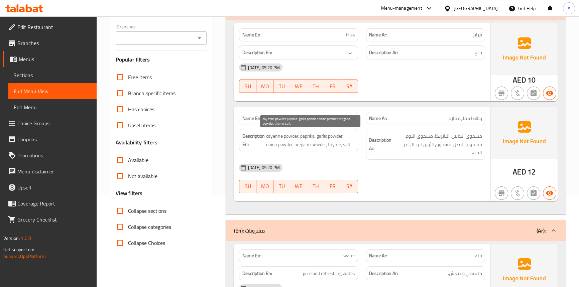
click at [320, 146] on span "cayenne powder, paprika, garlic powder, onion powder, oregano powder, thyme, sa…" at bounding box center [310, 140] width 89 height 16
click at [300, 145] on span "cayenne powder, paprika, garlic powder, onion powder, oregano powder, thyme, sa…" at bounding box center [310, 140] width 89 height 16
click at [334, 143] on span "cayenne powder, paprika, garlic powder, onion powder, oregano powder, thyme, sa…" at bounding box center [310, 140] width 89 height 16
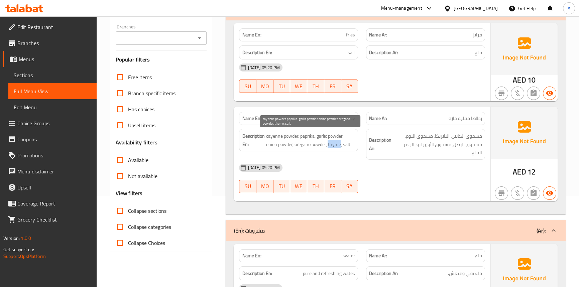
click at [334, 143] on span "cayenne powder, paprika, garlic powder, onion powder, oregano powder, thyme, sa…" at bounding box center [310, 140] width 89 height 16
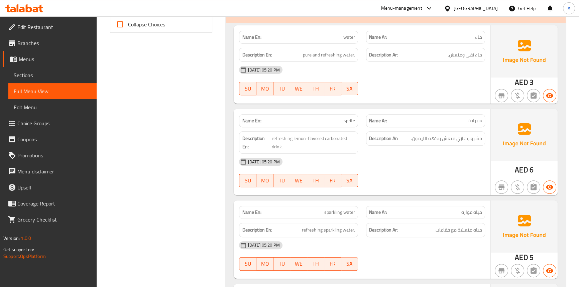
scroll to position [243, 0]
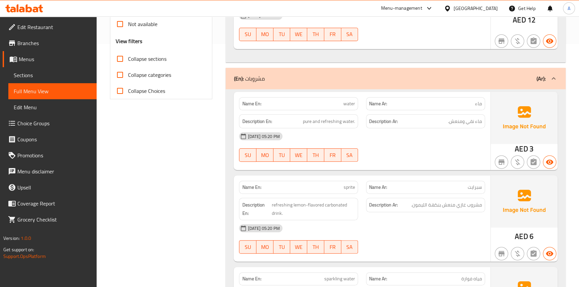
drag, startPoint x: 416, startPoint y: 145, endPoint x: 393, endPoint y: 233, distance: 91.2
click at [416, 145] on div "22-08-2025 05:20 PM SU MO TU WE TH FR SA" at bounding box center [362, 146] width 254 height 37
click at [348, 104] on span "water" at bounding box center [349, 103] width 12 height 7
copy span "water"
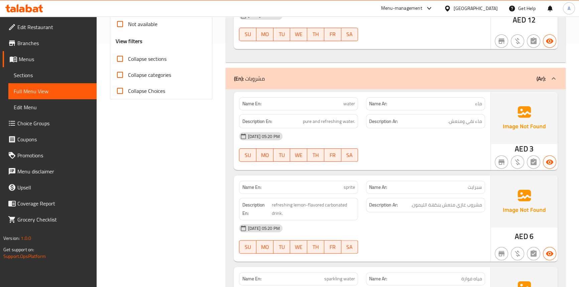
click at [446, 151] on div "22-08-2025 05:20 PM SU MO TU WE TH FR SA" at bounding box center [362, 146] width 254 height 37
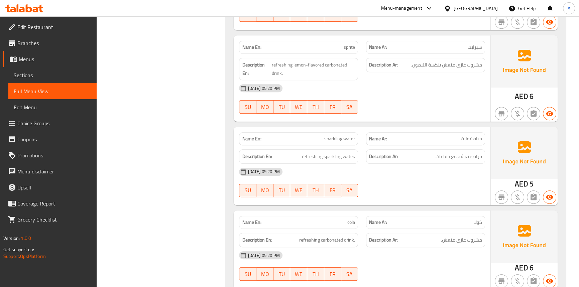
scroll to position [425, 0]
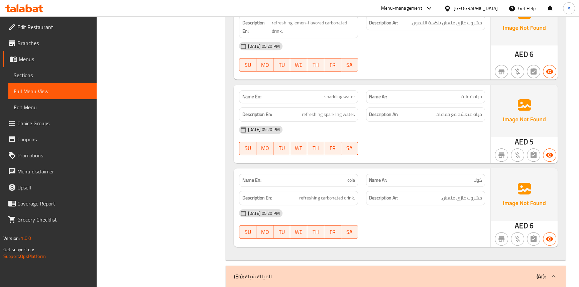
click at [349, 181] on span "cola" at bounding box center [351, 180] width 8 height 7
copy span "cola"
drag, startPoint x: 467, startPoint y: 70, endPoint x: 381, endPoint y: 99, distance: 90.9
click at [466, 70] on div at bounding box center [425, 71] width 127 height 8
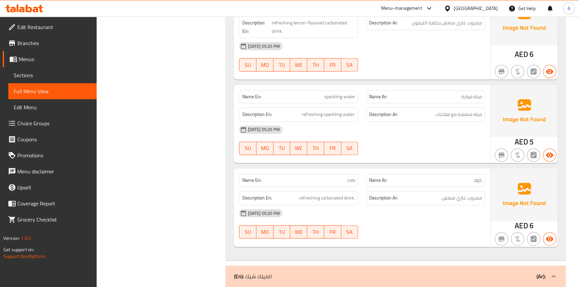
click at [347, 86] on div "Name En: sparkling water" at bounding box center [298, 96] width 127 height 21
click at [343, 95] on span "sparkling water" at bounding box center [339, 96] width 31 height 7
copy span "sparkling water"
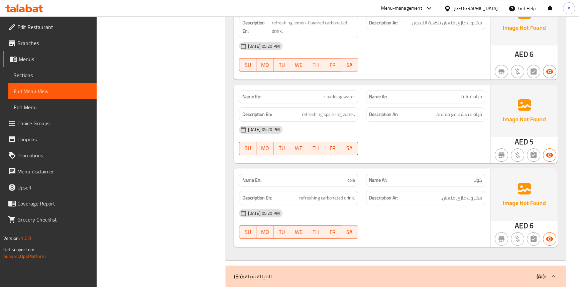
drag, startPoint x: 441, startPoint y: 59, endPoint x: 437, endPoint y: 59, distance: 3.4
click at [438, 59] on div "22-08-2025 05:20 PM SU MO TU WE TH FR SA" at bounding box center [362, 56] width 254 height 37
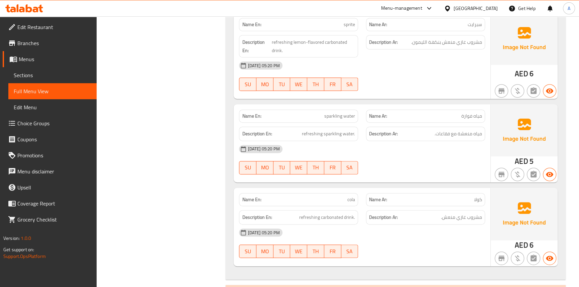
scroll to position [395, 0]
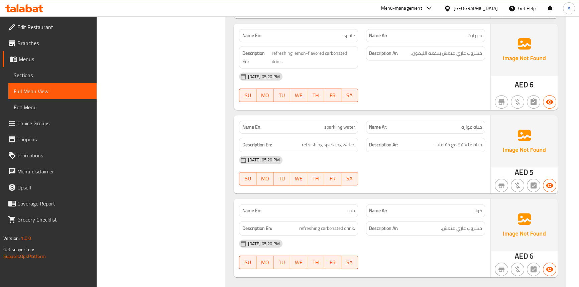
click at [344, 34] on span "sprite" at bounding box center [348, 35] width 11 height 7
copy span "sprite"
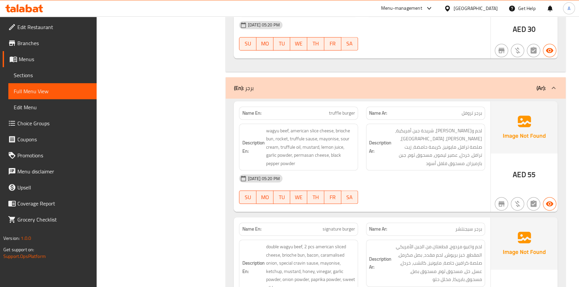
scroll to position [1002, 0]
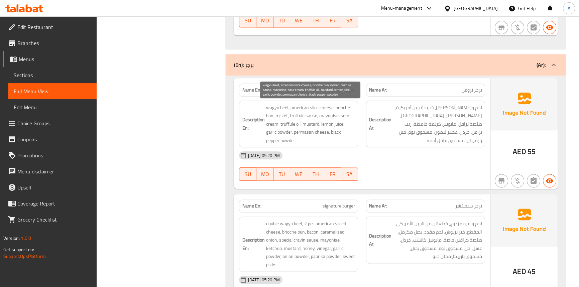
click at [285, 107] on span "wagyu beef, american slice cheese, brioche bun, rocket, truffule sause, mayonis…" at bounding box center [310, 124] width 89 height 41
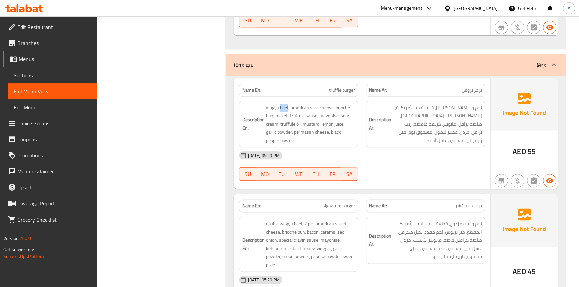
copy span "beef"
click at [455, 150] on div "22-08-2025 05:20 PM" at bounding box center [362, 155] width 254 height 16
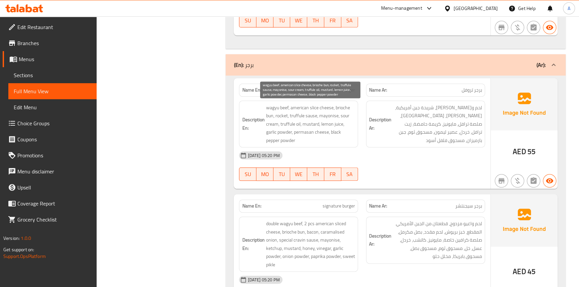
click at [325, 104] on span "wagyu beef, american slice cheese, brioche bun, rocket, truffule sause, mayonis…" at bounding box center [310, 124] width 89 height 41
click at [304, 108] on span "wagyu beef, american slice cheese, brioche bun, rocket, truffule sause, mayonis…" at bounding box center [310, 124] width 89 height 41
click at [287, 117] on span "wagyu beef, american slice cheese, brioche bun, rocket, truffule sause, mayonis…" at bounding box center [310, 124] width 89 height 41
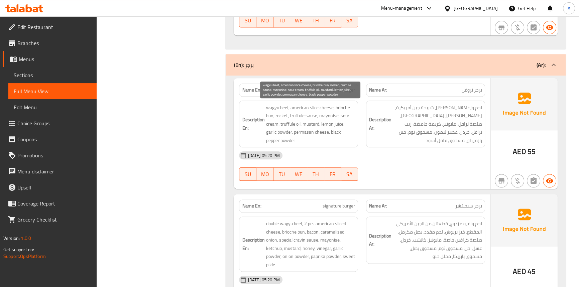
click at [313, 115] on span "wagyu beef, american slice cheese, brioche bun, rocket, truffule sause, mayonis…" at bounding box center [310, 124] width 89 height 41
click at [294, 115] on span "wagyu beef, american slice cheese, brioche bun, rocket, truffule sause, mayonis…" at bounding box center [310, 124] width 89 height 41
click at [322, 116] on span "wagyu beef, american slice cheese, brioche bun, rocket, truffule sause, mayonis…" at bounding box center [310, 124] width 89 height 41
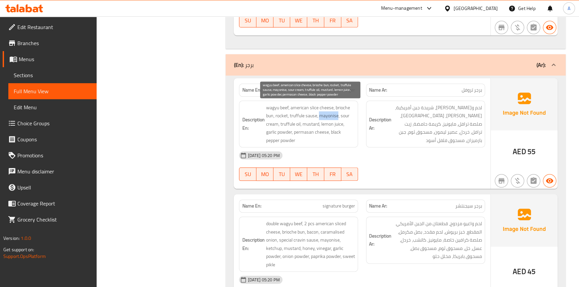
click at [322, 116] on span "wagyu beef, american slice cheese, brioche bun, rocket, truffule sause, mayonis…" at bounding box center [310, 124] width 89 height 41
click at [339, 115] on span "wagyu beef, american slice cheese, brioche bun, rocket, truffule sause, mayonis…" at bounding box center [310, 124] width 89 height 41
drag, startPoint x: 339, startPoint y: 115, endPoint x: 275, endPoint y: 122, distance: 64.6
click at [338, 115] on span "wagyu beef, american slice cheese, brioche bun, rocket, truffule sause, mayonis…" at bounding box center [310, 124] width 89 height 41
click at [271, 122] on span "wagyu beef, american slice cheese, brioche bun, rocket, truffule sause, mayonis…" at bounding box center [310, 124] width 89 height 41
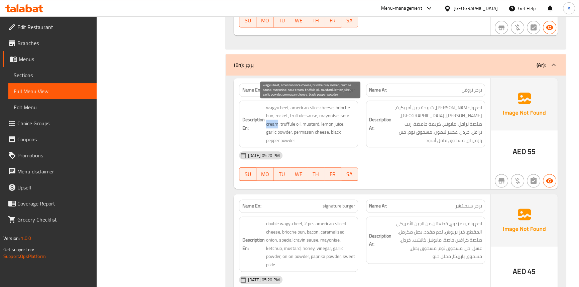
click at [271, 122] on span "wagyu beef, american slice cheese, brioche bun, rocket, truffule sause, mayonis…" at bounding box center [310, 124] width 89 height 41
click at [287, 124] on span "wagyu beef, american slice cheese, brioche bun, rocket, truffule sause, mayonis…" at bounding box center [310, 124] width 89 height 41
click at [310, 123] on span "wagyu beef, american slice cheese, brioche bun, rocket, truffule sause, mayonis…" at bounding box center [310, 124] width 89 height 41
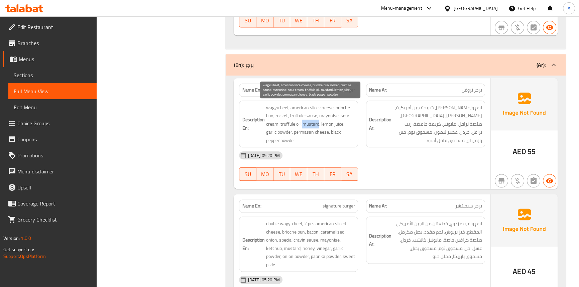
click at [287, 130] on span "wagyu beef, american slice cheese, brioche bun, rocket, truffule sause, mayonis…" at bounding box center [310, 124] width 89 height 41
click at [271, 132] on span "wagyu beef, american slice cheese, brioche bun, rocket, truffule sause, mayonis…" at bounding box center [310, 124] width 89 height 41
click at [300, 132] on span "wagyu beef, american slice cheese, brioche bun, rocket, truffule sause, mayonis…" at bounding box center [310, 124] width 89 height 41
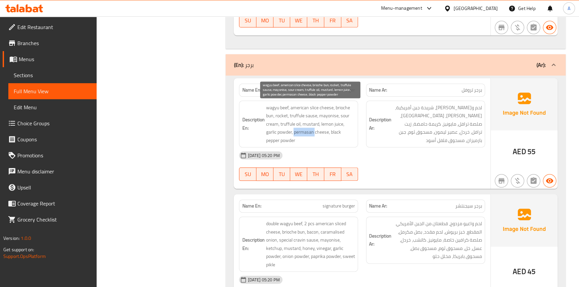
click at [300, 132] on span "wagyu beef, american slice cheese, brioche bun, rocket, truffule sause, mayonis…" at bounding box center [310, 124] width 89 height 41
click at [322, 132] on span "wagyu beef, american slice cheese, brioche bun, rocket, truffule sause, mayonis…" at bounding box center [310, 124] width 89 height 41
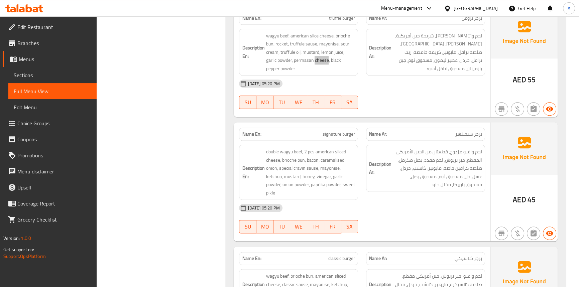
scroll to position [1123, 0]
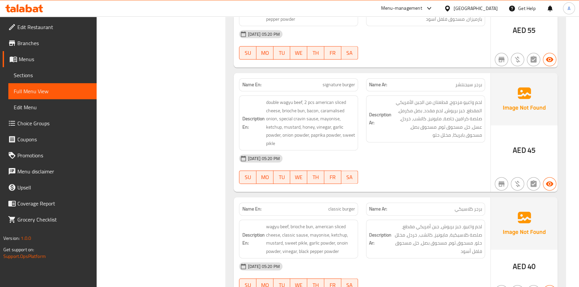
click at [347, 74] on div "Name En: signature burger" at bounding box center [298, 84] width 127 height 21
copy span "signature burger"
click at [465, 153] on div "22-08-2025 05:20 PM" at bounding box center [362, 158] width 254 height 16
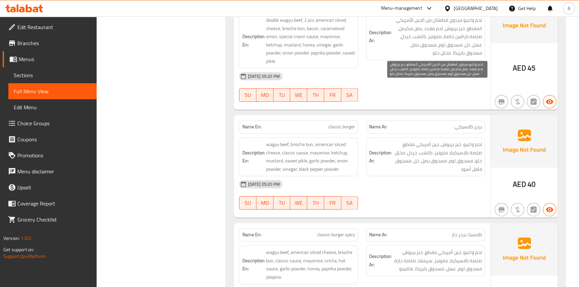
scroll to position [1215, 0]
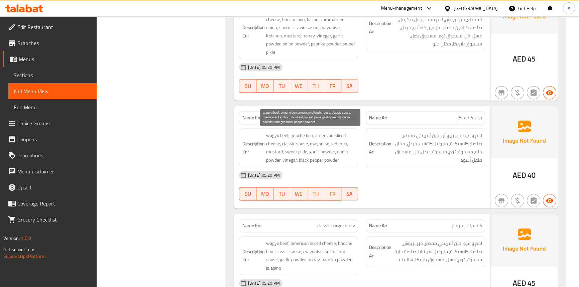
click at [308, 134] on span "wagyu beef, brioche bun, american sliced cheese, classic sause, mayonise, ketch…" at bounding box center [310, 147] width 89 height 33
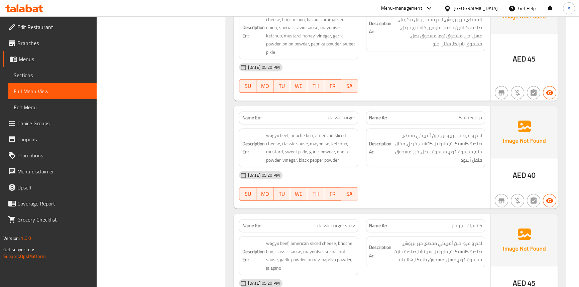
click at [444, 169] on div "22-08-2025 05:20 PM" at bounding box center [362, 175] width 254 height 16
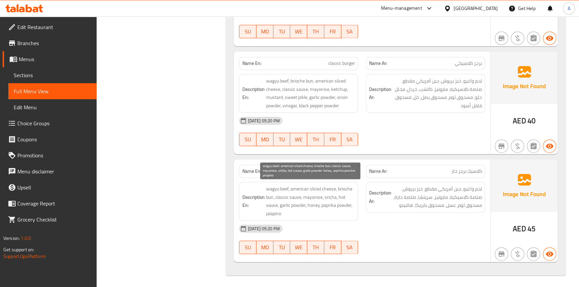
scroll to position [1269, 0]
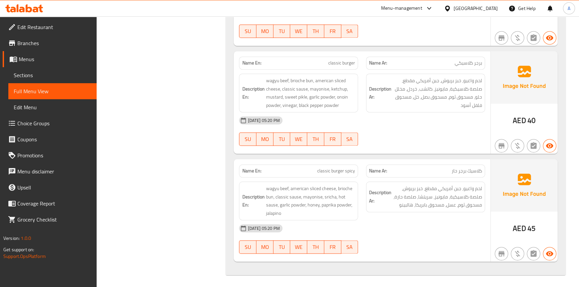
click at [326, 168] on span "classic burger spicy" at bounding box center [336, 170] width 38 height 7
drag, startPoint x: 414, startPoint y: 36, endPoint x: 481, endPoint y: 21, distance: 68.7
click at [414, 35] on div at bounding box center [425, 38] width 127 height 8
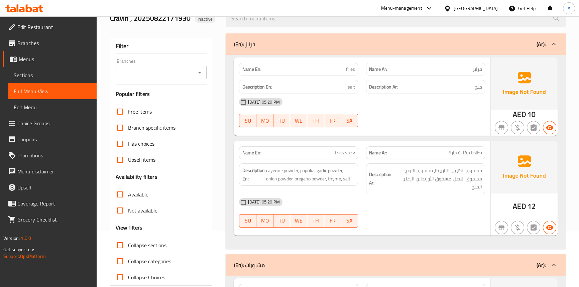
scroll to position [0, 0]
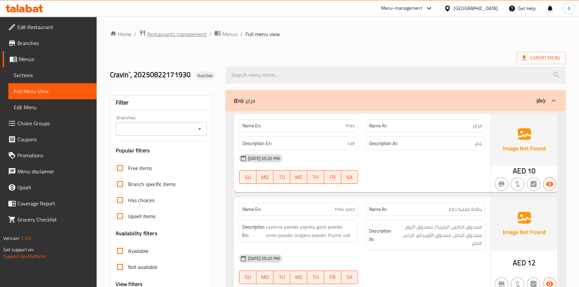
click at [188, 34] on span "Restaurants management" at bounding box center [176, 34] width 59 height 8
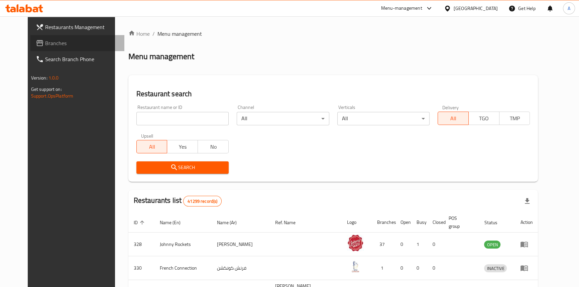
click at [45, 43] on span "Branches" at bounding box center [82, 43] width 74 height 8
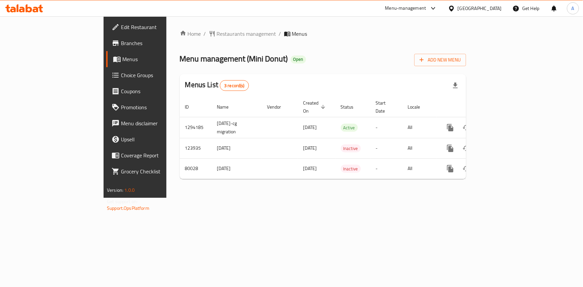
click at [342, 53] on div "Menu management ( Mini Donut ) Open Add New Menu" at bounding box center [323, 58] width 286 height 15
click at [121, 40] on span "Branches" at bounding box center [158, 43] width 74 height 8
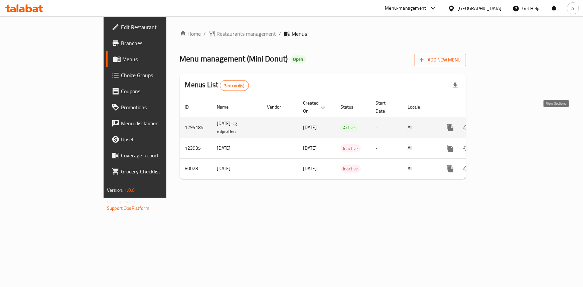
click at [506, 124] on link "enhanced table" at bounding box center [498, 128] width 16 height 16
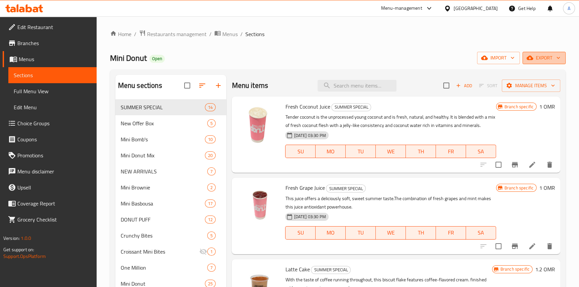
click at [548, 62] on span "export" at bounding box center [544, 58] width 32 height 8
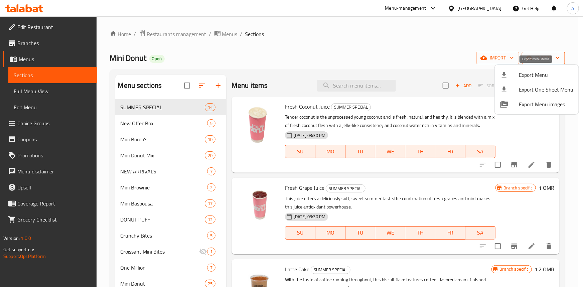
click at [543, 73] on span "Export Menu" at bounding box center [546, 75] width 54 height 8
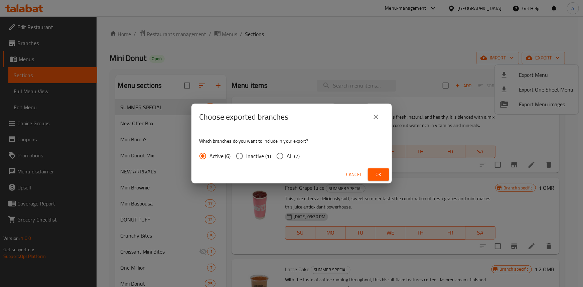
click at [282, 163] on input "All (7)" at bounding box center [280, 156] width 14 height 14
radio input "true"
click at [375, 173] on span "Ok" at bounding box center [378, 174] width 11 height 8
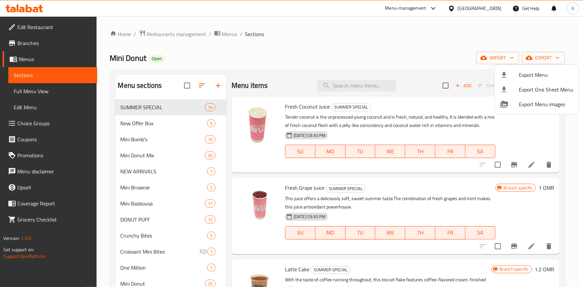
click at [323, 48] on div at bounding box center [291, 143] width 583 height 287
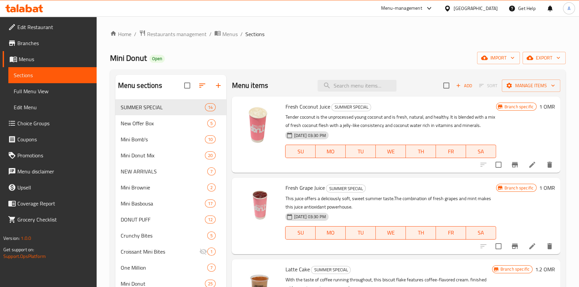
click at [29, 45] on span "Branches" at bounding box center [54, 43] width 74 height 8
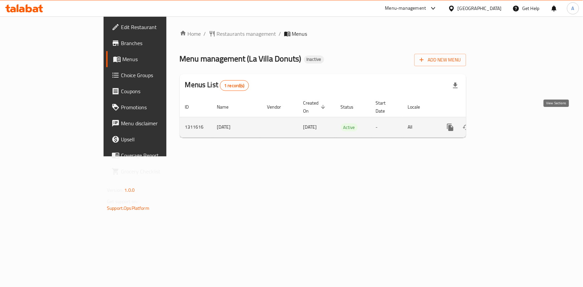
click at [506, 124] on link "enhanced table" at bounding box center [498, 127] width 16 height 16
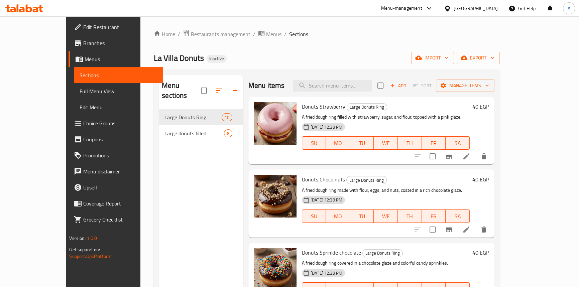
click at [80, 91] on span "Full Menu View" at bounding box center [119, 91] width 78 height 8
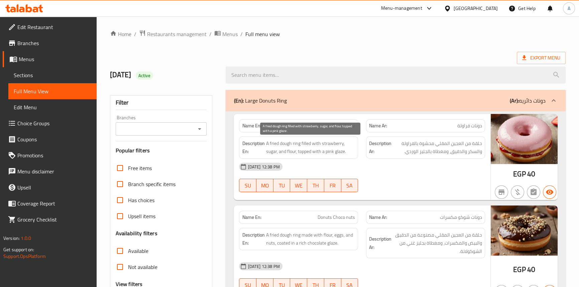
click at [295, 143] on span "A fried dough ring filled with strawberry, sugar, and flour, topped with a pink…" at bounding box center [310, 147] width 89 height 16
click at [288, 143] on span "A fried dough ring filled with strawberry, sugar, and flour, topped with a pink…" at bounding box center [310, 147] width 89 height 16
click at [274, 143] on span "A fried dough ring filled with strawberry, sugar, and flour, topped with a pink…" at bounding box center [310, 147] width 89 height 16
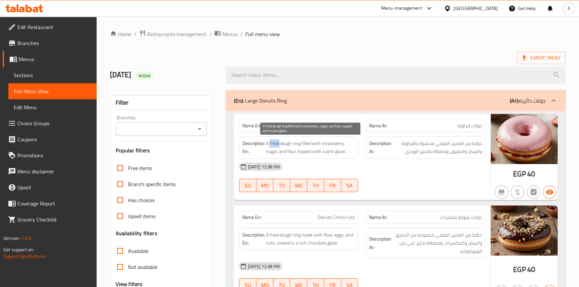
click at [274, 143] on span "A fried dough ring filled with strawberry, sugar, and flour, topped with a pink…" at bounding box center [310, 147] width 89 height 16
click at [301, 143] on span "A fried dough ring filled with strawberry, sugar, and flour, topped with a pink…" at bounding box center [310, 147] width 89 height 16
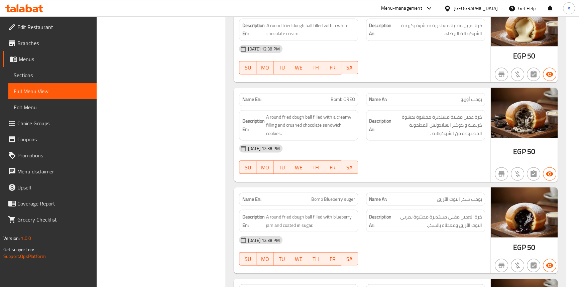
scroll to position [1613, 0]
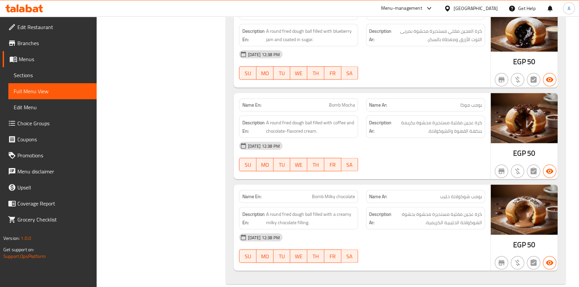
click at [32, 45] on span "Branches" at bounding box center [54, 43] width 74 height 8
